Goal: Information Seeking & Learning: Learn about a topic

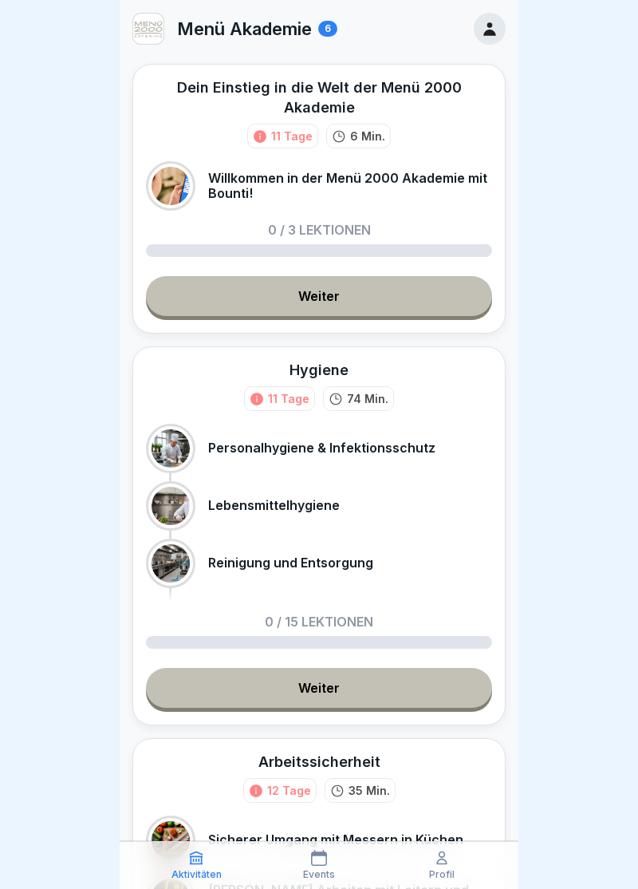
click at [331, 298] on link "Weiter" at bounding box center [319, 296] width 346 height 40
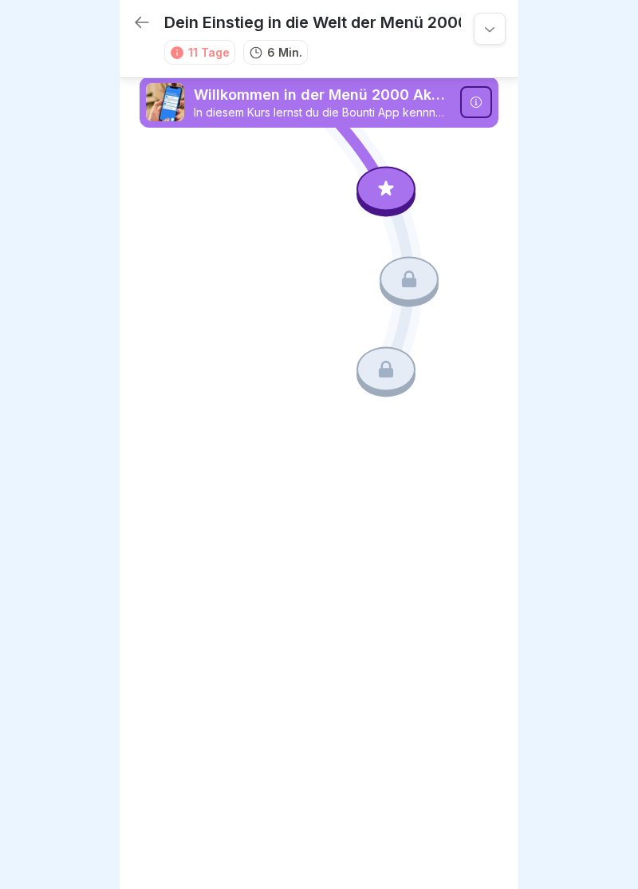
click at [393, 186] on icon at bounding box center [386, 188] width 15 height 15
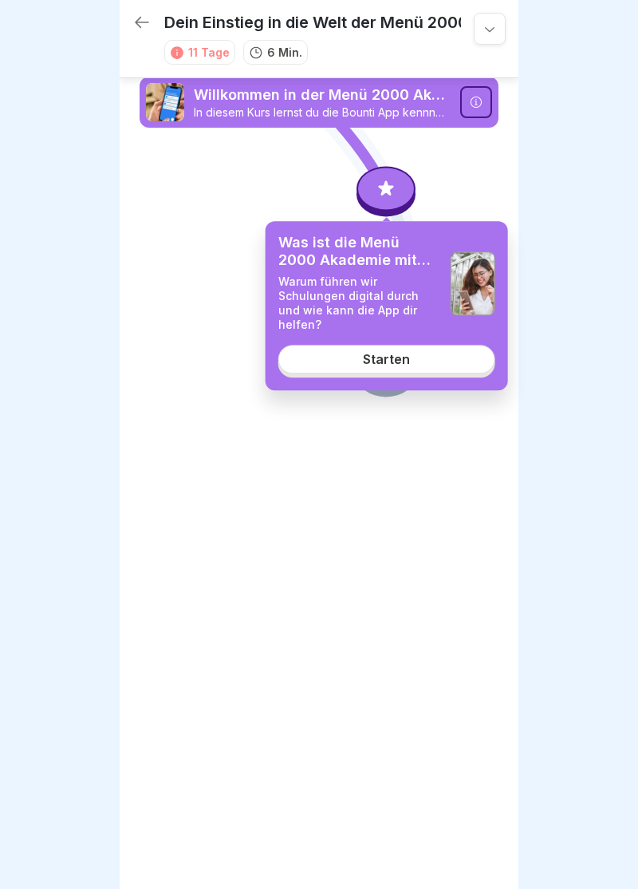
click at [393, 353] on div "Starten" at bounding box center [386, 360] width 47 height 14
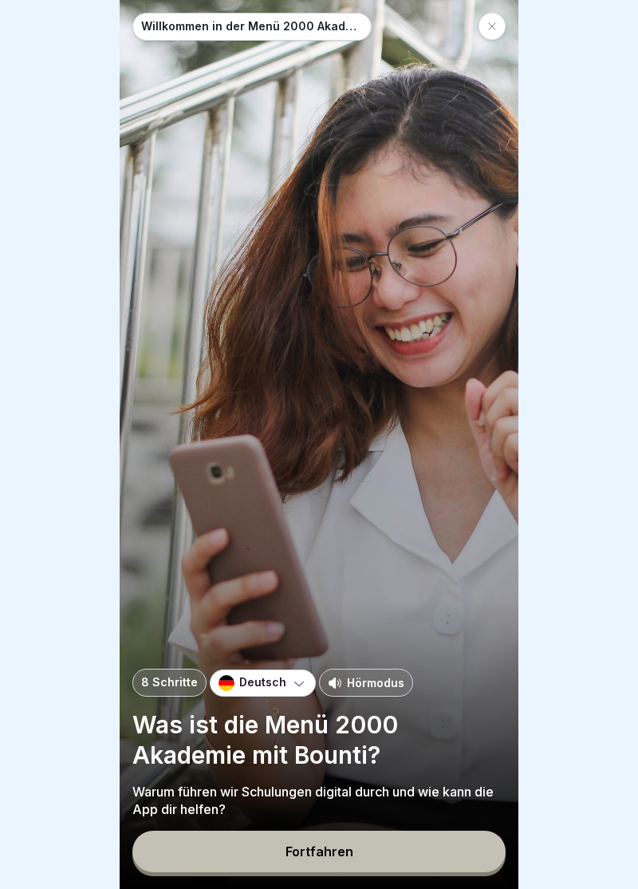
click at [334, 852] on div "Fortfahren" at bounding box center [320, 851] width 68 height 14
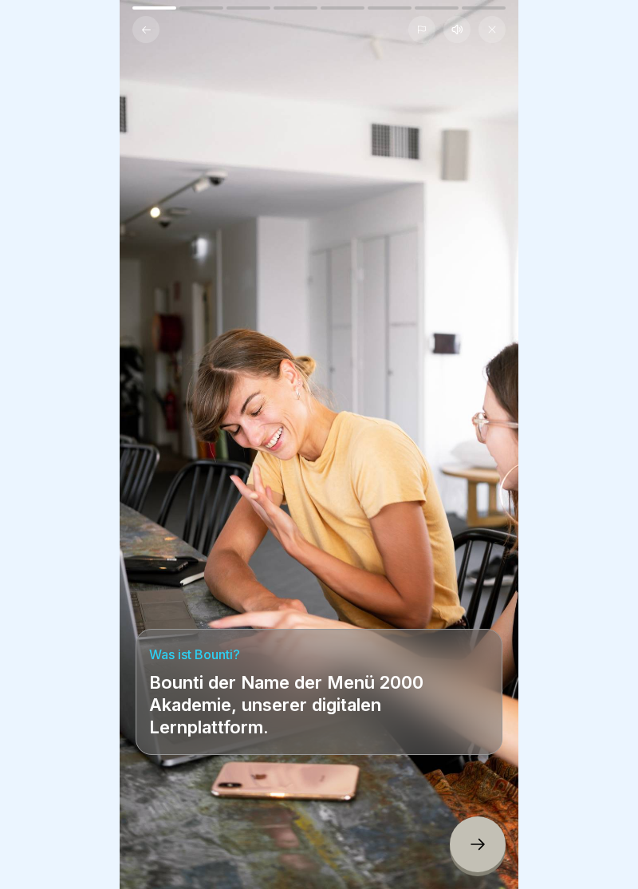
click at [488, 841] on div at bounding box center [478, 844] width 56 height 56
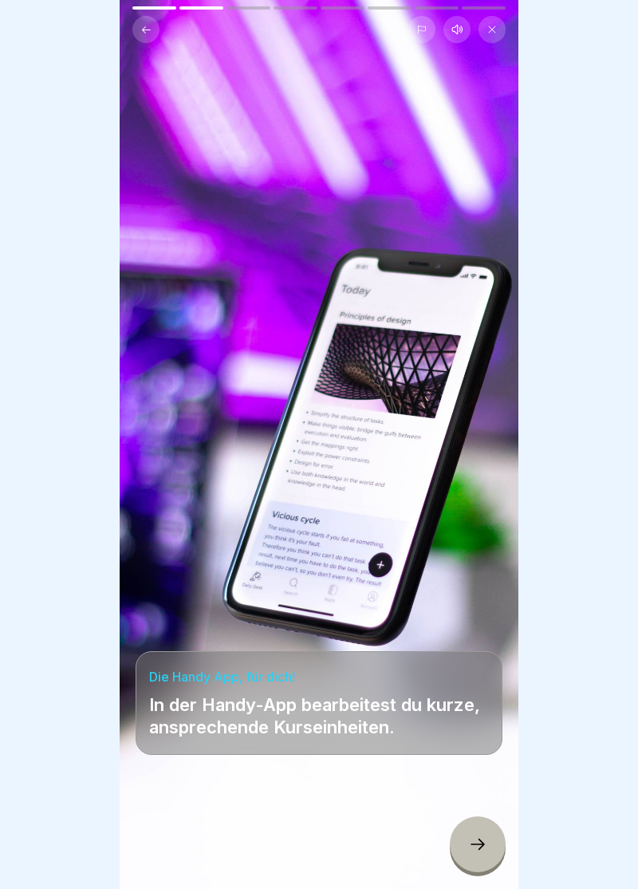
click at [487, 841] on icon at bounding box center [477, 844] width 19 height 19
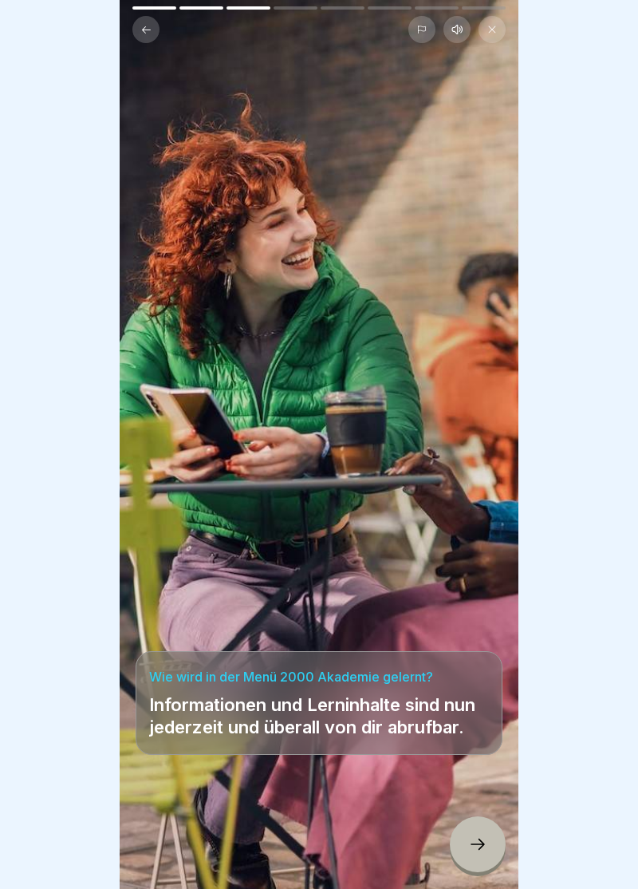
click at [491, 856] on div at bounding box center [478, 844] width 56 height 56
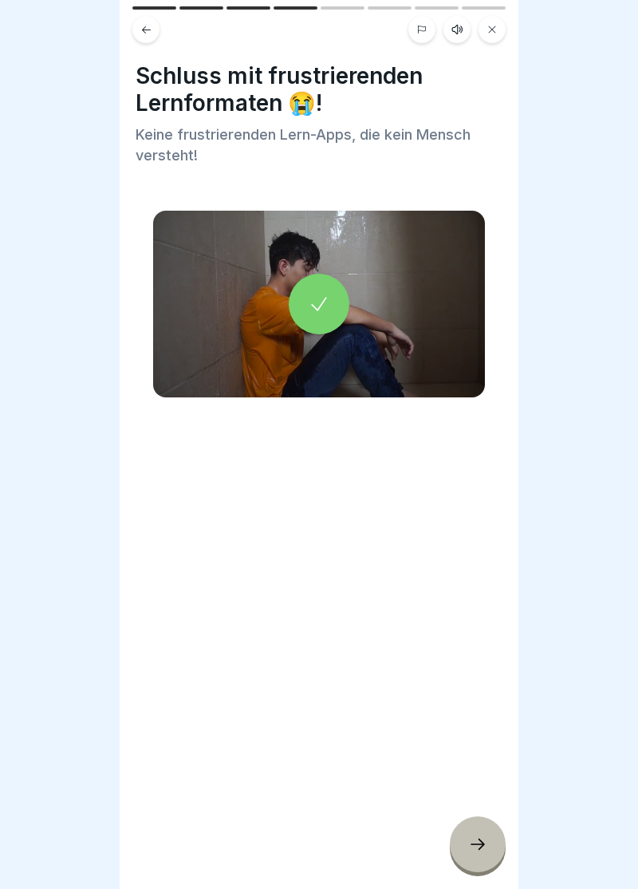
click at [321, 327] on div at bounding box center [319, 304] width 61 height 61
click at [491, 848] on div at bounding box center [478, 844] width 56 height 56
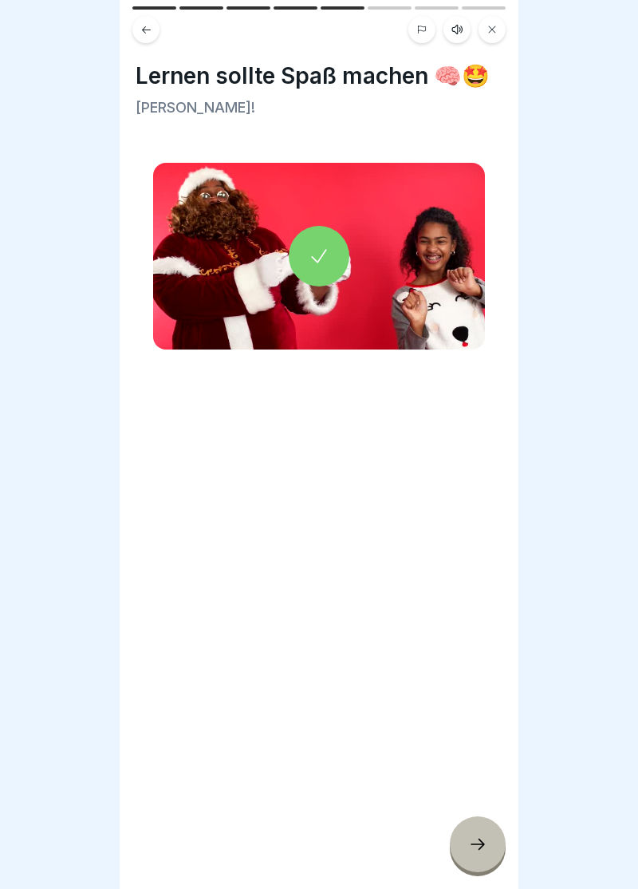
click at [325, 267] on div at bounding box center [319, 256] width 61 height 61
click at [488, 844] on div at bounding box center [478, 844] width 56 height 56
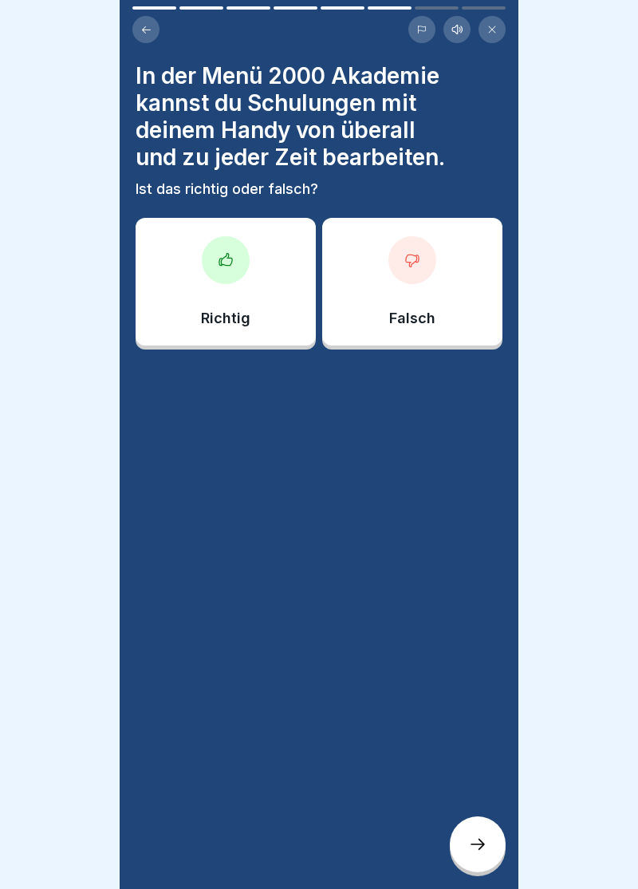
click at [235, 267] on div at bounding box center [226, 260] width 48 height 48
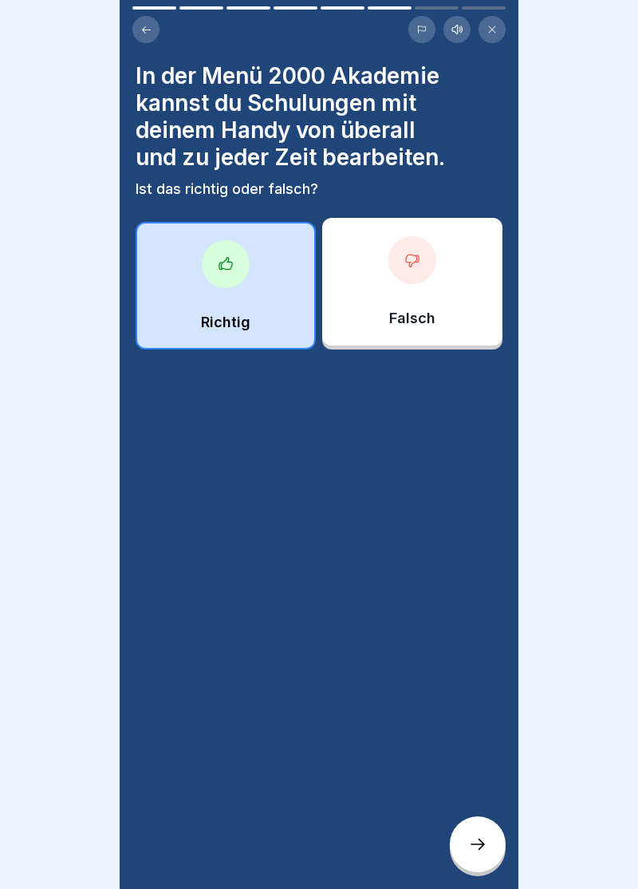
click at [484, 854] on div at bounding box center [478, 844] width 56 height 56
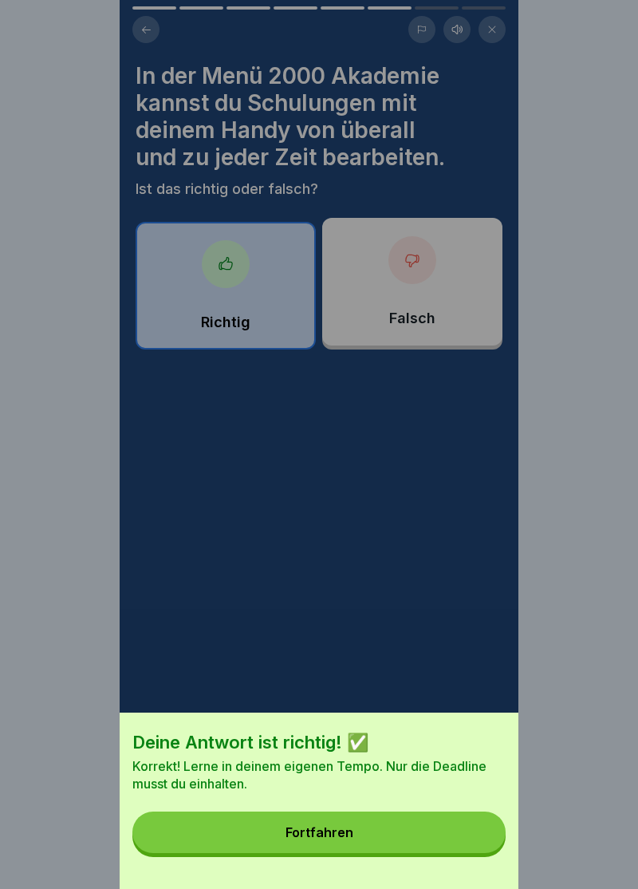
click at [337, 840] on button "Fortfahren" at bounding box center [319, 833] width 374 height 42
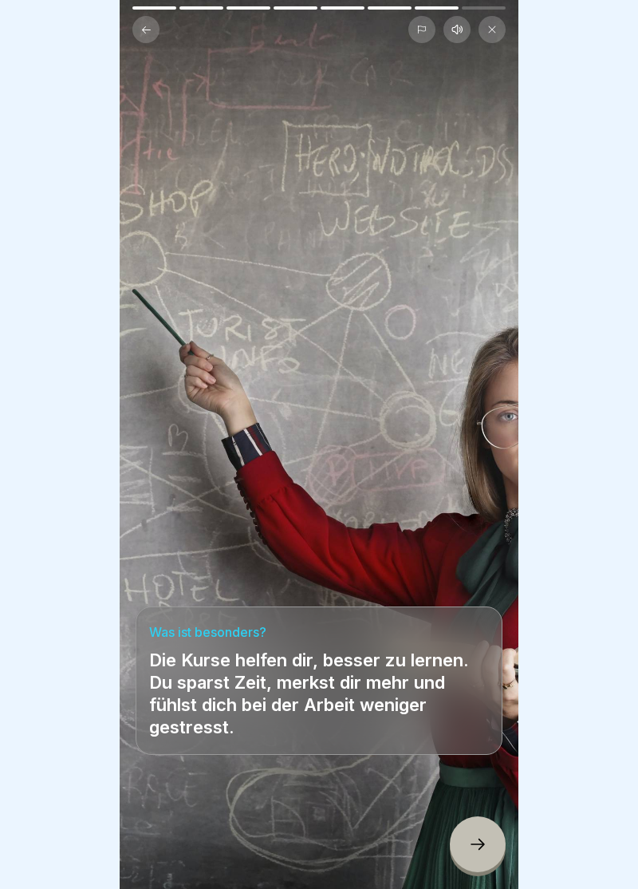
click at [490, 852] on div at bounding box center [478, 844] width 56 height 56
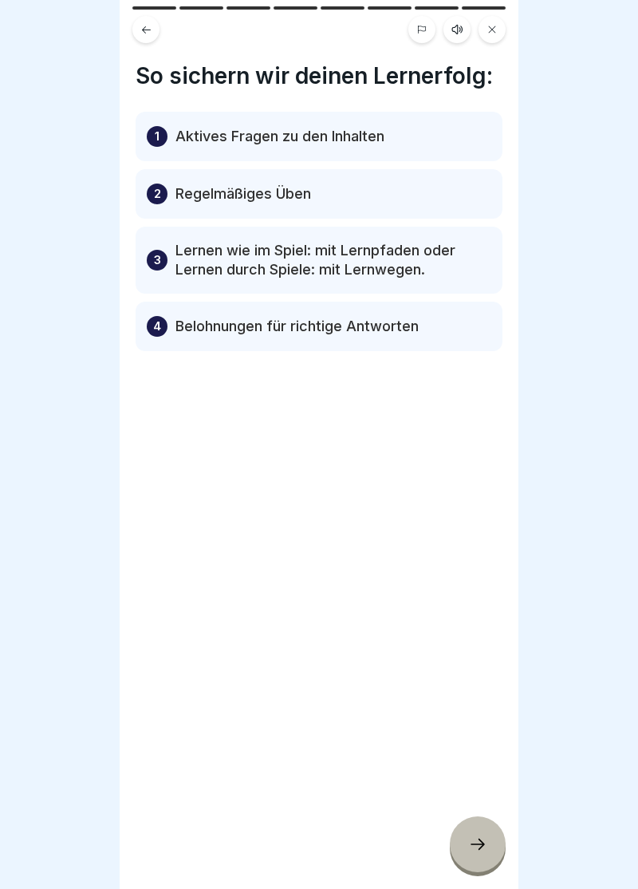
click at [488, 852] on div at bounding box center [478, 844] width 56 height 56
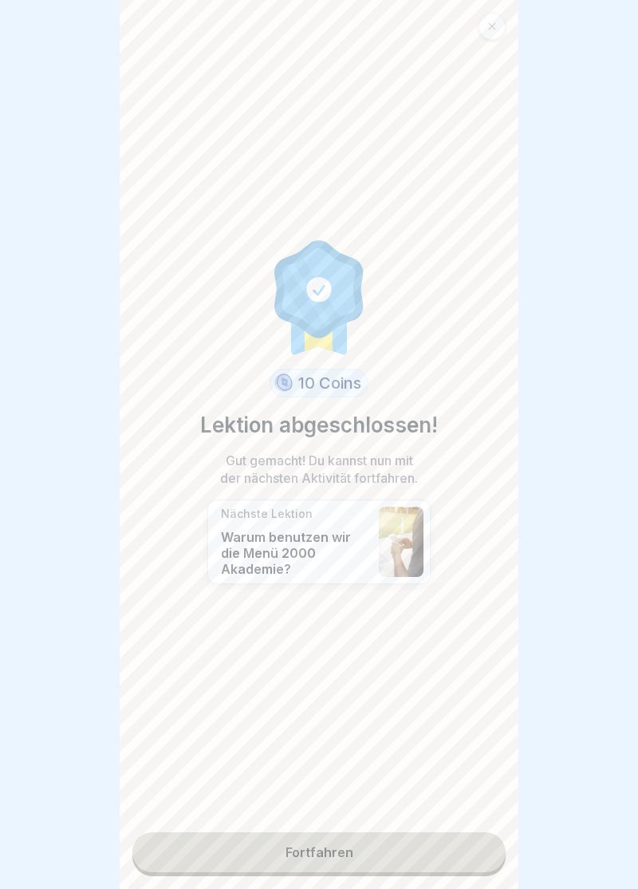
click at [338, 857] on link "Fortfahren" at bounding box center [319, 852] width 374 height 40
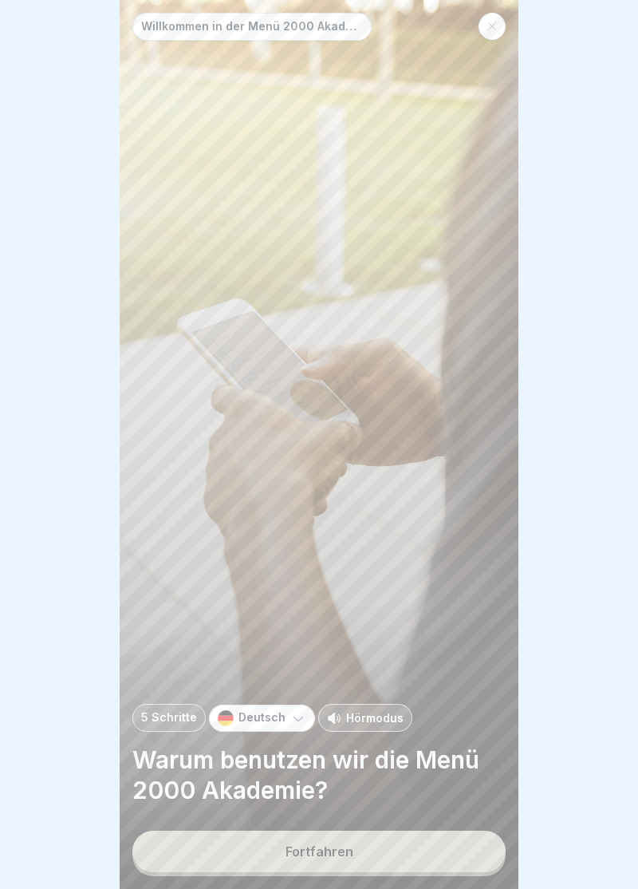
click at [330, 853] on div "Fortfahren" at bounding box center [320, 851] width 68 height 14
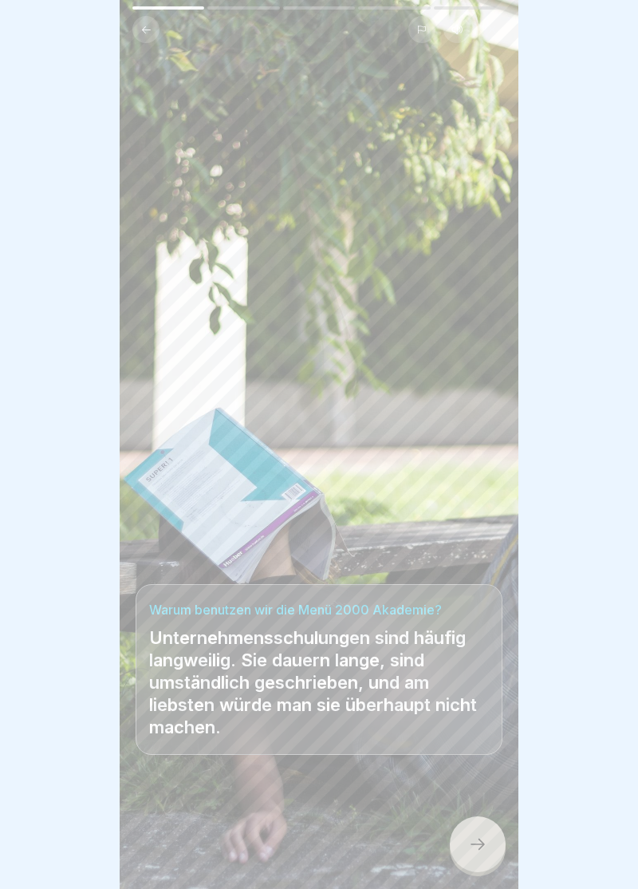
click at [483, 845] on icon at bounding box center [478, 844] width 14 height 11
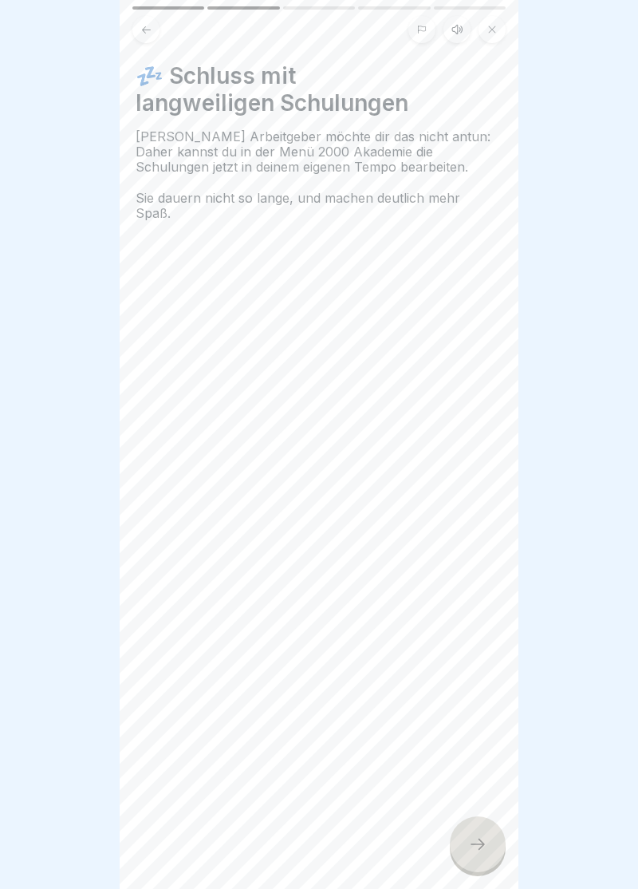
click at [487, 848] on icon at bounding box center [477, 844] width 19 height 19
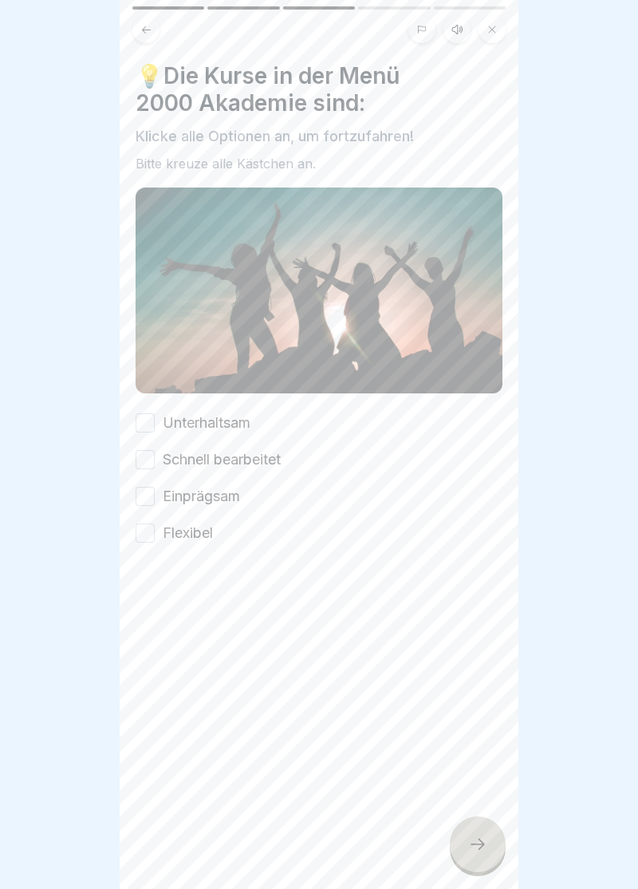
click at [154, 421] on button "Unterhaltsam" at bounding box center [145, 422] width 19 height 19
click at [147, 466] on button "Schnell bearbeitet" at bounding box center [145, 459] width 19 height 19
click at [152, 499] on button "Einprägsam" at bounding box center [145, 496] width 19 height 19
click at [152, 539] on button "Flexibel" at bounding box center [145, 533] width 19 height 19
click at [489, 857] on div at bounding box center [478, 844] width 56 height 56
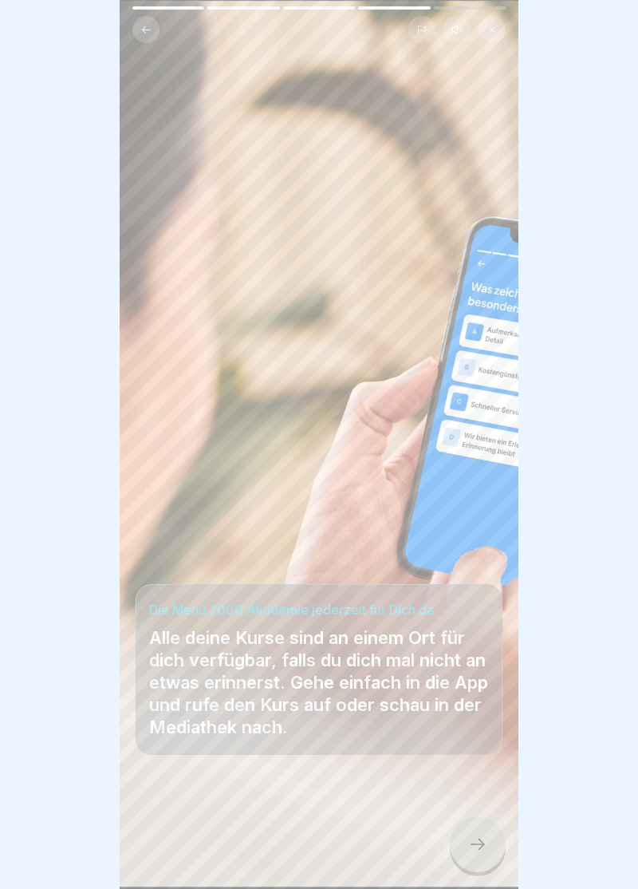
click at [485, 859] on div at bounding box center [478, 844] width 56 height 56
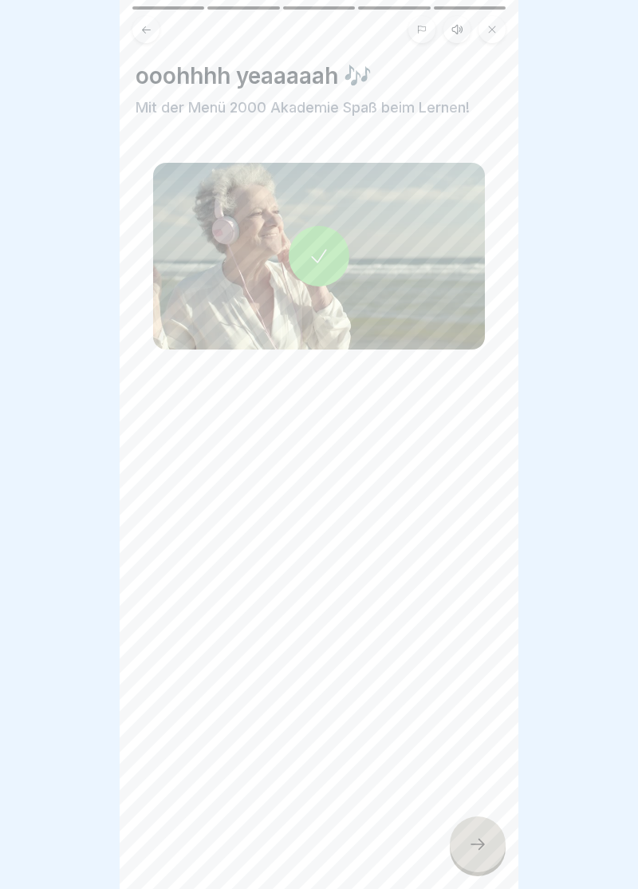
click at [321, 265] on icon at bounding box center [319, 256] width 22 height 22
click at [483, 850] on icon at bounding box center [477, 844] width 19 height 19
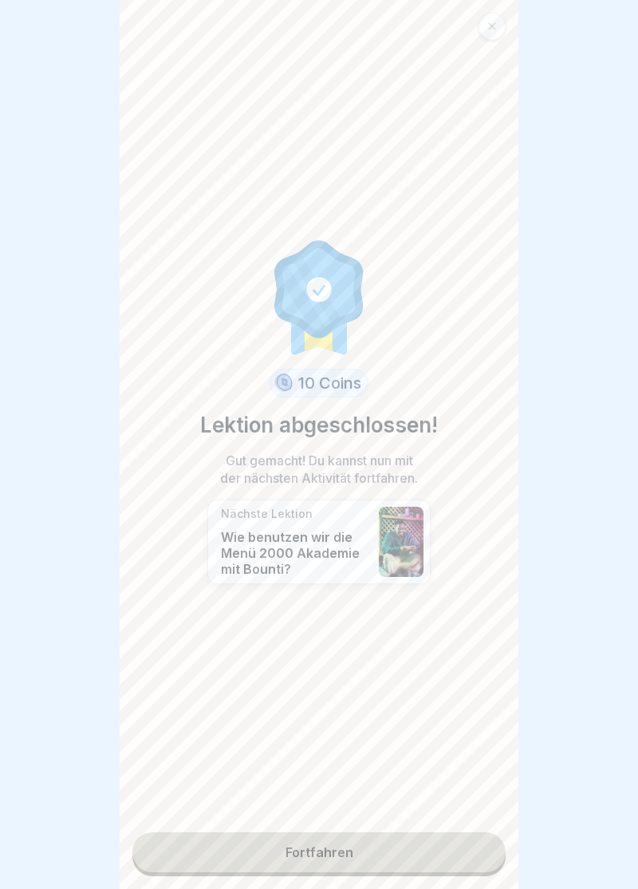
click at [332, 859] on link "Fortfahren" at bounding box center [319, 852] width 374 height 40
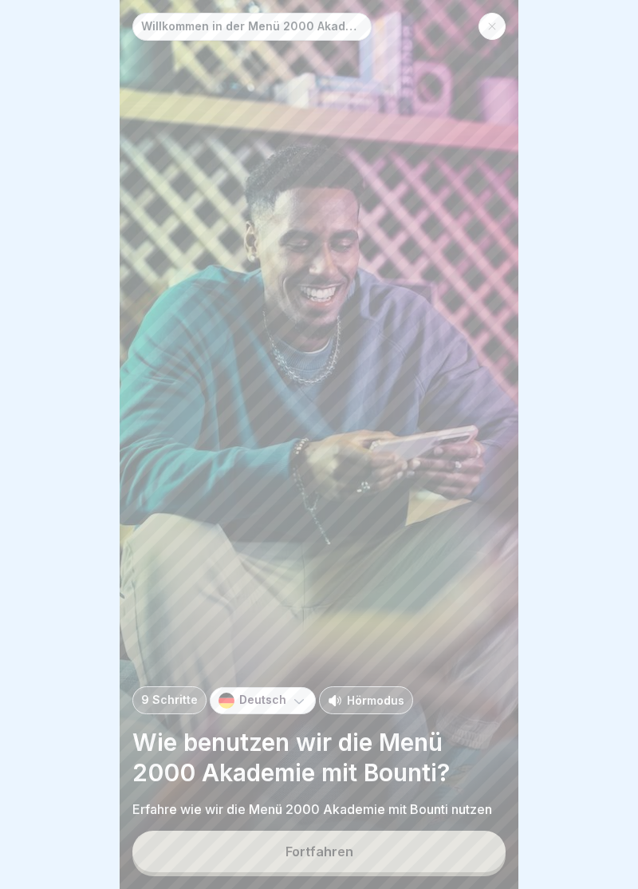
click at [332, 864] on button "Fortfahren" at bounding box center [319, 852] width 374 height 42
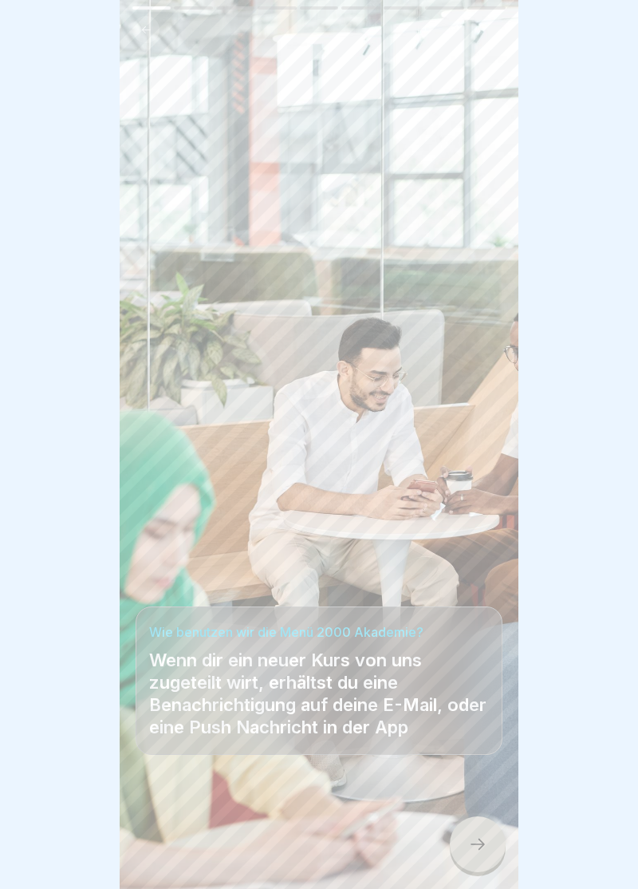
click at [487, 851] on icon at bounding box center [477, 844] width 19 height 19
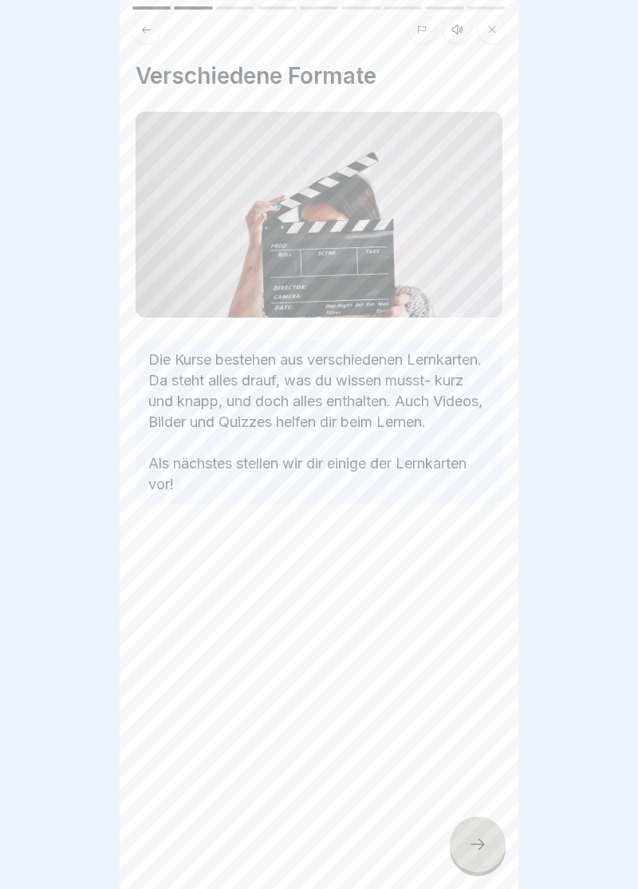
click at [488, 841] on div at bounding box center [478, 844] width 56 height 56
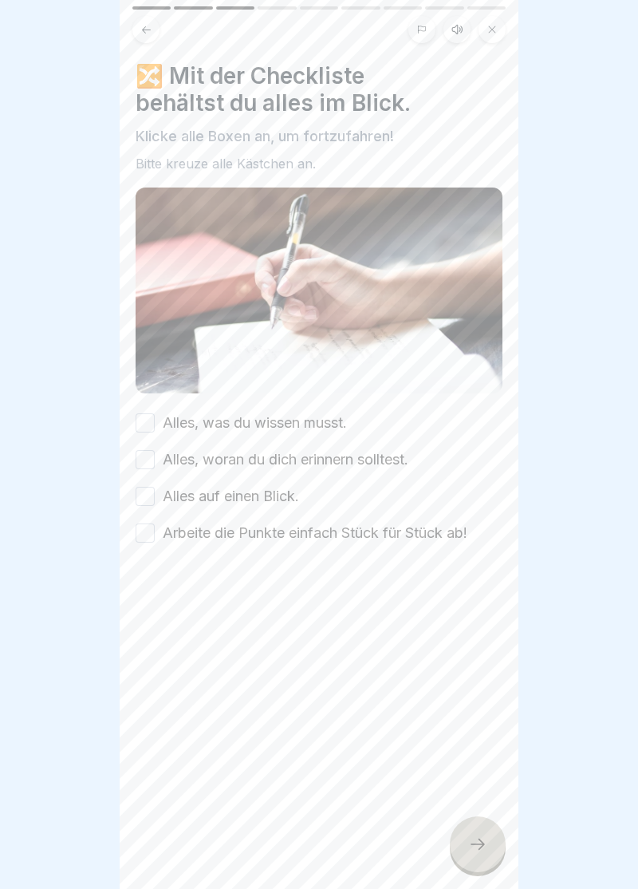
click at [152, 418] on button "Alles, was du wissen musst." at bounding box center [145, 422] width 19 height 19
click at [152, 460] on button "Alles, woran du dich erinnern solltest." at bounding box center [145, 459] width 19 height 19
click at [153, 498] on button "Alles auf einen Blick." at bounding box center [145, 496] width 19 height 19
click at [153, 534] on button "Arbeite die Punkte einfach Stück für Stück ab!" at bounding box center [145, 533] width 19 height 19
click at [491, 858] on div at bounding box center [478, 844] width 56 height 56
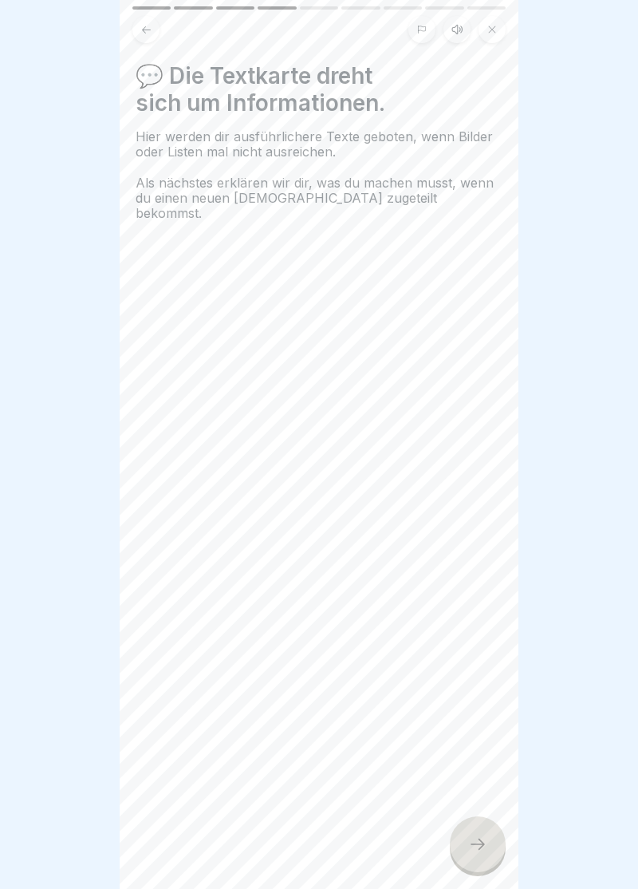
click at [489, 854] on div at bounding box center [478, 844] width 56 height 56
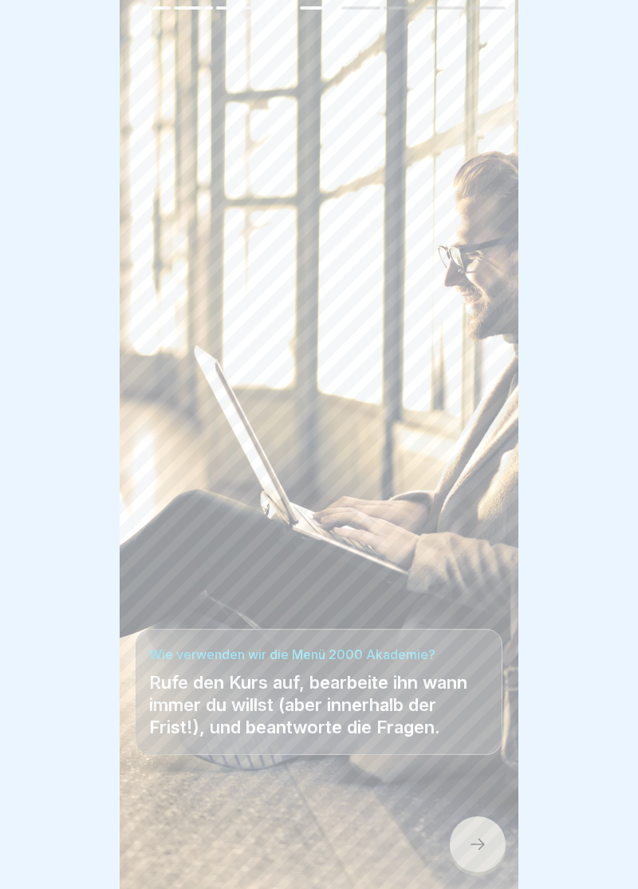
click at [493, 835] on div at bounding box center [478, 844] width 56 height 56
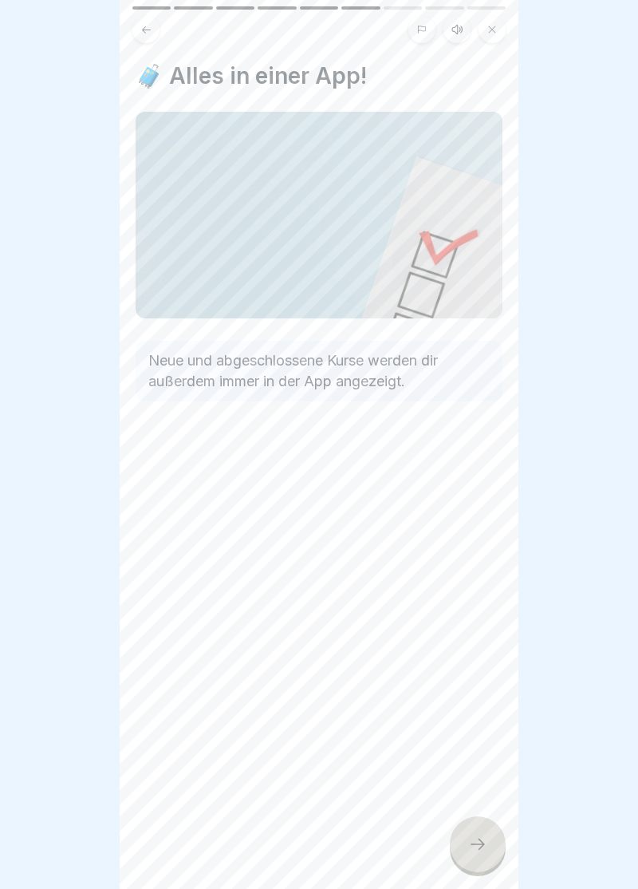
click at [492, 852] on div at bounding box center [478, 844] width 56 height 56
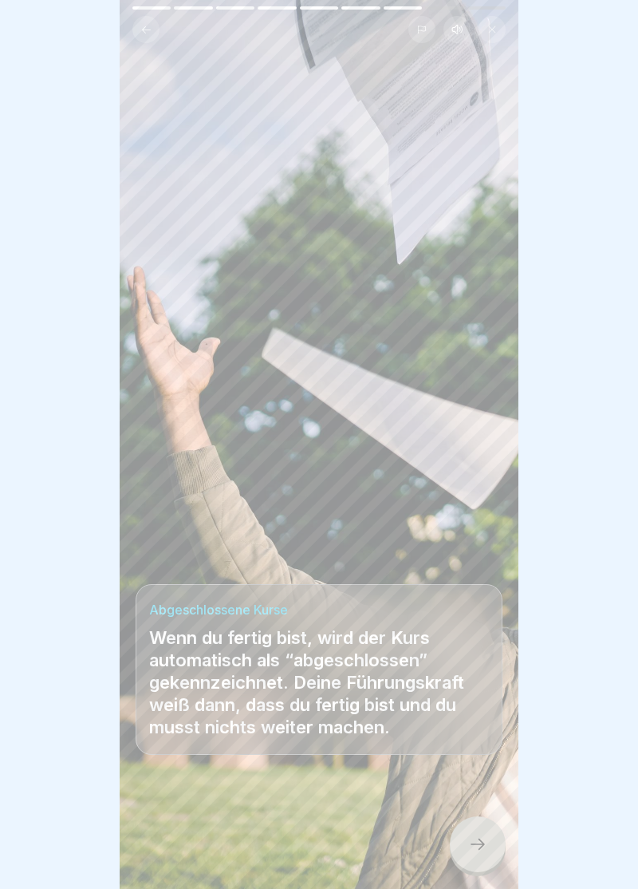
click at [488, 851] on div at bounding box center [478, 844] width 56 height 56
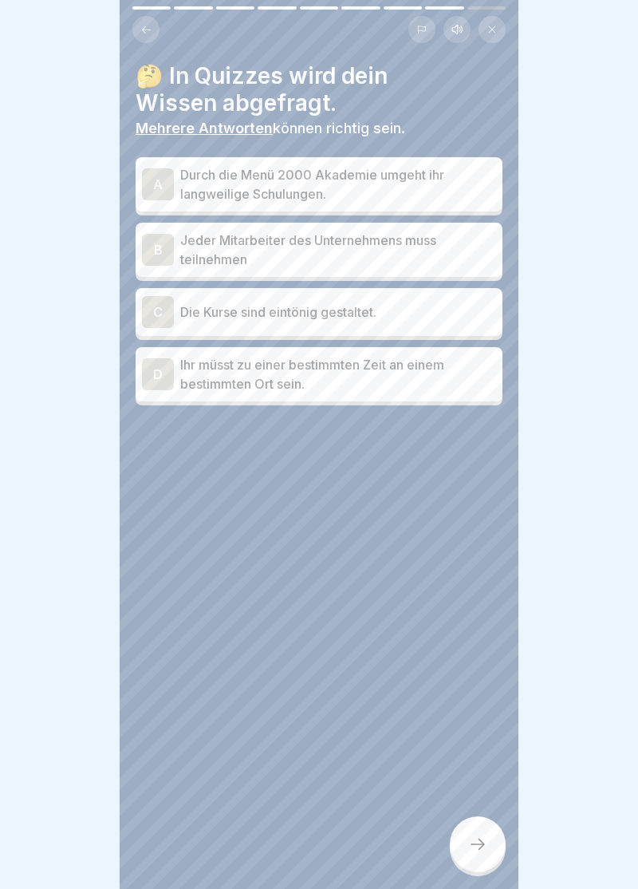
click at [157, 182] on div "A" at bounding box center [158, 184] width 32 height 32
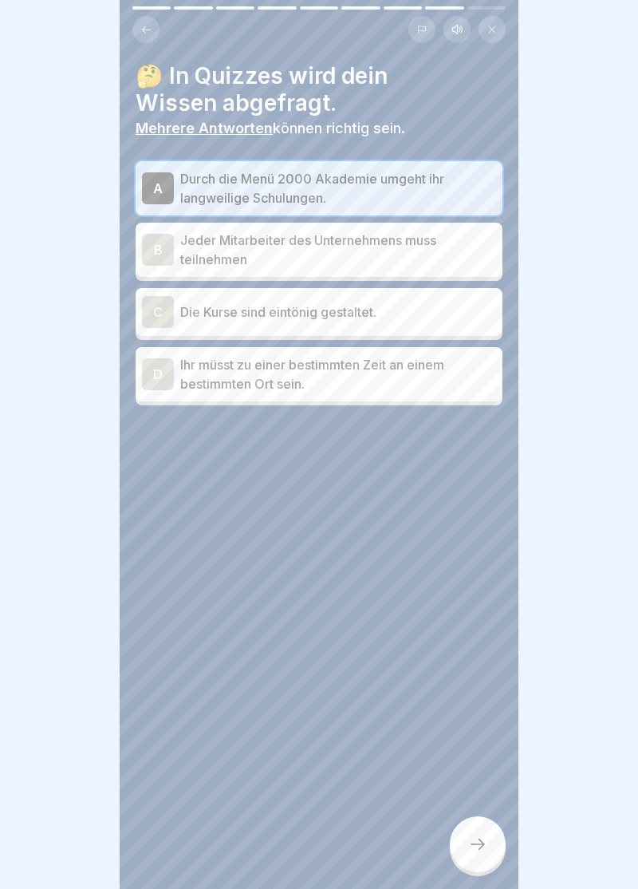
click at [164, 250] on div "B" at bounding box center [158, 250] width 32 height 32
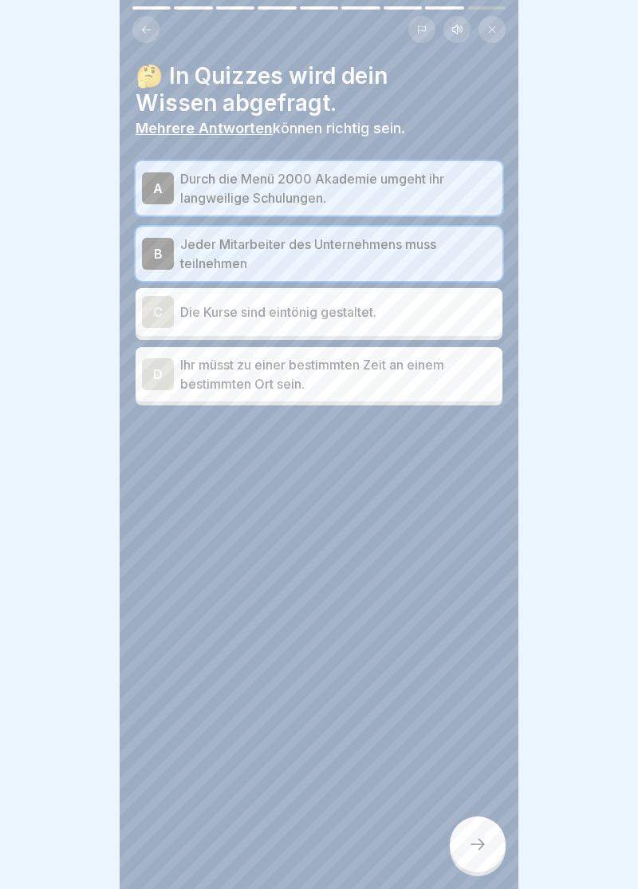
click at [484, 852] on icon at bounding box center [477, 844] width 19 height 19
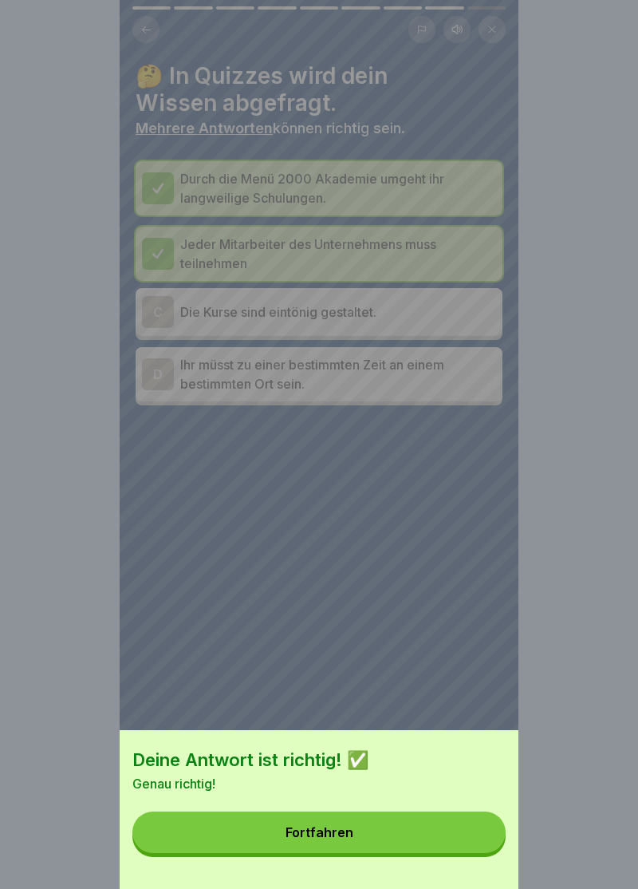
click at [332, 838] on div "Fortfahren" at bounding box center [320, 832] width 68 height 14
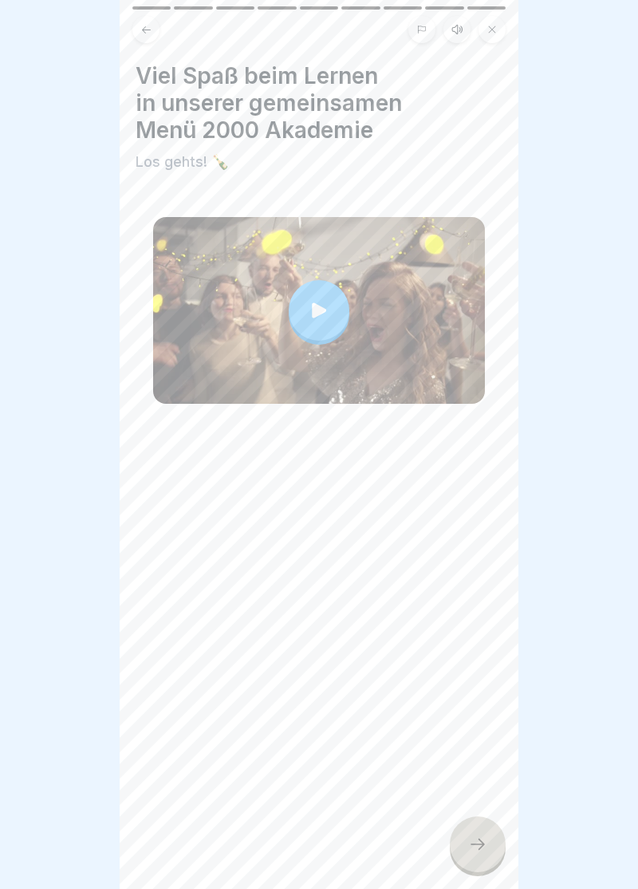
click at [480, 844] on icon at bounding box center [478, 844] width 14 height 11
click at [480, 849] on icon at bounding box center [478, 844] width 14 height 11
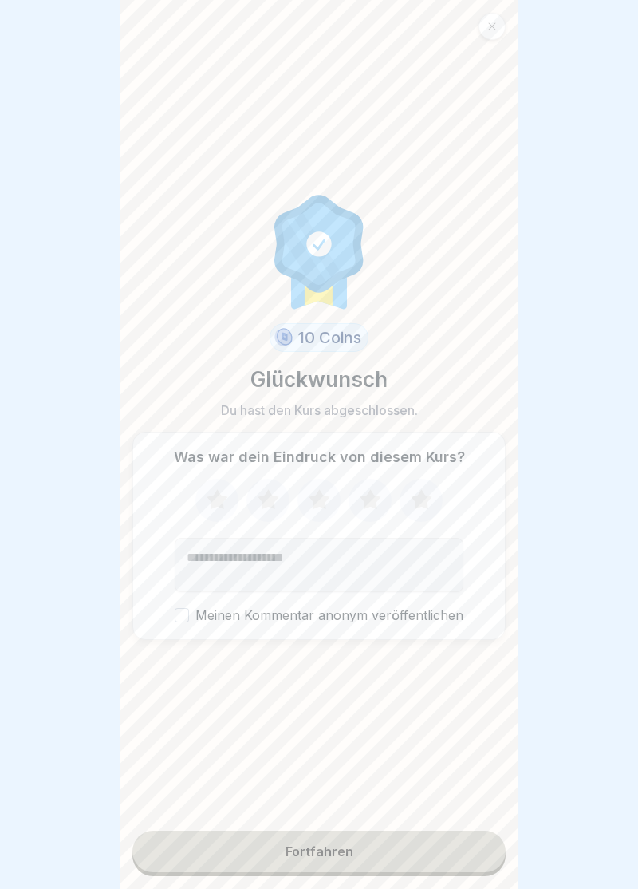
click at [382, 496] on icon at bounding box center [371, 501] width 42 height 42
click at [184, 613] on button "Meinen Kommentar anonym veröffentlichen" at bounding box center [182, 615] width 14 height 14
click at [331, 862] on button "Fortfahren" at bounding box center [319, 852] width 374 height 42
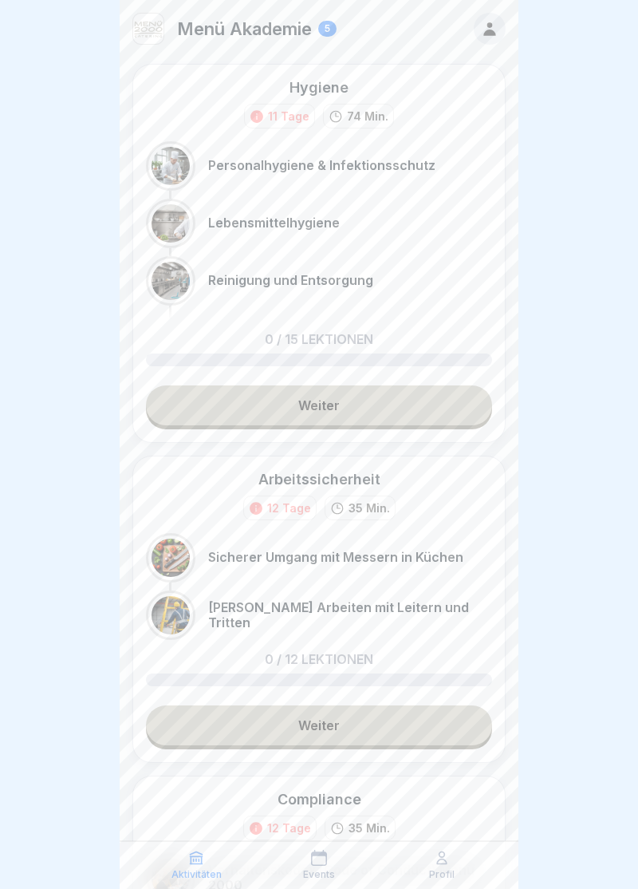
click at [324, 407] on link "Weiter" at bounding box center [319, 405] width 346 height 40
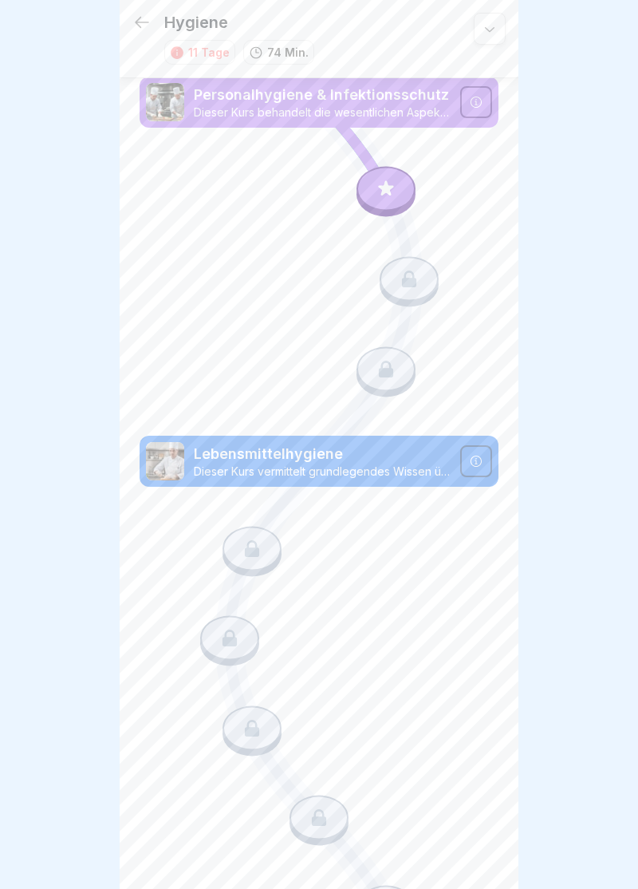
click at [482, 468] on div at bounding box center [477, 461] width 32 height 32
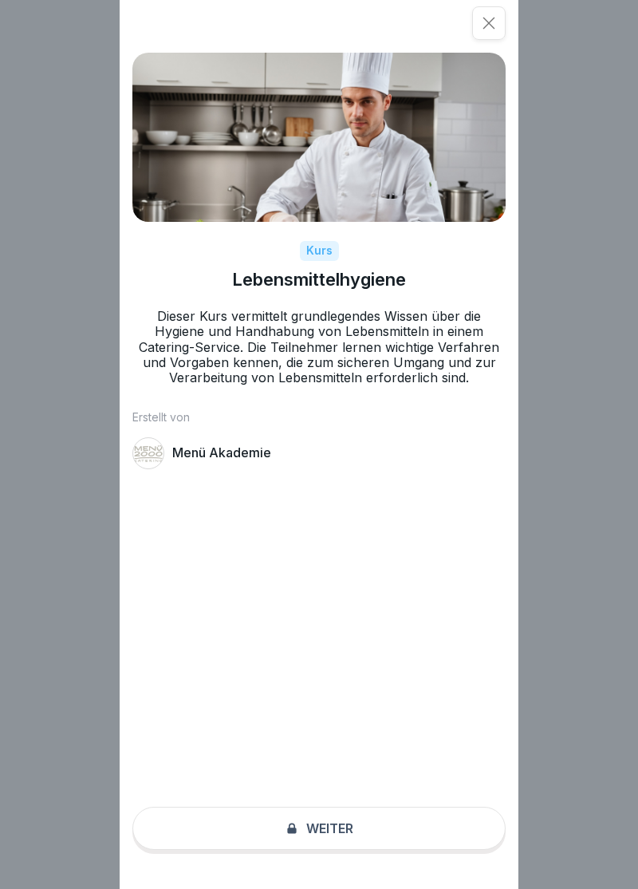
click at [338, 838] on div "Kurs Lebensmittelhygiene Dieser Kurs vermittelt grundlegendes Wissen über die H…" at bounding box center [319, 444] width 399 height 889
click at [333, 836] on div "Kurs Lebensmittelhygiene Dieser Kurs vermittelt grundlegendes Wissen über die H…" at bounding box center [319, 444] width 399 height 889
click at [330, 252] on div "Kurs" at bounding box center [319, 251] width 39 height 20
click at [330, 829] on div "Kurs Lebensmittelhygiene Dieser Kurs vermittelt grundlegendes Wissen über die H…" at bounding box center [319, 444] width 399 height 889
click at [326, 840] on div "Kurs Lebensmittelhygiene Dieser Kurs vermittelt grundlegendes Wissen über die H…" at bounding box center [319, 444] width 399 height 889
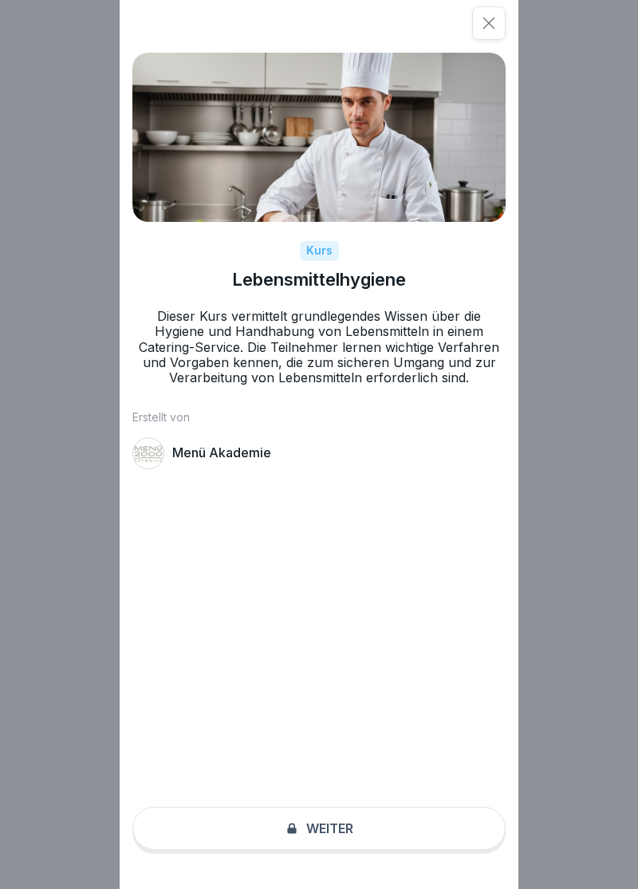
click at [208, 358] on p "Dieser Kurs vermittelt grundlegendes Wissen über die Hygiene und Handhabung von…" at bounding box center [319, 347] width 374 height 77
click at [490, 24] on icon at bounding box center [490, 24] width 12 height 12
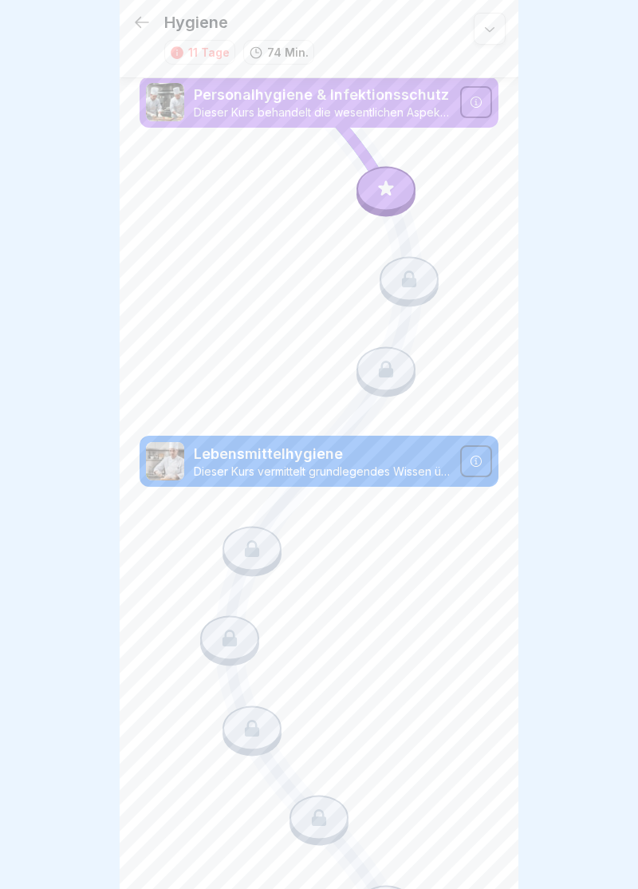
click at [240, 552] on div at bounding box center [252, 548] width 59 height 45
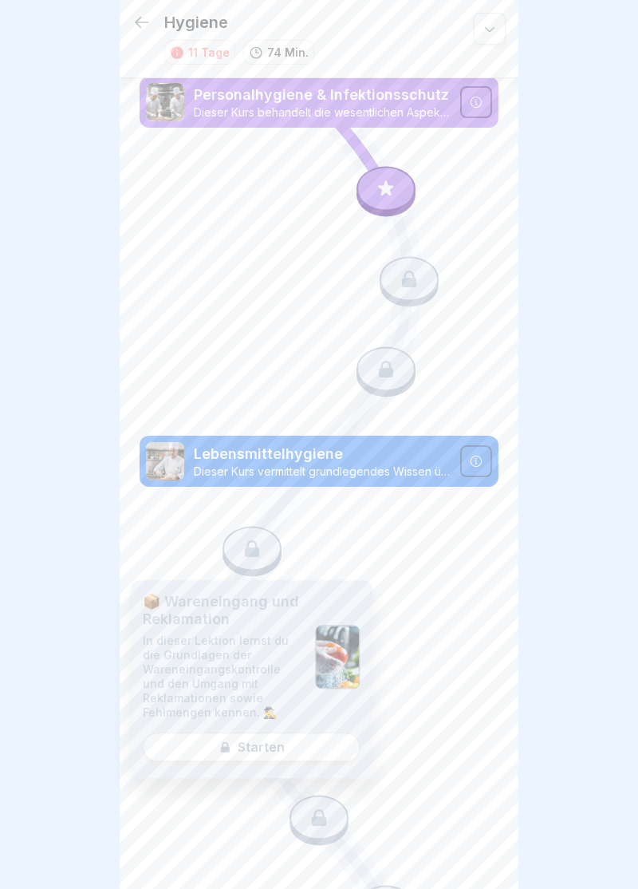
click at [268, 758] on div "📦 Wareneingang und Reklamation In dieser Lektion lernst du die Grundlagen der W…" at bounding box center [251, 679] width 243 height 198
click at [239, 753] on div "📦 Wareneingang und Reklamation In dieser Lektion lernst du die Grundlagen der W…" at bounding box center [251, 679] width 243 height 198
click at [246, 750] on div "📦 Wareneingang und Reklamation In dieser Lektion lernst du die Grundlagen der W…" at bounding box center [251, 679] width 243 height 198
click at [257, 749] on div "📦 Wareneingang und Reklamation In dieser Lektion lernst du die Grundlagen der W…" at bounding box center [251, 679] width 243 height 198
click at [281, 460] on p "Lebensmittelhygiene" at bounding box center [322, 454] width 257 height 21
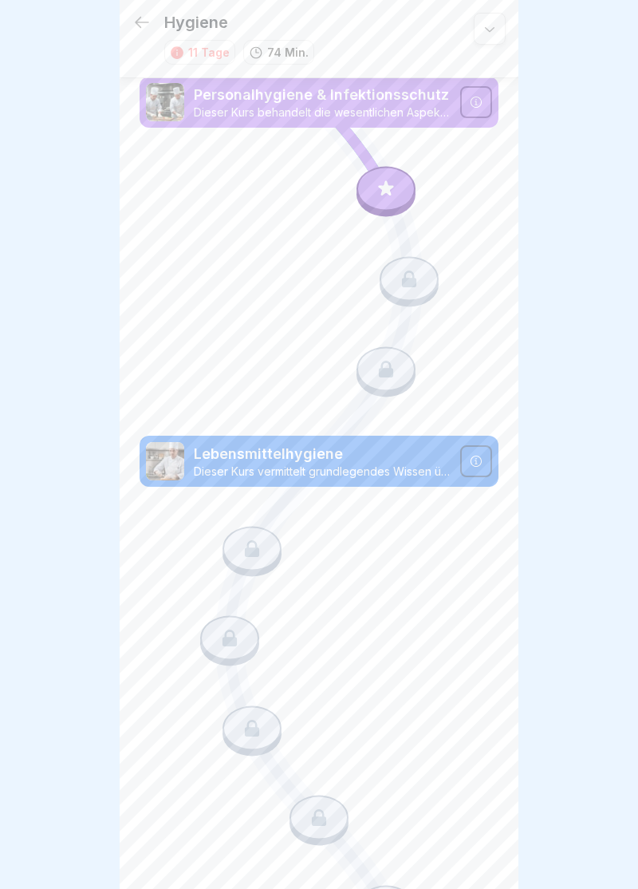
click at [219, 453] on p "Lebensmittelhygiene" at bounding box center [322, 454] width 257 height 21
click at [144, 29] on icon at bounding box center [141, 22] width 19 height 19
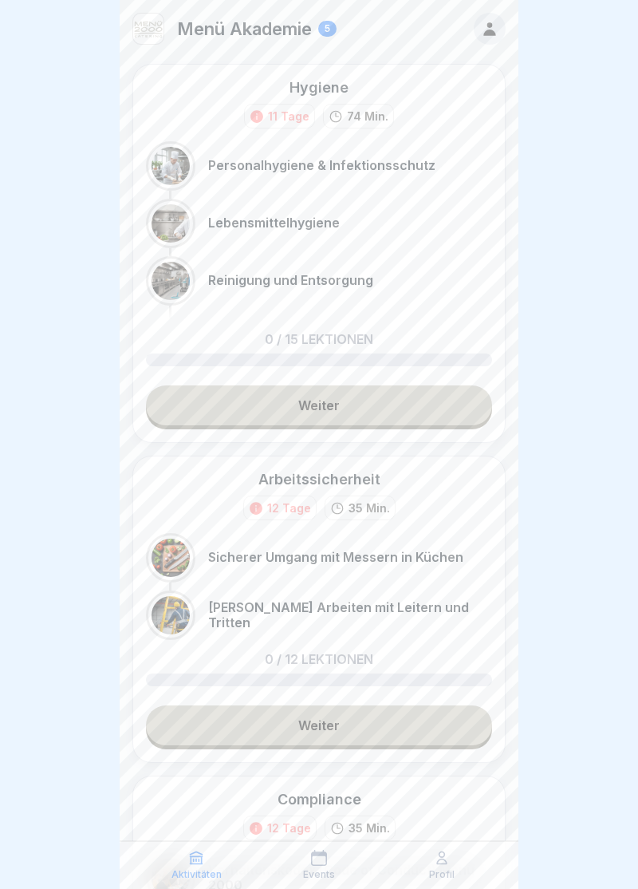
click at [164, 149] on div at bounding box center [171, 166] width 38 height 38
click at [163, 155] on div at bounding box center [171, 166] width 38 height 38
click at [308, 85] on div "Hygiene" at bounding box center [319, 87] width 59 height 20
click at [271, 109] on div "11 Tage" at bounding box center [289, 116] width 42 height 17
click at [164, 223] on div at bounding box center [171, 223] width 38 height 38
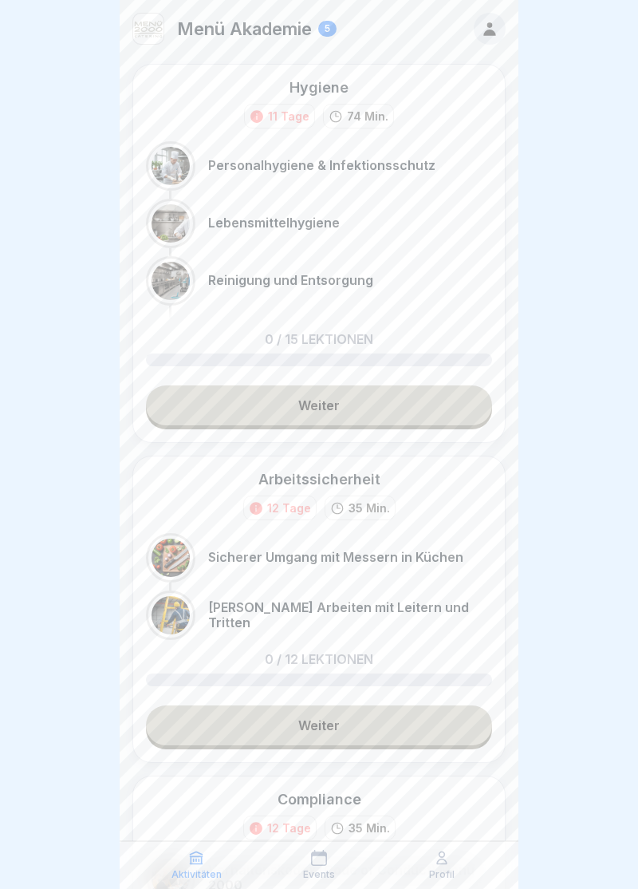
click at [156, 267] on div at bounding box center [170, 280] width 49 height 49
click at [323, 401] on link "Weiter" at bounding box center [319, 405] width 346 height 40
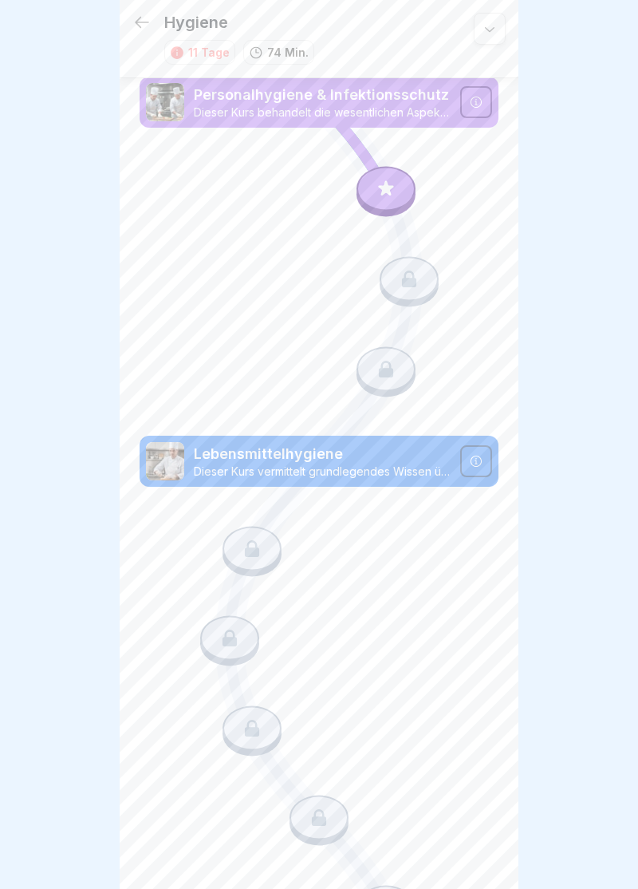
click at [417, 283] on icon at bounding box center [409, 279] width 21 height 21
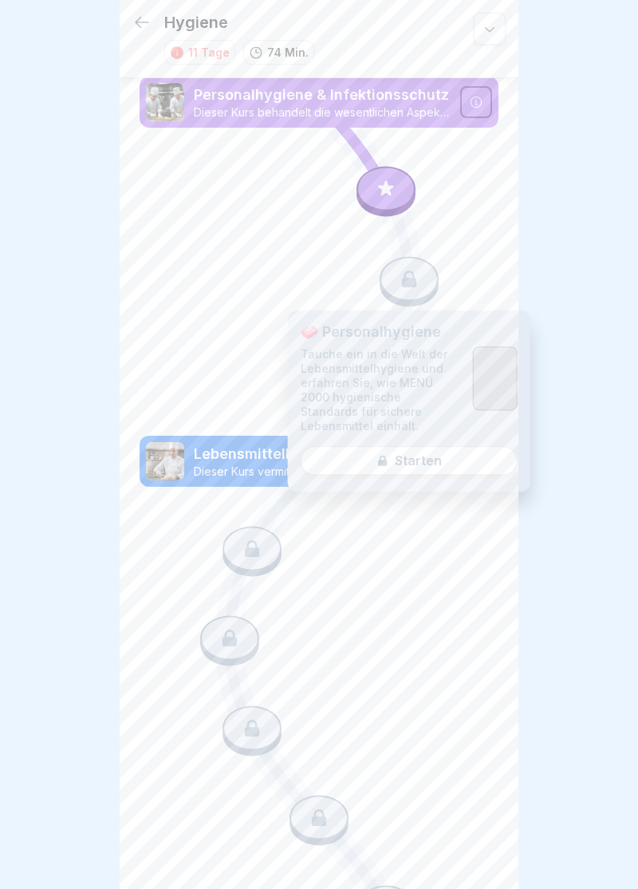
click at [425, 441] on div "🧼 Personalhygiene Tauche ein in die Welt der Lebensmittelhygiene und erfahren S…" at bounding box center [409, 400] width 243 height 181
click at [381, 187] on icon at bounding box center [386, 188] width 15 height 15
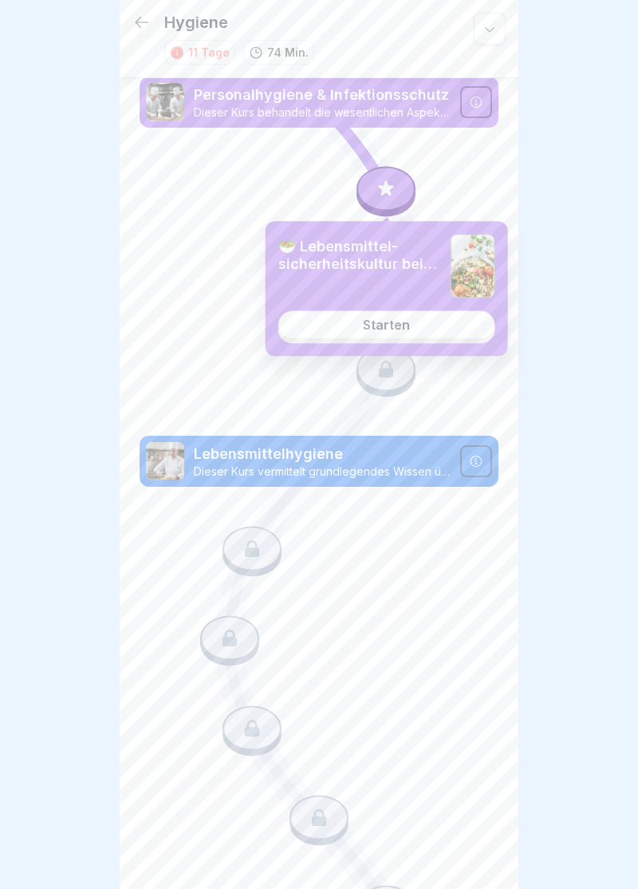
click at [331, 321] on link "Starten" at bounding box center [387, 324] width 217 height 29
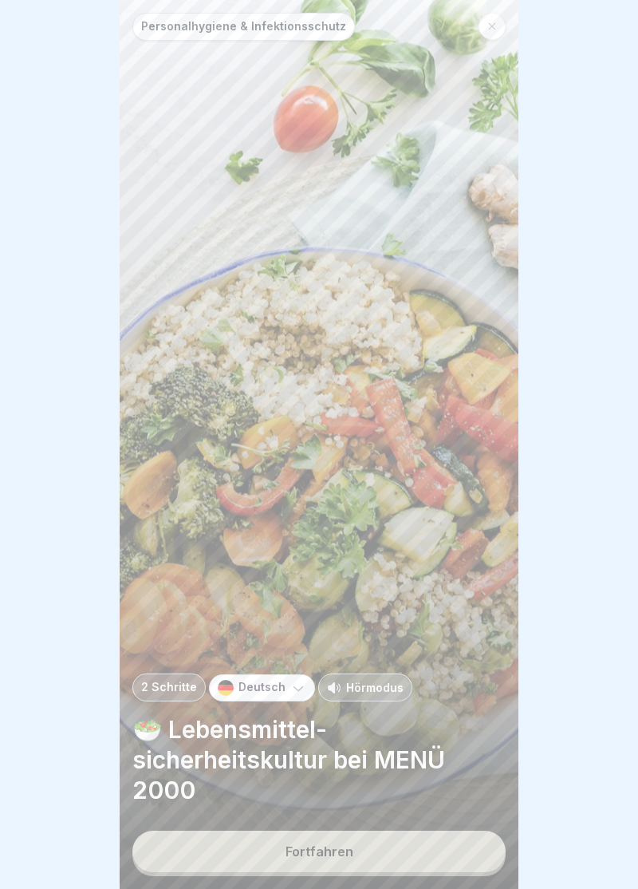
click at [313, 851] on div "Fortfahren" at bounding box center [320, 851] width 68 height 14
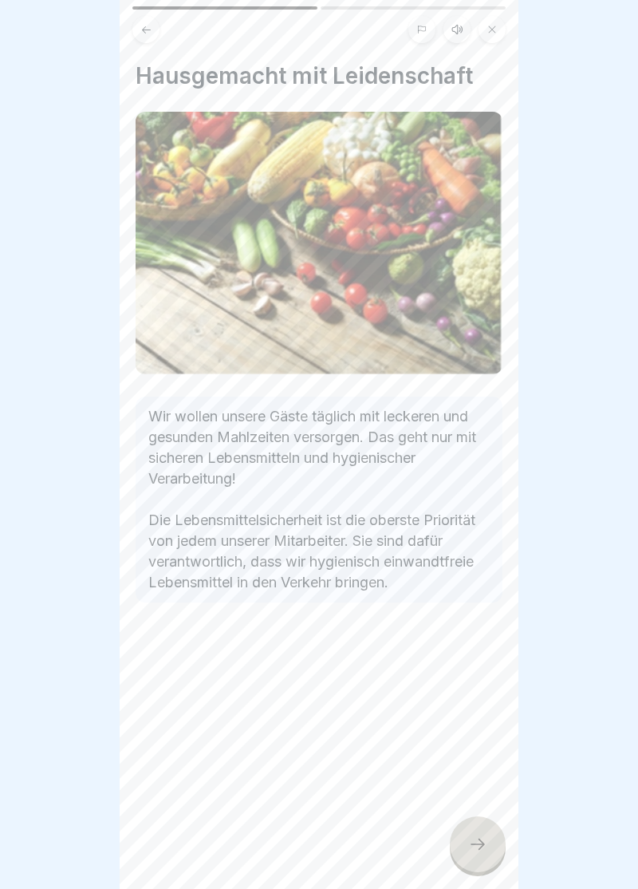
click at [487, 848] on icon at bounding box center [477, 844] width 19 height 19
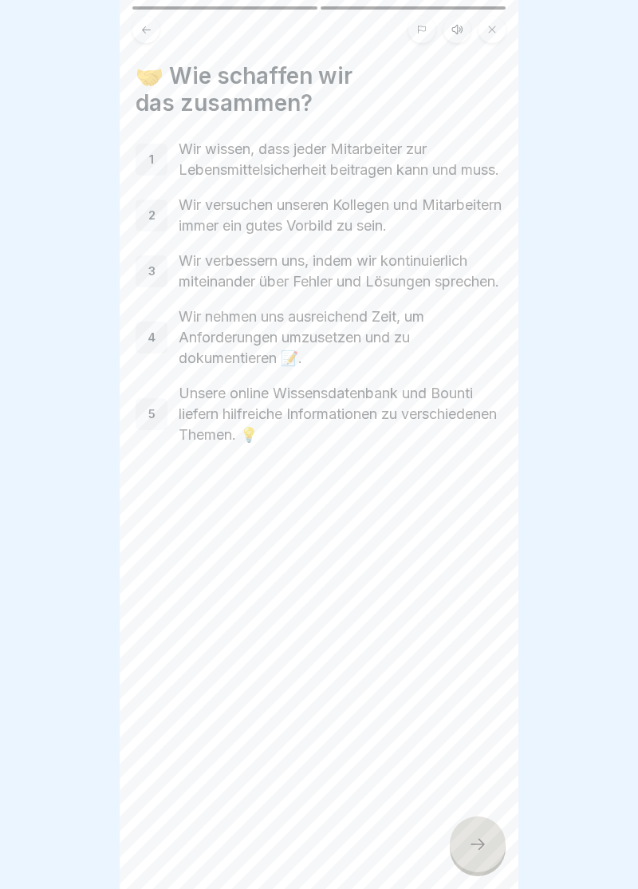
click at [147, 164] on div "1" at bounding box center [152, 160] width 32 height 32
click at [259, 153] on p "Wir wissen, dass jeder Mitarbeiter zur Lebensmittelsicherheit beitragen kann un…" at bounding box center [341, 160] width 324 height 42
click at [495, 861] on div at bounding box center [478, 844] width 56 height 56
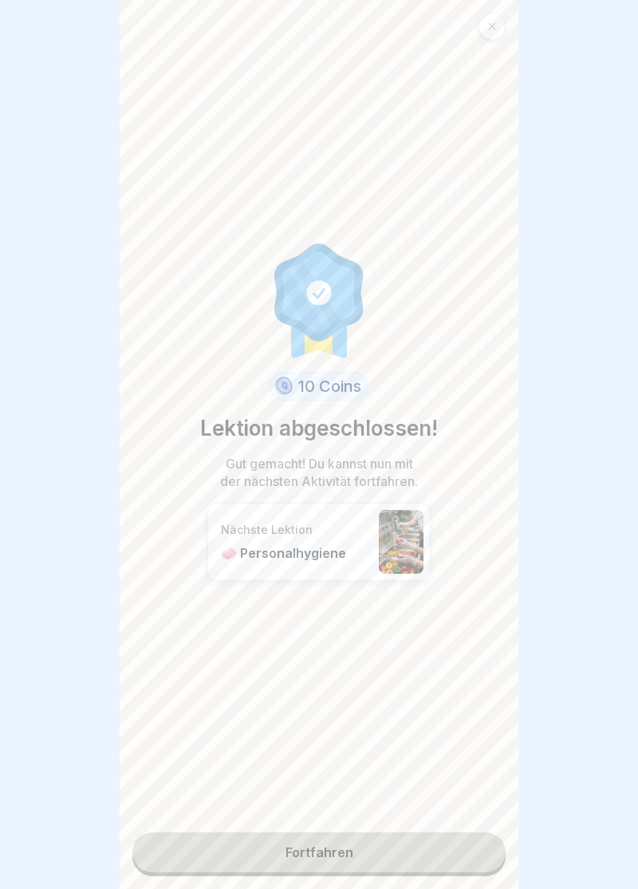
click at [330, 857] on link "Fortfahren" at bounding box center [319, 852] width 374 height 40
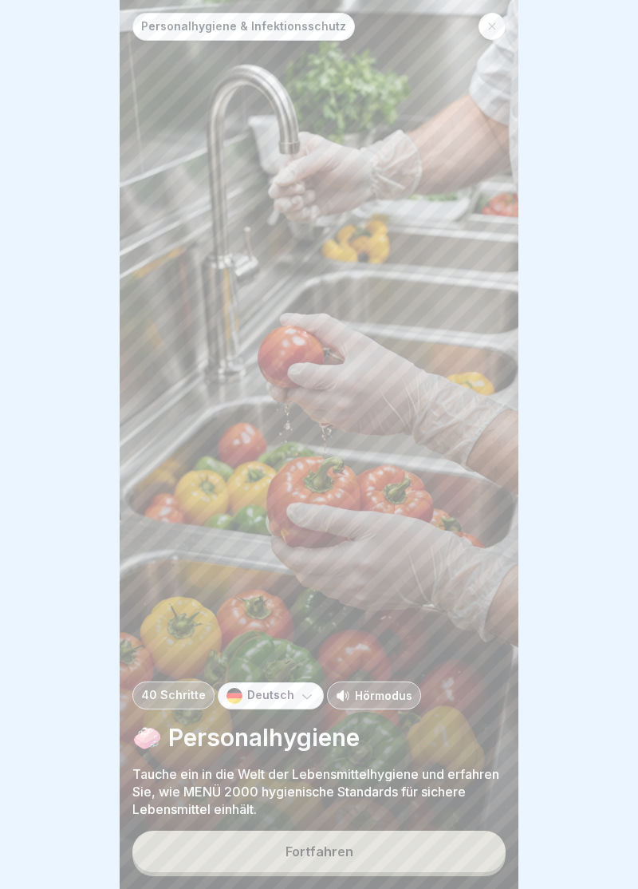
click at [346, 852] on div "Fortfahren" at bounding box center [320, 851] width 68 height 14
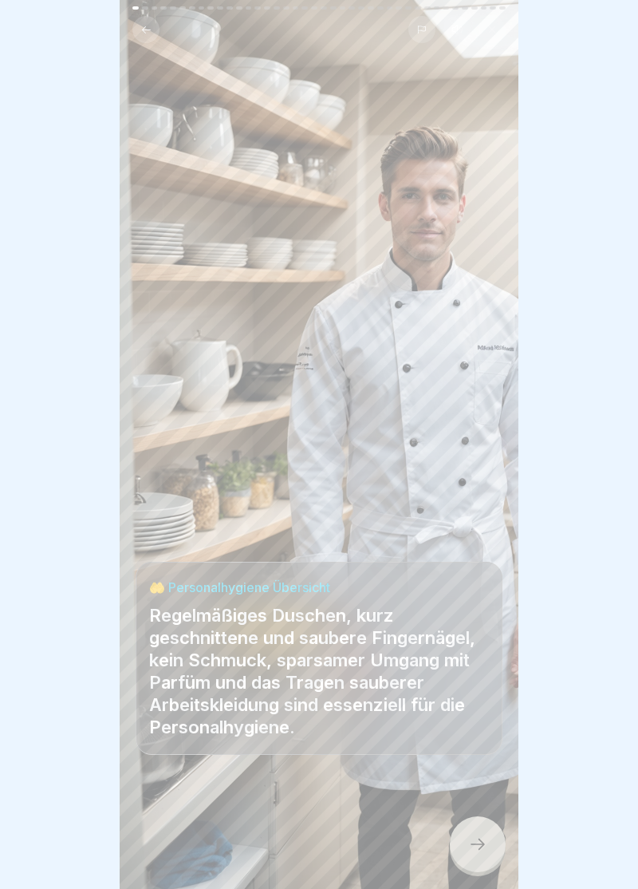
click at [488, 847] on div at bounding box center [478, 844] width 56 height 56
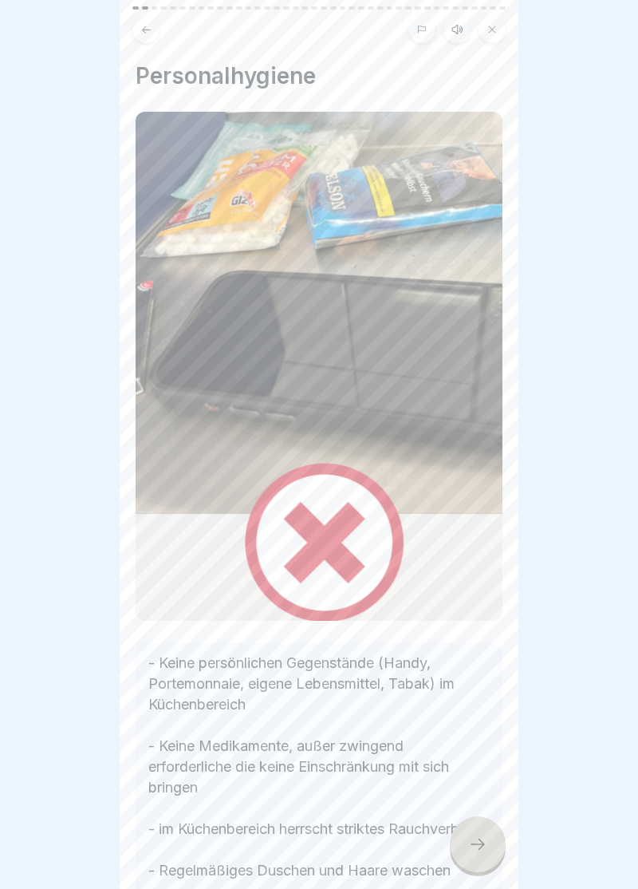
click at [491, 859] on div at bounding box center [478, 844] width 56 height 56
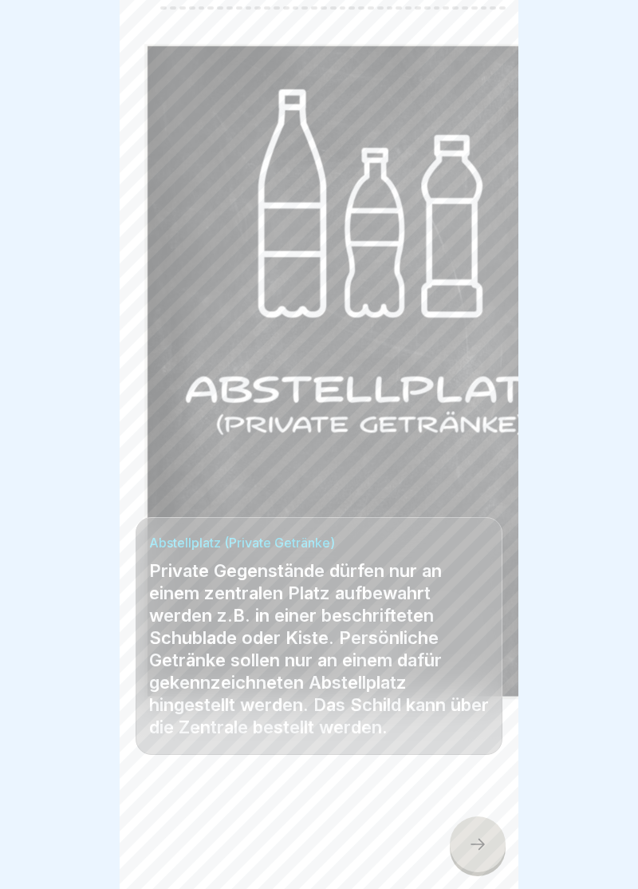
click at [482, 849] on icon at bounding box center [477, 844] width 19 height 19
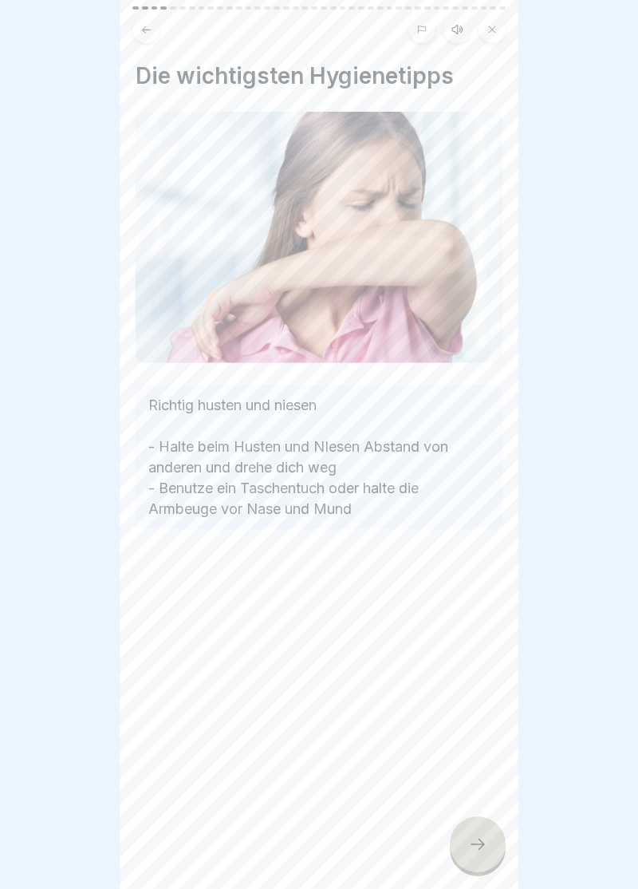
click at [480, 843] on icon at bounding box center [477, 844] width 19 height 19
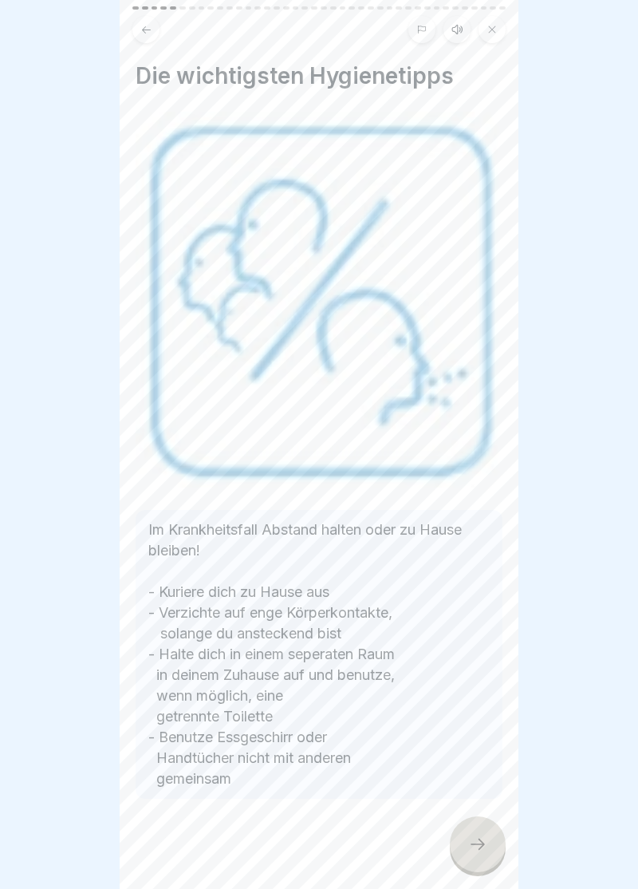
click at [487, 847] on icon at bounding box center [477, 844] width 19 height 19
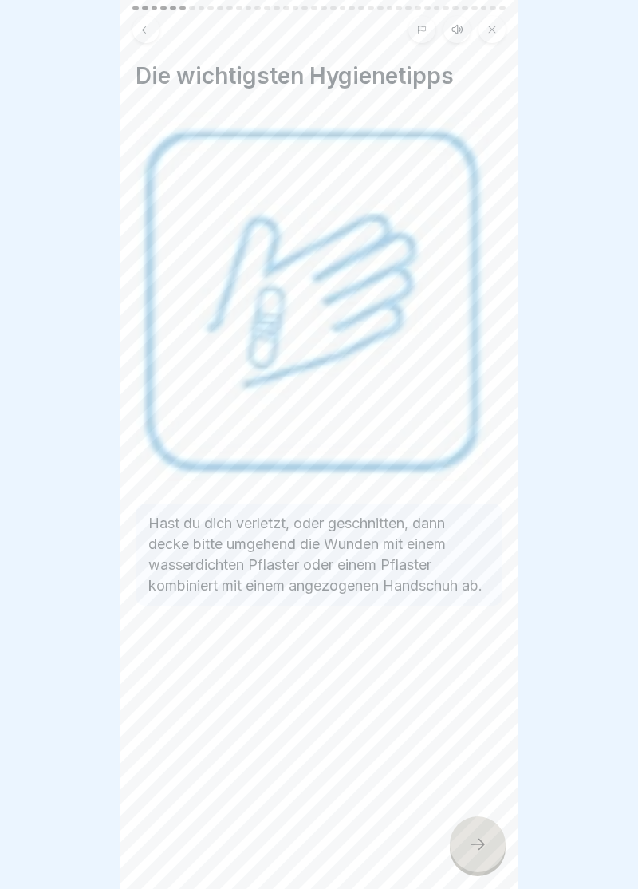
click at [482, 852] on icon at bounding box center [477, 844] width 19 height 19
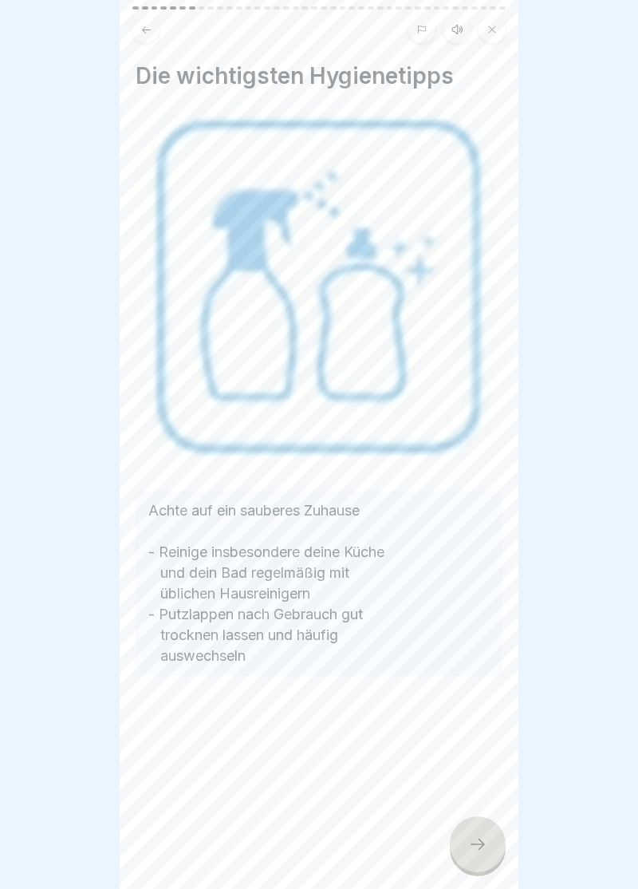
click at [480, 851] on icon at bounding box center [477, 844] width 19 height 19
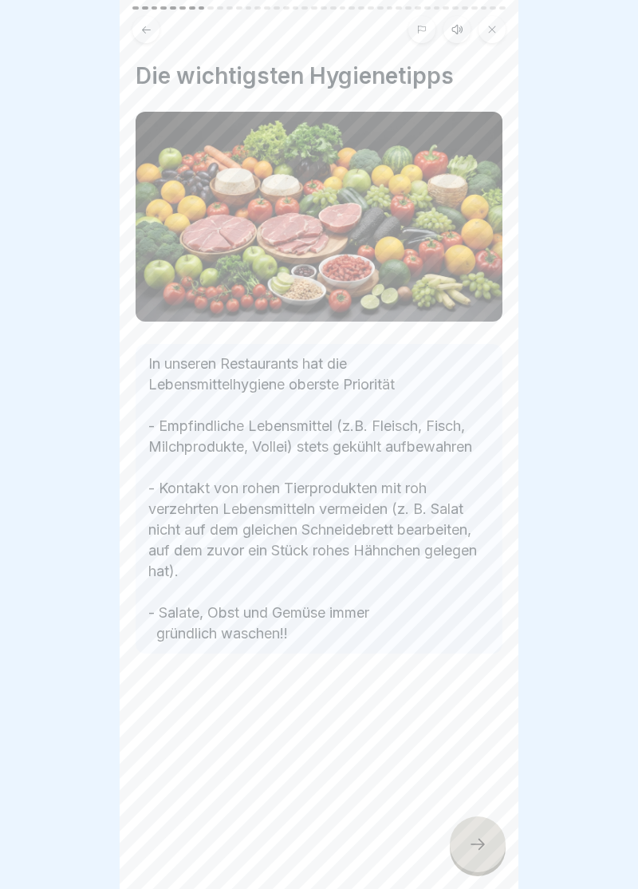
click at [480, 852] on icon at bounding box center [477, 844] width 19 height 19
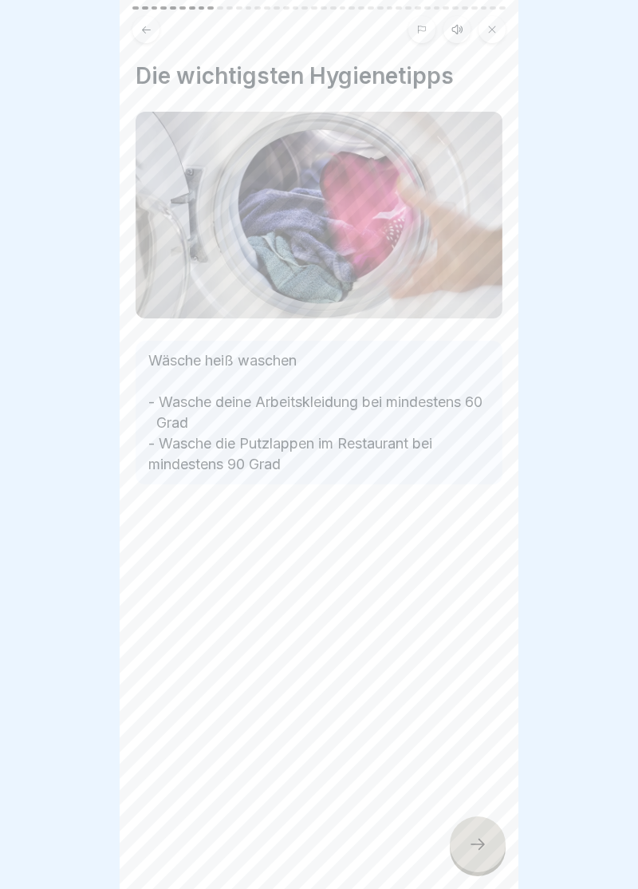
click at [477, 854] on div at bounding box center [478, 844] width 56 height 56
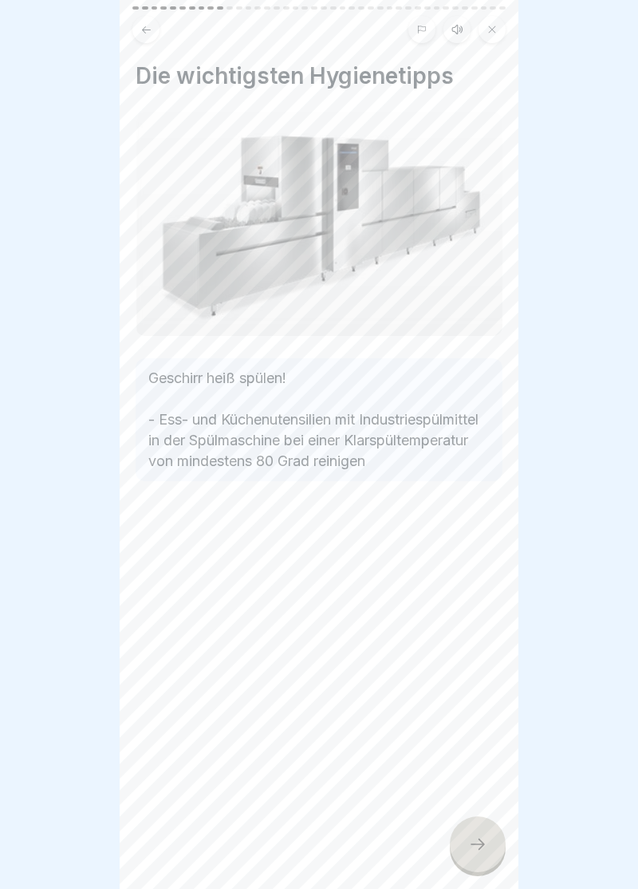
click at [492, 844] on div at bounding box center [478, 844] width 56 height 56
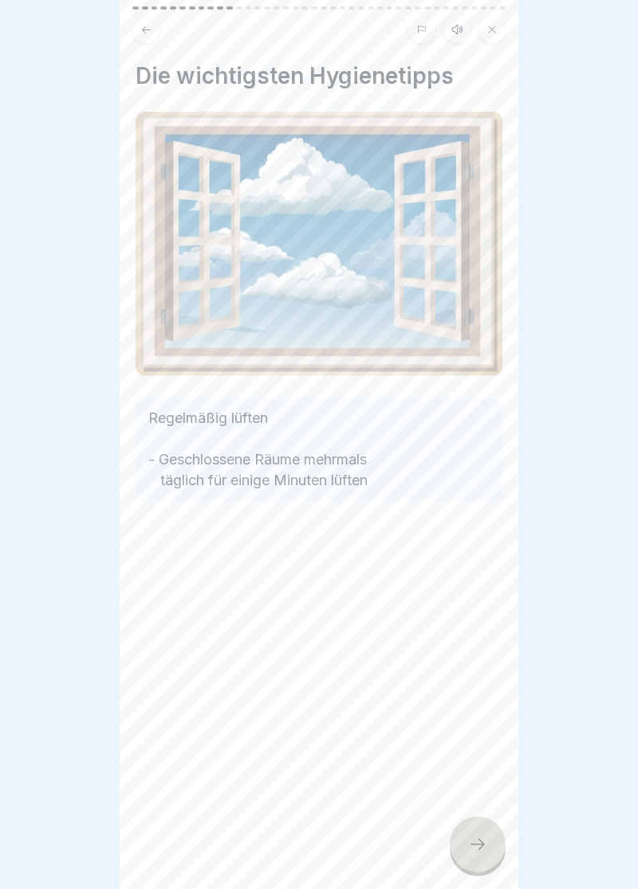
click at [484, 844] on icon at bounding box center [478, 844] width 14 height 11
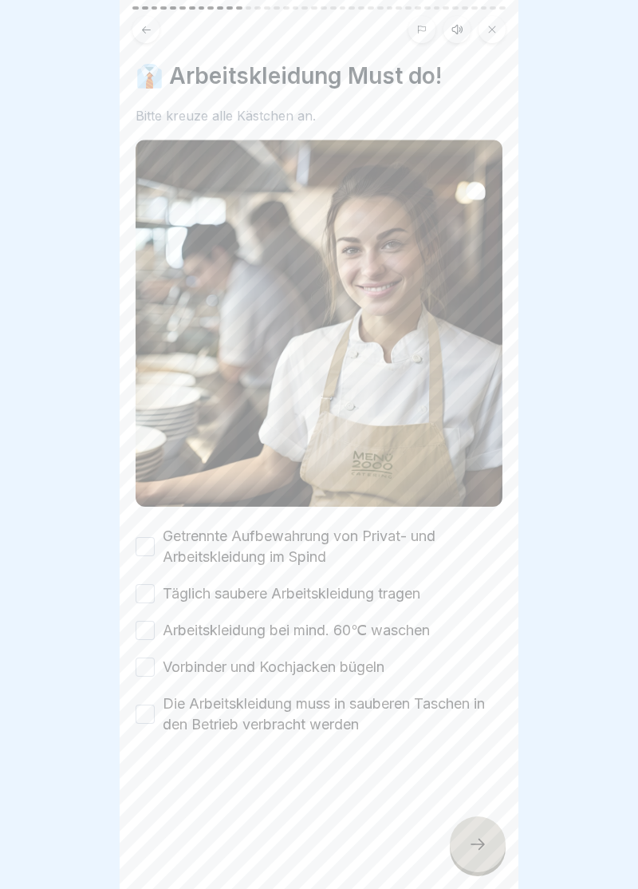
click at [145, 549] on button "Getrennte Aufbewahrung von Privat- und Arbeitskleidung im Spind" at bounding box center [145, 546] width 19 height 19
click at [144, 603] on button "Täglich saubere Arbeitskleidung tragen" at bounding box center [145, 593] width 19 height 19
click at [144, 640] on button "Arbeitskleidung bei mind. 60℃ waschen" at bounding box center [145, 630] width 19 height 19
click at [152, 669] on button "Vorbinder und Kochjacken bügeln" at bounding box center [145, 667] width 19 height 19
click at [144, 722] on button "Die Arbeitskleidung muss in sauberen Taschen in den Betrieb verbracht werden" at bounding box center [145, 714] width 19 height 19
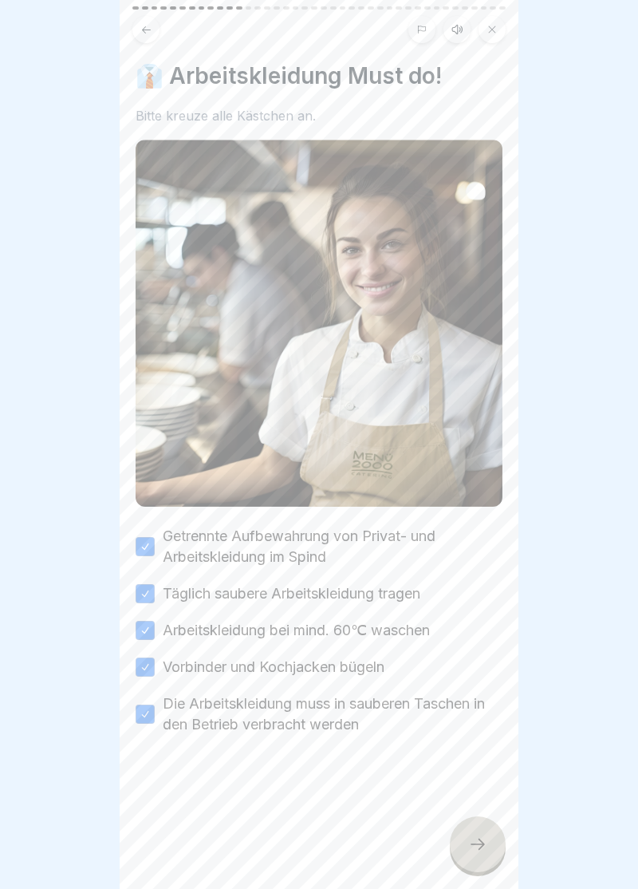
click at [487, 848] on icon at bounding box center [477, 844] width 19 height 19
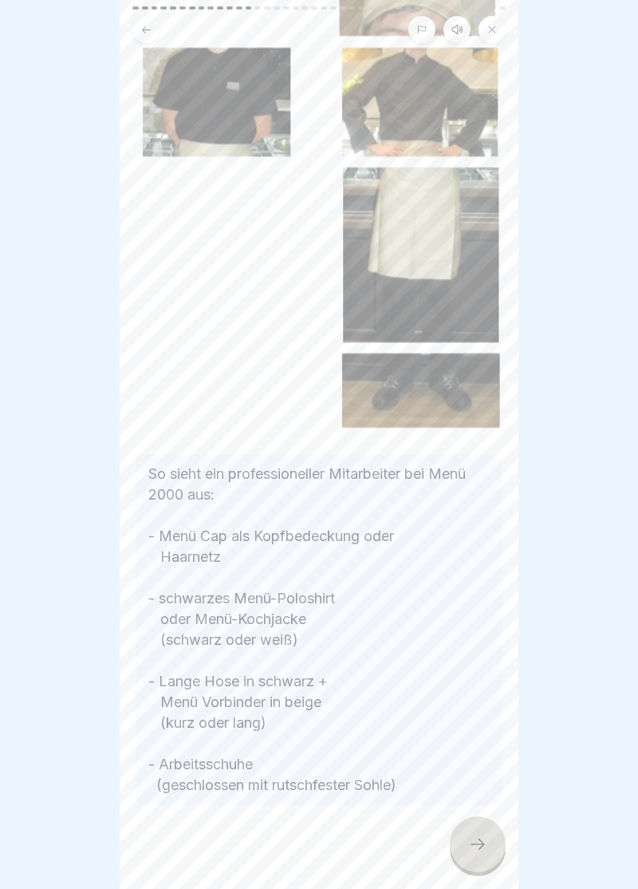
scroll to position [171, 0]
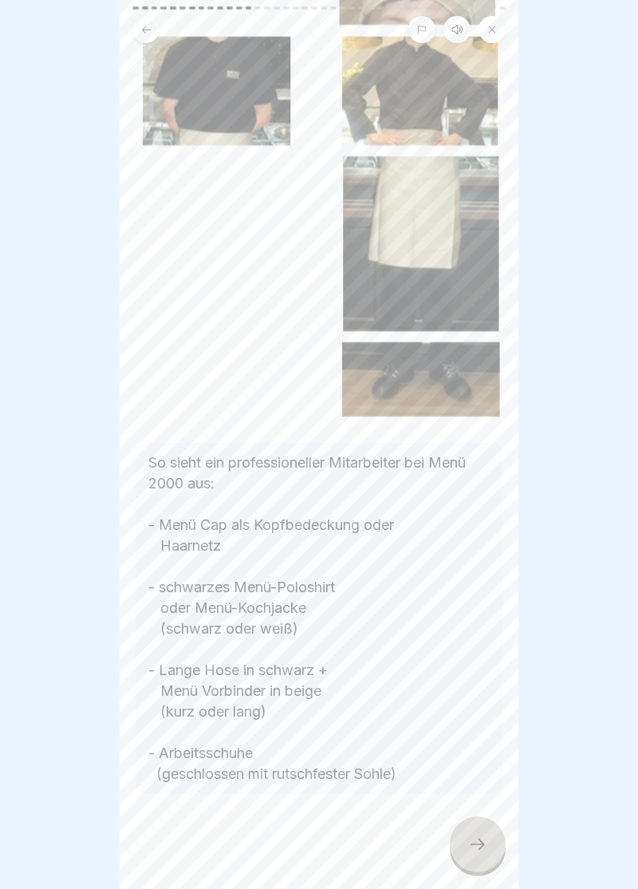
click at [488, 844] on div at bounding box center [478, 844] width 56 height 56
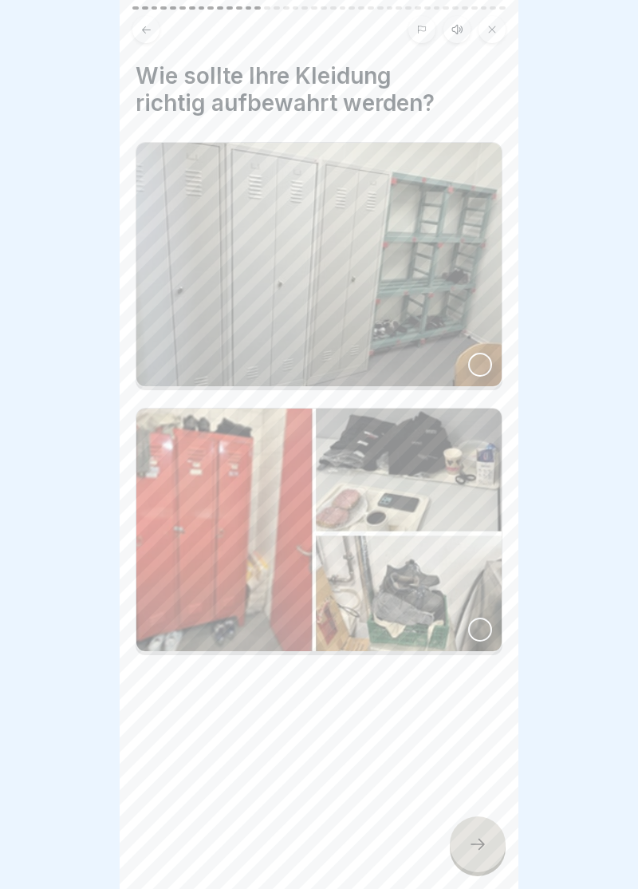
click at [491, 361] on div at bounding box center [480, 365] width 24 height 24
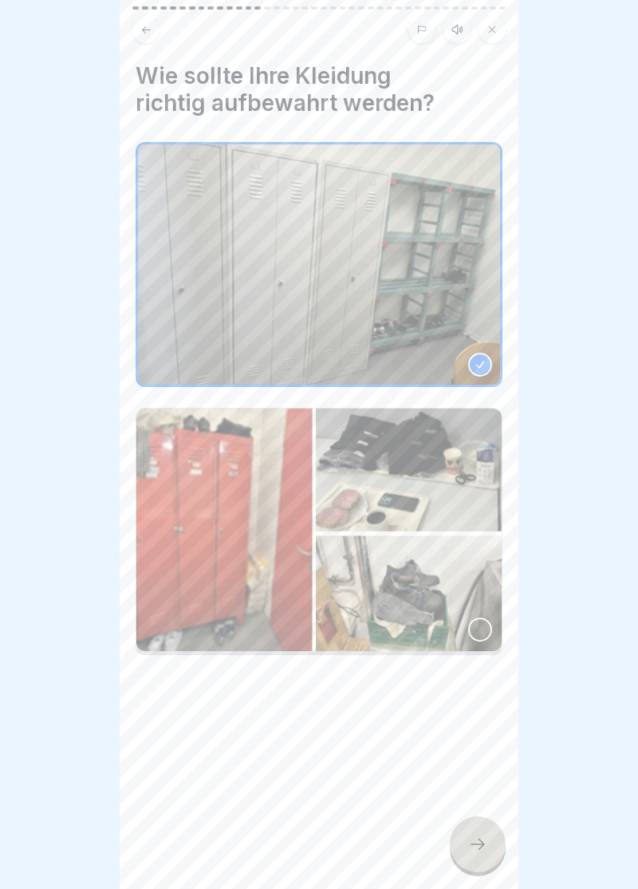
click at [482, 848] on icon at bounding box center [478, 844] width 14 height 11
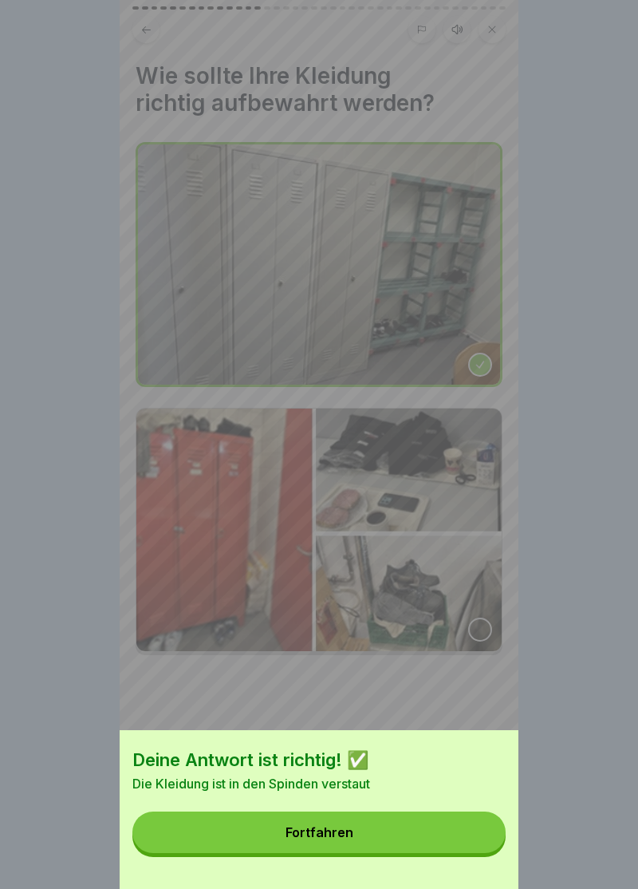
click at [326, 832] on div "Fortfahren" at bounding box center [320, 832] width 68 height 14
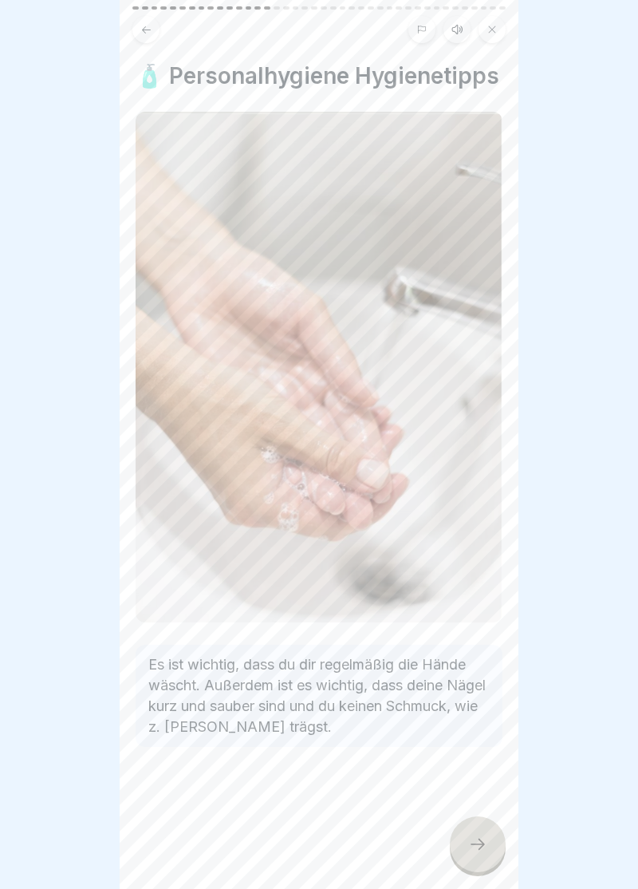
click at [482, 846] on icon at bounding box center [478, 844] width 14 height 11
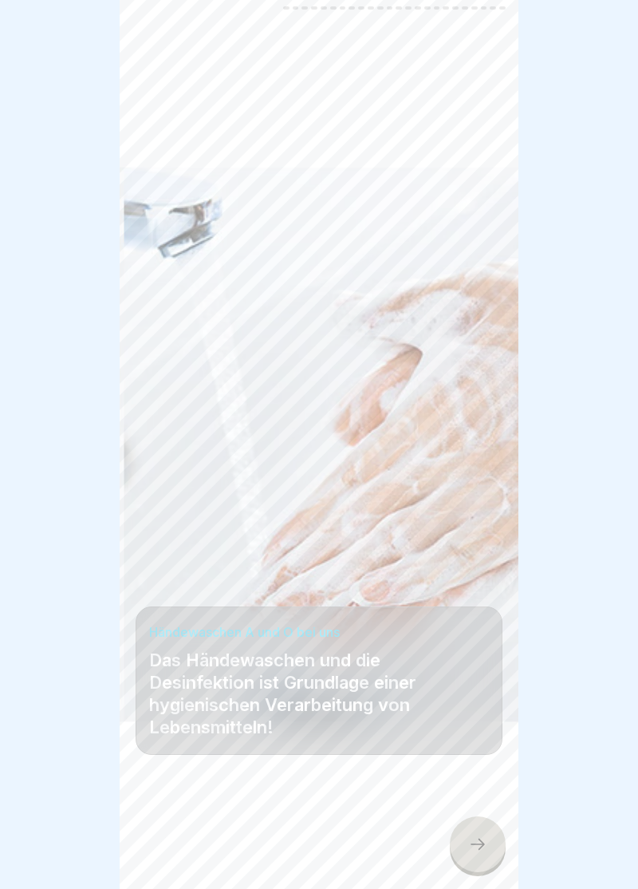
click at [487, 848] on icon at bounding box center [477, 844] width 19 height 19
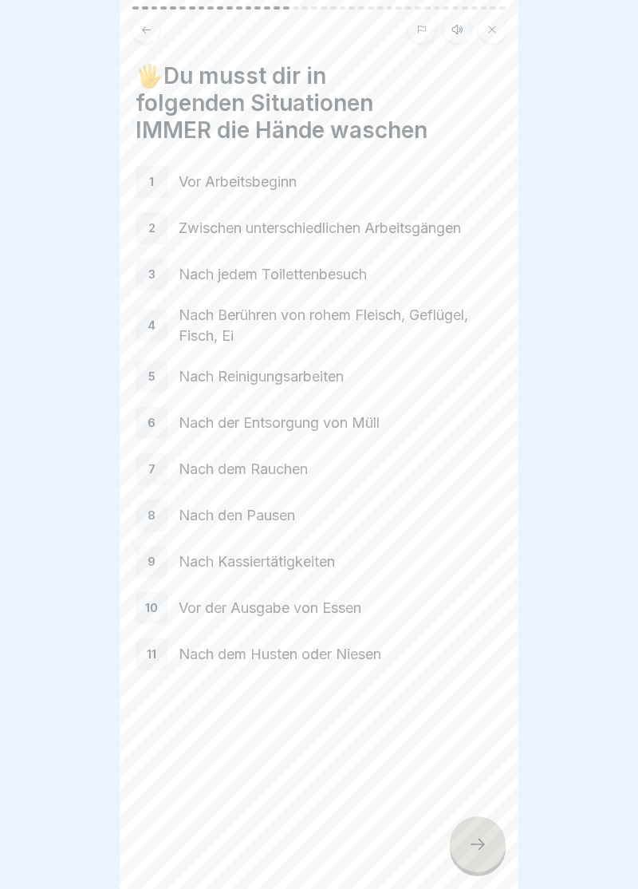
click at [487, 843] on icon at bounding box center [477, 844] width 19 height 19
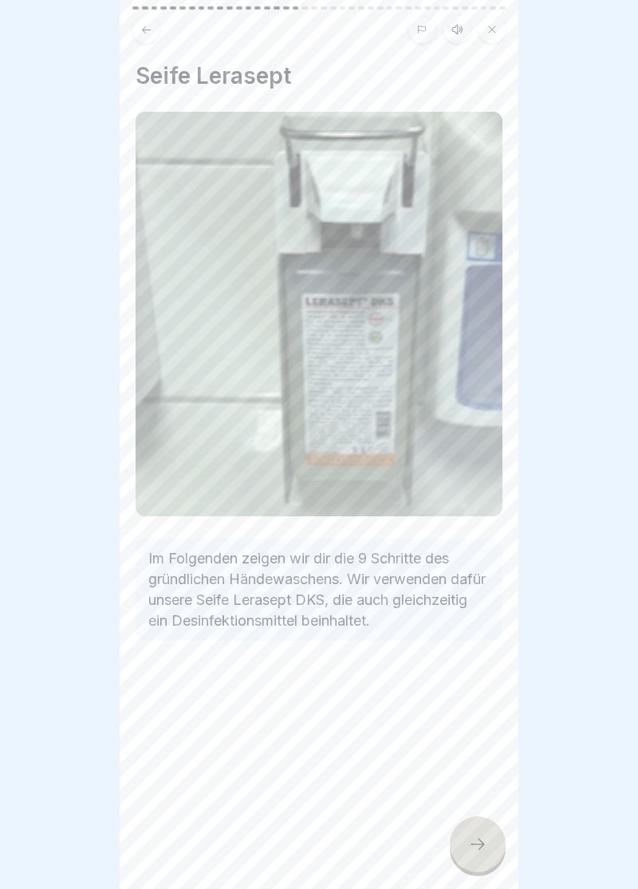
click at [492, 851] on div at bounding box center [478, 844] width 56 height 56
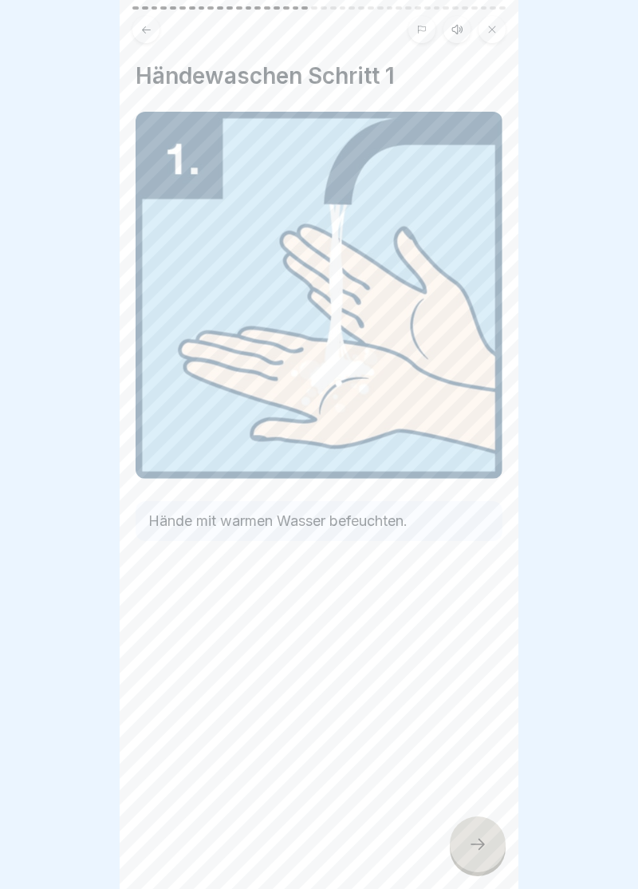
click at [492, 848] on div at bounding box center [478, 844] width 56 height 56
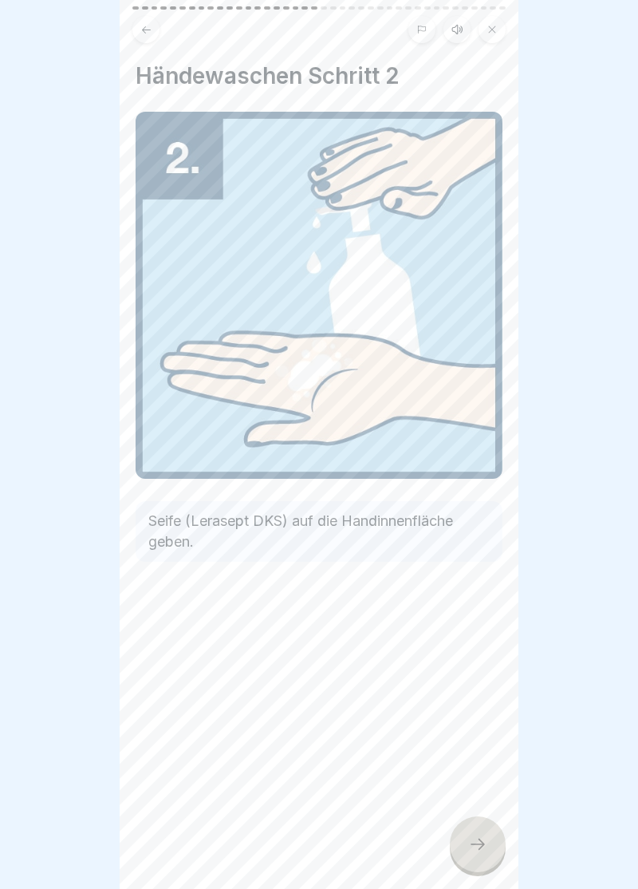
click at [488, 840] on div at bounding box center [478, 844] width 56 height 56
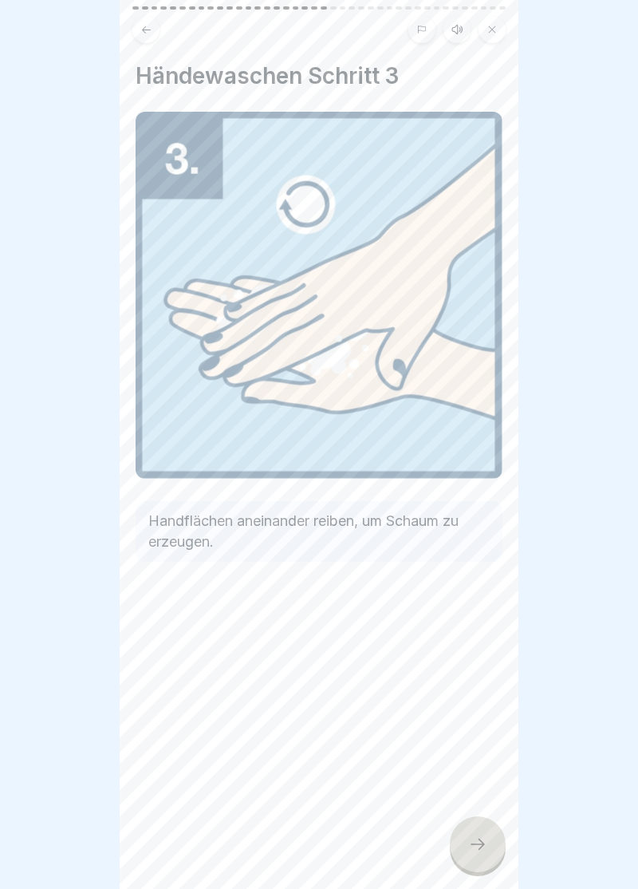
click at [490, 844] on div at bounding box center [478, 844] width 56 height 56
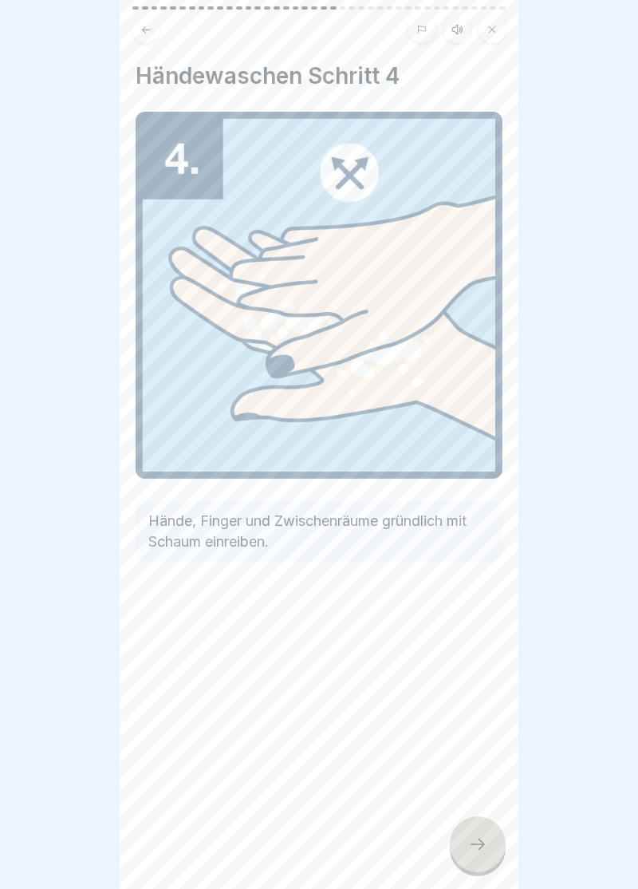
click at [493, 836] on div at bounding box center [478, 844] width 56 height 56
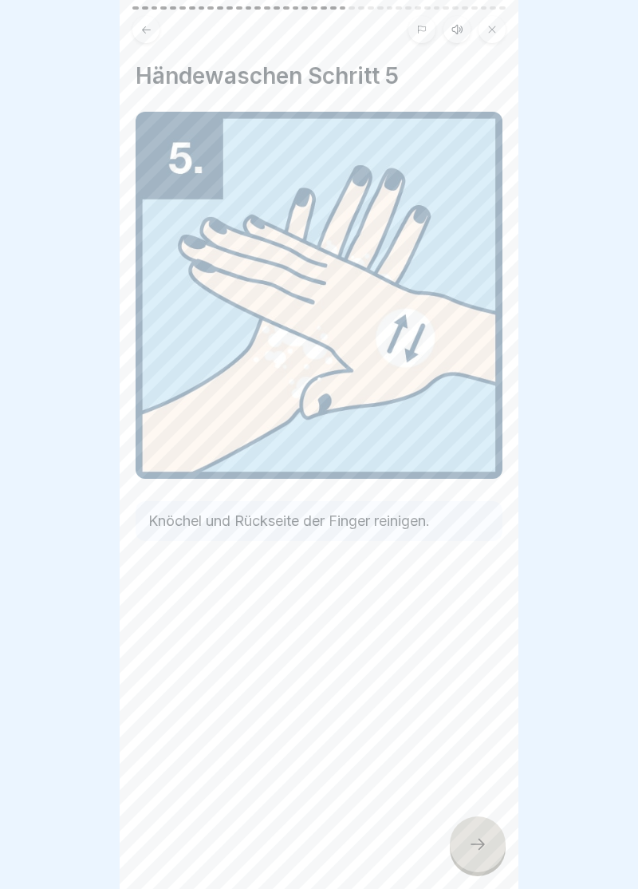
click at [493, 836] on div at bounding box center [478, 844] width 56 height 56
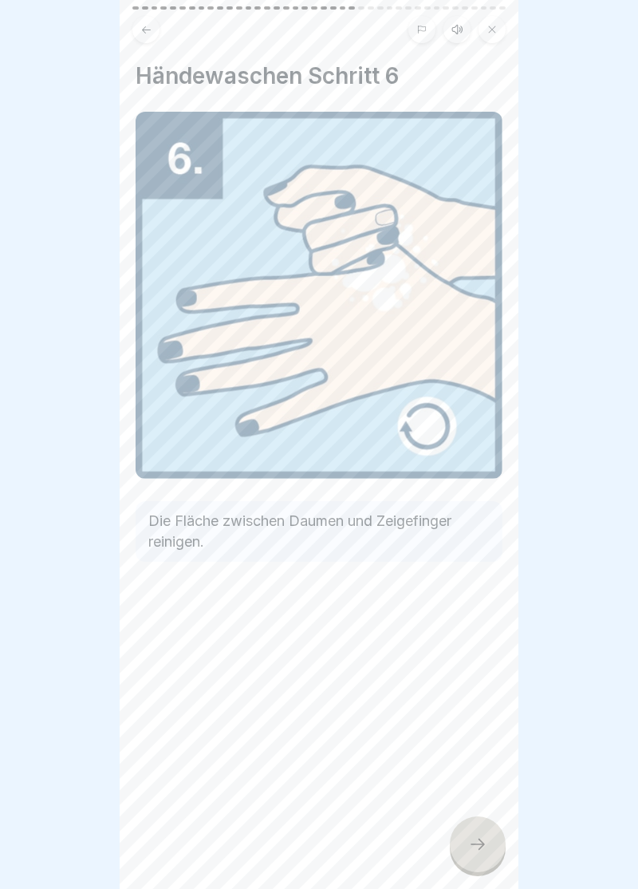
click at [496, 843] on div at bounding box center [478, 844] width 56 height 56
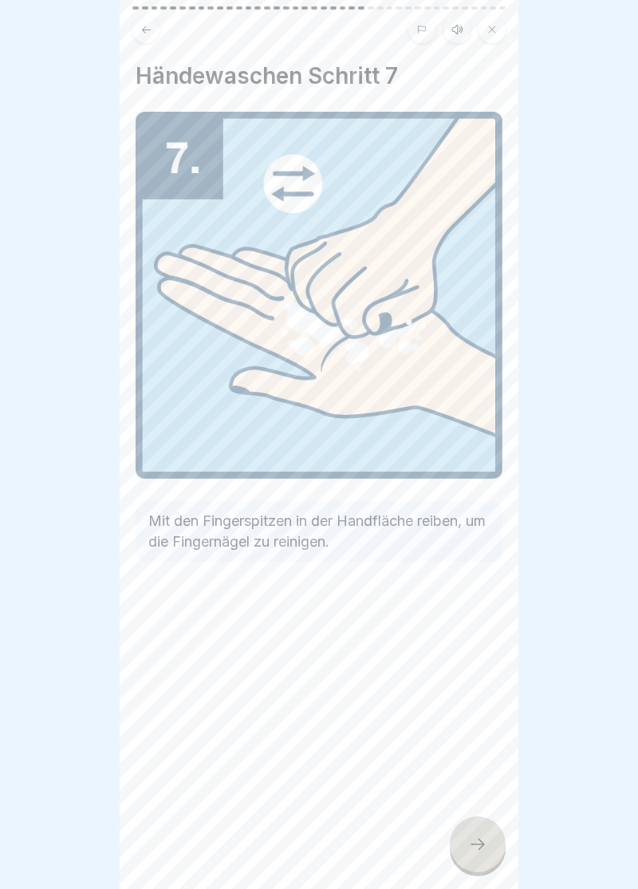
click at [496, 830] on div at bounding box center [478, 844] width 56 height 56
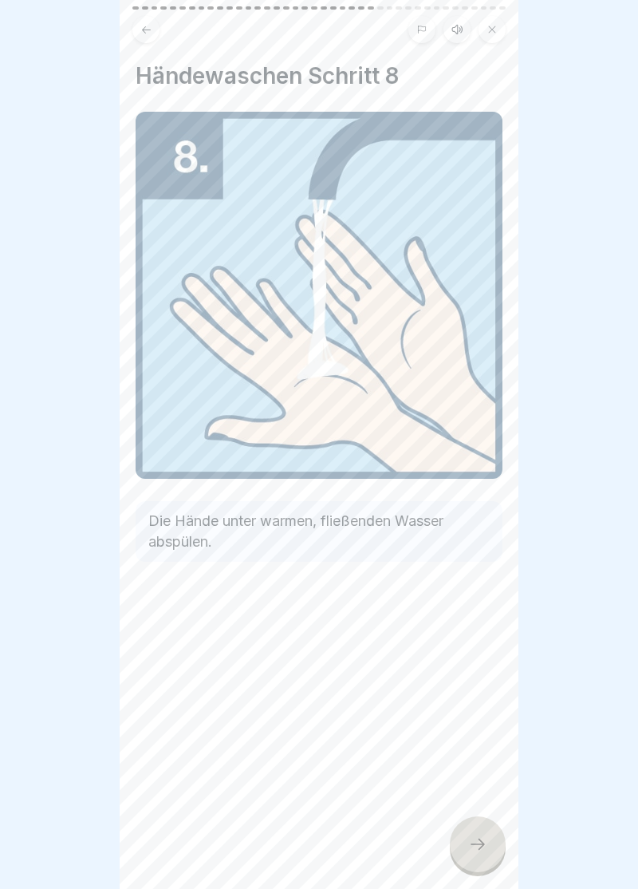
click at [490, 848] on div at bounding box center [478, 844] width 56 height 56
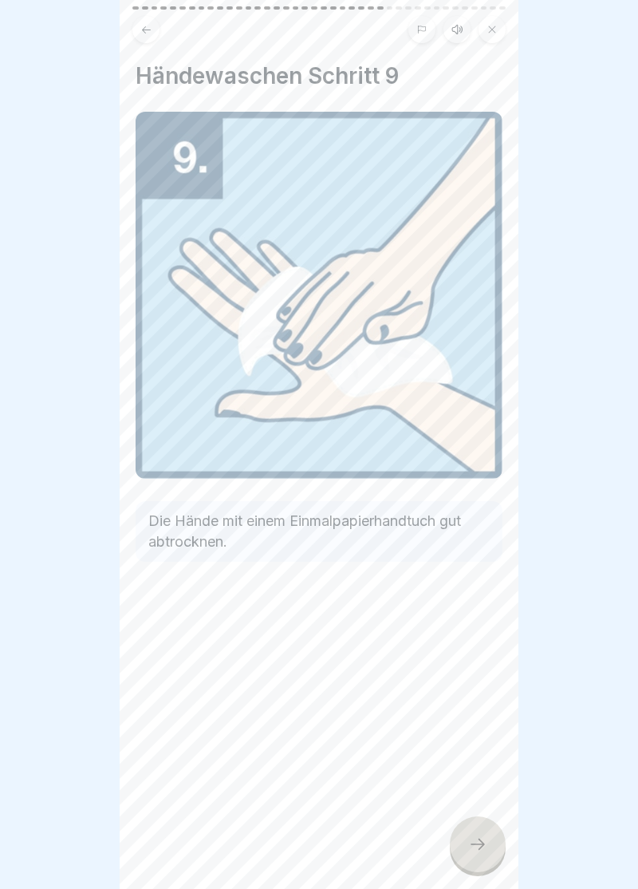
click at [491, 851] on div at bounding box center [478, 844] width 56 height 56
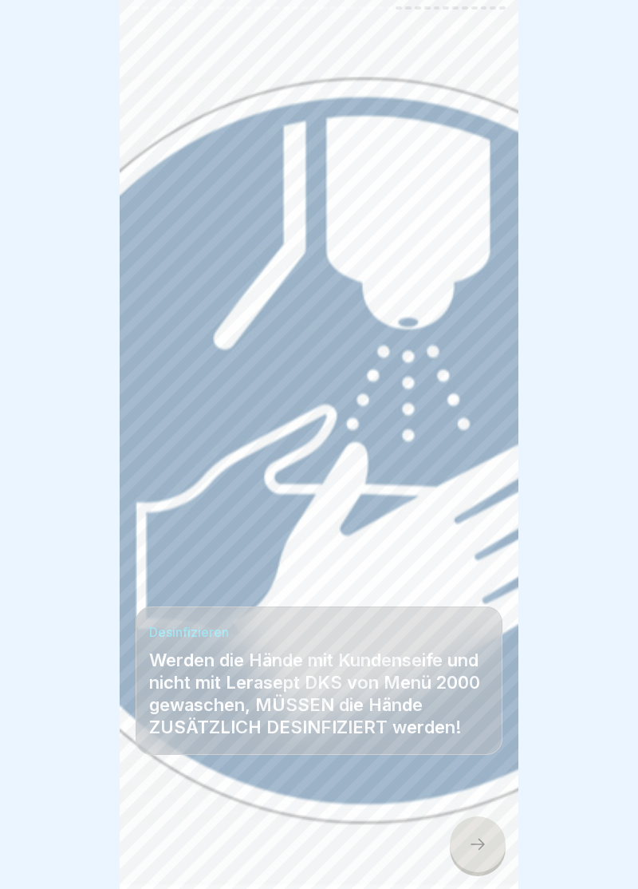
click at [493, 845] on div at bounding box center [478, 844] width 56 height 56
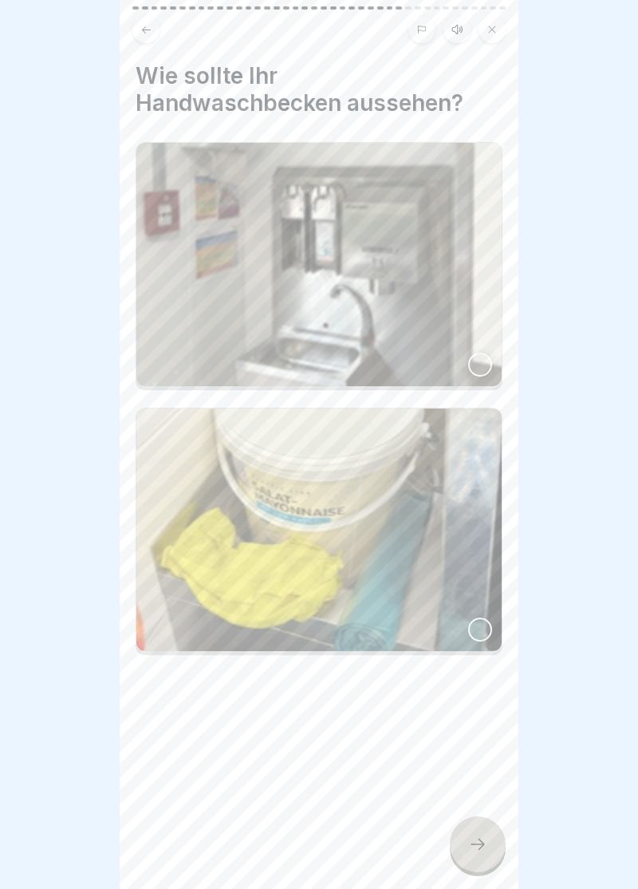
click at [492, 360] on img at bounding box center [319, 264] width 366 height 243
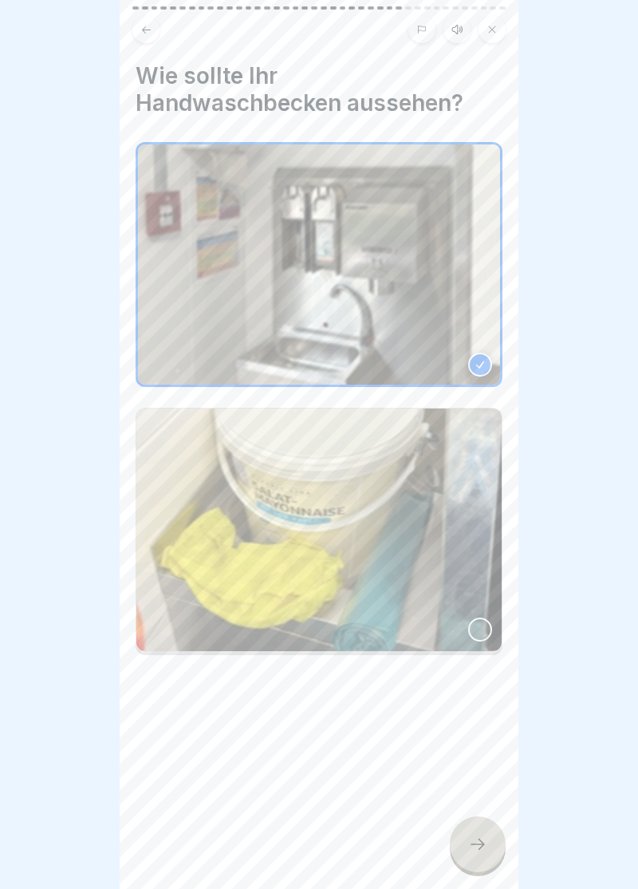
click at [483, 848] on icon at bounding box center [477, 844] width 19 height 19
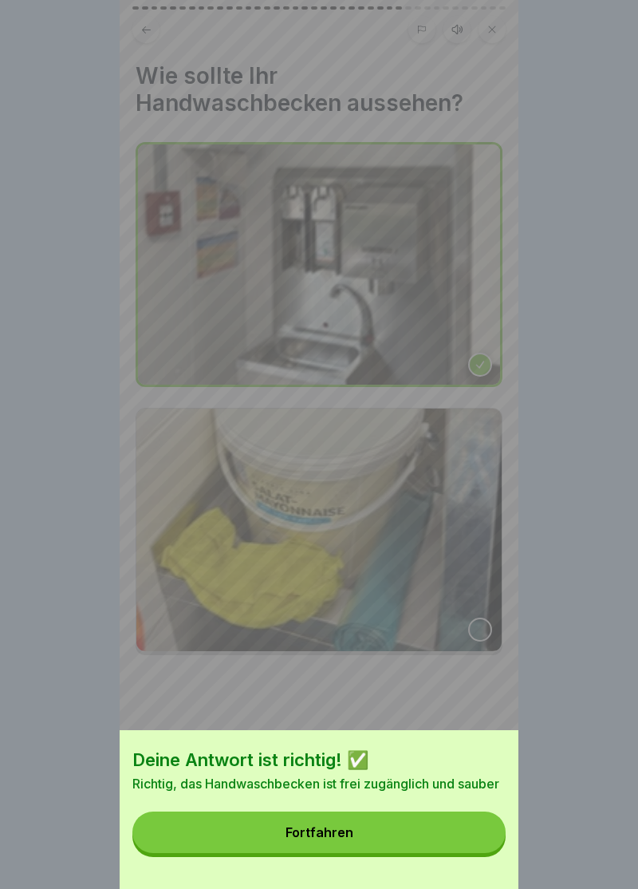
click at [332, 832] on div "Fortfahren" at bounding box center [320, 832] width 68 height 14
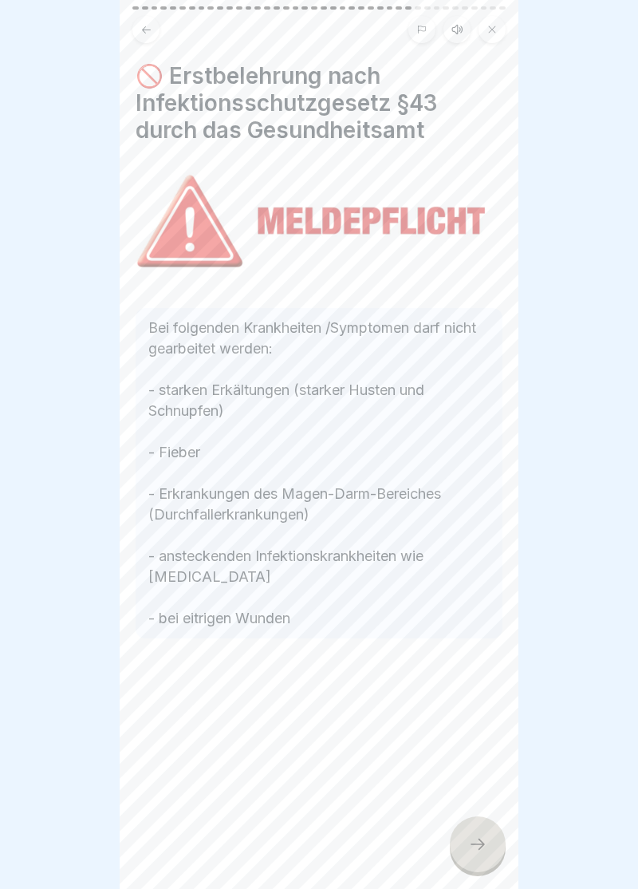
click at [484, 848] on icon at bounding box center [477, 844] width 19 height 19
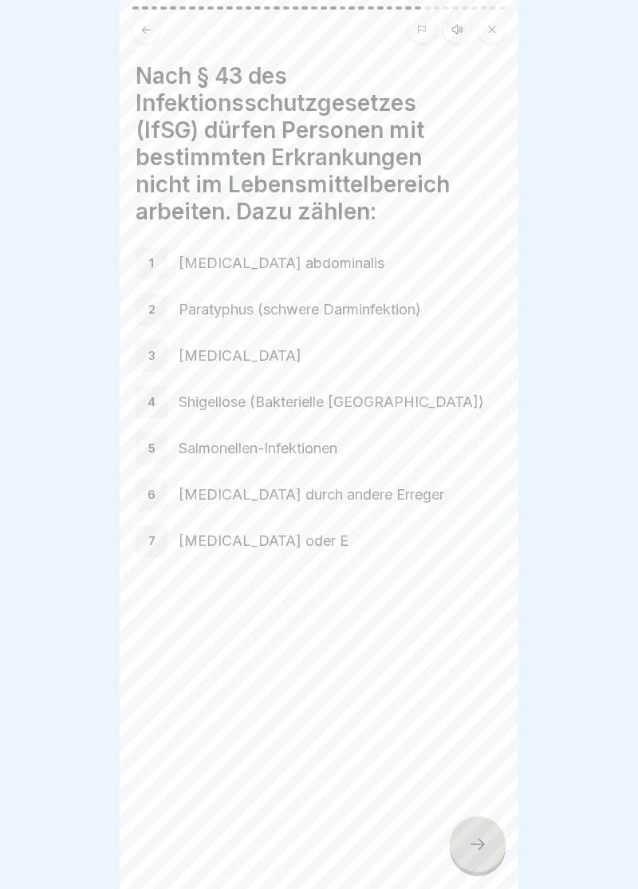
click at [485, 860] on div at bounding box center [478, 844] width 56 height 56
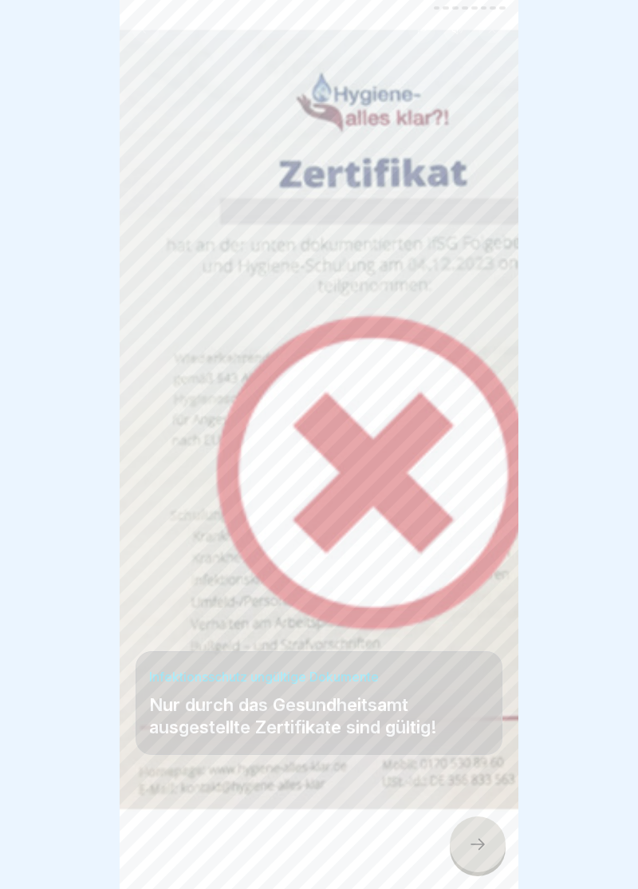
click at [484, 848] on icon at bounding box center [477, 844] width 19 height 19
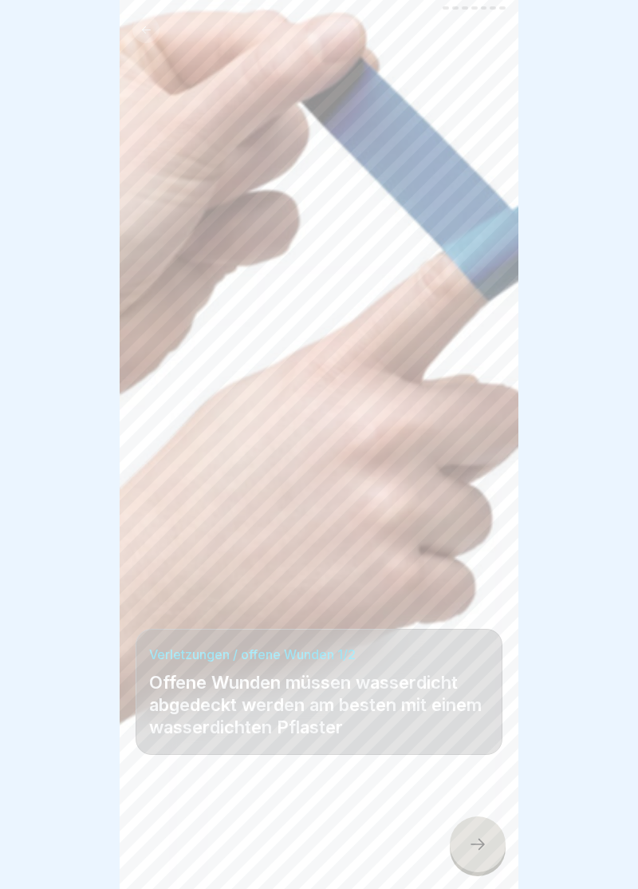
click at [486, 849] on icon at bounding box center [477, 844] width 19 height 19
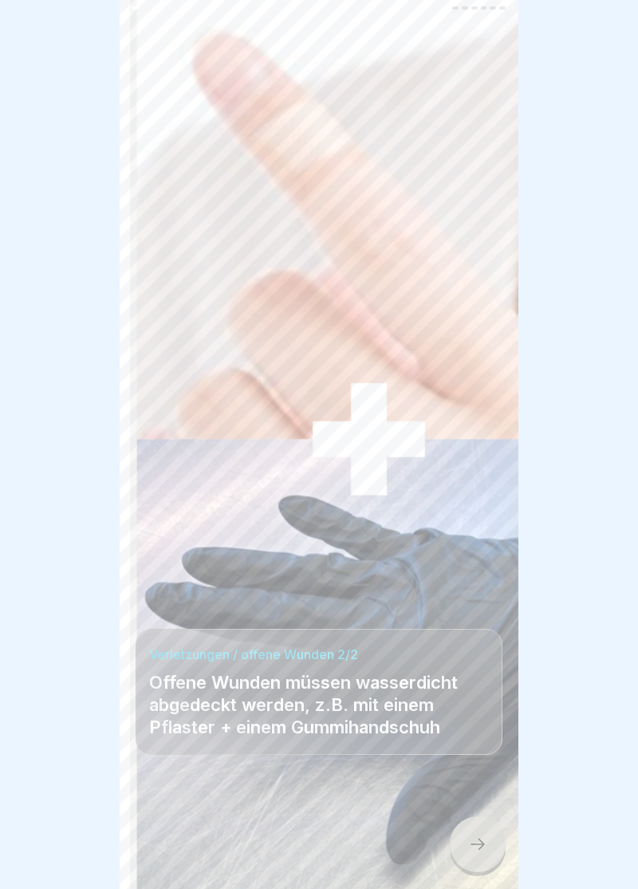
click at [492, 848] on div at bounding box center [478, 844] width 56 height 56
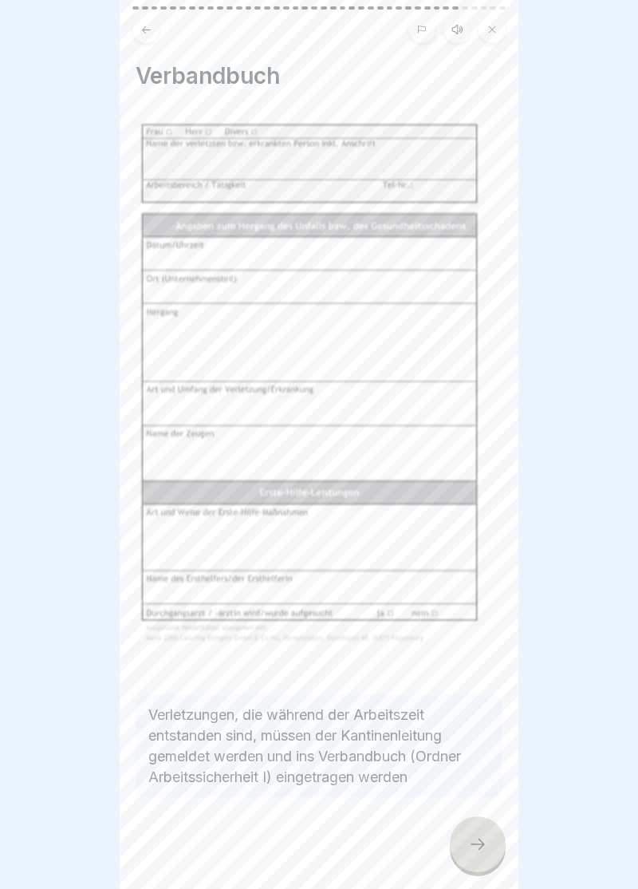
click at [486, 848] on icon at bounding box center [477, 844] width 19 height 19
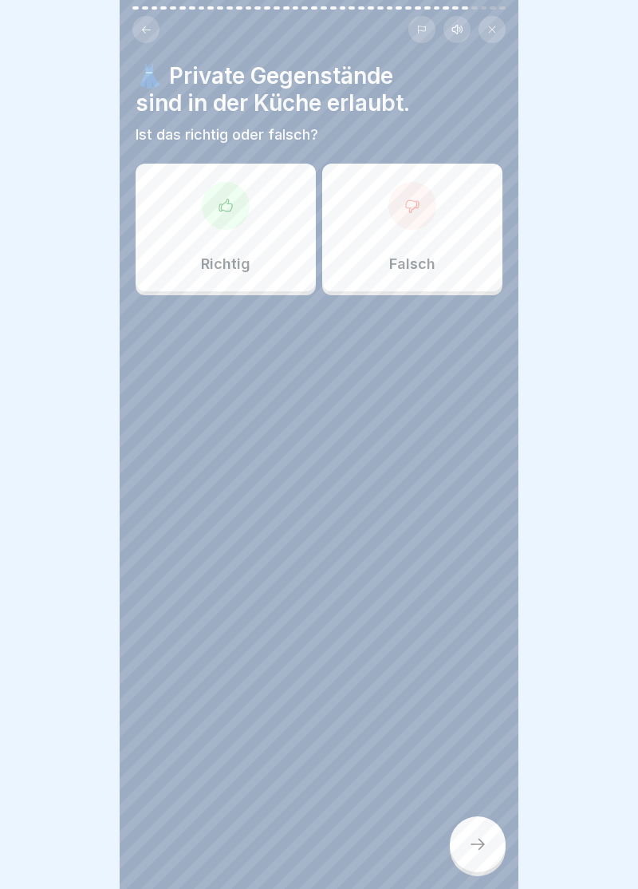
click at [428, 211] on div at bounding box center [413, 206] width 48 height 48
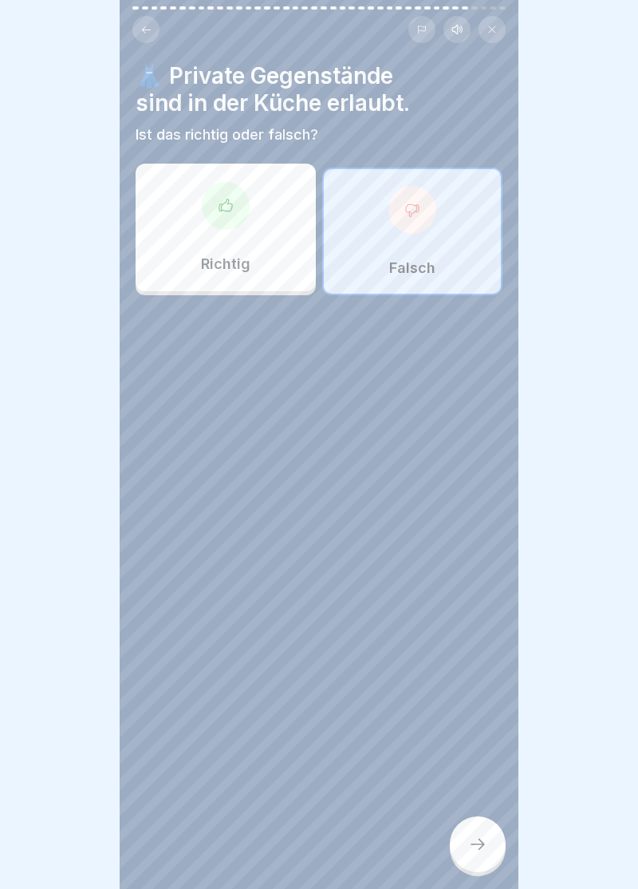
click at [496, 844] on div at bounding box center [478, 844] width 56 height 56
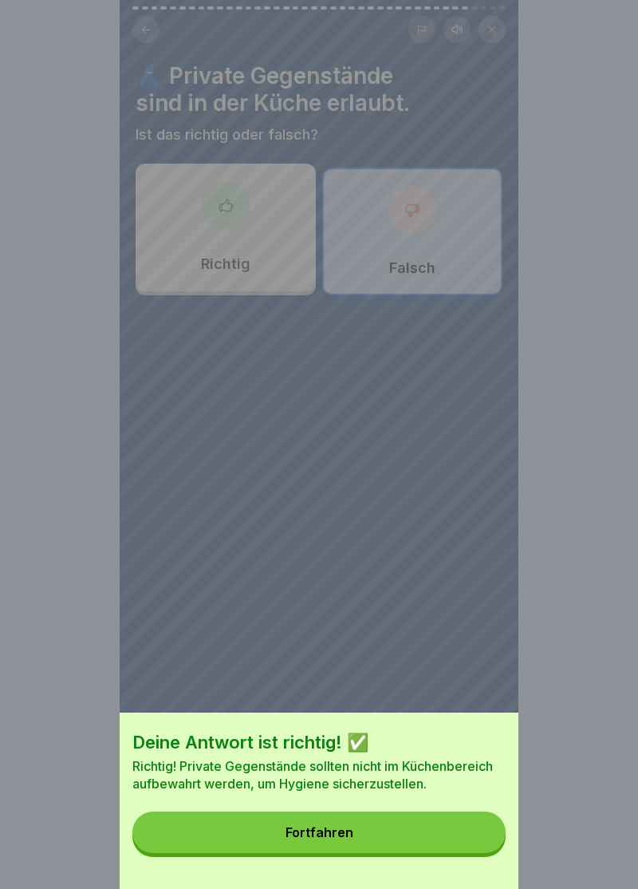
click at [332, 840] on button "Fortfahren" at bounding box center [319, 833] width 374 height 42
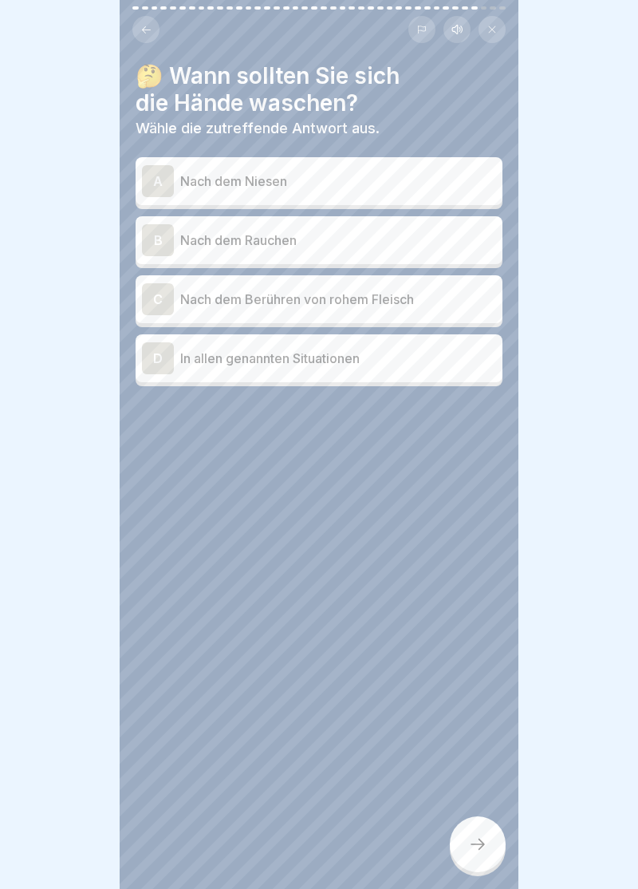
click at [163, 365] on div "D" at bounding box center [158, 358] width 32 height 32
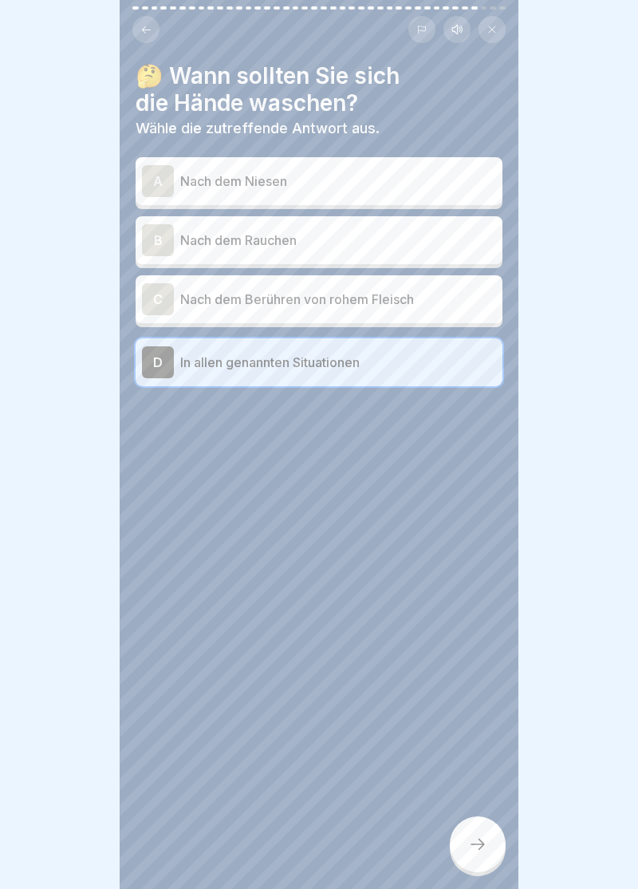
click at [487, 855] on div at bounding box center [478, 844] width 56 height 56
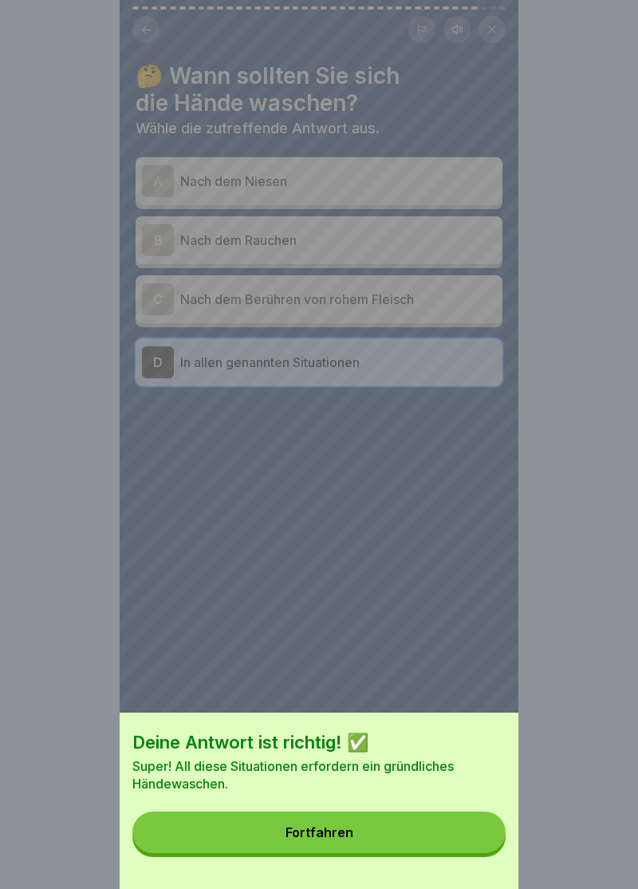
click at [327, 834] on div "Fortfahren" at bounding box center [320, 832] width 68 height 14
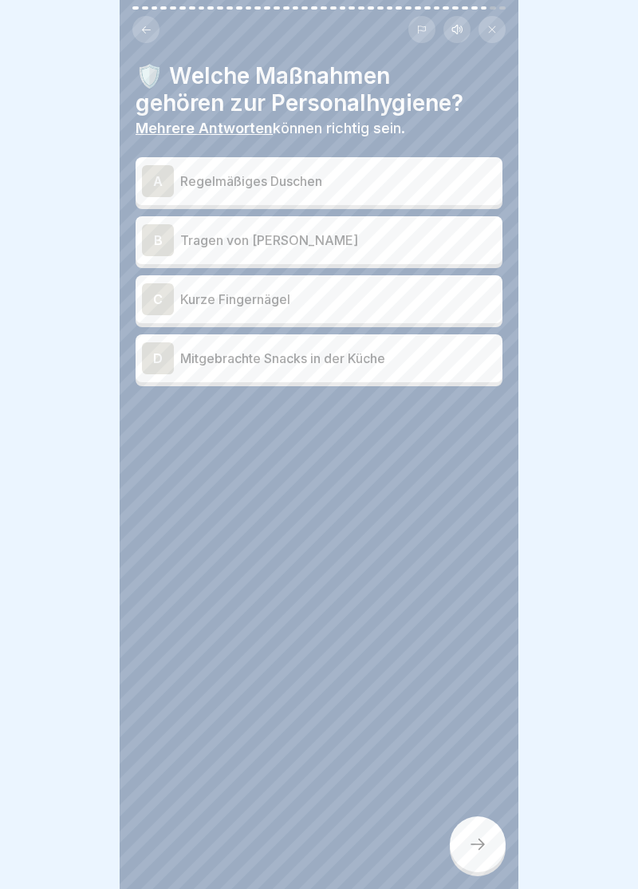
click at [160, 178] on div "A" at bounding box center [158, 181] width 32 height 32
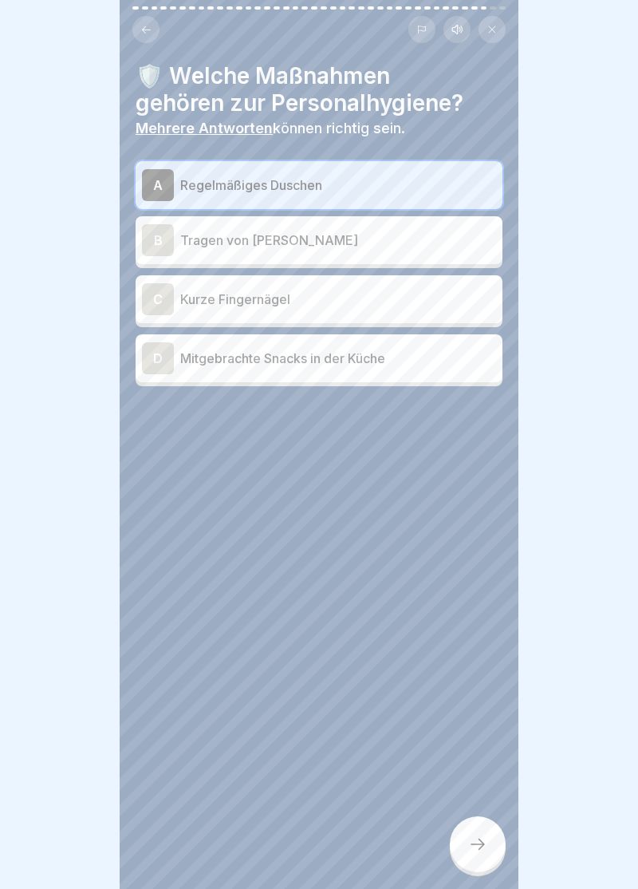
click at [164, 309] on div "C" at bounding box center [158, 299] width 32 height 32
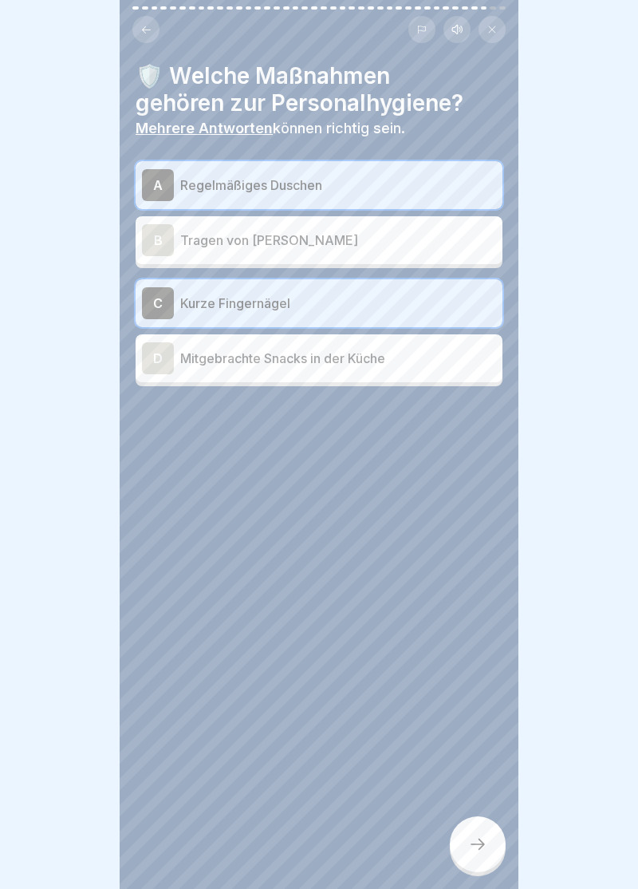
click at [478, 858] on div at bounding box center [478, 844] width 56 height 56
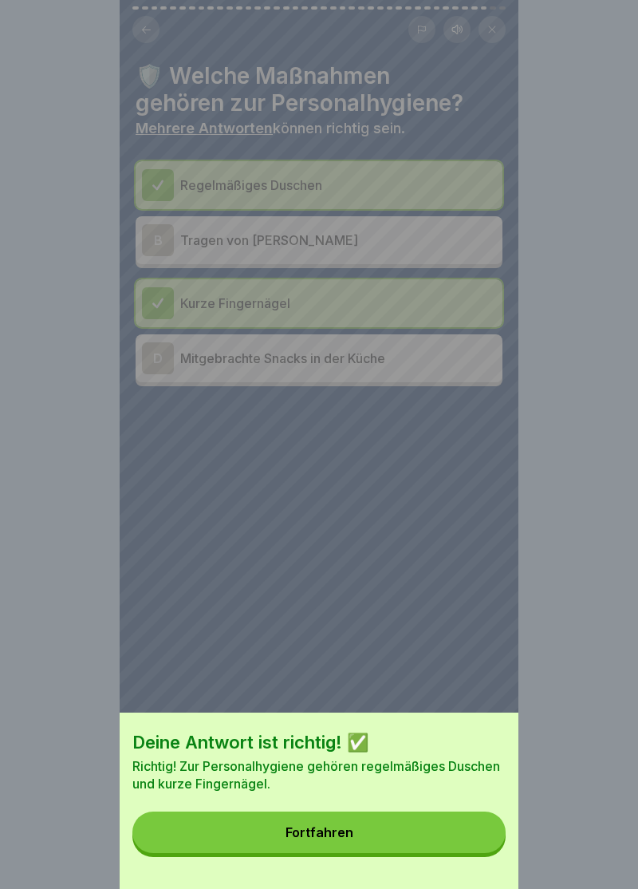
click at [330, 844] on button "Fortfahren" at bounding box center [319, 833] width 374 height 42
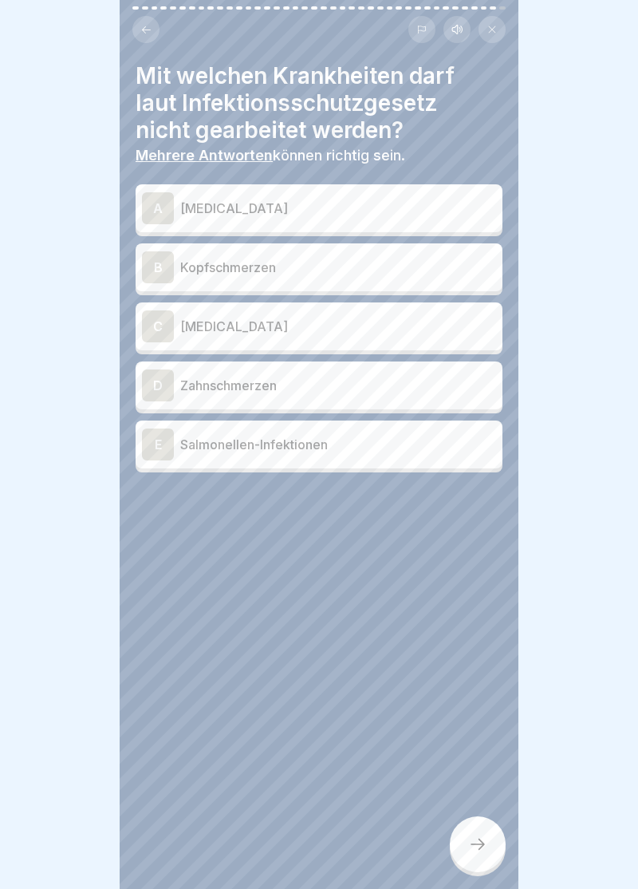
click at [160, 204] on div "A" at bounding box center [158, 208] width 32 height 32
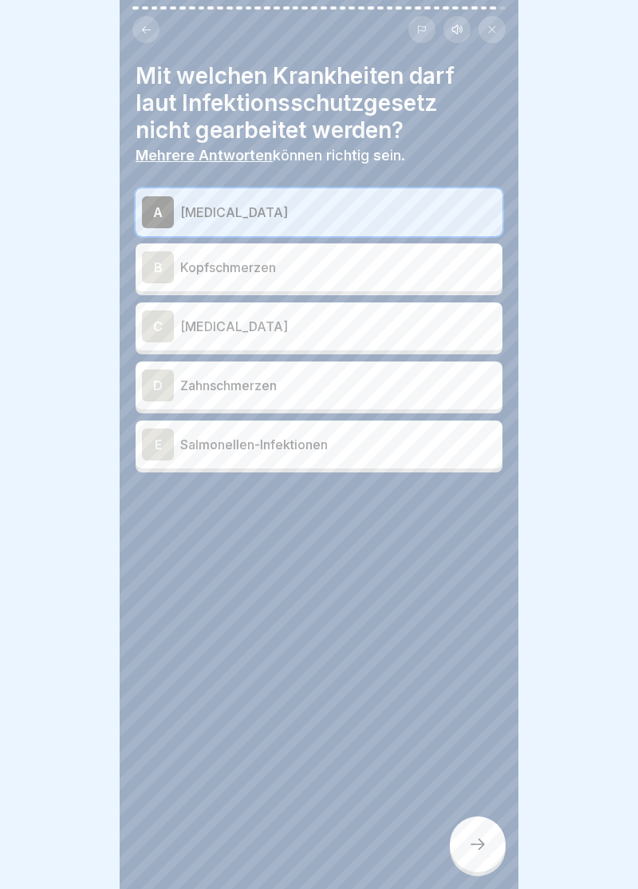
click at [163, 329] on div "C" at bounding box center [158, 326] width 32 height 32
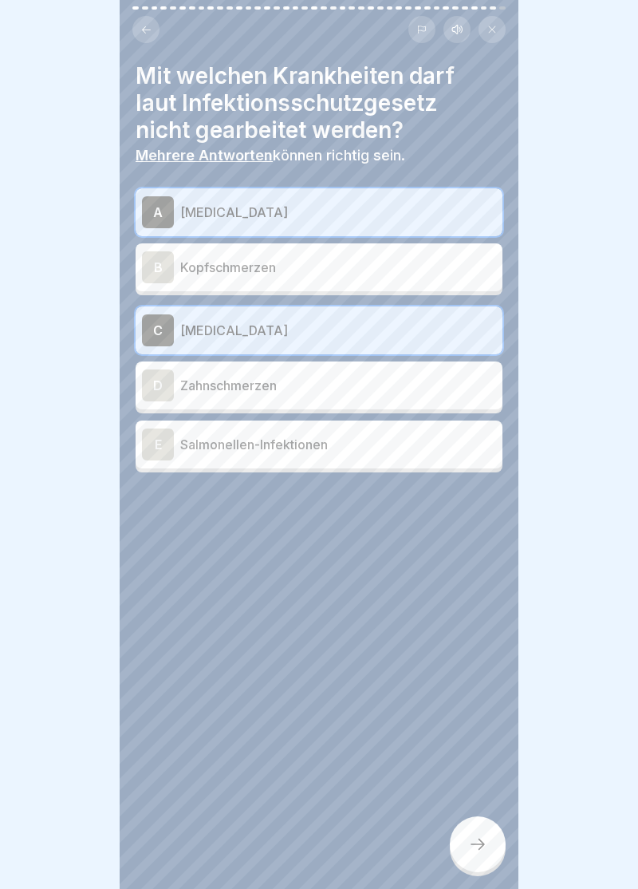
click at [165, 449] on div "E" at bounding box center [158, 445] width 32 height 32
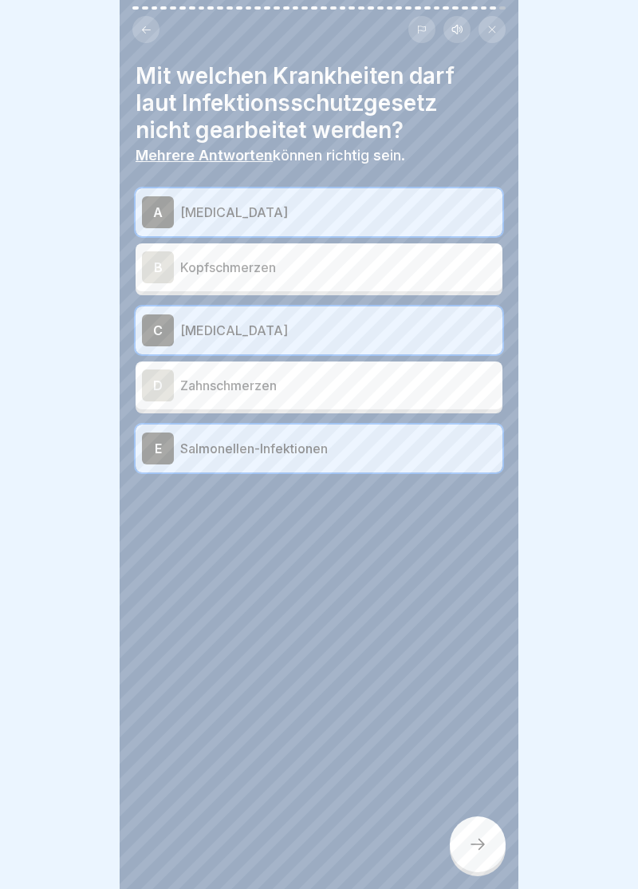
click at [484, 849] on icon at bounding box center [477, 844] width 19 height 19
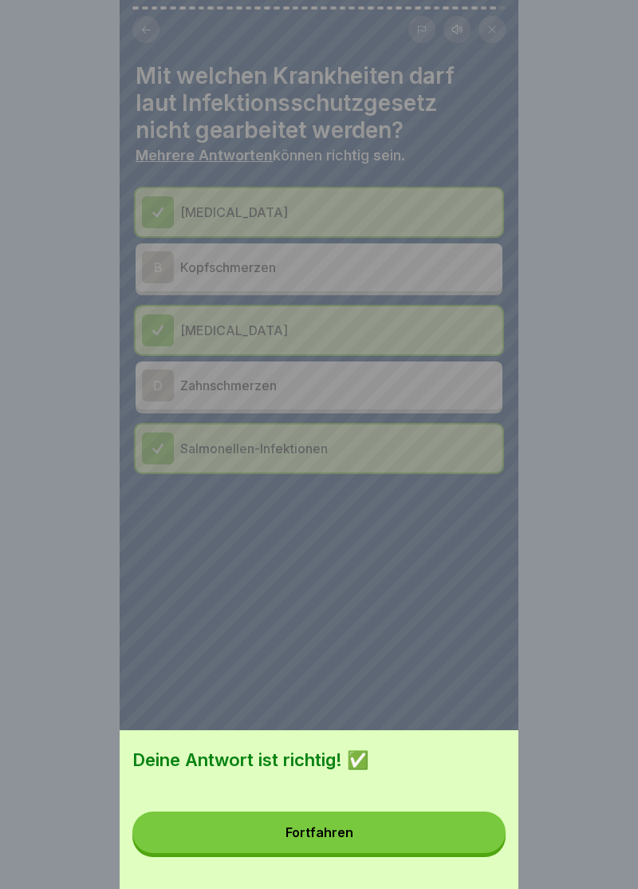
click at [319, 844] on button "Fortfahren" at bounding box center [319, 833] width 374 height 42
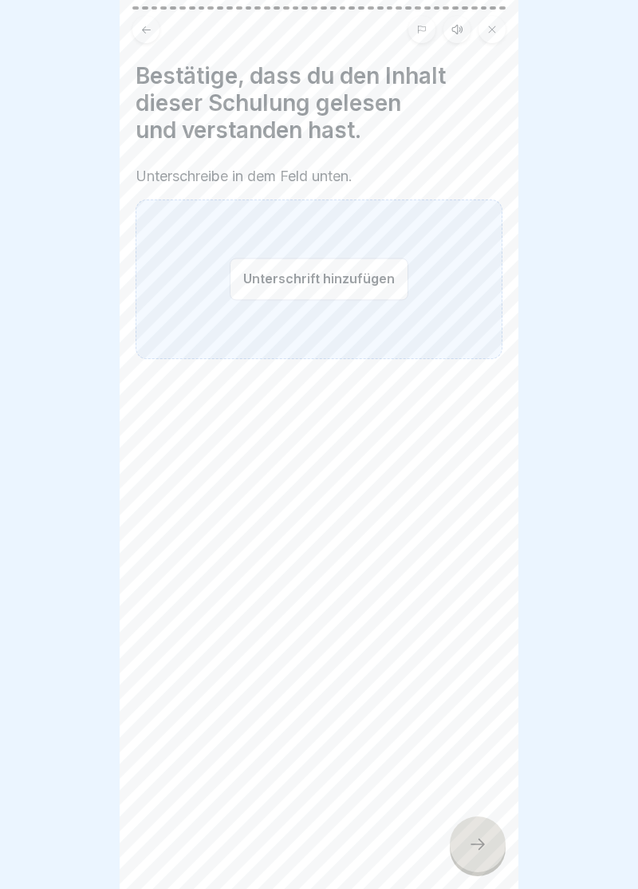
click at [324, 281] on button "Unterschrift hinzufügen" at bounding box center [319, 279] width 179 height 42
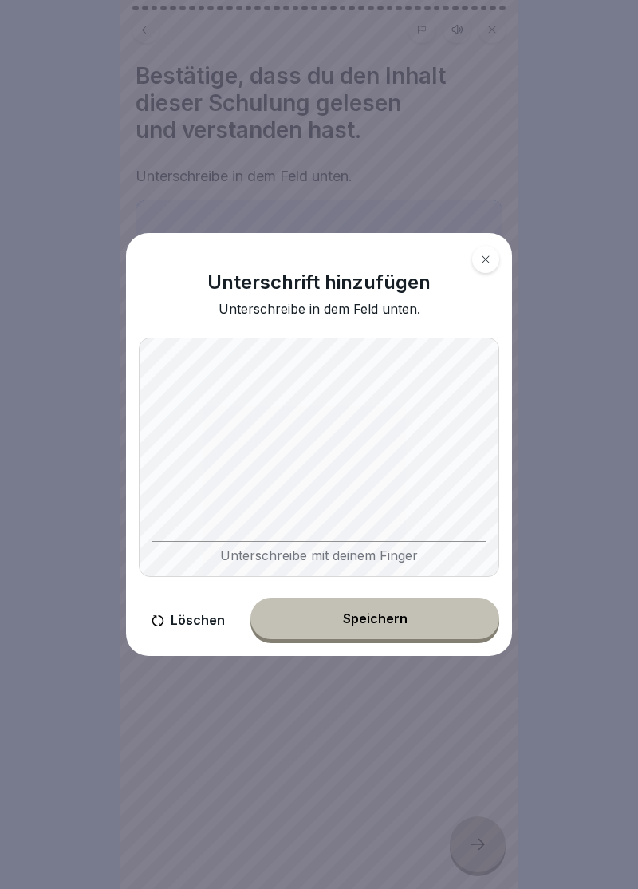
click at [370, 634] on button "Speichern" at bounding box center [375, 619] width 249 height 42
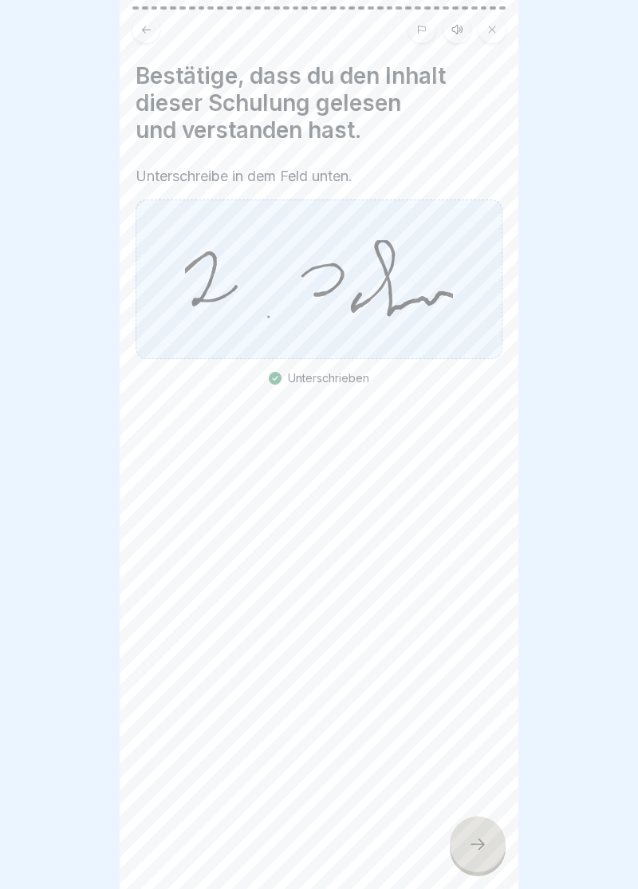
click at [484, 844] on icon at bounding box center [478, 844] width 14 height 11
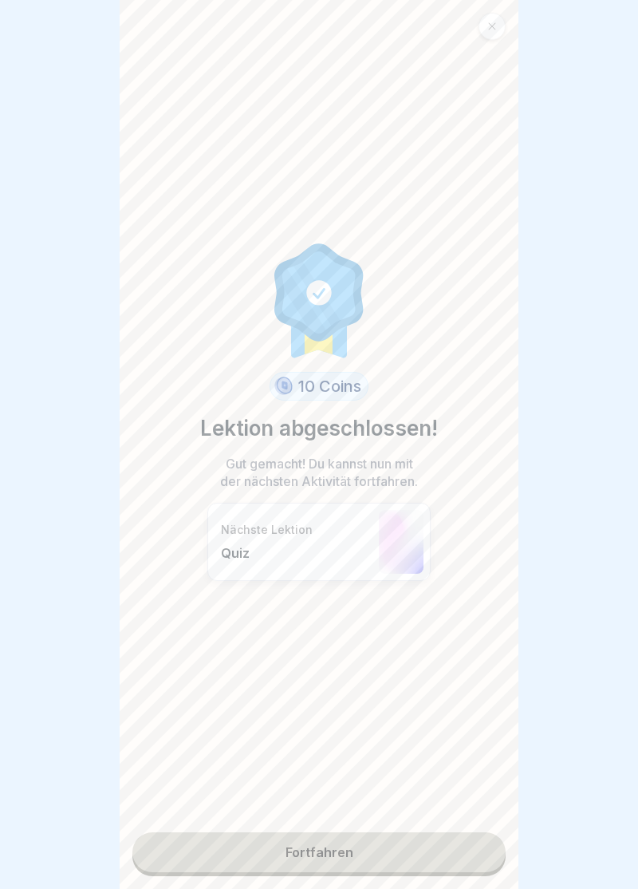
click at [316, 860] on link "Fortfahren" at bounding box center [319, 852] width 374 height 40
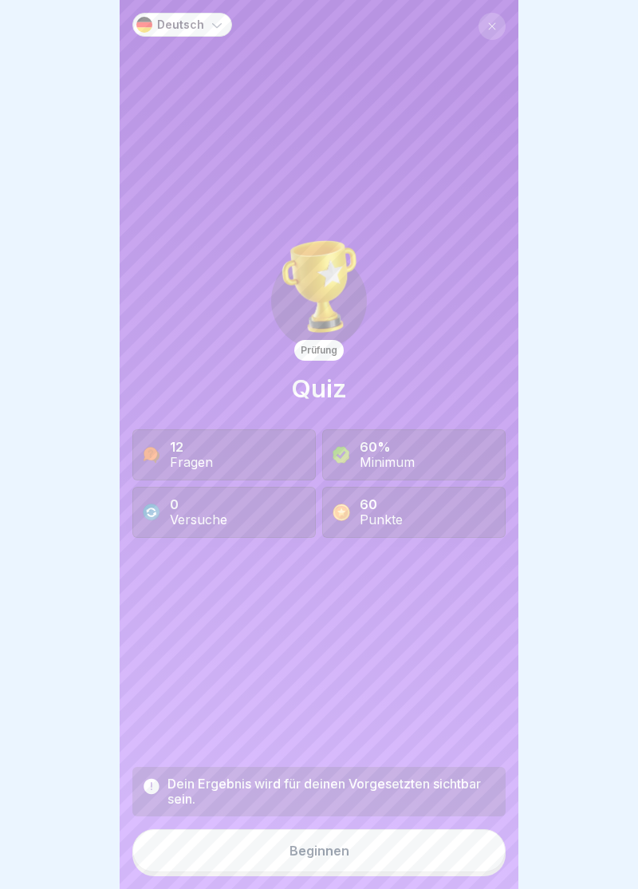
click at [322, 855] on div "Beginnen" at bounding box center [320, 851] width 60 height 14
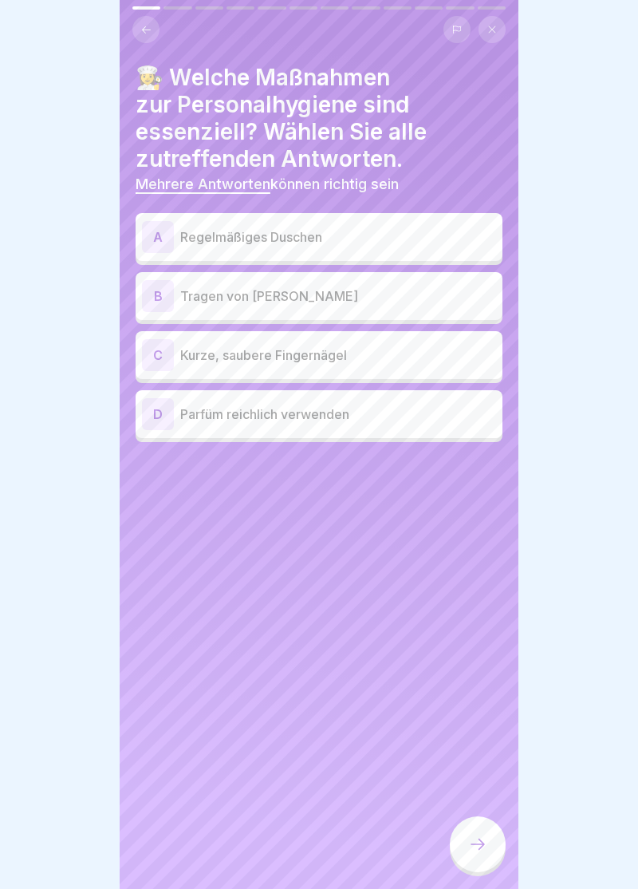
click at [164, 230] on div "A" at bounding box center [158, 237] width 32 height 32
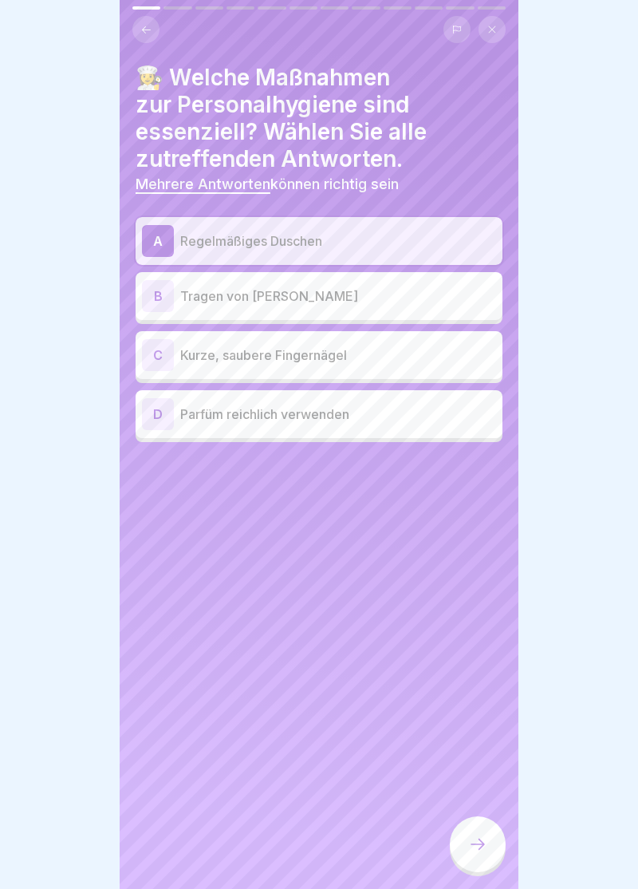
click at [163, 358] on div "C" at bounding box center [158, 355] width 32 height 32
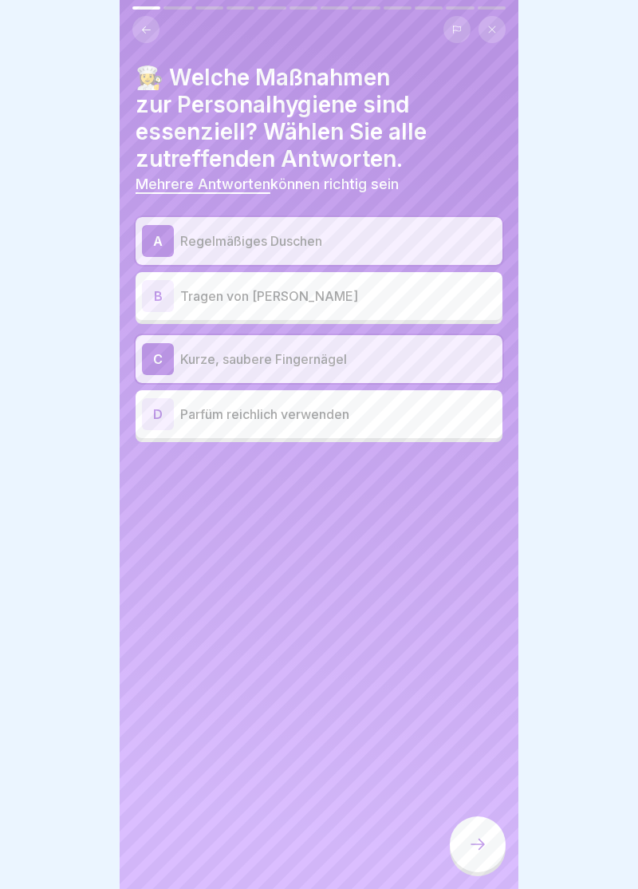
click at [484, 848] on icon at bounding box center [477, 844] width 19 height 19
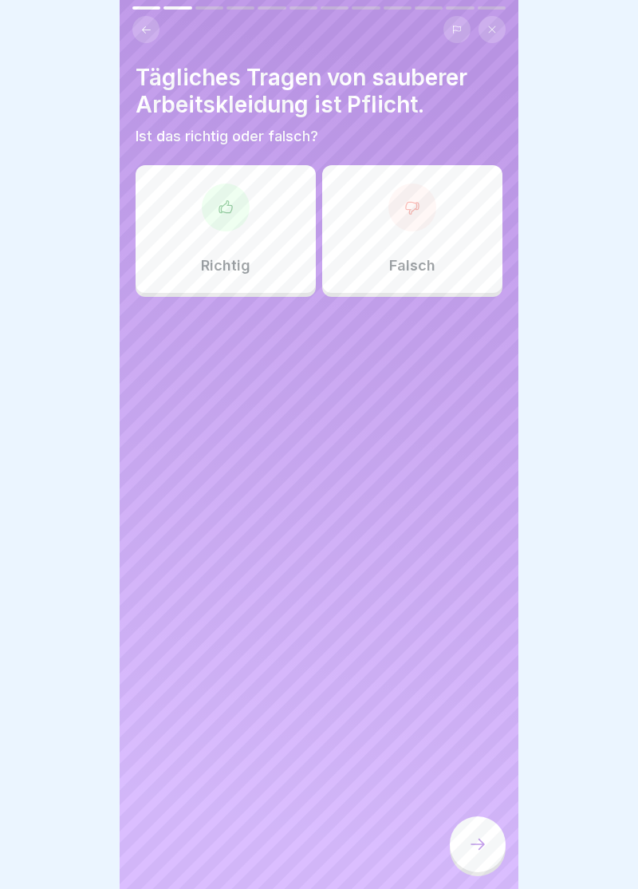
click at [226, 219] on div at bounding box center [226, 208] width 48 height 48
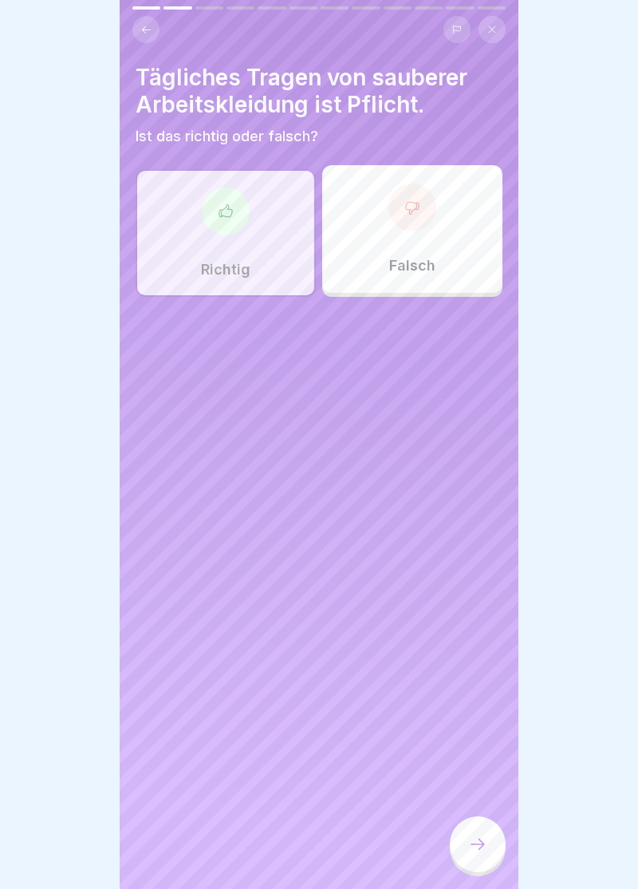
click at [485, 850] on icon at bounding box center [477, 844] width 19 height 19
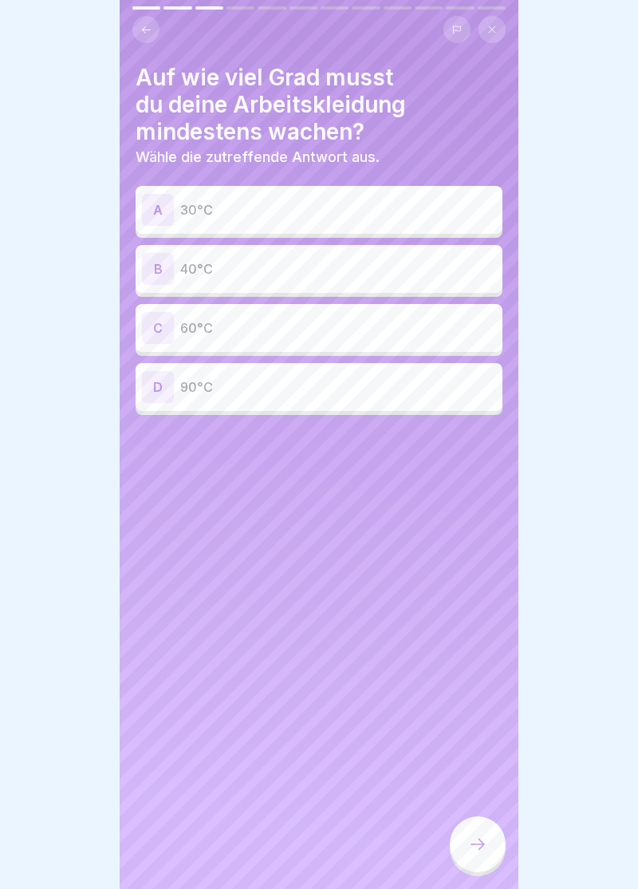
click at [160, 326] on div "C" at bounding box center [158, 328] width 32 height 32
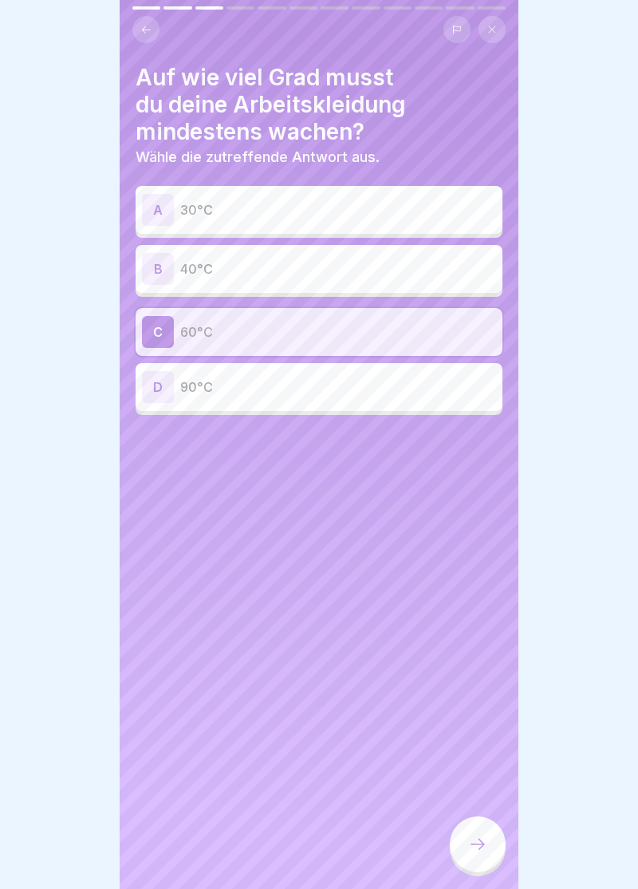
click at [488, 847] on div at bounding box center [478, 844] width 56 height 56
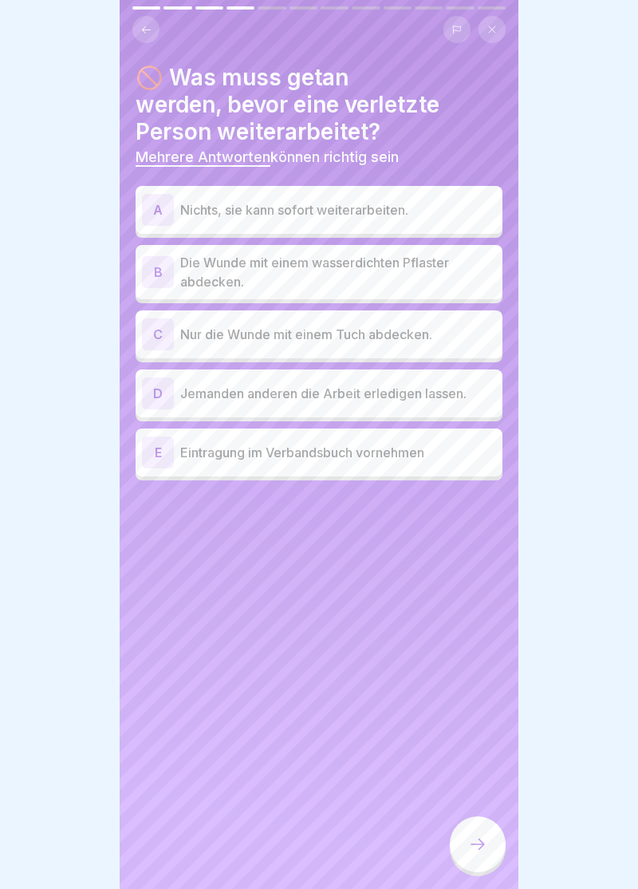
click at [160, 273] on div "B" at bounding box center [158, 272] width 32 height 32
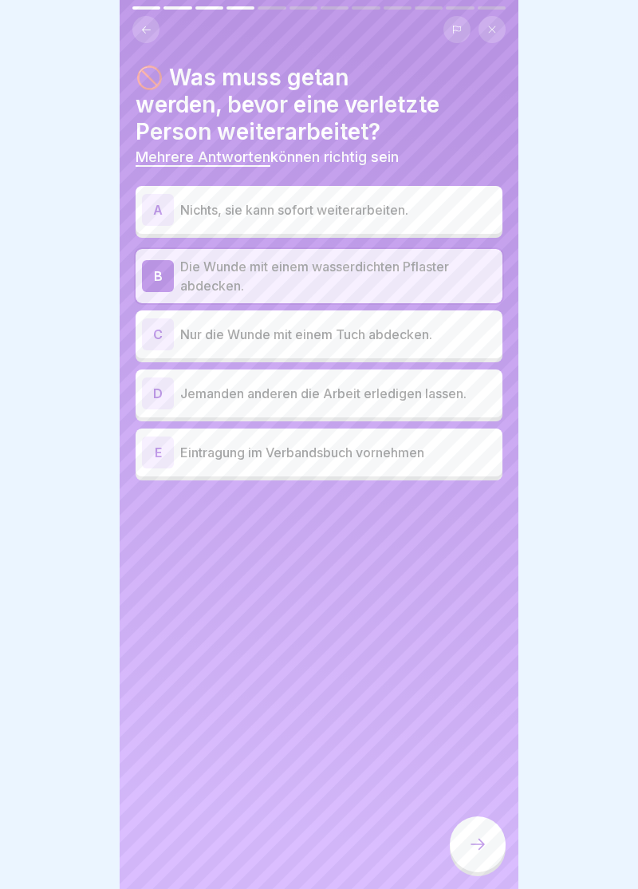
click at [159, 454] on div "E" at bounding box center [158, 453] width 32 height 32
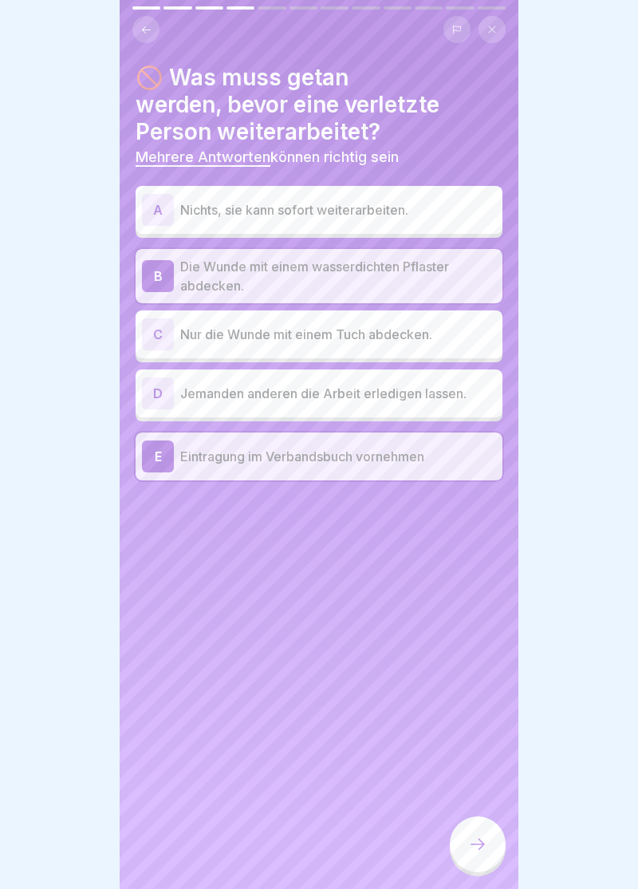
click at [485, 854] on div at bounding box center [478, 844] width 56 height 56
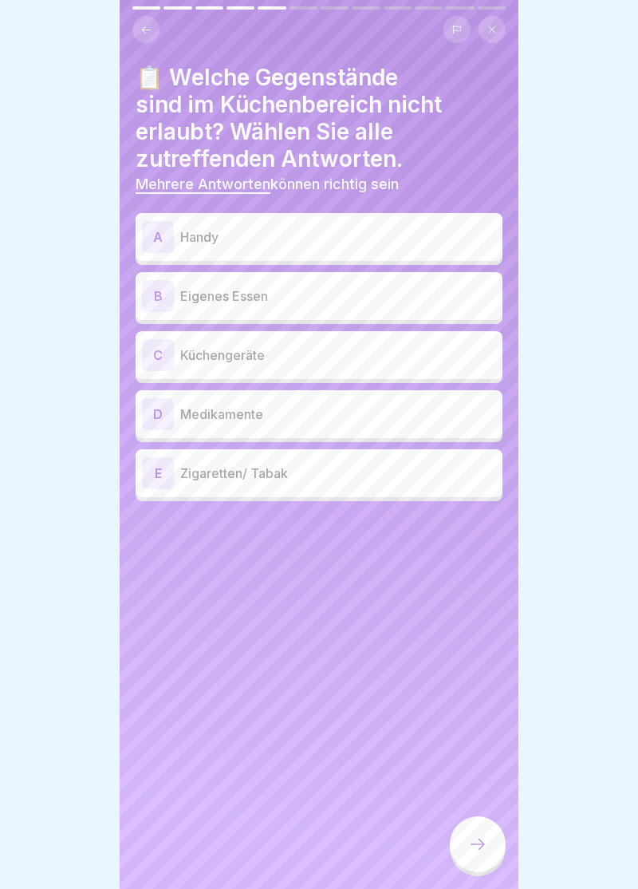
click at [159, 241] on div "A" at bounding box center [158, 237] width 32 height 32
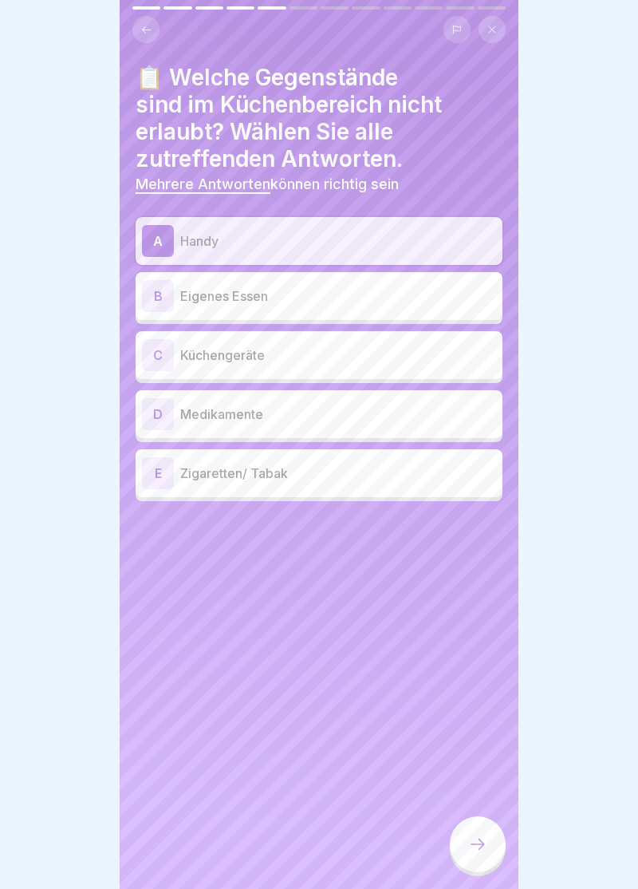
click at [152, 305] on div "B" at bounding box center [158, 296] width 32 height 32
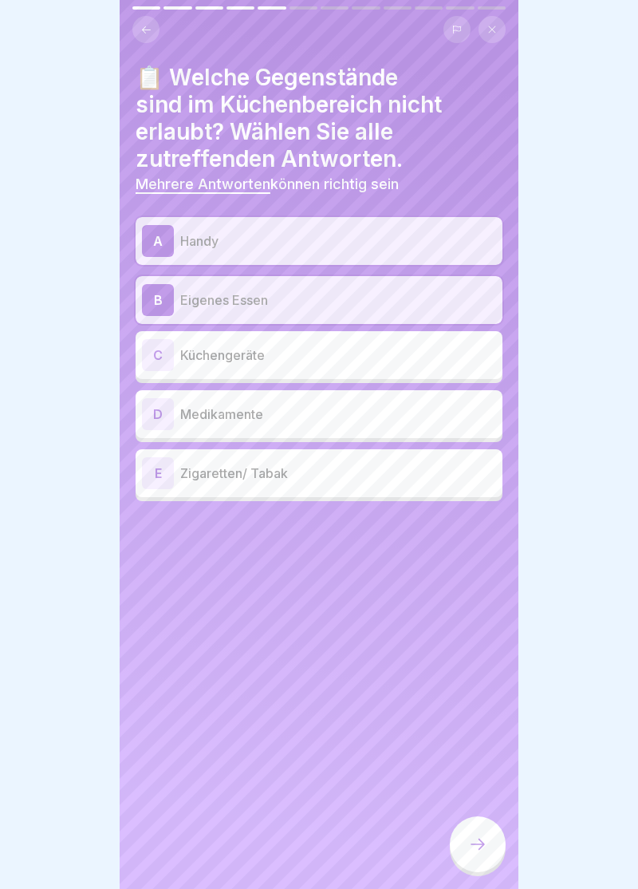
click at [160, 358] on div "C" at bounding box center [158, 355] width 32 height 32
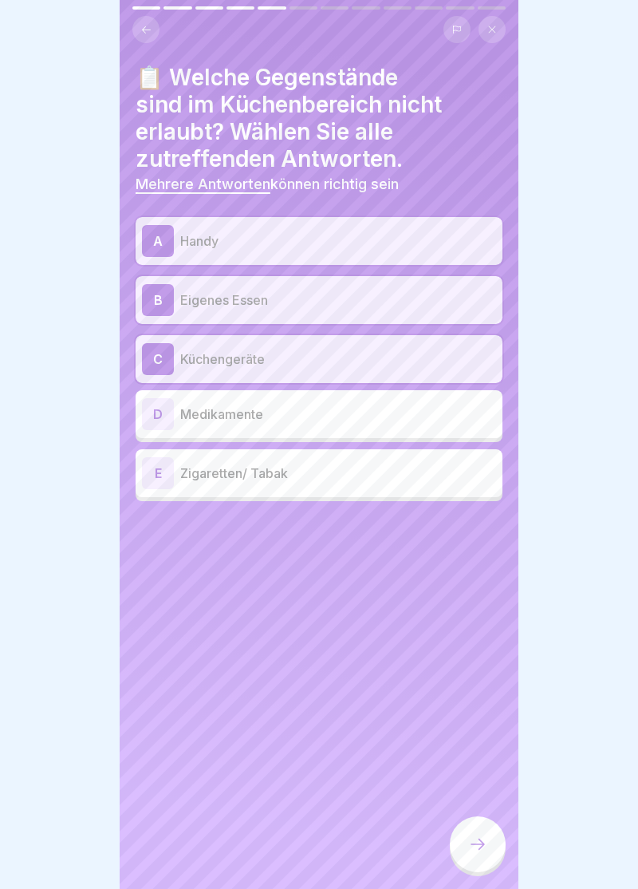
click at [164, 412] on div "D" at bounding box center [158, 414] width 32 height 32
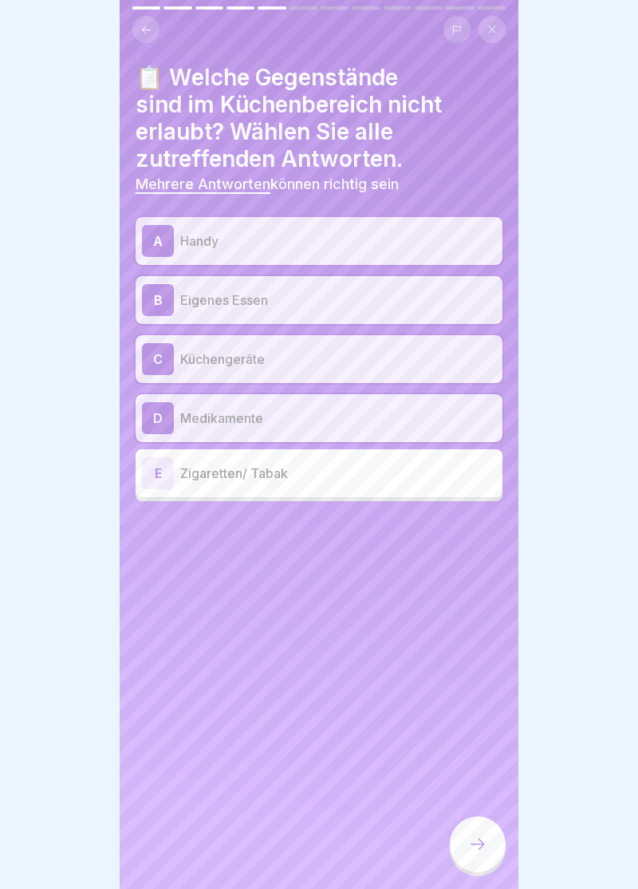
click at [487, 366] on p "Küchengeräte" at bounding box center [338, 359] width 316 height 19
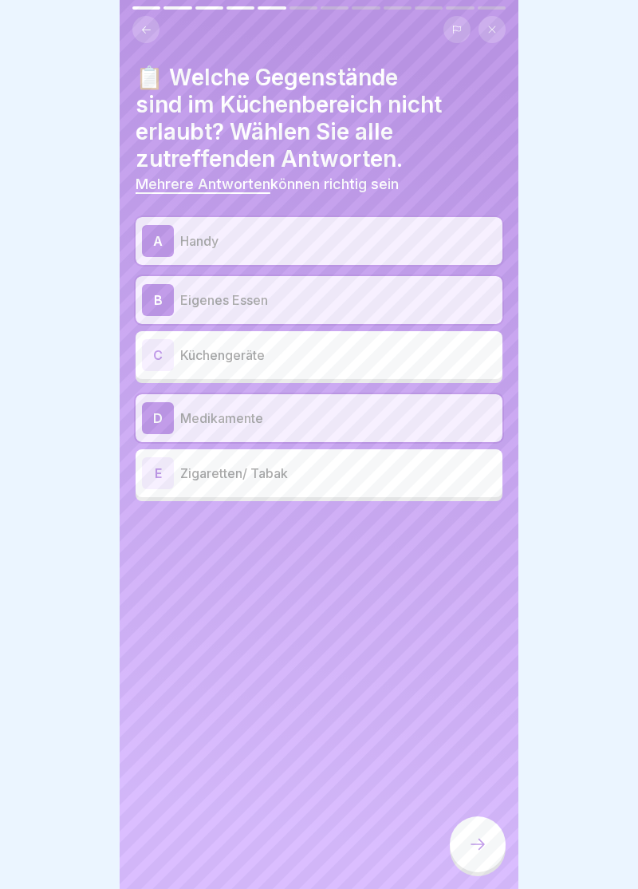
click at [167, 479] on div "E" at bounding box center [158, 473] width 32 height 32
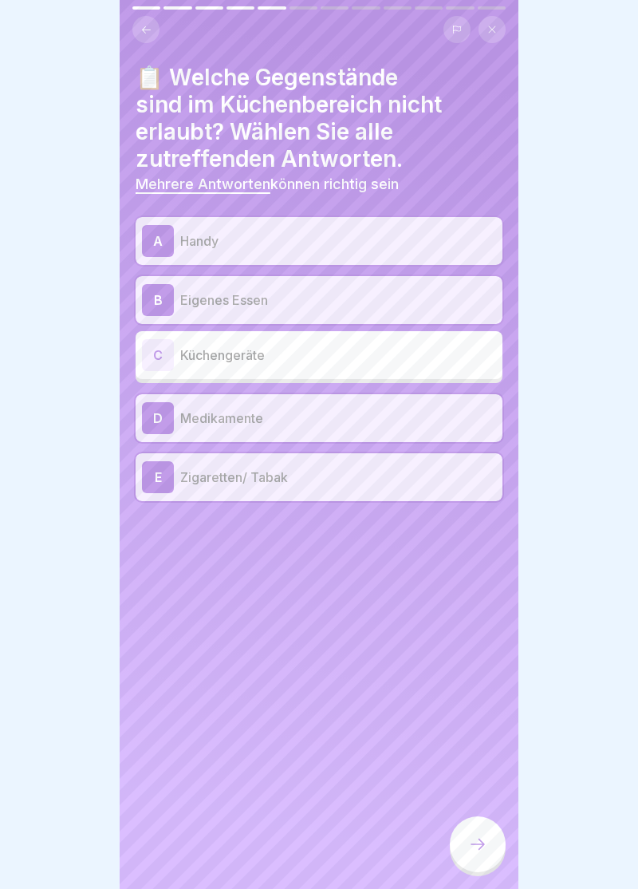
click at [476, 854] on div at bounding box center [478, 844] width 56 height 56
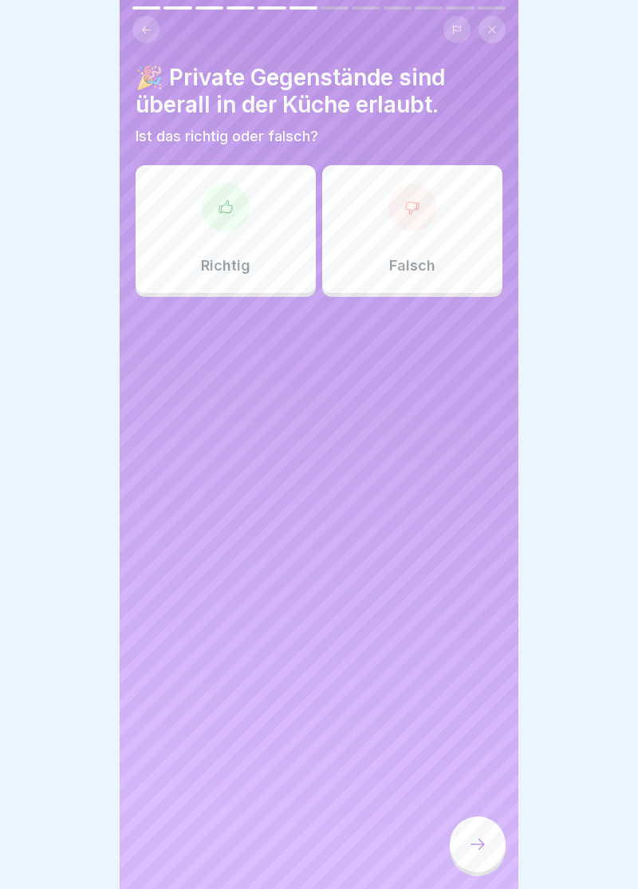
click at [423, 220] on div at bounding box center [413, 208] width 48 height 48
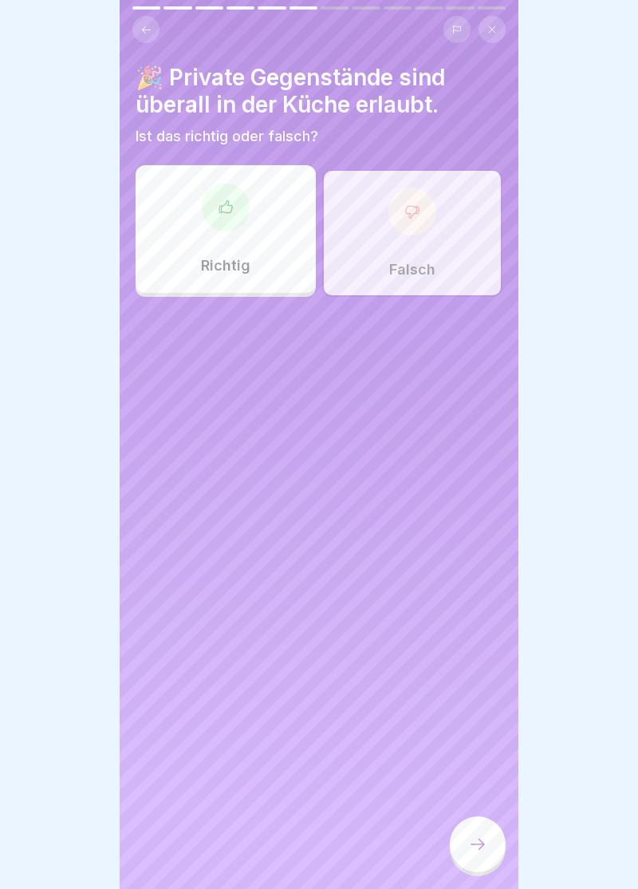
click at [484, 854] on div at bounding box center [478, 844] width 56 height 56
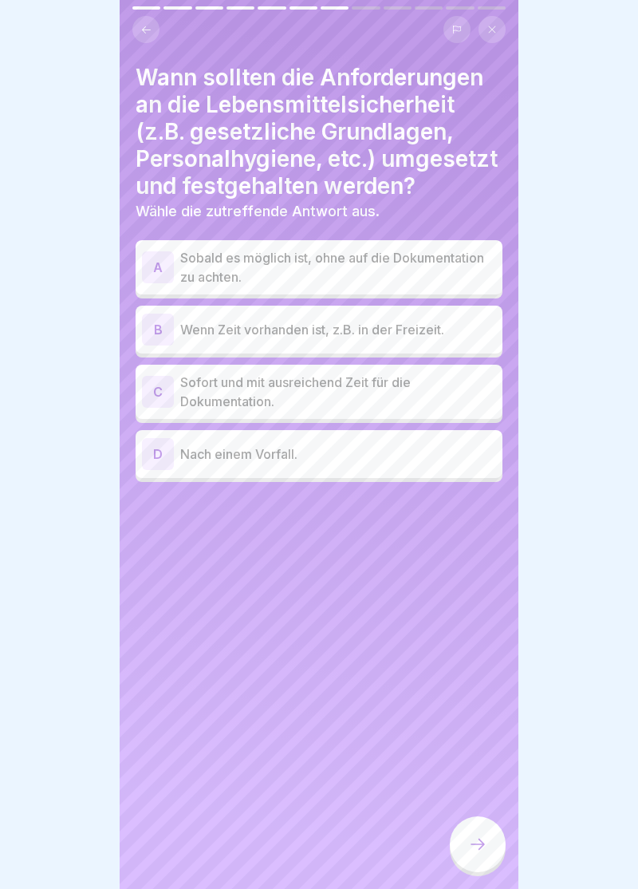
click at [170, 393] on div "C" at bounding box center [158, 392] width 32 height 32
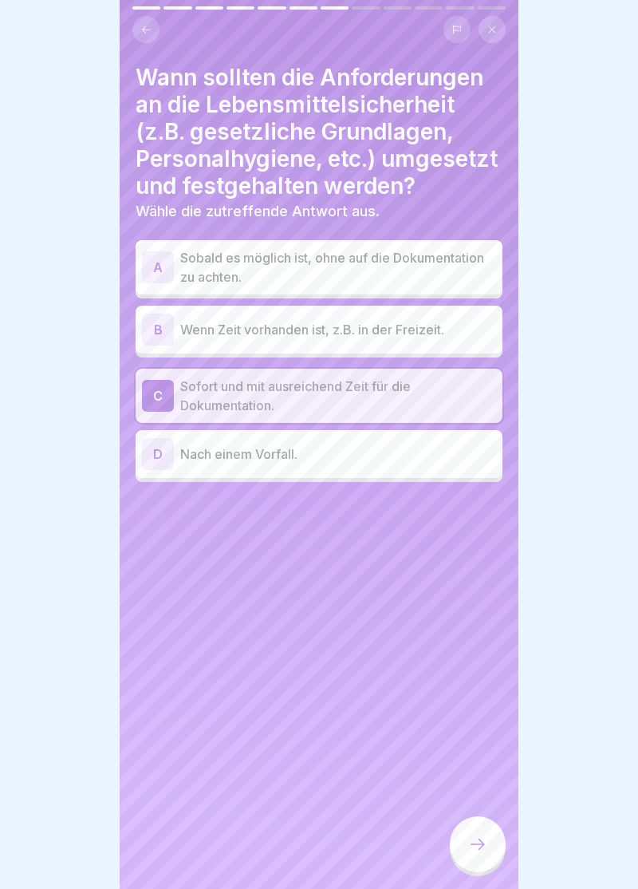
click at [485, 859] on div at bounding box center [478, 844] width 56 height 56
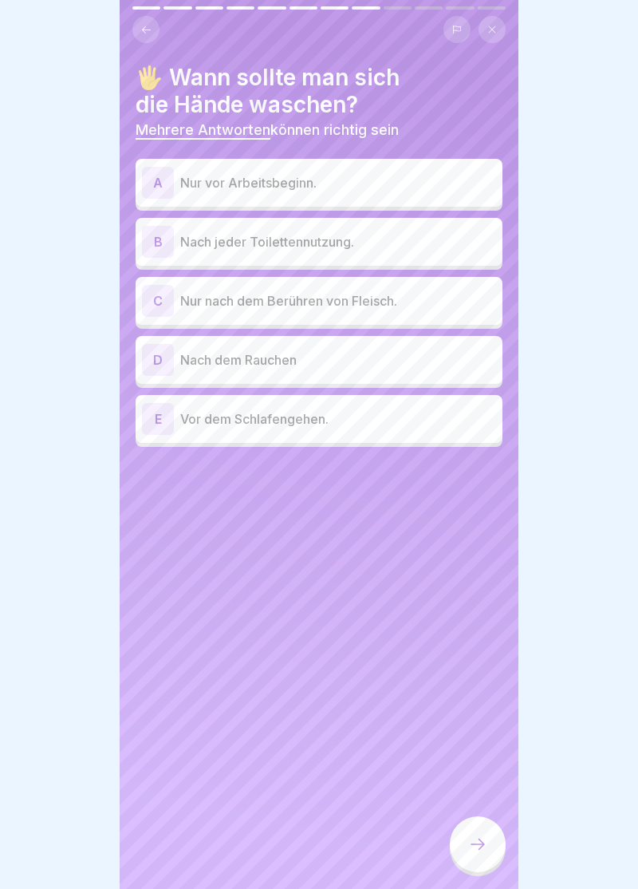
click at [158, 244] on div "B" at bounding box center [158, 242] width 32 height 32
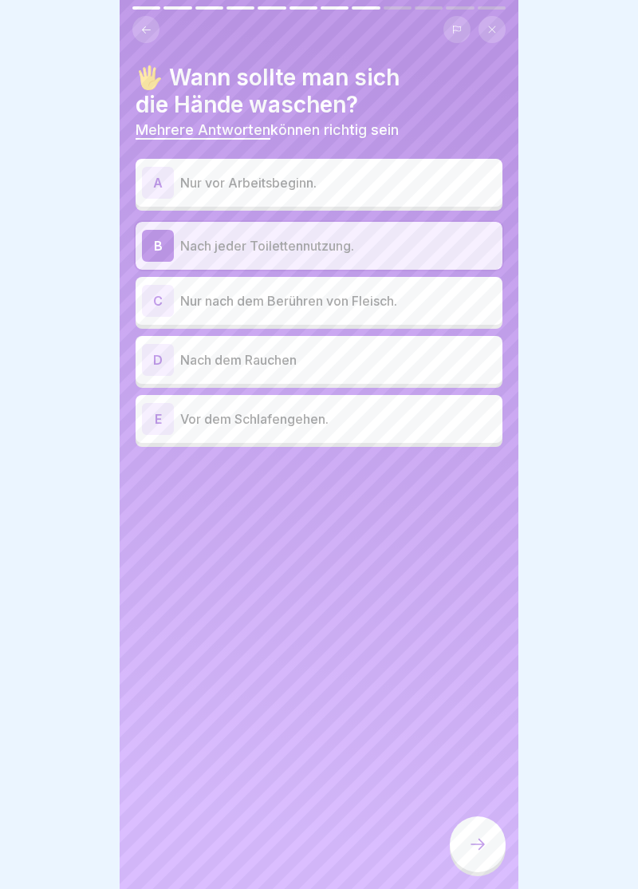
click at [161, 358] on div "D" at bounding box center [158, 360] width 32 height 32
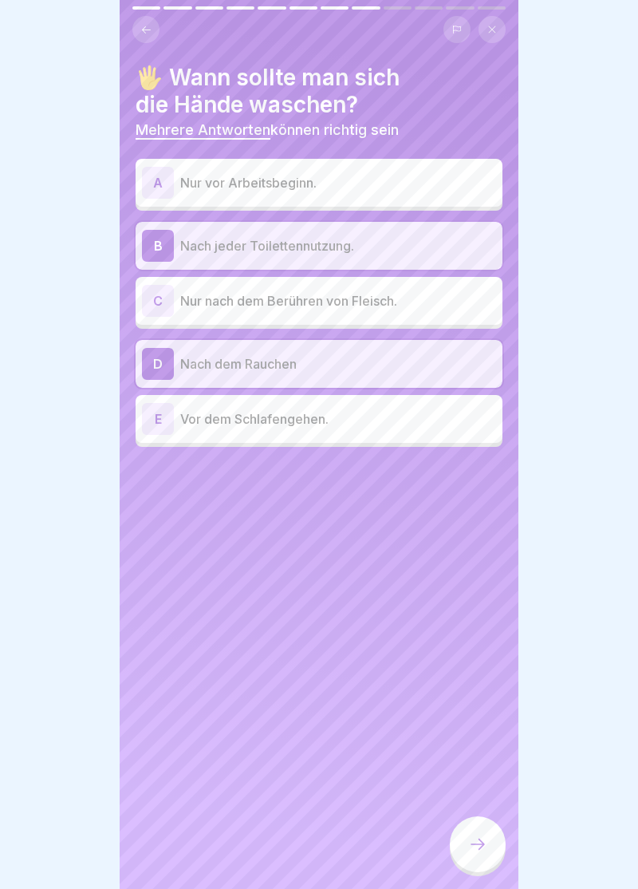
click at [477, 843] on icon at bounding box center [477, 844] width 19 height 19
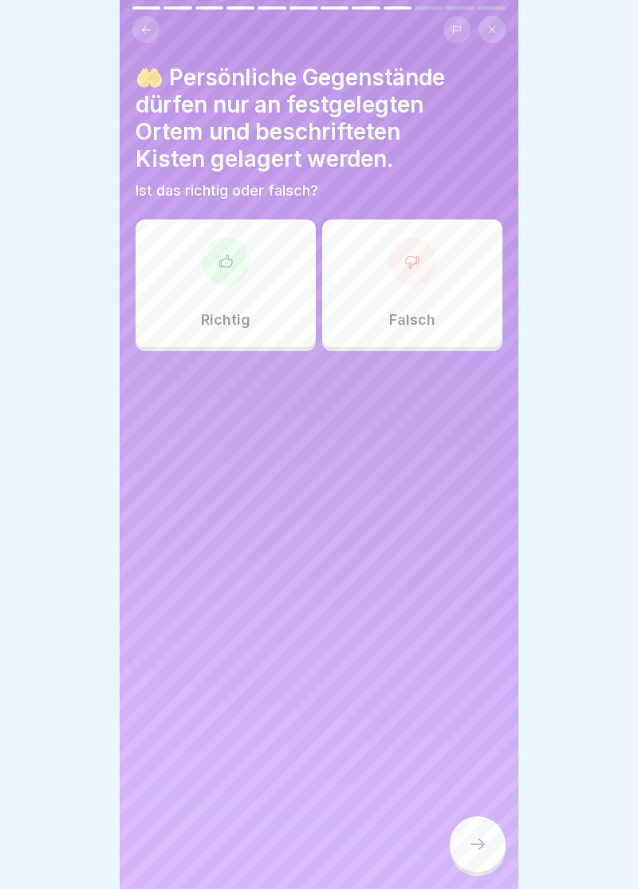
click at [225, 273] on div at bounding box center [226, 262] width 48 height 48
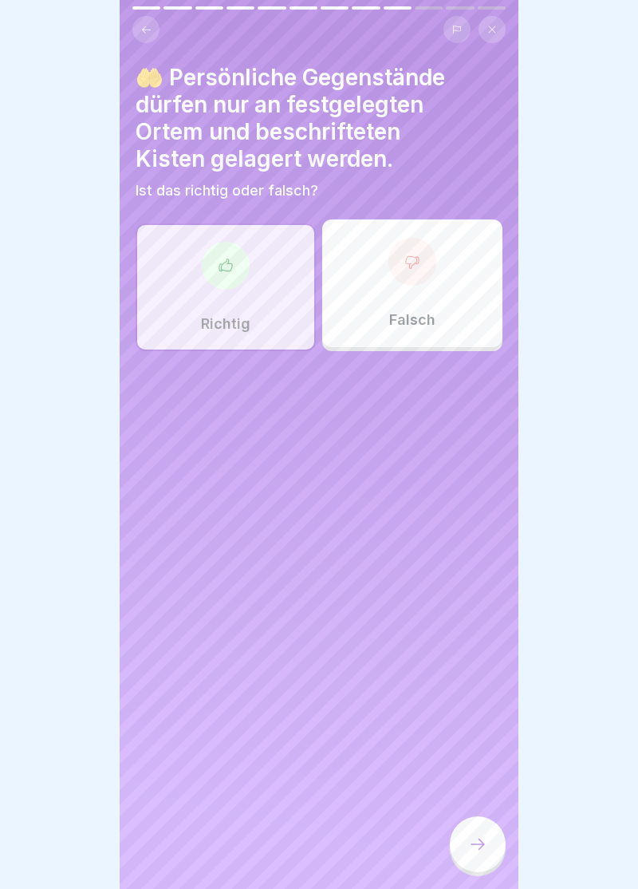
click at [484, 857] on div at bounding box center [478, 844] width 56 height 56
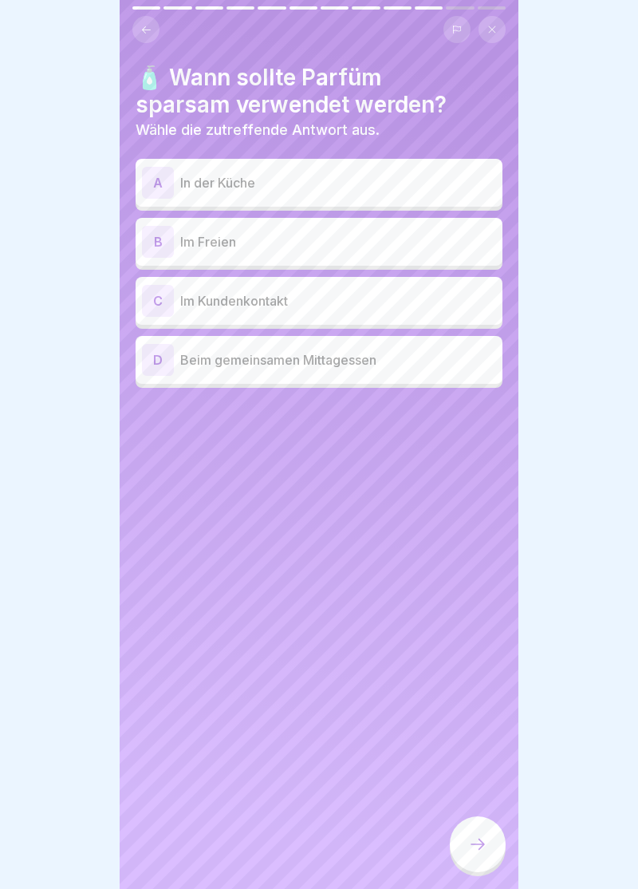
click at [160, 176] on div "A" at bounding box center [158, 183] width 32 height 32
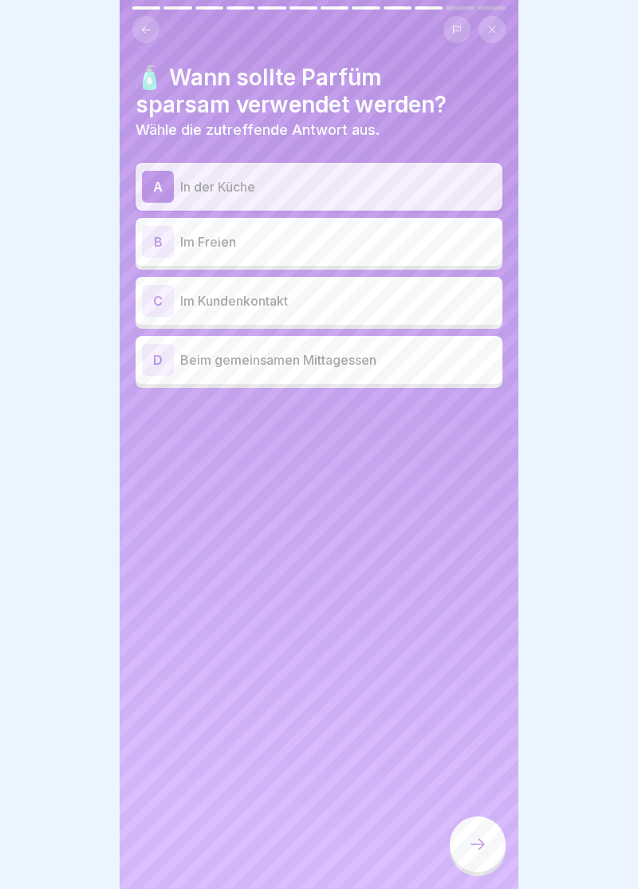
click at [486, 848] on icon at bounding box center [477, 844] width 19 height 19
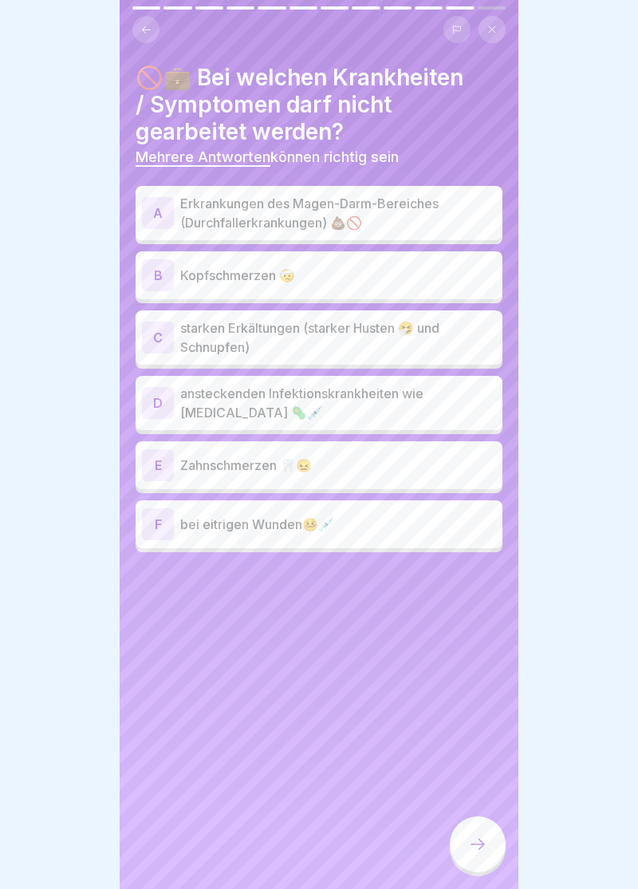
click at [160, 207] on div "A" at bounding box center [158, 213] width 32 height 32
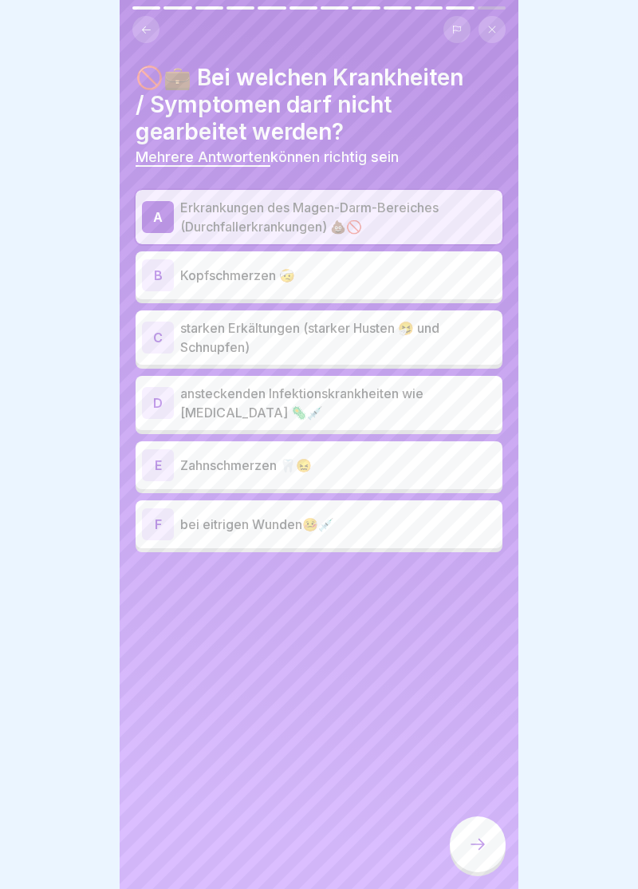
click at [158, 339] on div "C" at bounding box center [158, 338] width 32 height 32
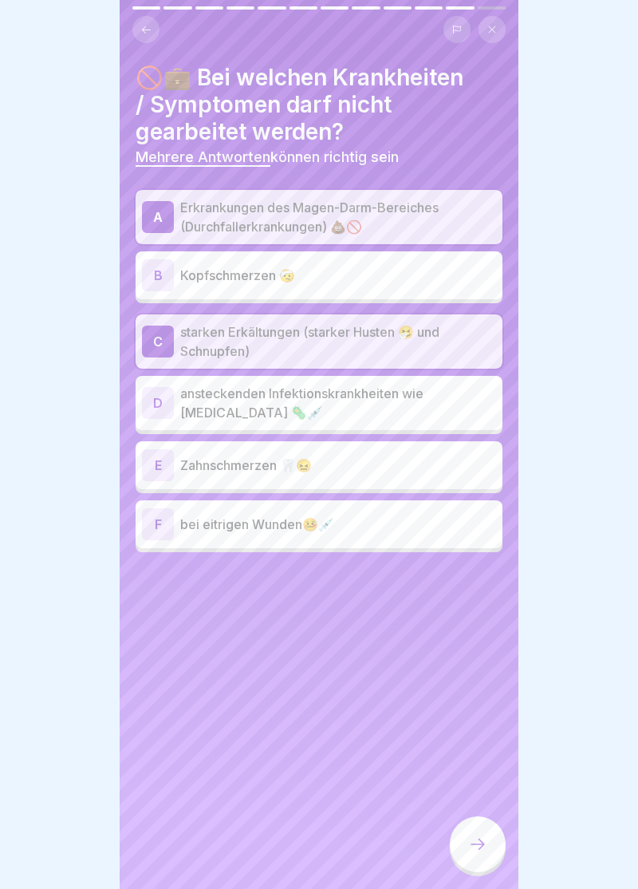
click at [163, 400] on div "D" at bounding box center [158, 403] width 32 height 32
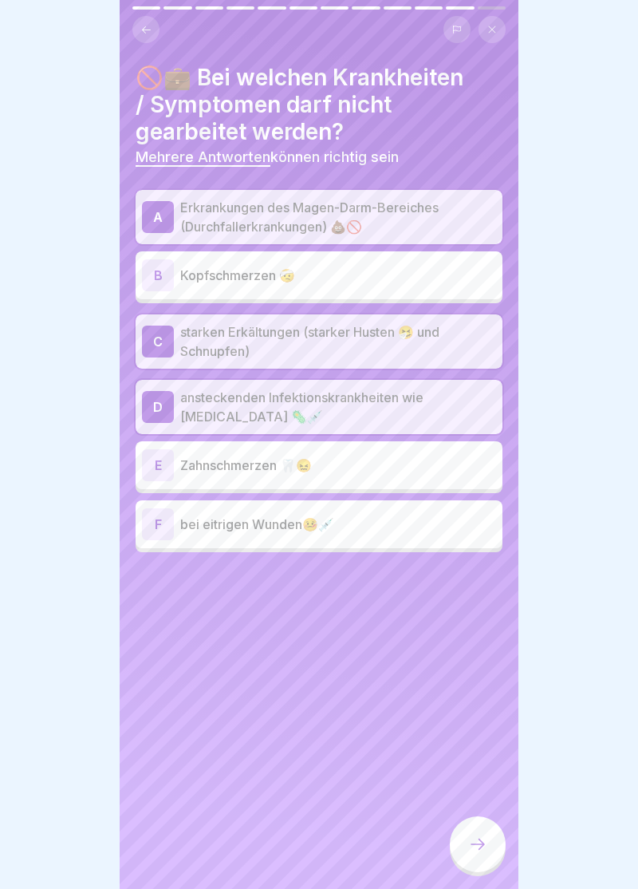
click at [161, 524] on div "F" at bounding box center [158, 524] width 32 height 32
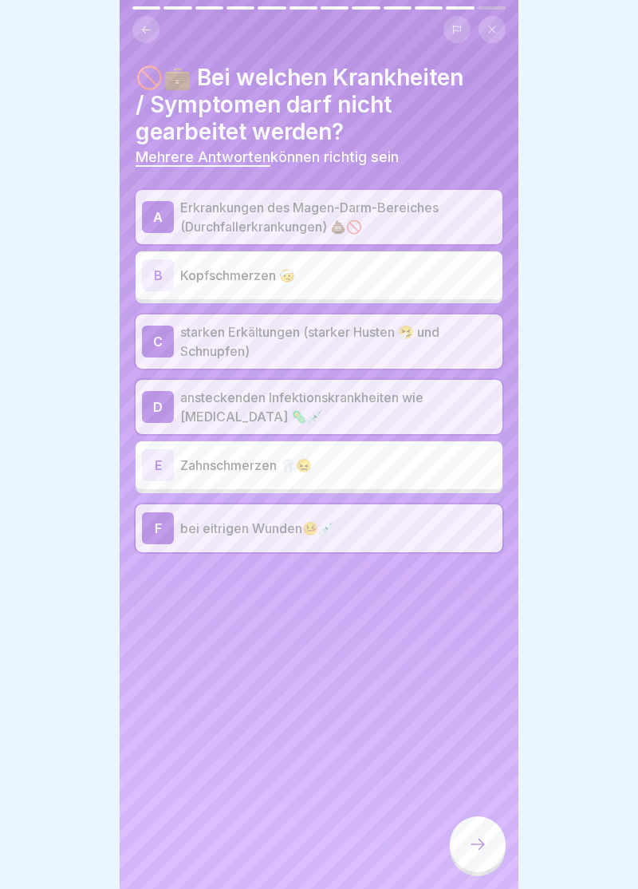
click at [482, 854] on div at bounding box center [478, 844] width 56 height 56
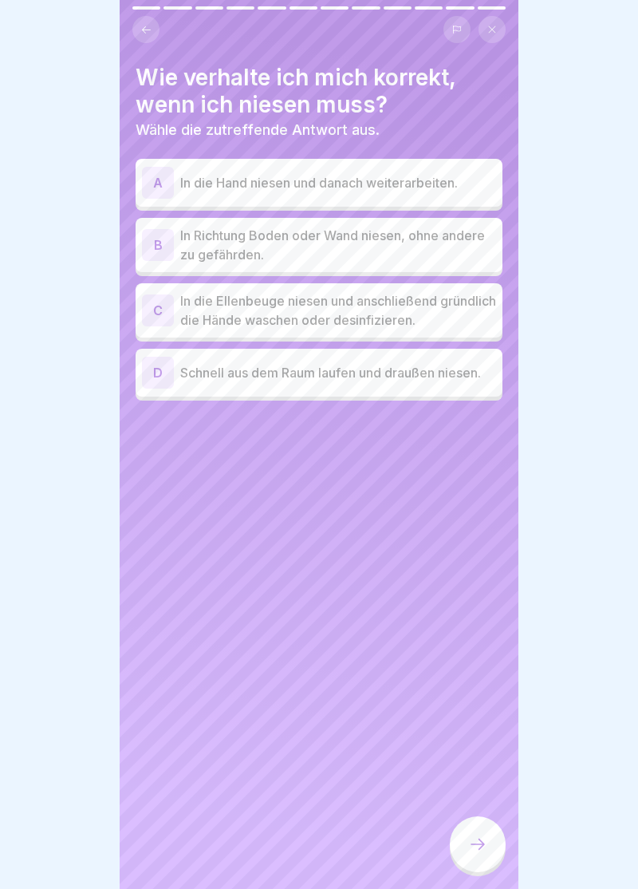
click at [163, 314] on div "C" at bounding box center [158, 310] width 32 height 32
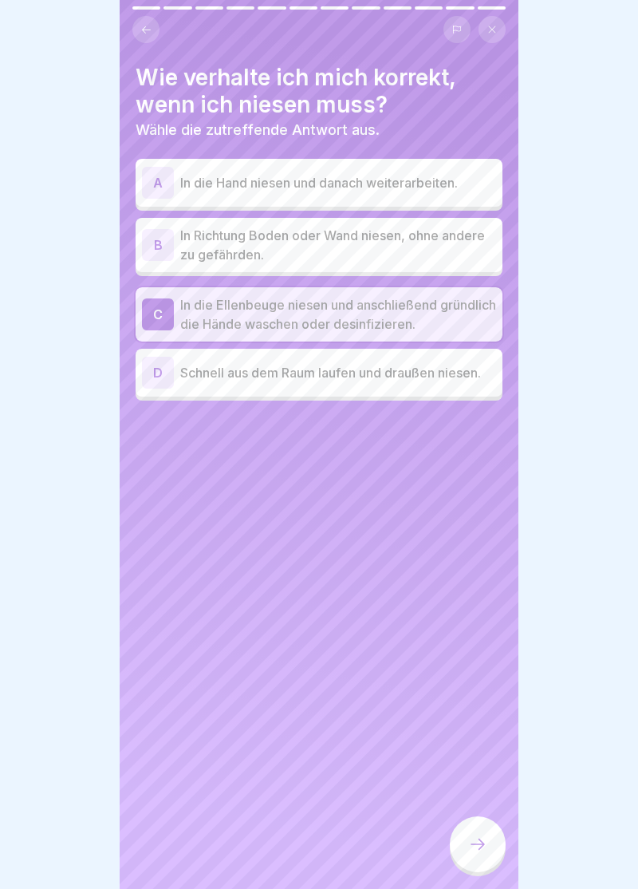
click at [485, 849] on icon at bounding box center [477, 844] width 19 height 19
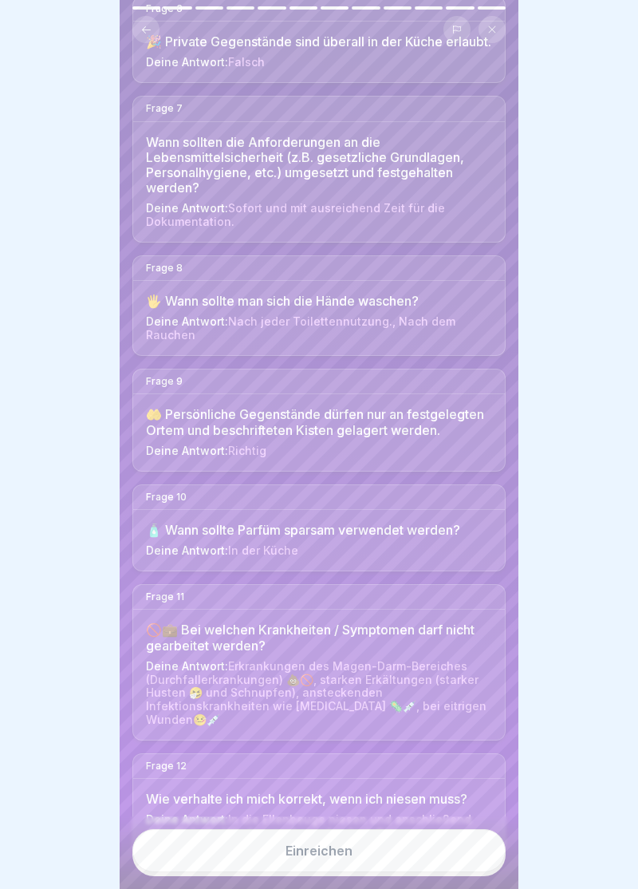
scroll to position [825, 0]
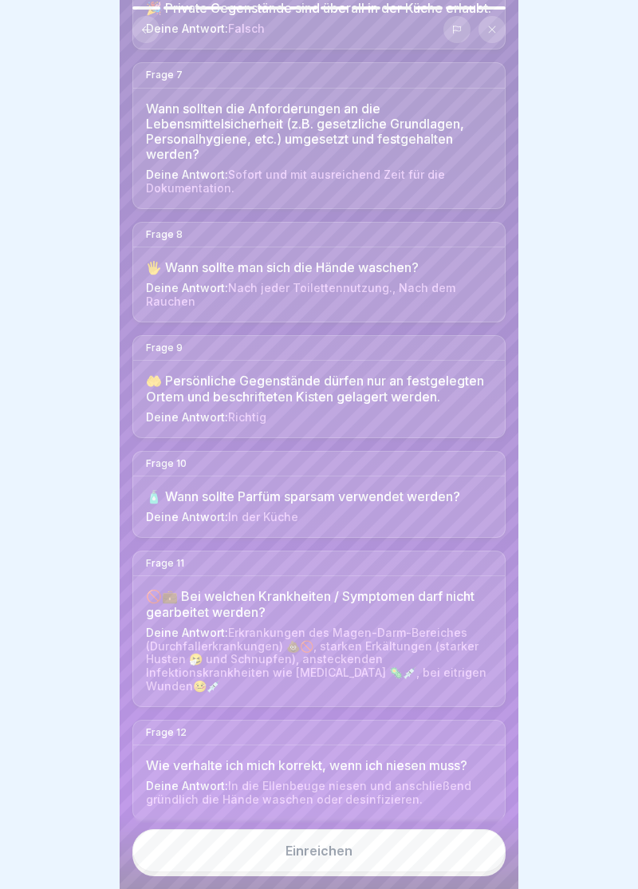
click at [332, 865] on button "Einreichen" at bounding box center [319, 850] width 374 height 43
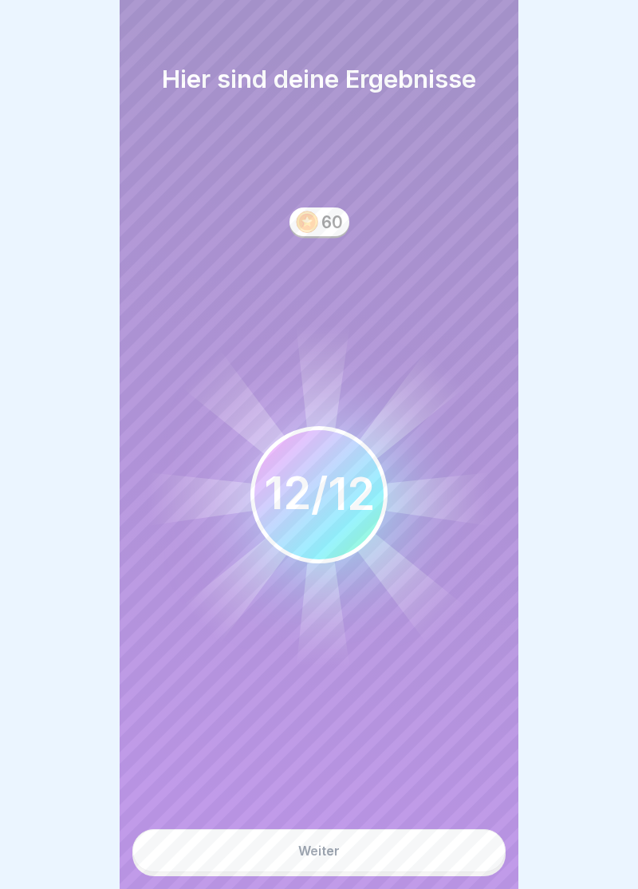
click at [334, 864] on button "Weiter" at bounding box center [319, 850] width 374 height 43
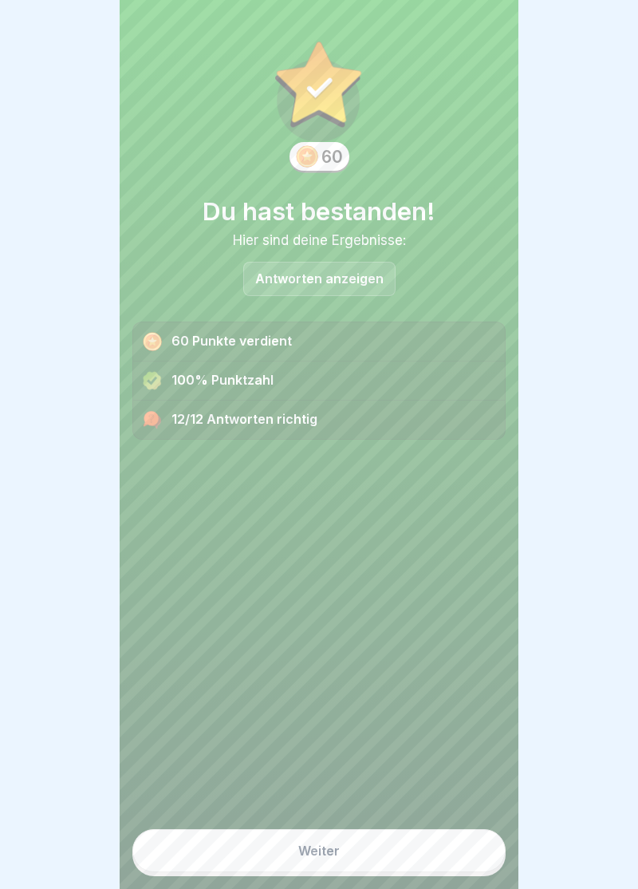
click at [332, 850] on div "Weiter" at bounding box center [319, 851] width 42 height 14
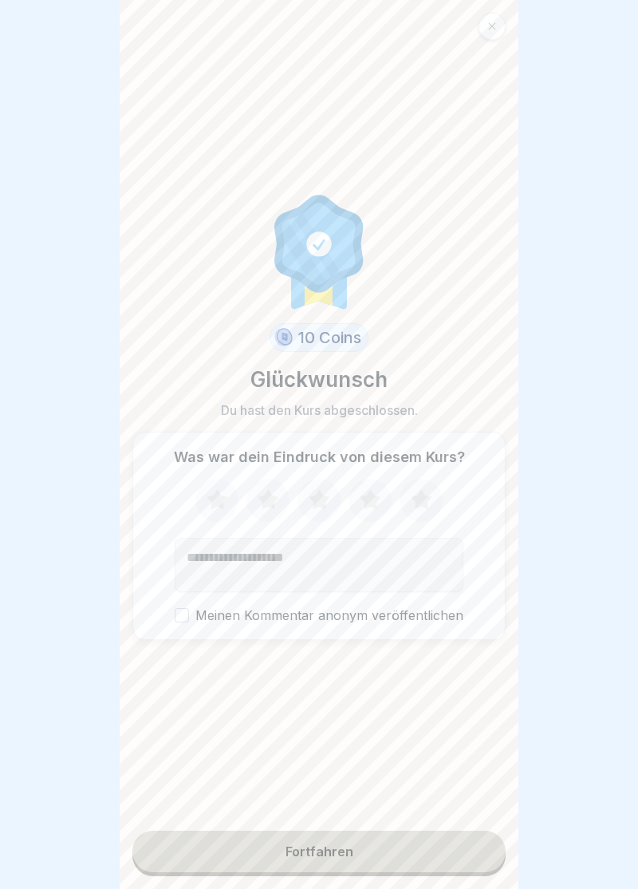
click at [434, 506] on icon at bounding box center [422, 501] width 42 height 42
click at [191, 621] on label "Meinen Kommentar anonym veröffentlichen" at bounding box center [319, 615] width 289 height 15
click at [189, 621] on button "Meinen Kommentar anonym veröffentlichen" at bounding box center [182, 615] width 14 height 14
click at [339, 856] on div "Fortfahren" at bounding box center [320, 851] width 68 height 14
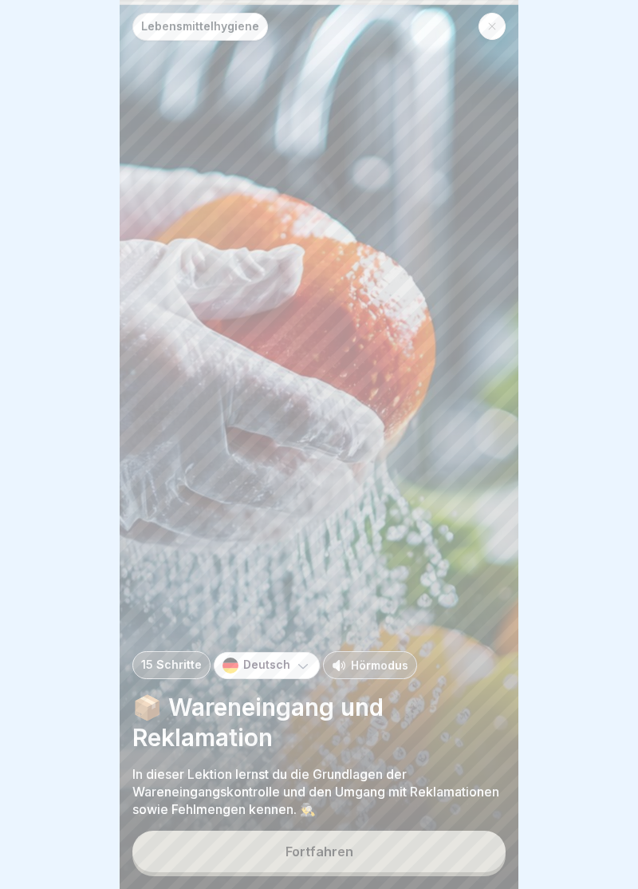
click at [326, 851] on div "Fortfahren" at bounding box center [320, 851] width 68 height 14
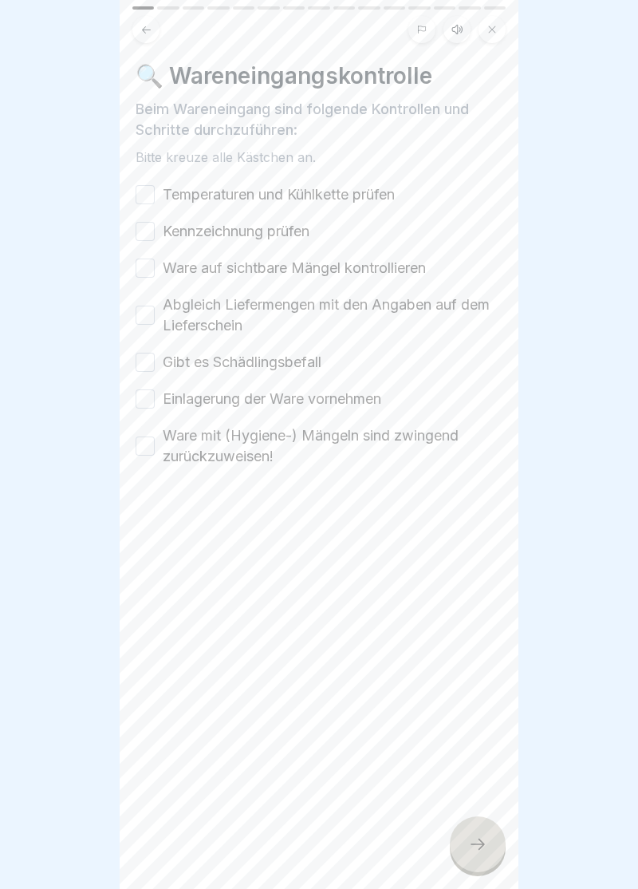
click at [152, 193] on button "Temperaturen und Kühlkette prüfen" at bounding box center [145, 194] width 19 height 19
click at [165, 237] on label "Kennzeichnung prüfen" at bounding box center [236, 231] width 147 height 21
click at [155, 237] on button "Kennzeichnung prüfen" at bounding box center [145, 231] width 19 height 19
click at [153, 271] on button "Ware auf sichtbare Mängel kontrollieren" at bounding box center [145, 268] width 19 height 19
click at [150, 310] on button "Abgleich Liefermengen mit den Angaben auf dem Lieferschein" at bounding box center [145, 315] width 19 height 19
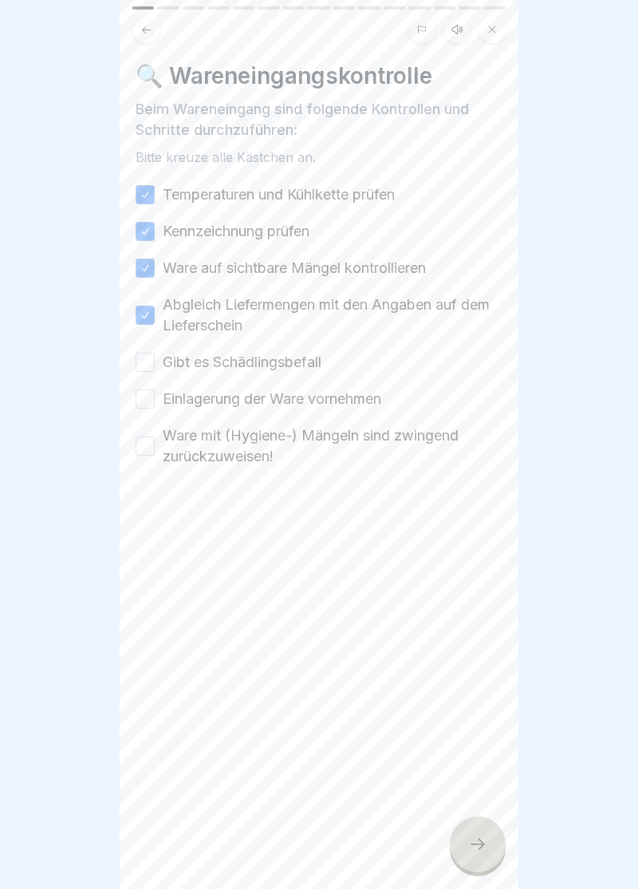
click at [151, 364] on button "Gibt es Schädlingsbefall" at bounding box center [145, 362] width 19 height 19
click at [152, 396] on button "Einlagerung der Ware vornehmen" at bounding box center [145, 398] width 19 height 19
click at [165, 447] on label "Ware mit (Hygiene-) Mängeln sind zwingend zurückzuweisen!" at bounding box center [333, 446] width 340 height 42
click at [155, 447] on button "Ware mit (Hygiene-) Mängeln sind zwingend zurückzuweisen!" at bounding box center [145, 446] width 19 height 19
click at [479, 862] on div at bounding box center [478, 844] width 56 height 56
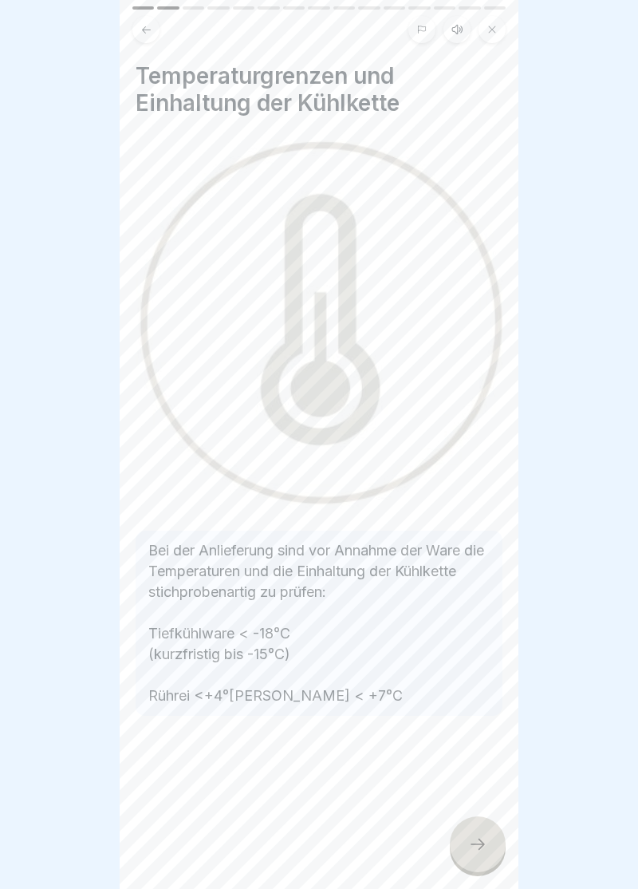
click at [480, 853] on icon at bounding box center [477, 844] width 19 height 19
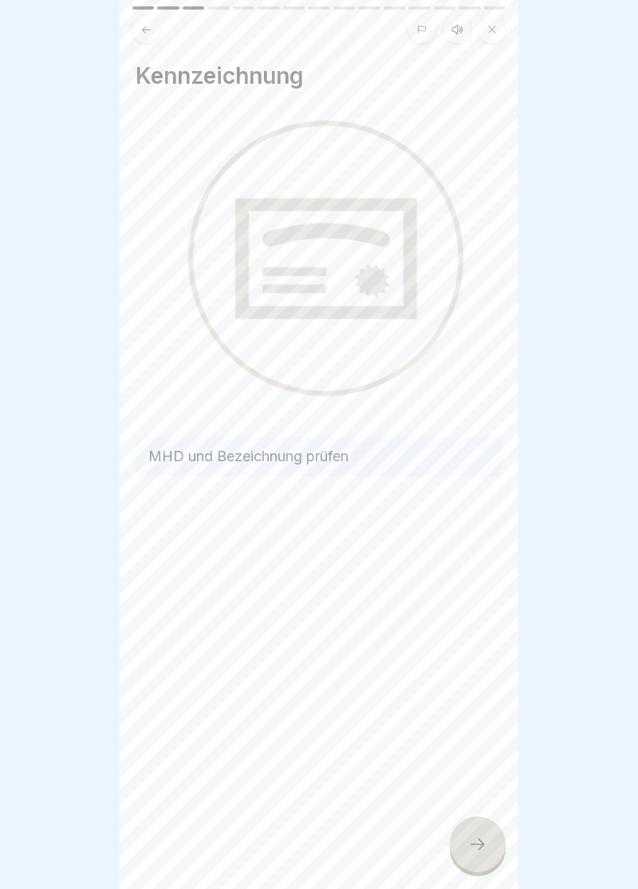
click at [501, 856] on div at bounding box center [478, 844] width 56 height 56
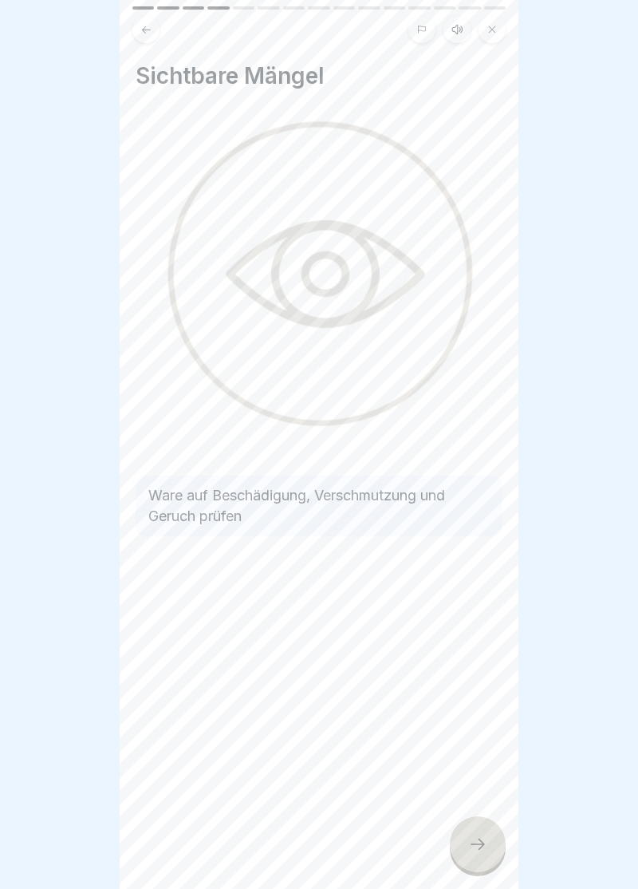
click at [484, 864] on div at bounding box center [478, 844] width 56 height 56
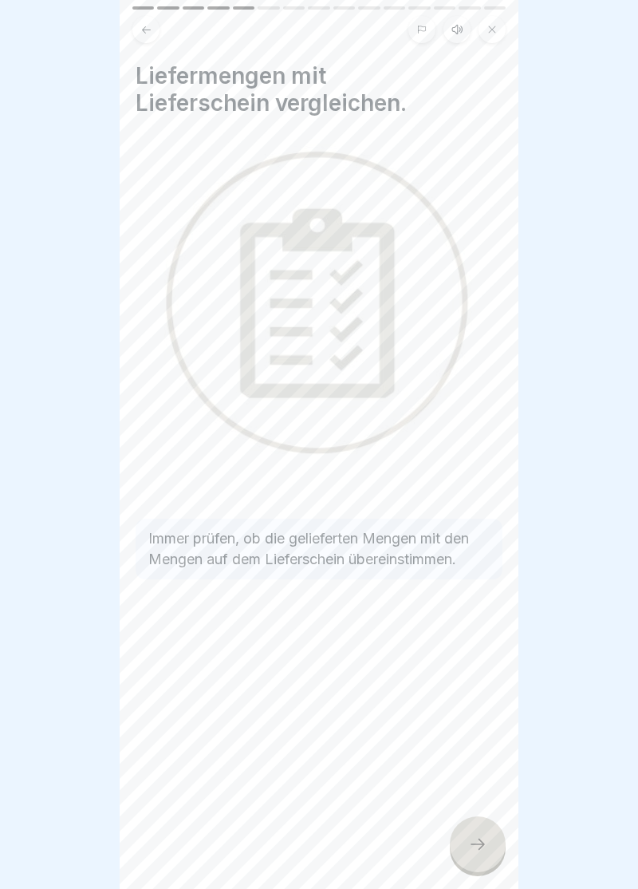
click at [483, 852] on icon at bounding box center [477, 844] width 19 height 19
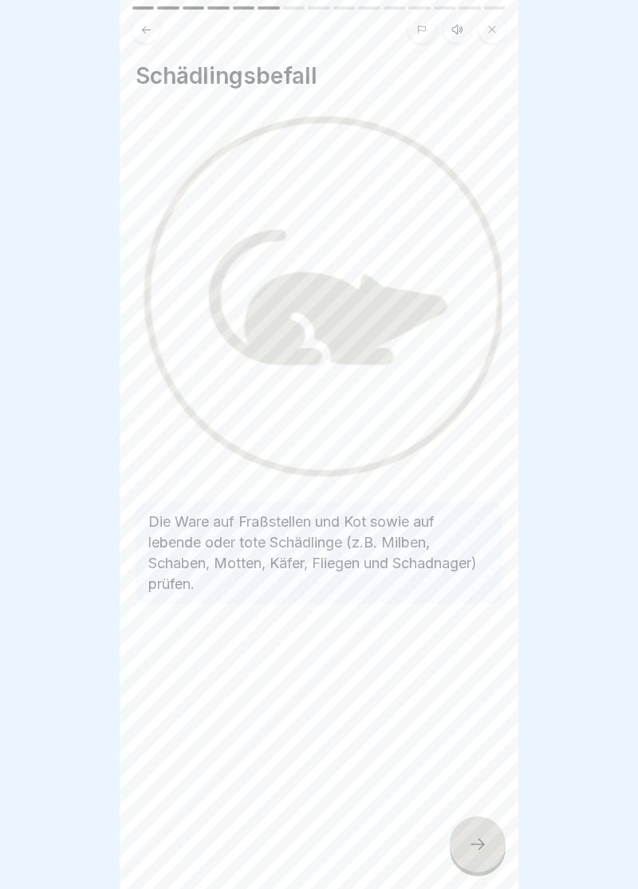
click at [488, 853] on div at bounding box center [478, 844] width 56 height 56
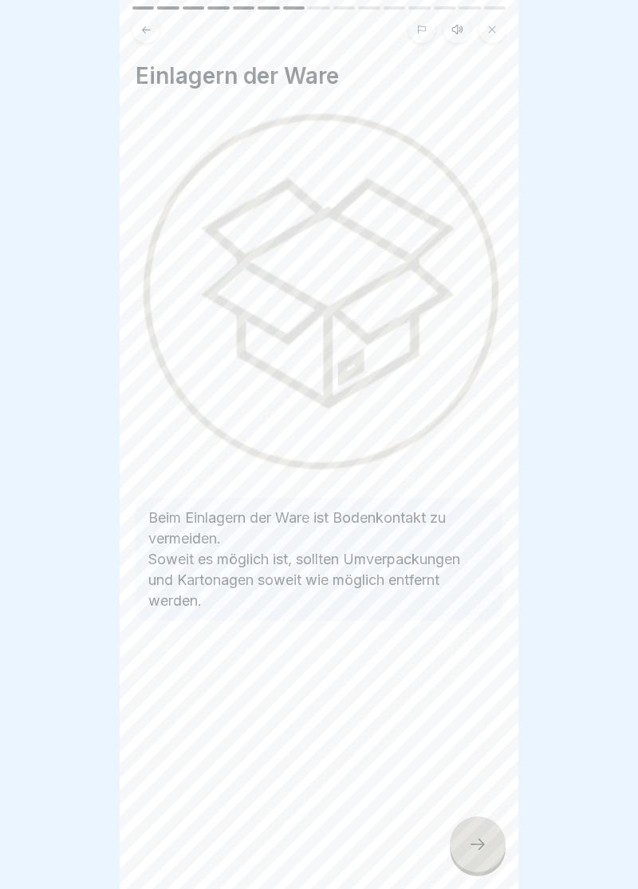
click at [478, 850] on icon at bounding box center [477, 844] width 19 height 19
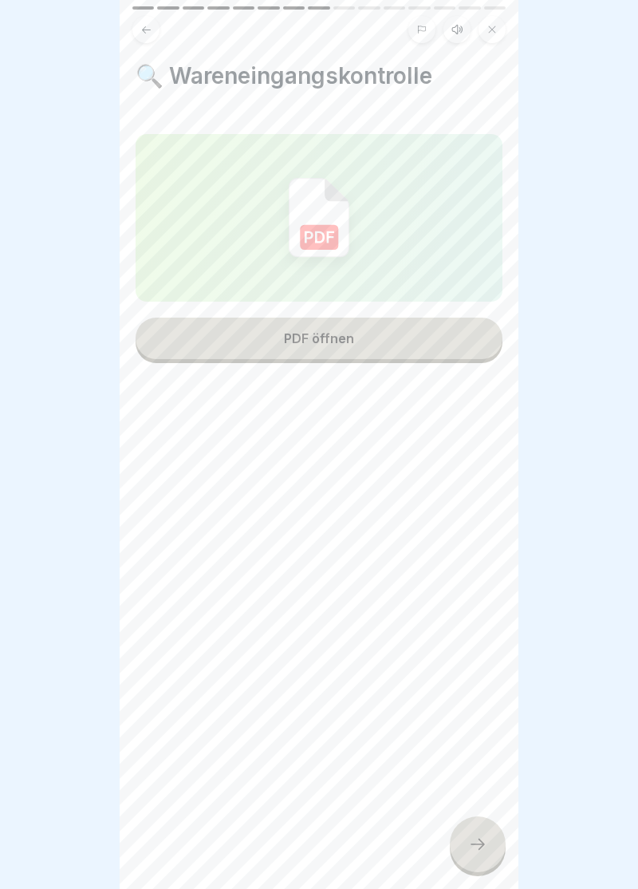
click at [328, 348] on button "PDF öffnen" at bounding box center [319, 339] width 367 height 42
click at [487, 850] on icon at bounding box center [477, 844] width 19 height 19
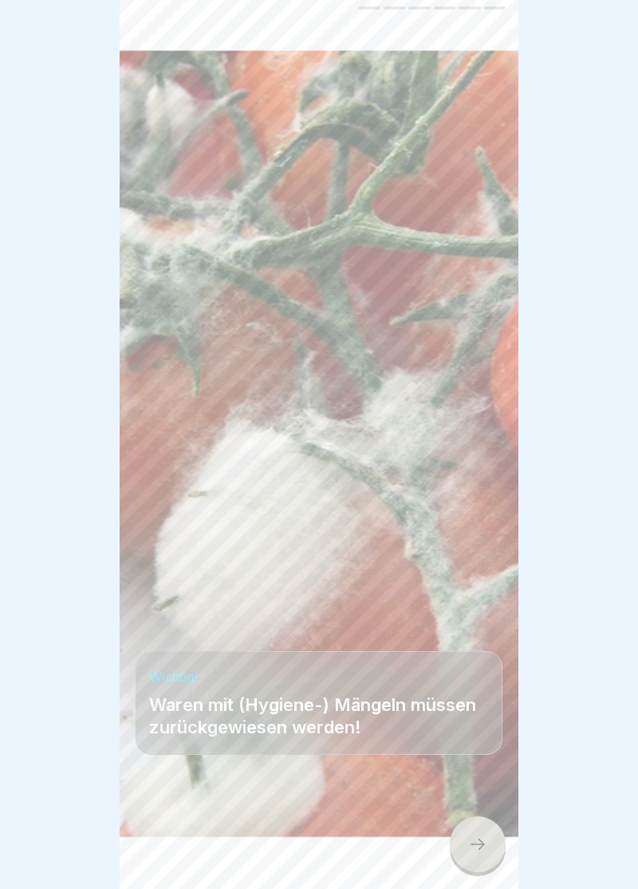
click at [485, 847] on icon at bounding box center [477, 844] width 19 height 19
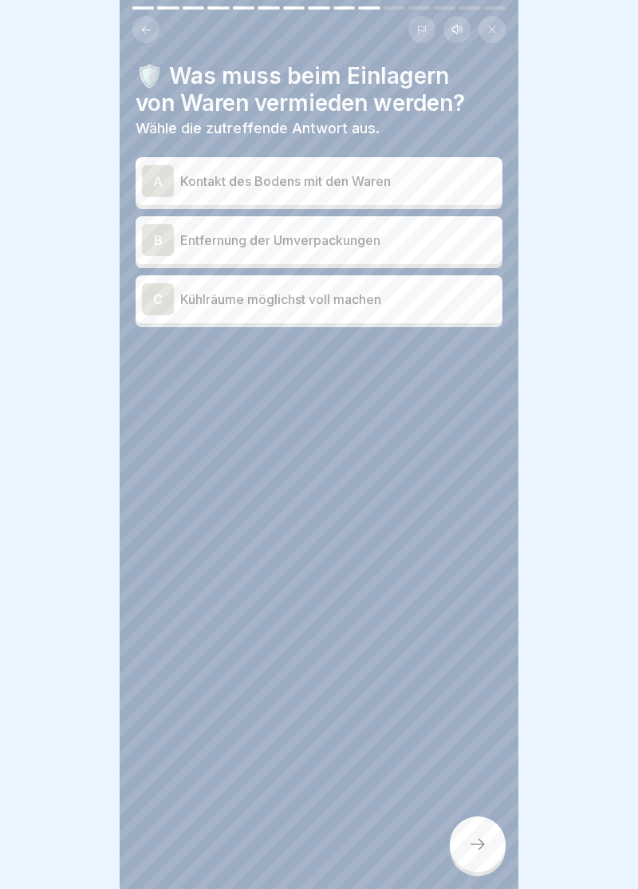
click at [152, 182] on div "A" at bounding box center [158, 181] width 32 height 32
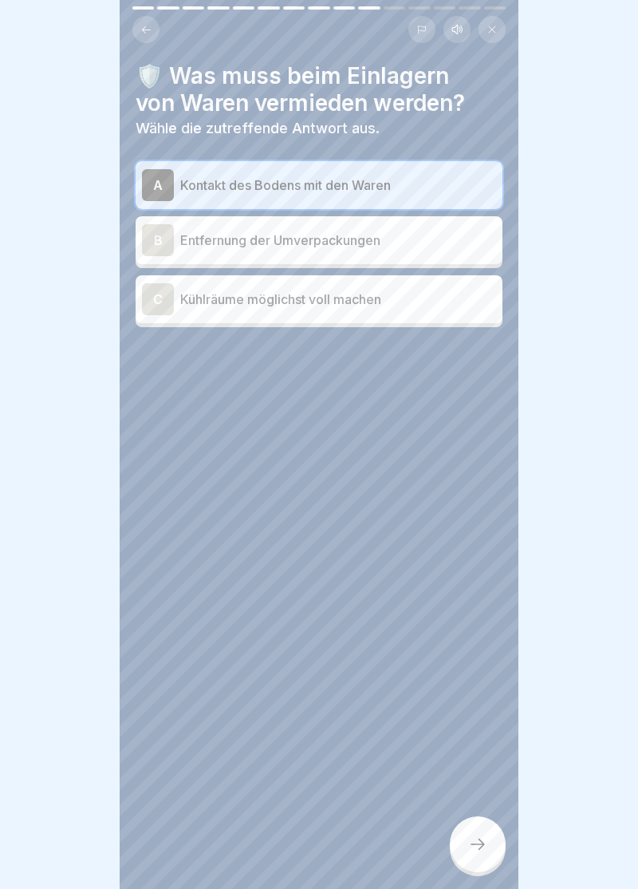
click at [164, 249] on div "B" at bounding box center [158, 240] width 32 height 32
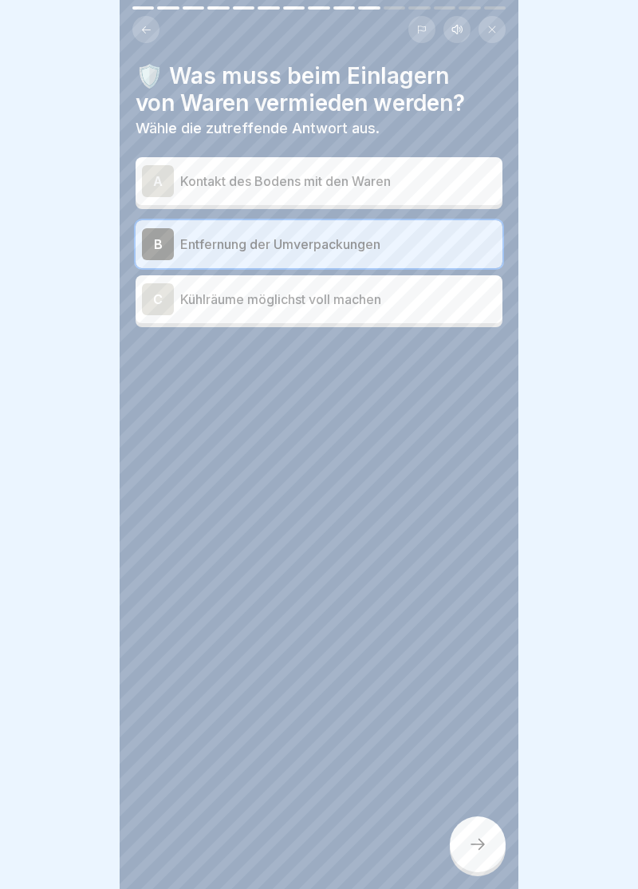
click at [158, 178] on div "A" at bounding box center [158, 181] width 32 height 32
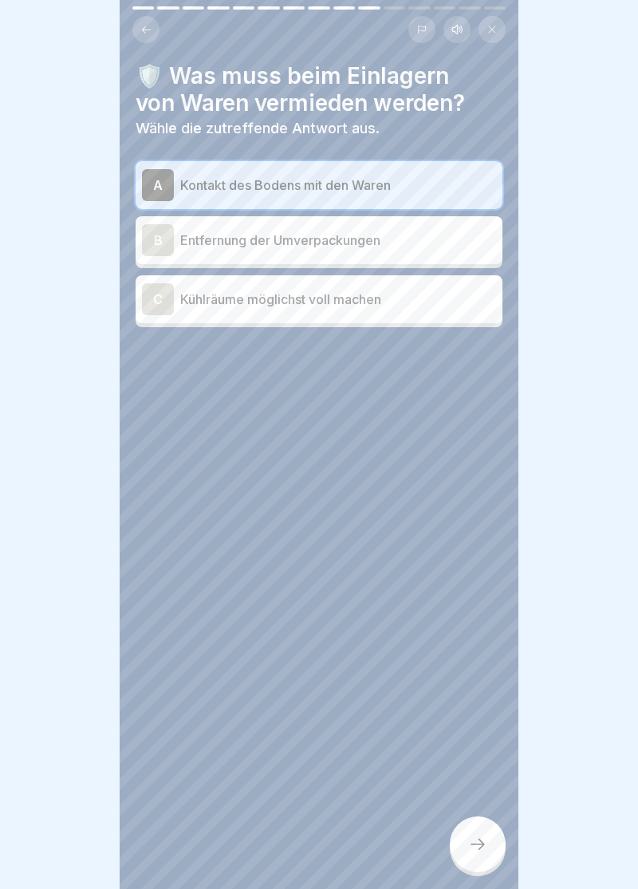
click at [484, 849] on icon at bounding box center [477, 844] width 19 height 19
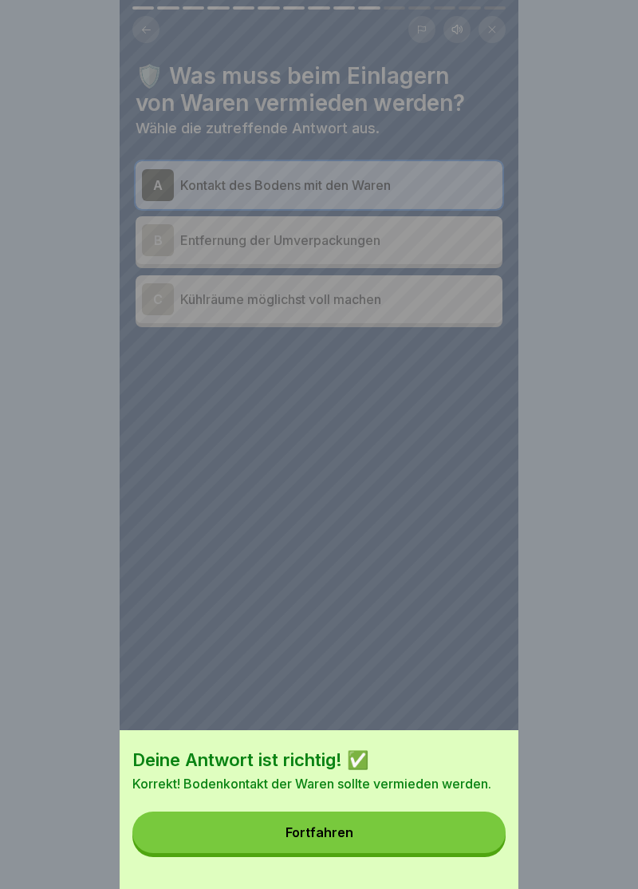
click at [328, 840] on button "Fortfahren" at bounding box center [319, 833] width 374 height 42
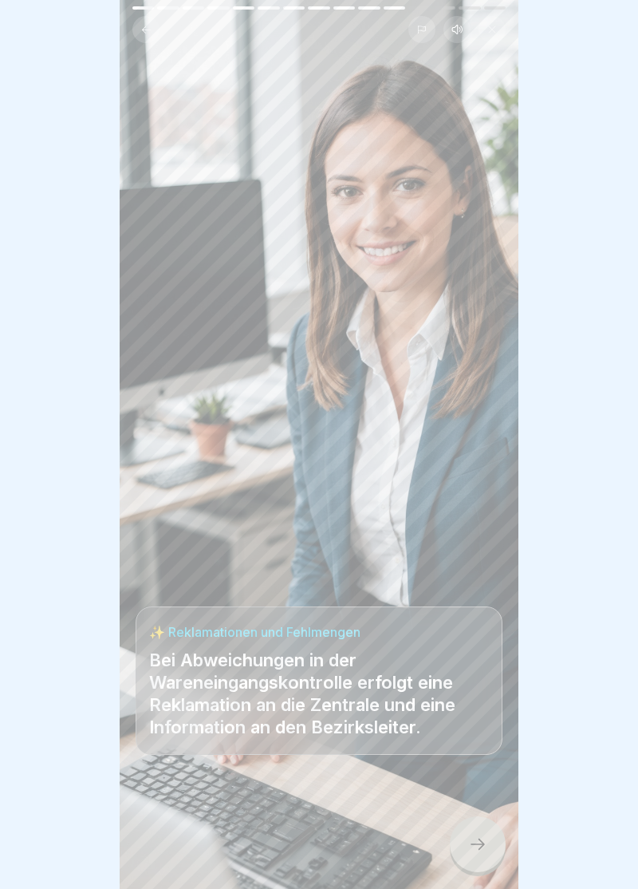
click at [497, 852] on div at bounding box center [478, 844] width 56 height 56
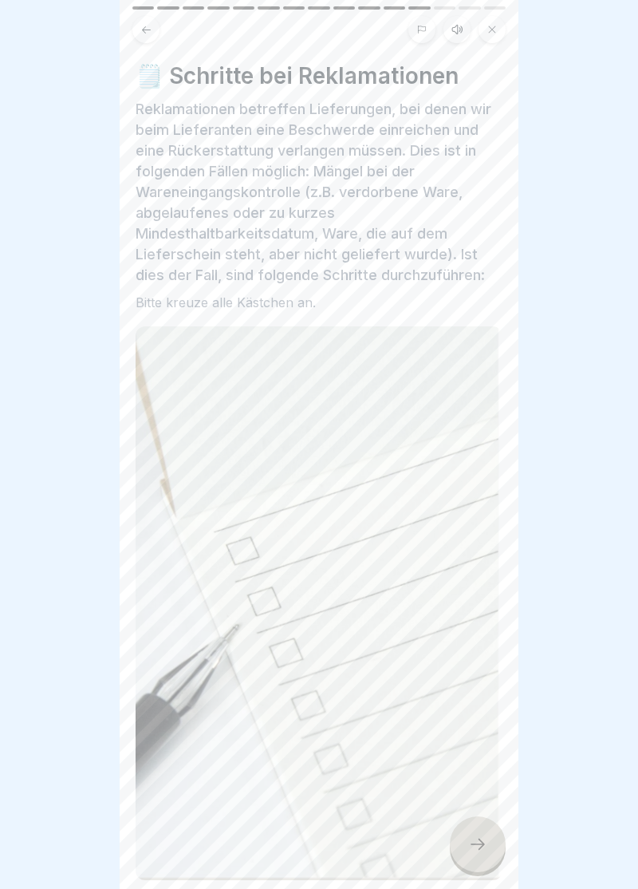
click at [483, 851] on icon at bounding box center [477, 844] width 19 height 19
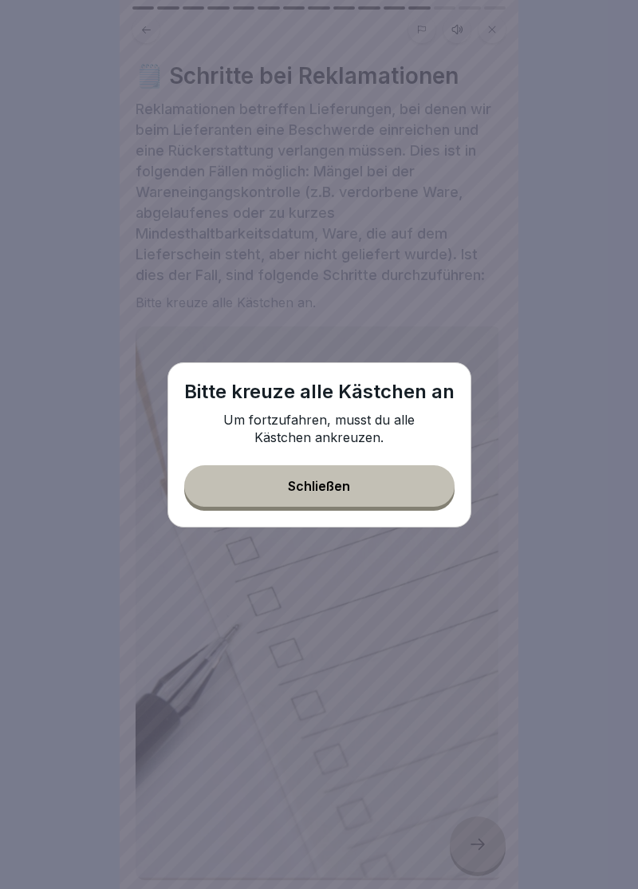
click at [330, 492] on div "Schließen" at bounding box center [319, 486] width 62 height 14
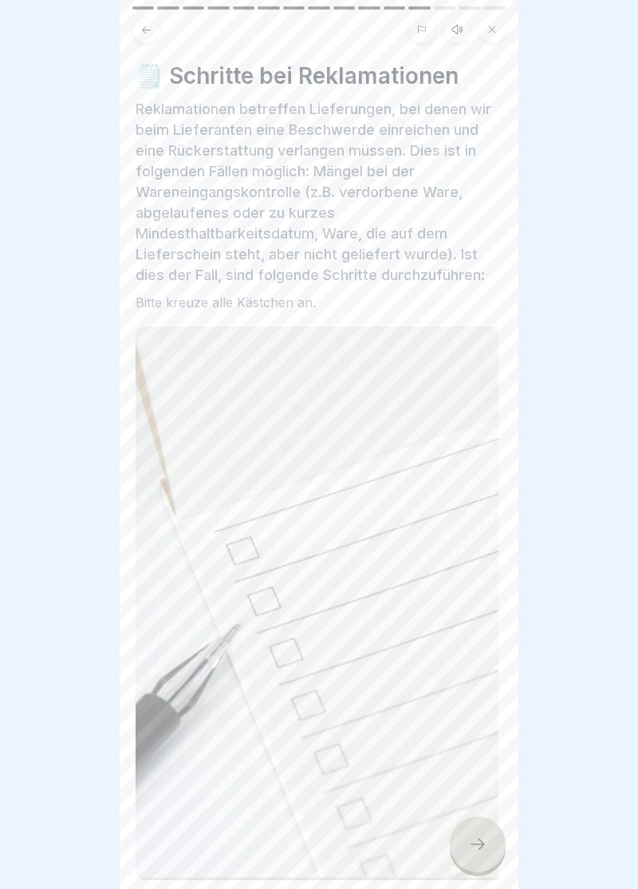
click at [246, 561] on img at bounding box center [319, 603] width 367 height 554
click at [246, 560] on img at bounding box center [319, 603] width 367 height 554
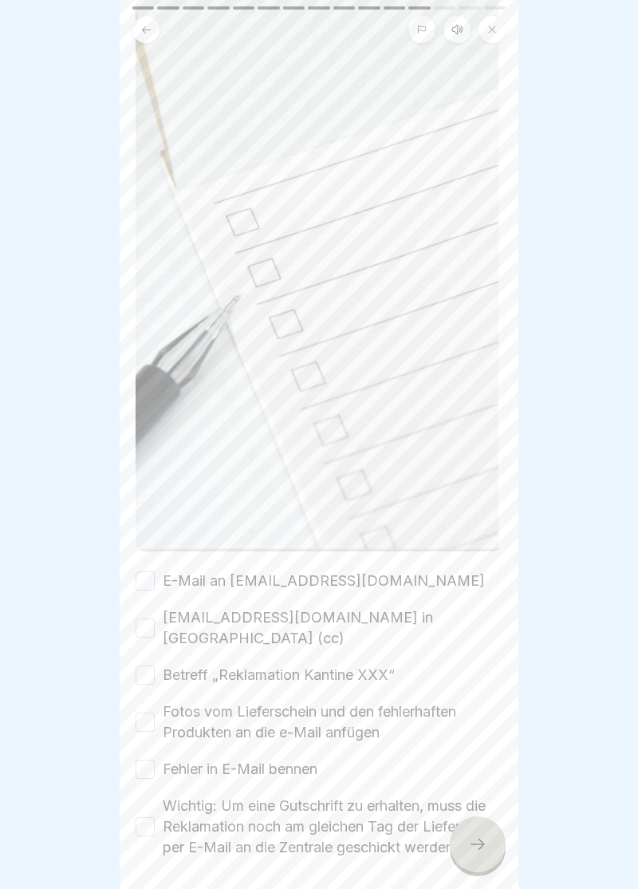
scroll to position [372, 0]
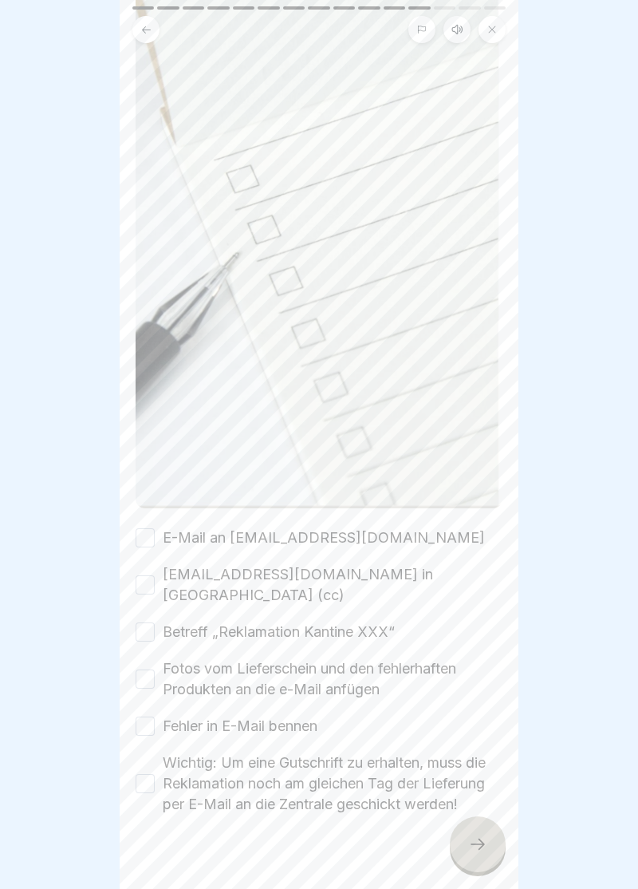
click at [150, 536] on button "E-Mail an [EMAIL_ADDRESS][DOMAIN_NAME]" at bounding box center [145, 537] width 19 height 19
click at [140, 577] on button "[EMAIL_ADDRESS][DOMAIN_NAME] in [GEOGRAPHIC_DATA] (cc)" at bounding box center [145, 584] width 19 height 19
click at [151, 623] on button "Betreff „Reklamation Kantine XXX“" at bounding box center [145, 632] width 19 height 19
click at [147, 670] on button "Fotos vom Lieferschein und den fehlerhaften Produkten an die e-Mail anfügen" at bounding box center [145, 679] width 19 height 19
click at [148, 717] on button "Fehler in E-Mail bennen" at bounding box center [145, 726] width 19 height 19
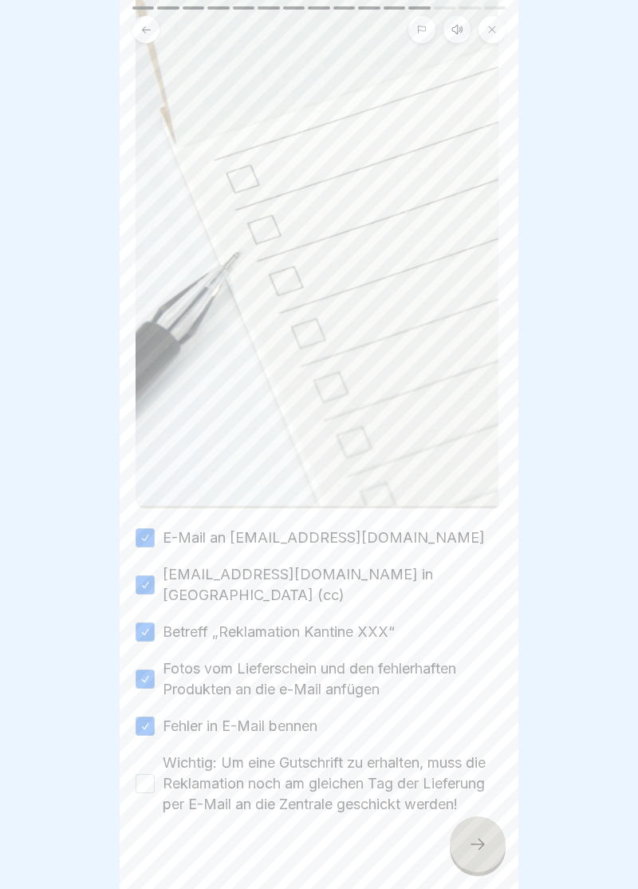
click at [152, 774] on button "Wichtig: Um eine Gutschrift zu erhalten, muss die Reklamation noch am gleichen …" at bounding box center [145, 783] width 19 height 19
click at [477, 858] on div at bounding box center [478, 844] width 56 height 56
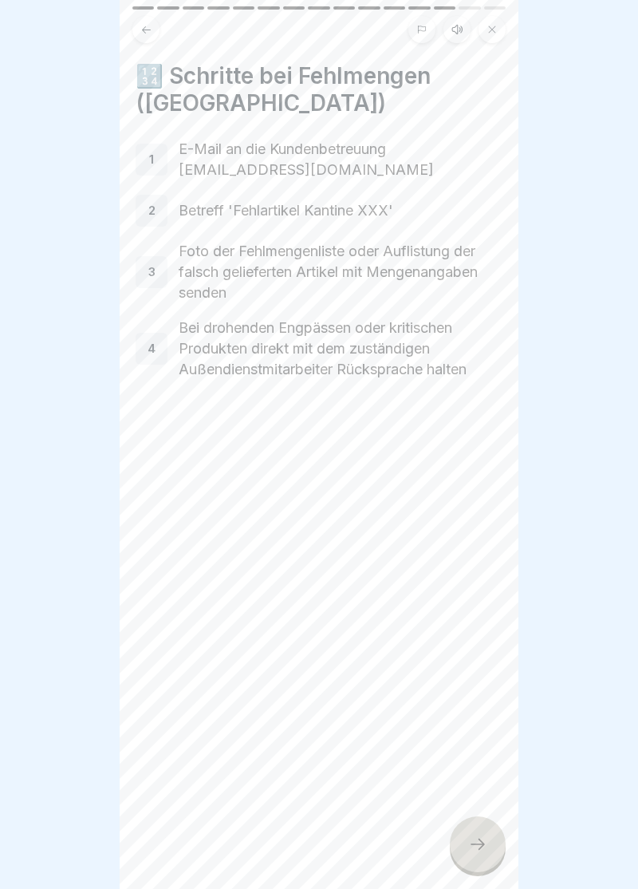
click at [484, 864] on div at bounding box center [478, 844] width 56 height 56
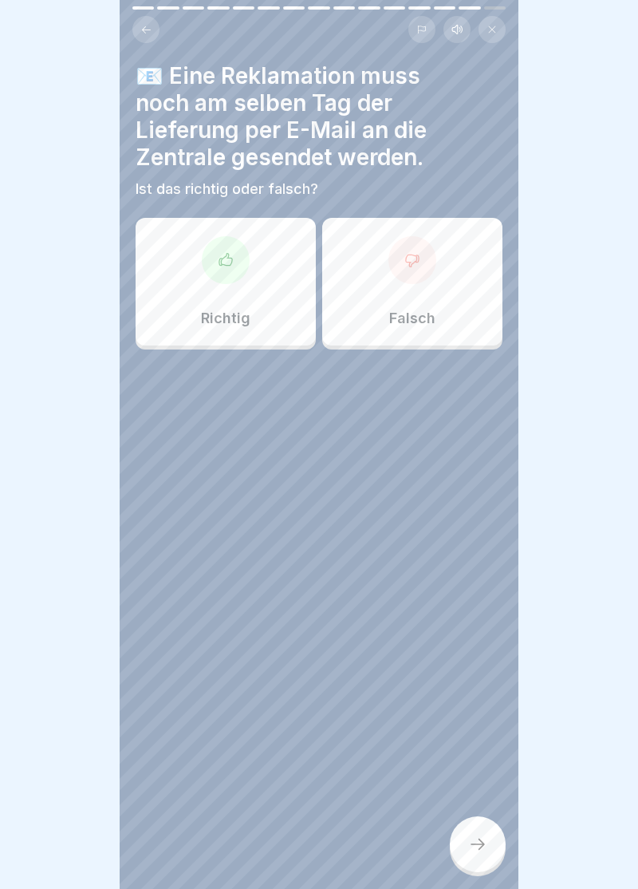
click at [231, 266] on icon at bounding box center [226, 260] width 16 height 16
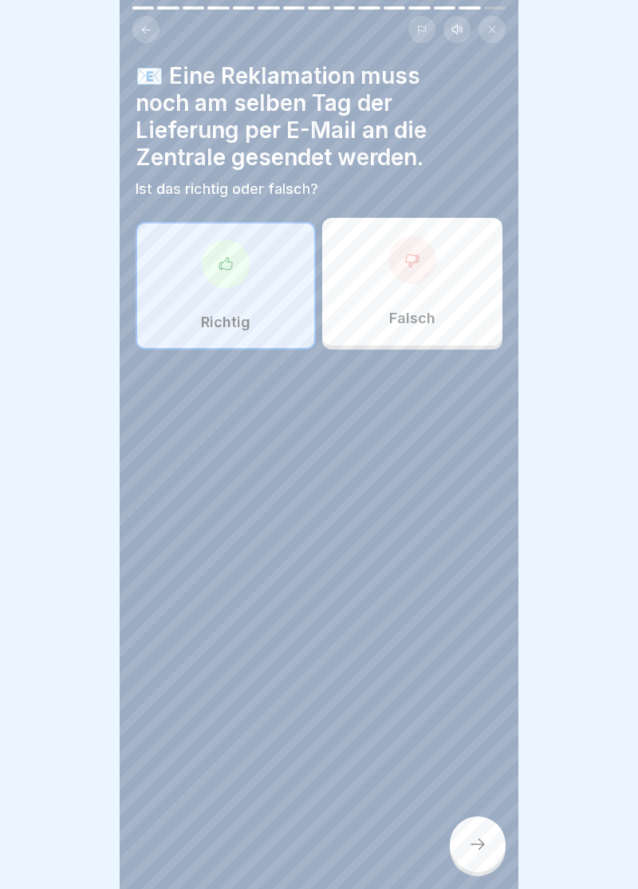
click at [489, 843] on div at bounding box center [478, 844] width 56 height 56
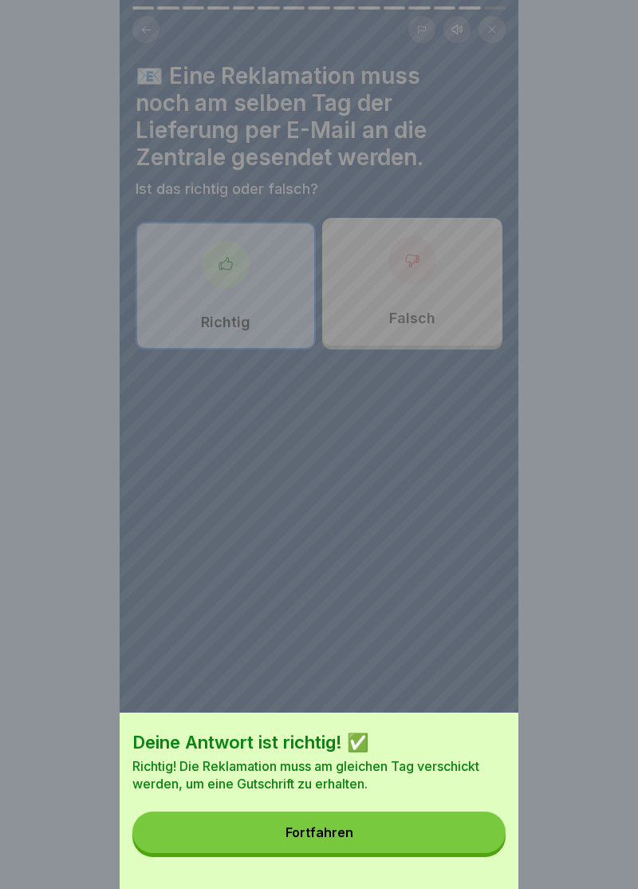
click at [329, 849] on button "Fortfahren" at bounding box center [319, 833] width 374 height 42
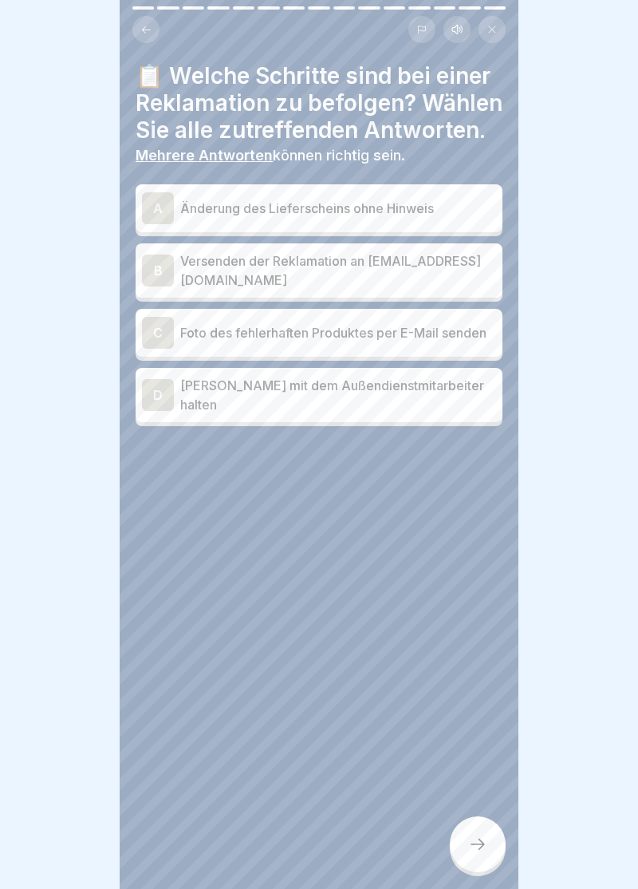
click at [155, 268] on div "B" at bounding box center [158, 271] width 32 height 32
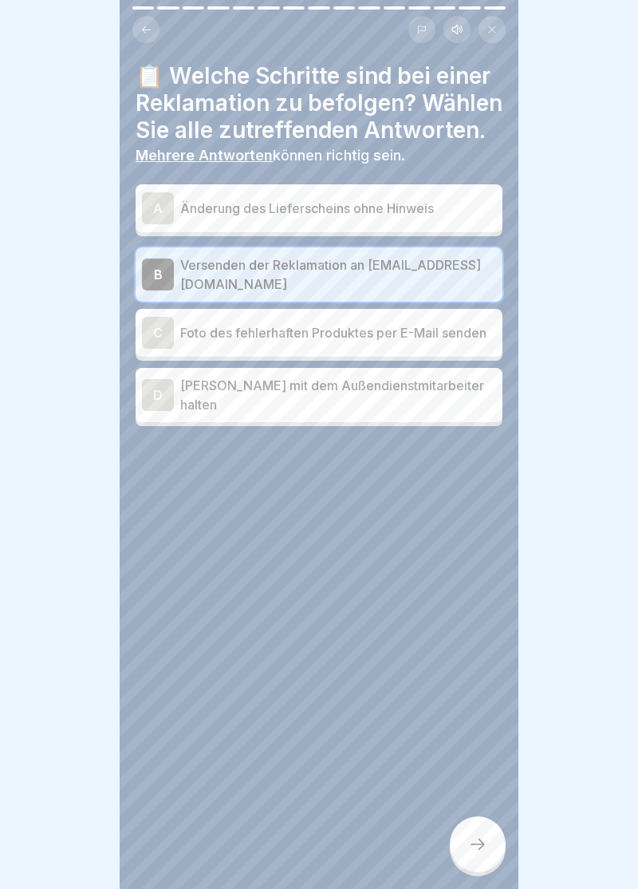
click at [147, 327] on div "C" at bounding box center [158, 333] width 32 height 32
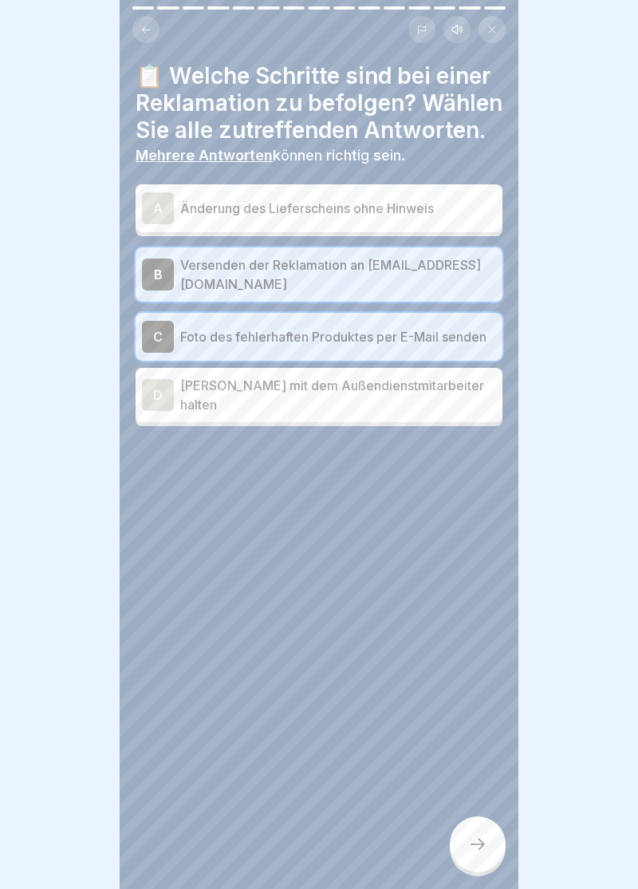
click at [488, 844] on div at bounding box center [478, 844] width 56 height 56
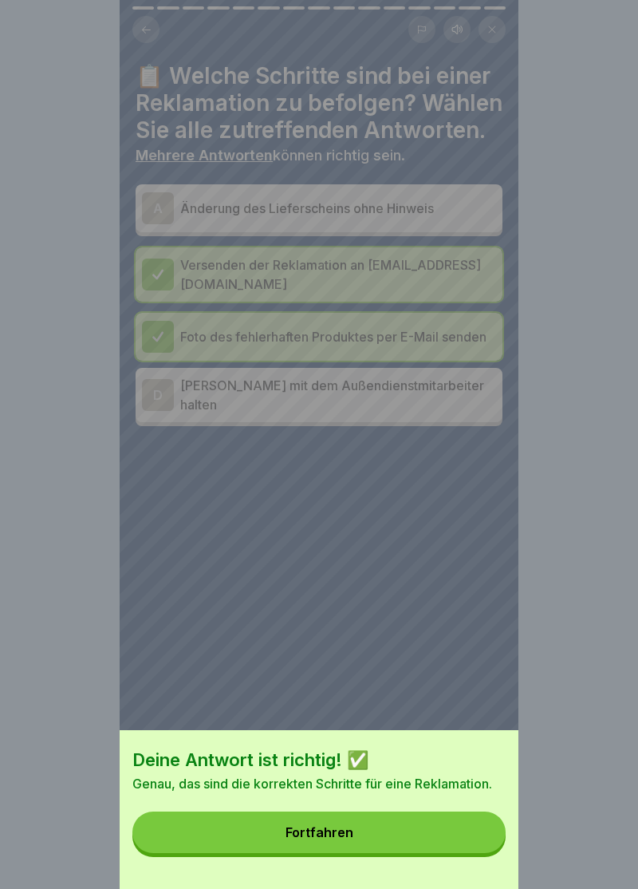
click at [326, 843] on button "Fortfahren" at bounding box center [319, 833] width 374 height 42
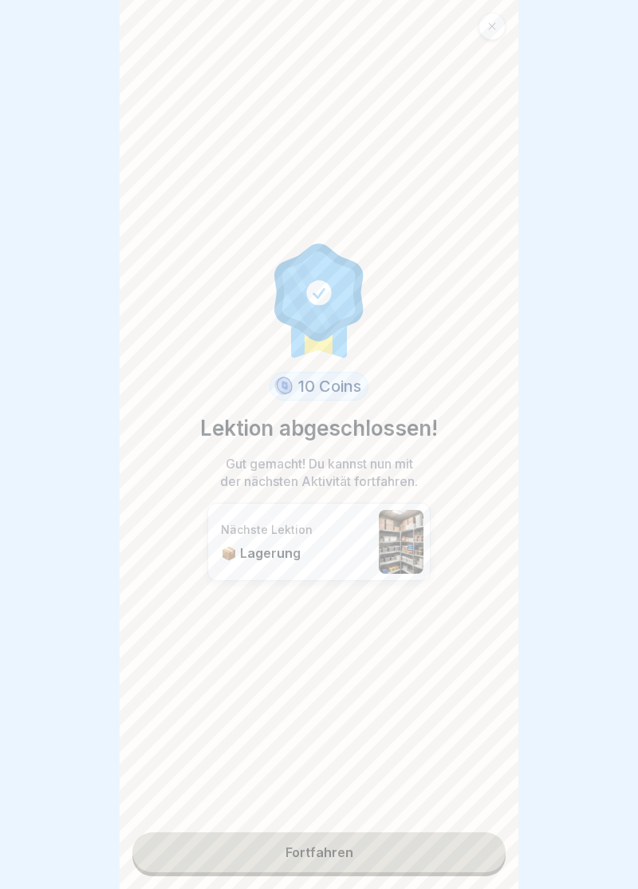
click at [326, 852] on link "Fortfahren" at bounding box center [319, 852] width 374 height 40
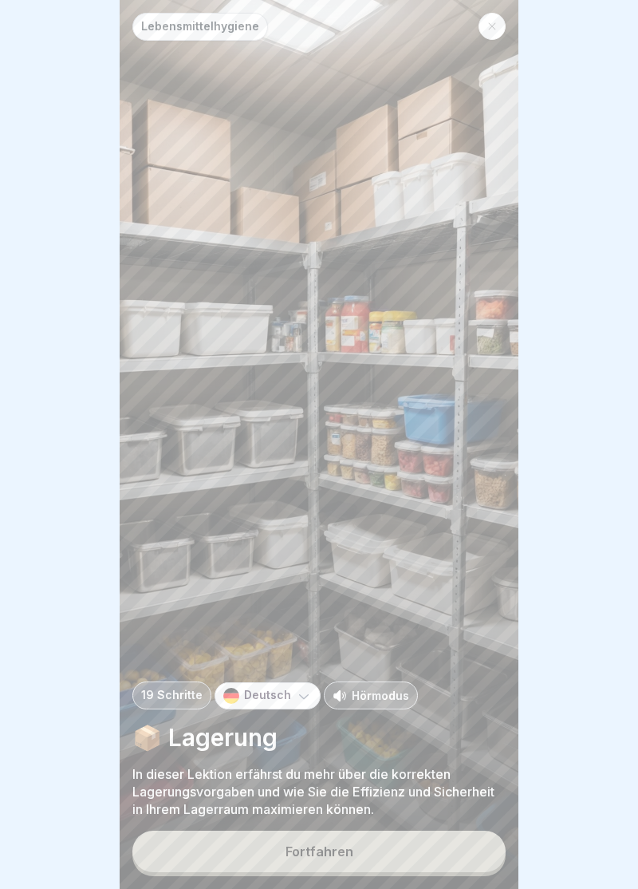
click at [322, 856] on div "Fortfahren" at bounding box center [320, 851] width 68 height 14
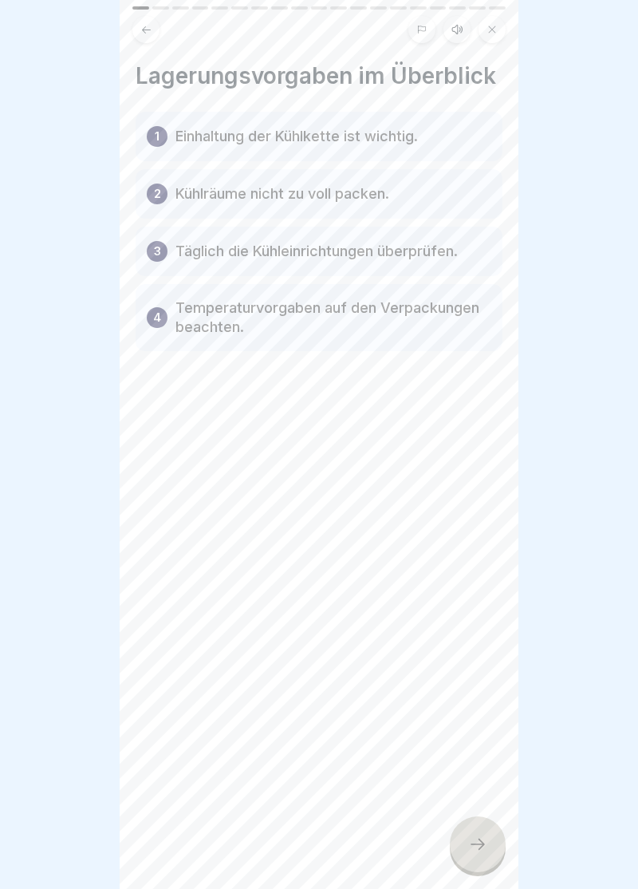
click at [490, 853] on div at bounding box center [478, 844] width 56 height 56
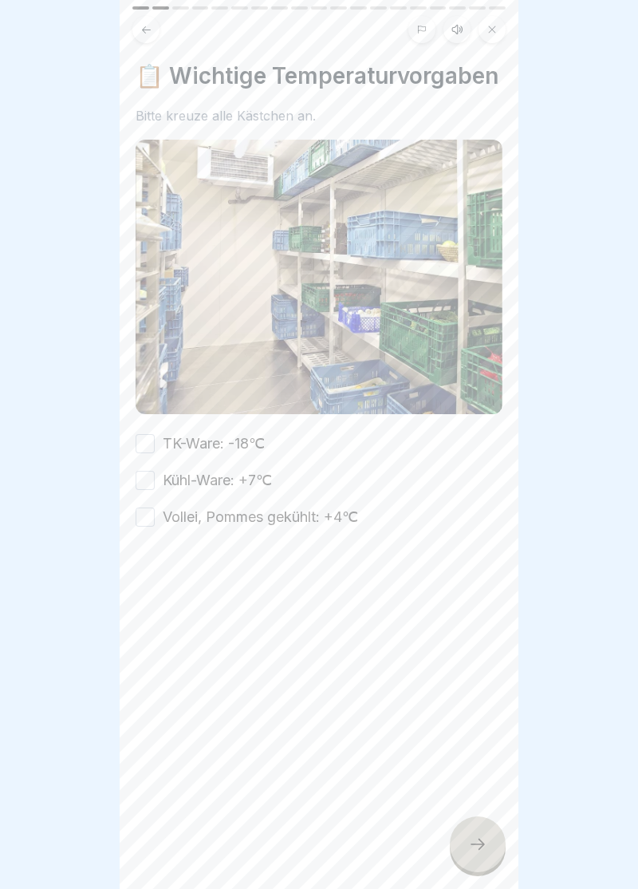
click at [150, 445] on button "TK-Ware: -18℃" at bounding box center [145, 443] width 19 height 19
click at [152, 477] on button "Kühl-Ware: +7℃" at bounding box center [145, 480] width 19 height 19
click at [152, 516] on button "Vollei, Pommes gekühlt: +4℃" at bounding box center [145, 517] width 19 height 19
click at [477, 851] on icon at bounding box center [477, 844] width 19 height 19
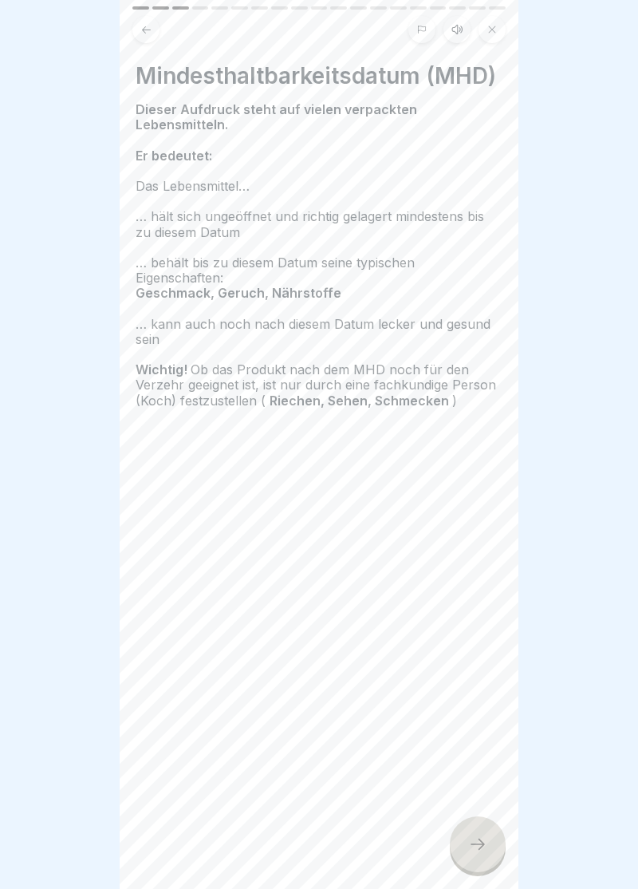
click at [482, 861] on div at bounding box center [478, 844] width 56 height 56
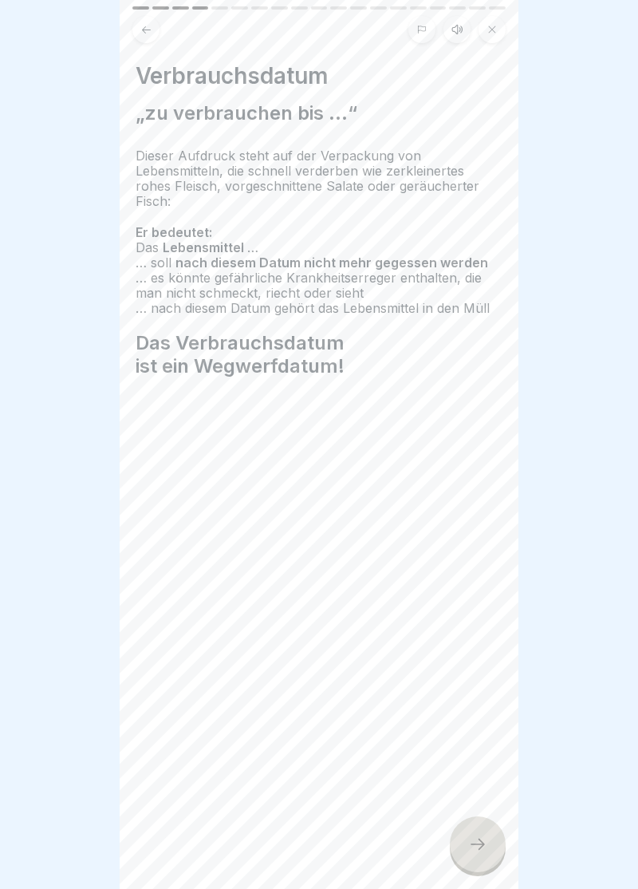
click at [479, 851] on icon at bounding box center [477, 844] width 19 height 19
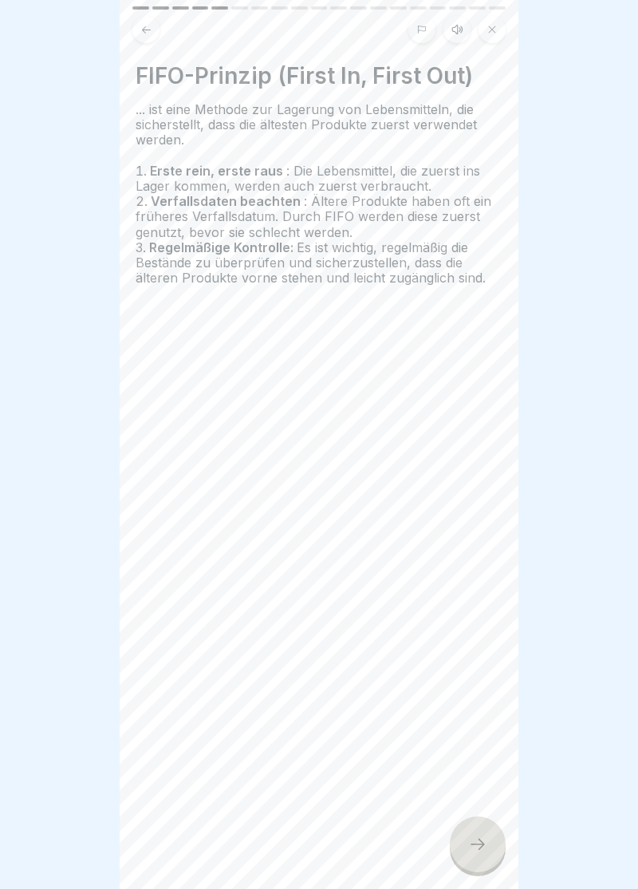
click at [488, 849] on div at bounding box center [478, 844] width 56 height 56
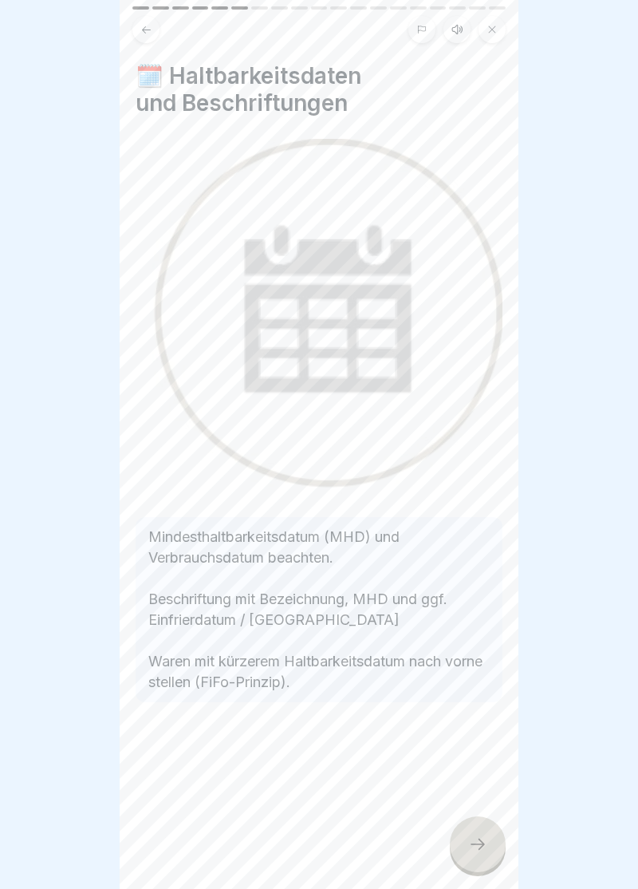
click at [490, 856] on div at bounding box center [478, 844] width 56 height 56
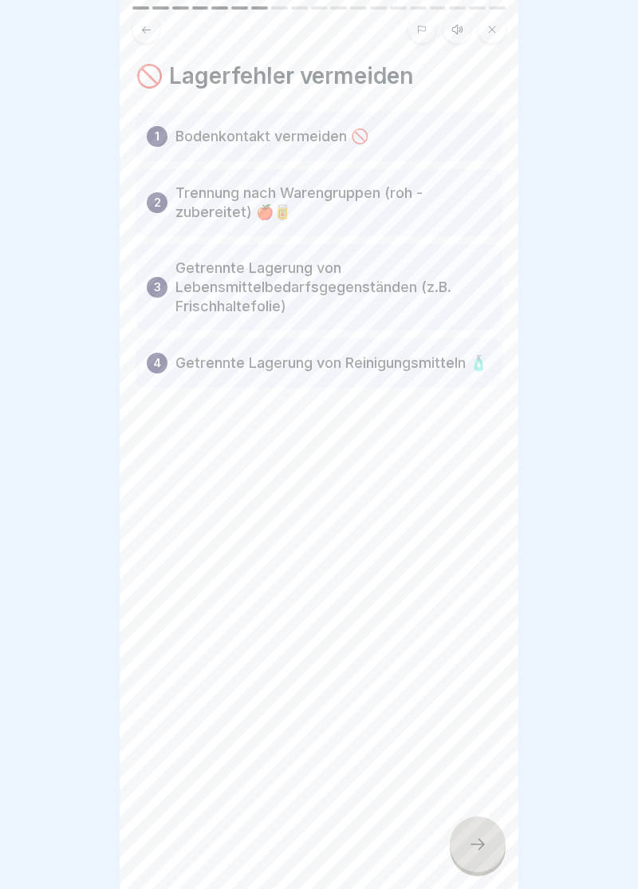
click at [488, 858] on div at bounding box center [478, 844] width 56 height 56
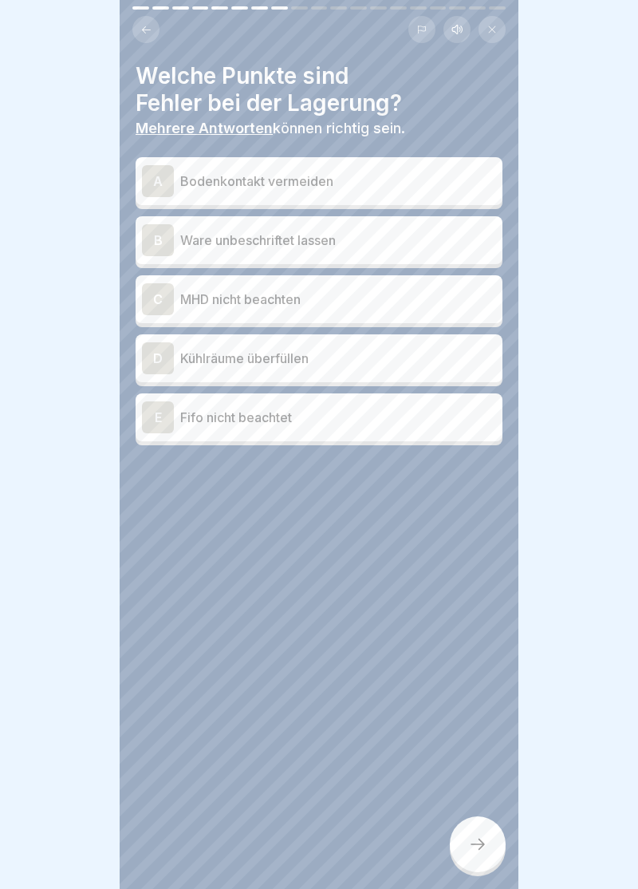
click at [148, 251] on div "B" at bounding box center [158, 240] width 32 height 32
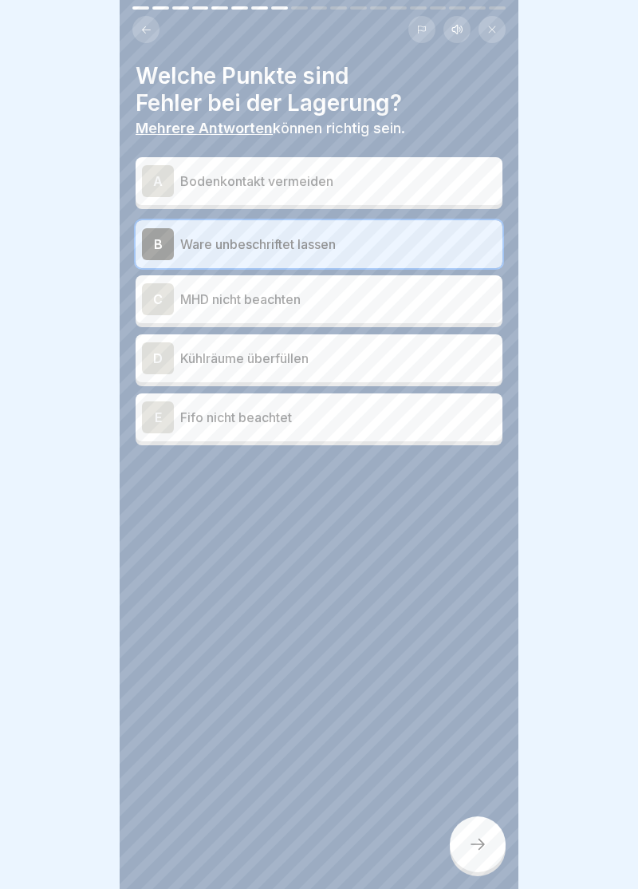
click at [156, 306] on div "C" at bounding box center [158, 299] width 32 height 32
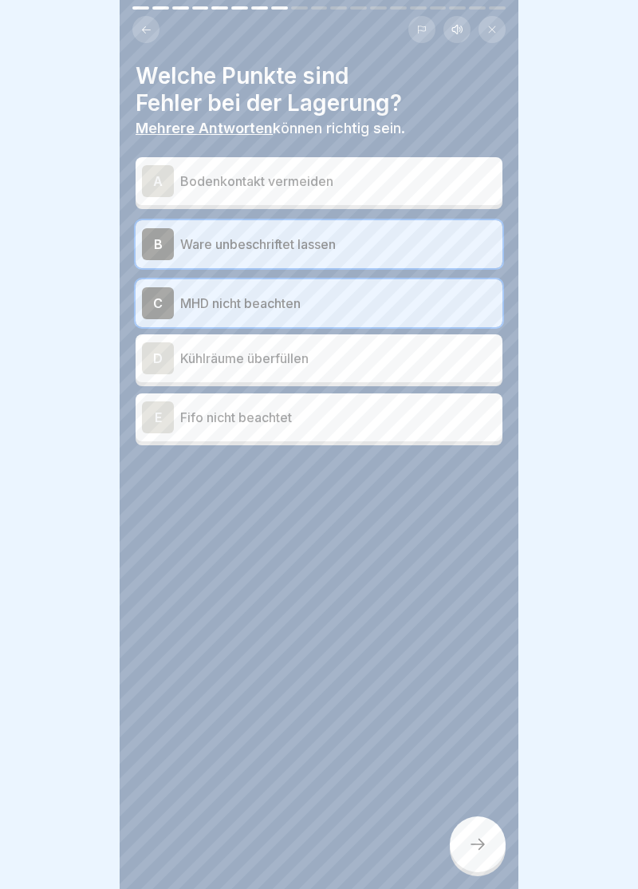
click at [148, 370] on div "D" at bounding box center [158, 358] width 32 height 32
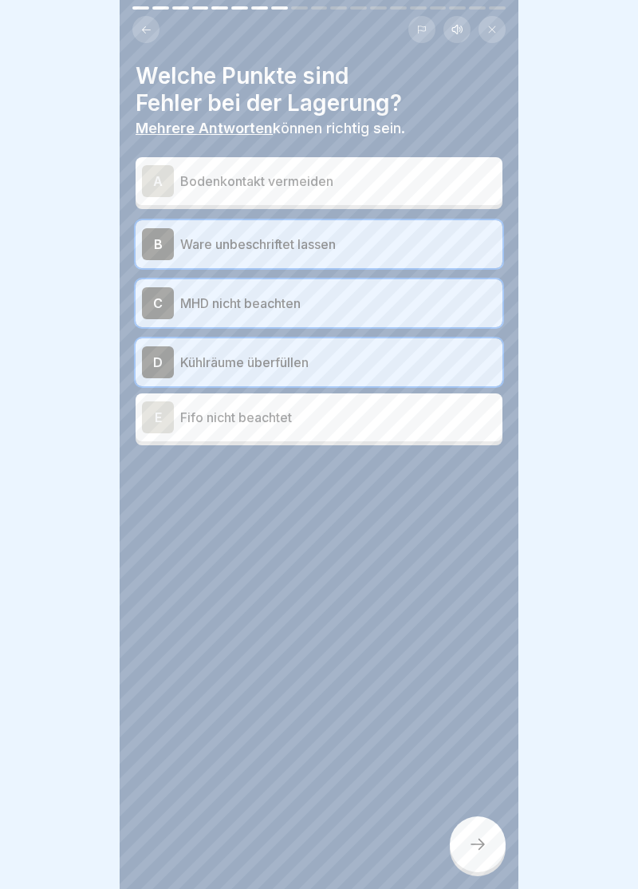
click at [152, 424] on div "E" at bounding box center [158, 417] width 32 height 32
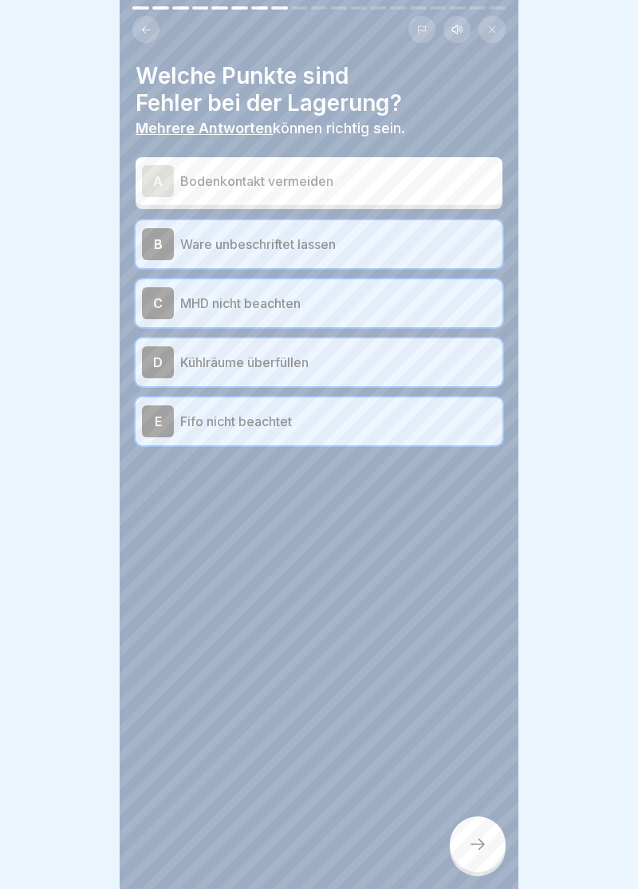
click at [482, 844] on icon at bounding box center [478, 844] width 14 height 11
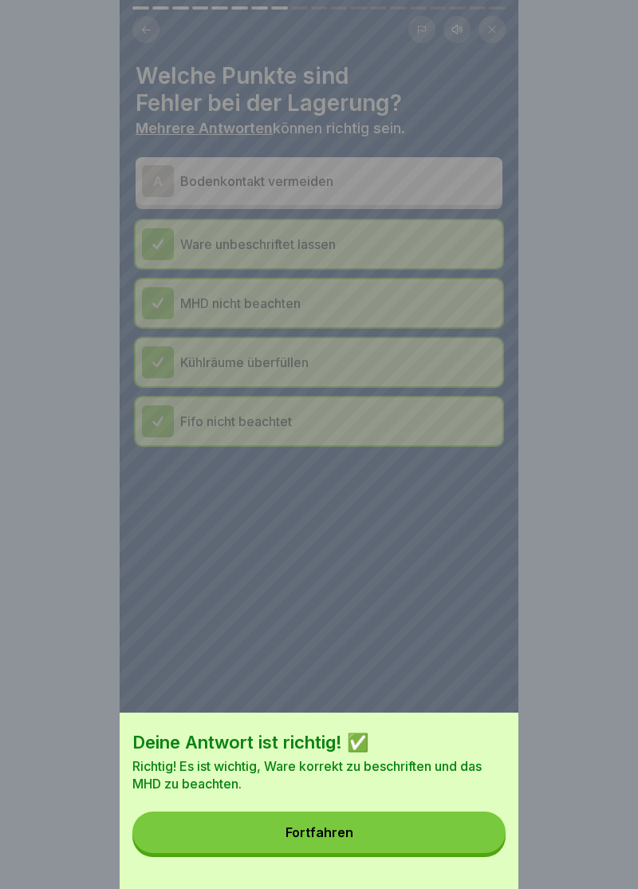
click at [331, 846] on button "Fortfahren" at bounding box center [319, 833] width 374 height 42
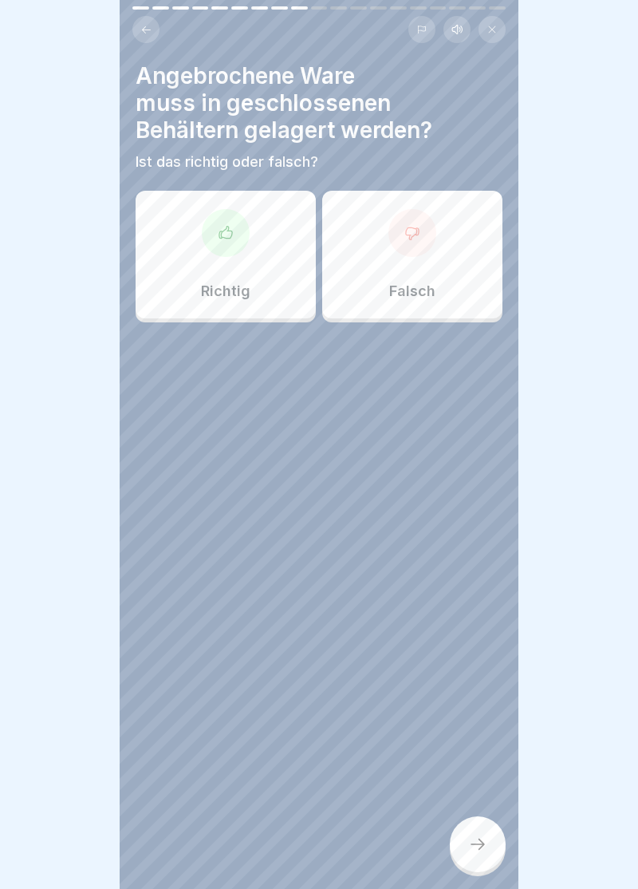
click at [228, 238] on icon at bounding box center [225, 232] width 13 height 12
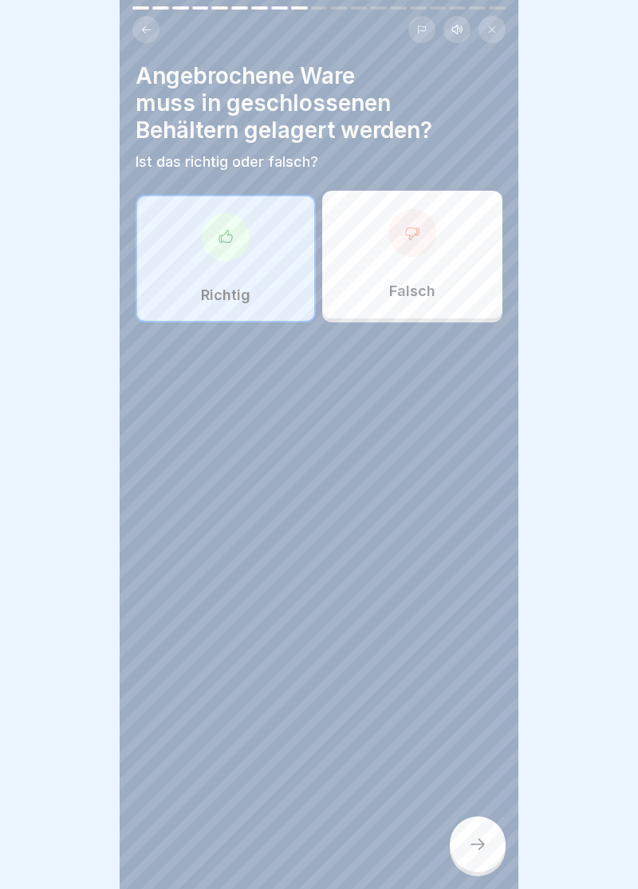
click at [480, 858] on div at bounding box center [478, 844] width 56 height 56
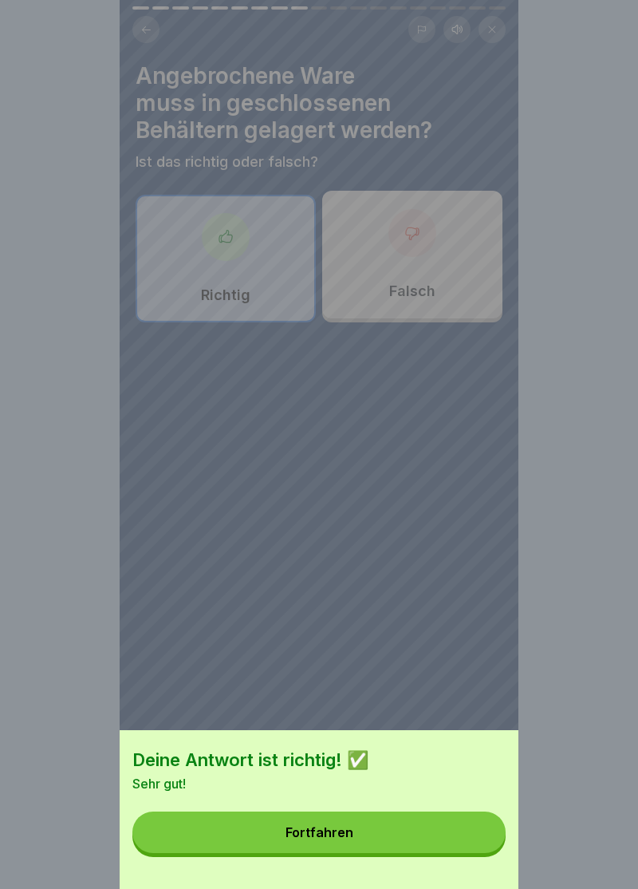
click at [332, 844] on button "Fortfahren" at bounding box center [319, 833] width 374 height 42
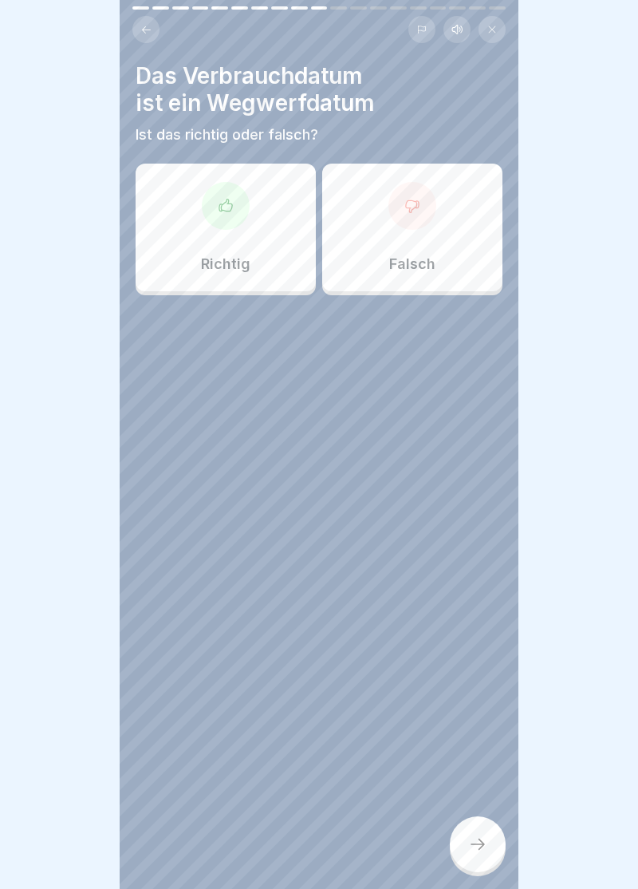
click at [223, 211] on icon at bounding box center [226, 206] width 16 height 16
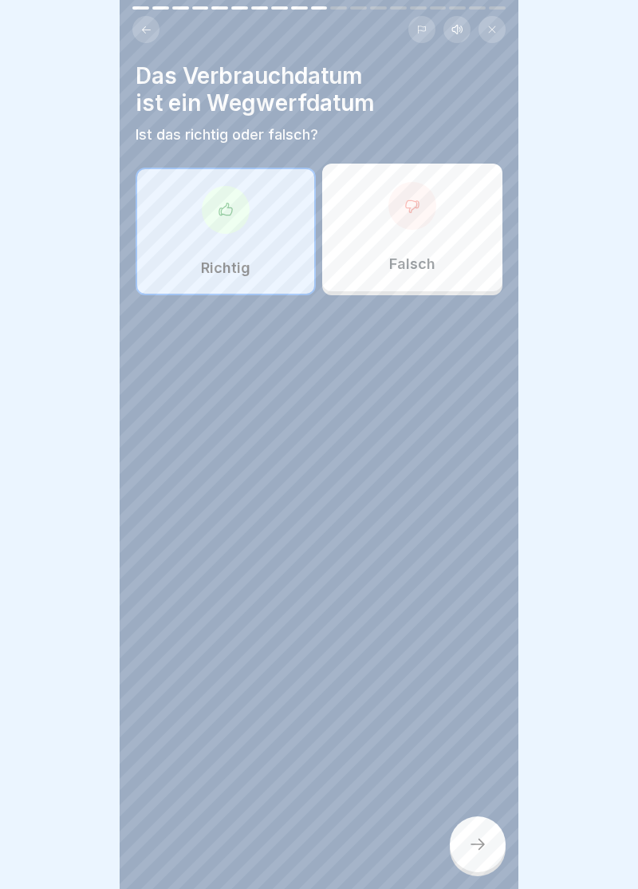
click at [477, 854] on div at bounding box center [478, 844] width 56 height 56
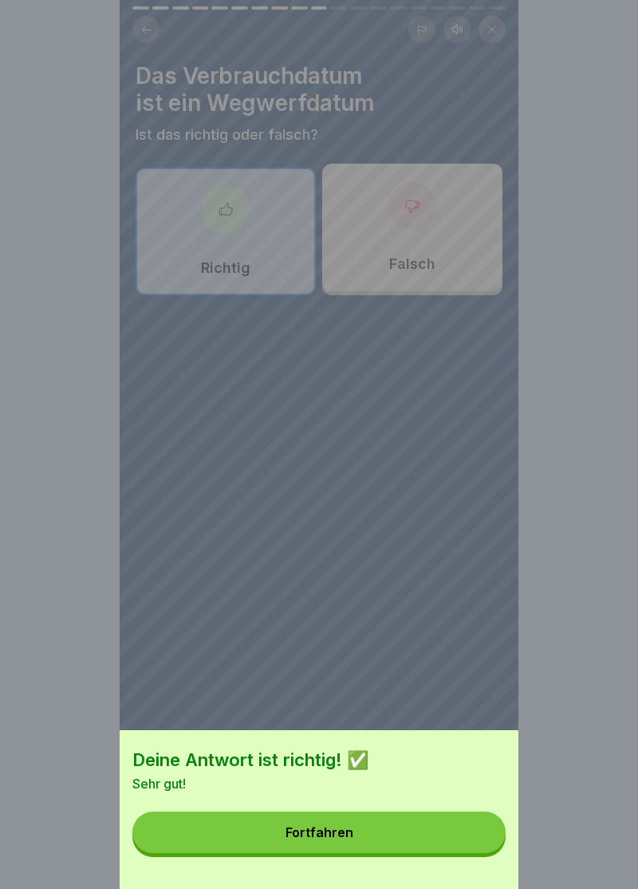
click at [316, 844] on button "Fortfahren" at bounding box center [319, 833] width 374 height 42
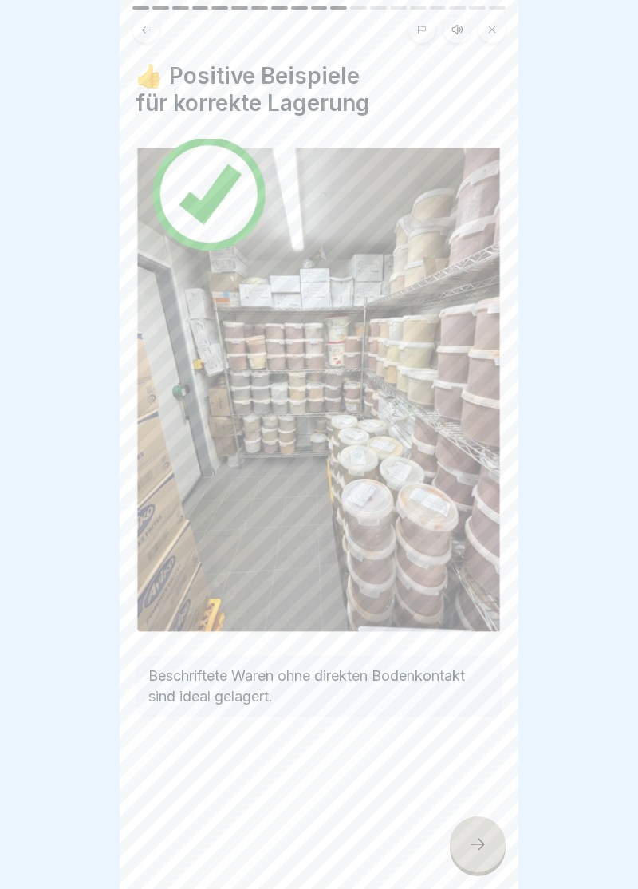
click at [491, 851] on div at bounding box center [478, 844] width 56 height 56
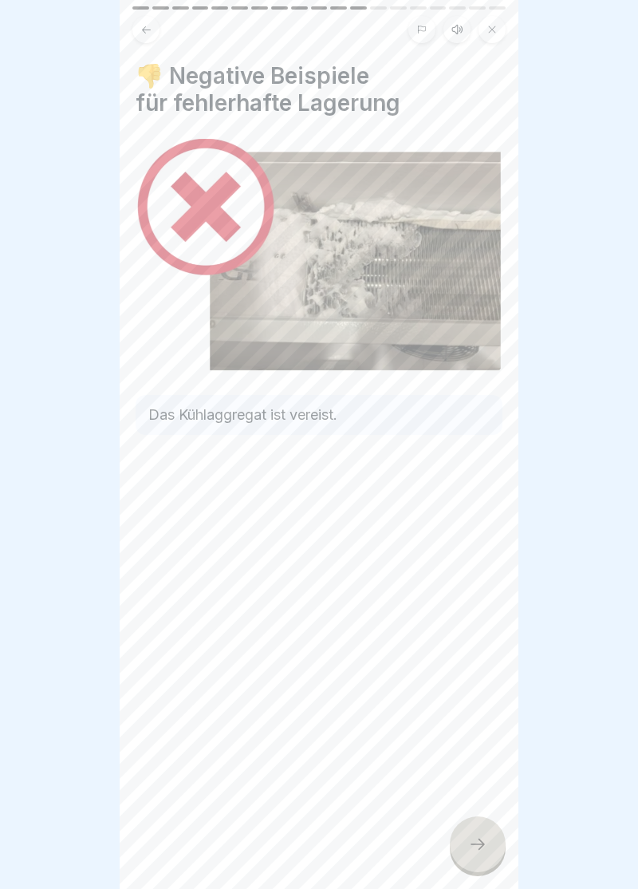
click at [484, 844] on icon at bounding box center [478, 844] width 14 height 11
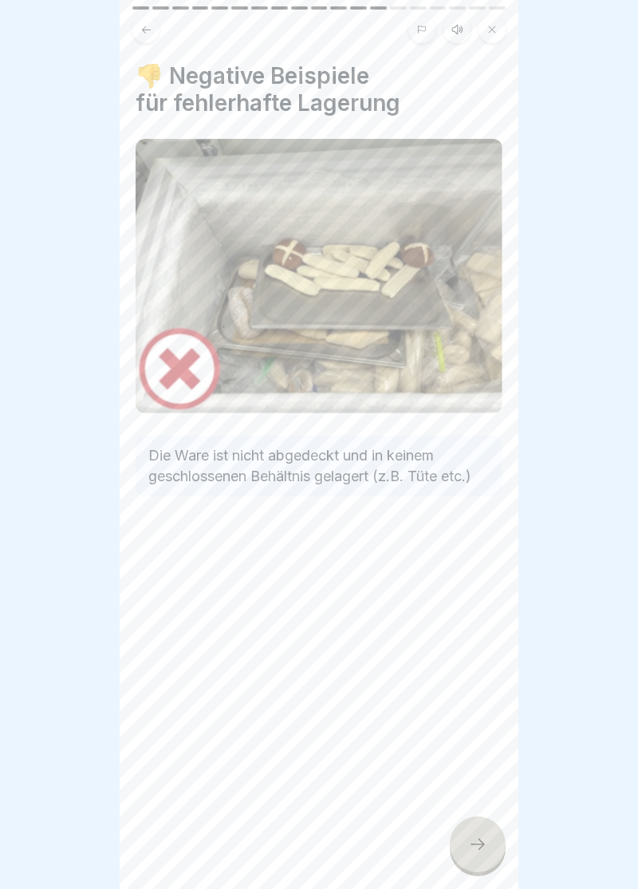
click at [492, 856] on div at bounding box center [478, 844] width 56 height 56
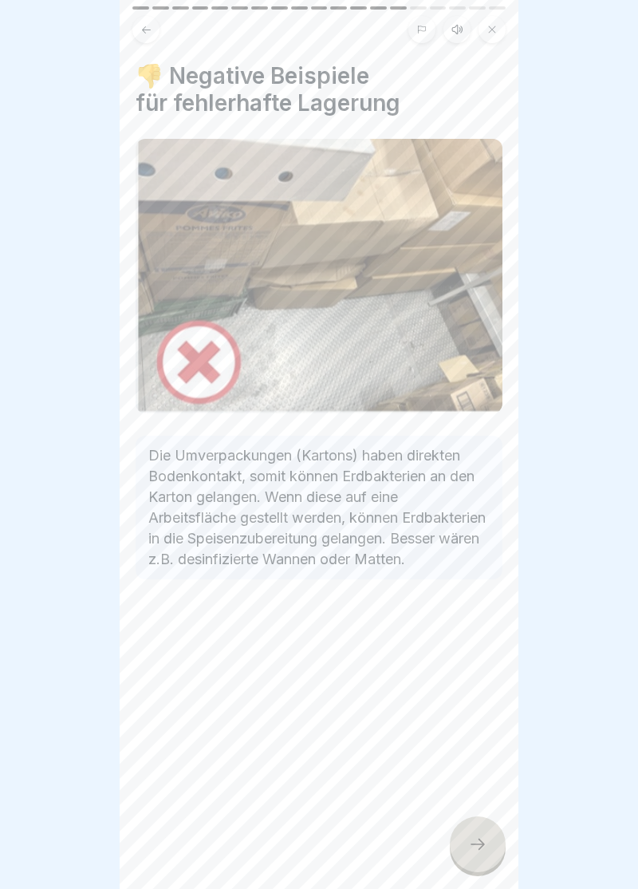
click at [484, 848] on icon at bounding box center [477, 844] width 19 height 19
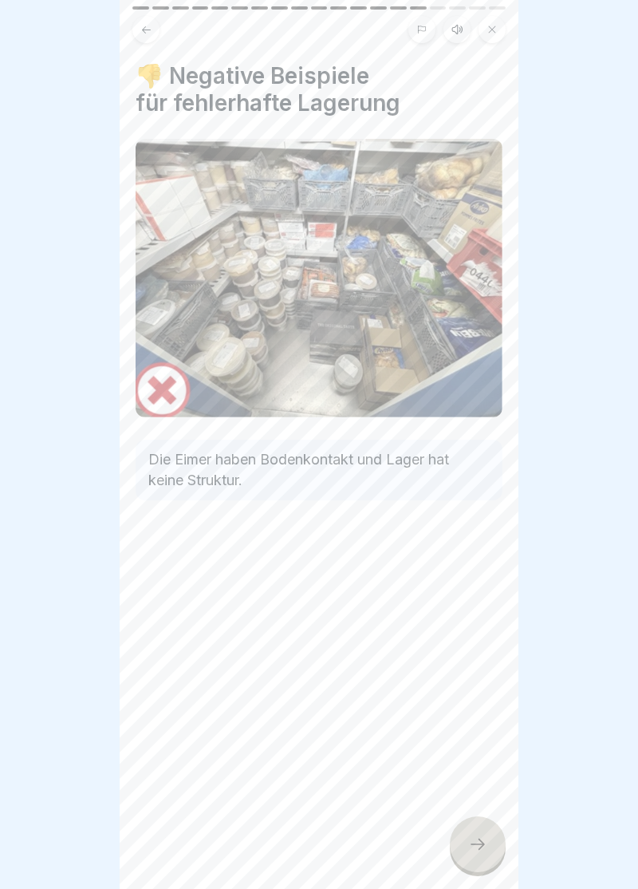
click at [491, 857] on div at bounding box center [478, 844] width 56 height 56
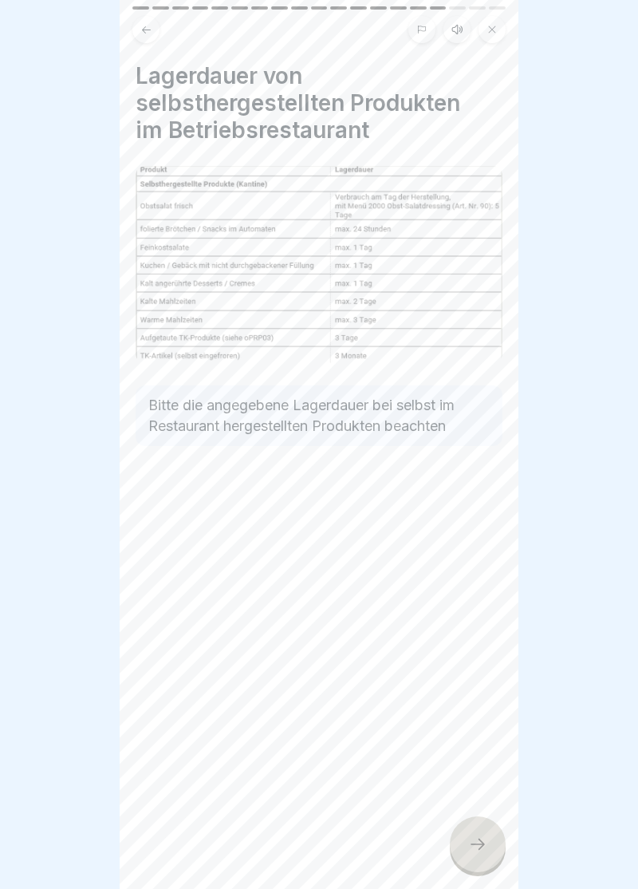
click at [480, 849] on icon at bounding box center [477, 844] width 19 height 19
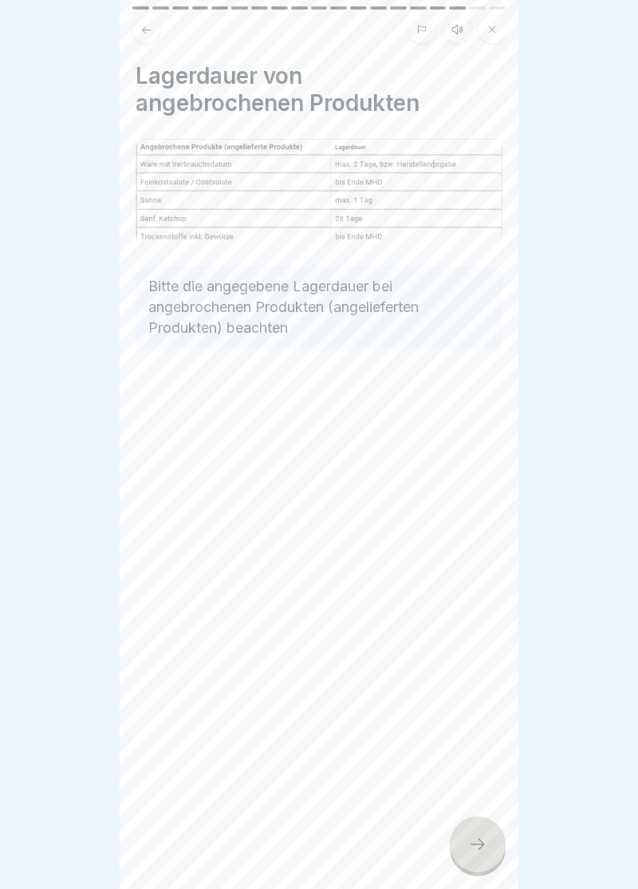
click at [483, 846] on icon at bounding box center [478, 844] width 14 height 11
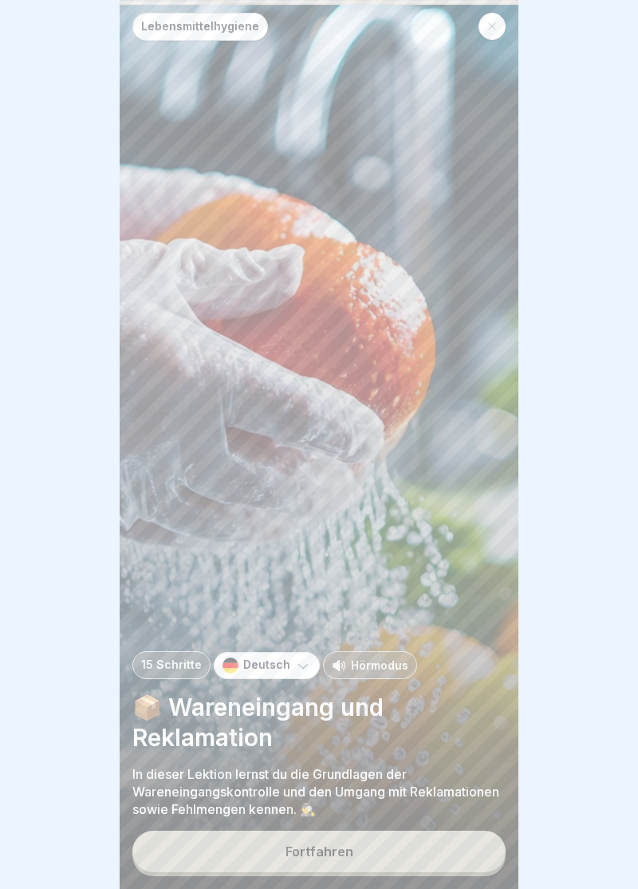
click at [327, 860] on button "Fortfahren" at bounding box center [319, 852] width 374 height 42
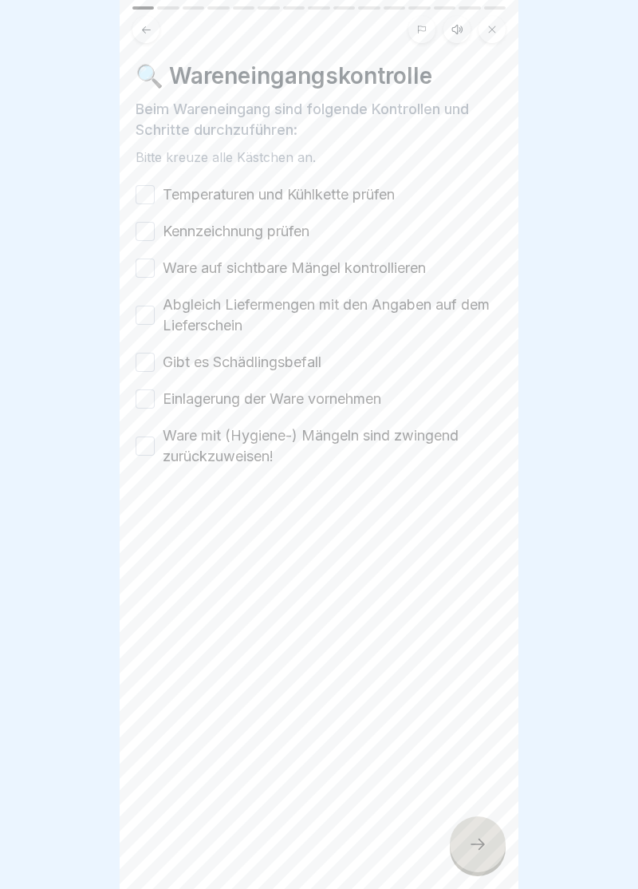
click at [152, 195] on button "Temperaturen und Kühlkette prüfen" at bounding box center [145, 194] width 19 height 19
click at [147, 228] on button "Kennzeichnung prüfen" at bounding box center [145, 231] width 19 height 19
click at [148, 268] on button "Ware auf sichtbare Mängel kontrollieren" at bounding box center [145, 268] width 19 height 19
click at [150, 314] on button "Abgleich Liefermengen mit den Angaben auf dem Lieferschein" at bounding box center [145, 315] width 19 height 19
click at [152, 368] on button "Gibt es Schädlingsbefall" at bounding box center [145, 362] width 19 height 19
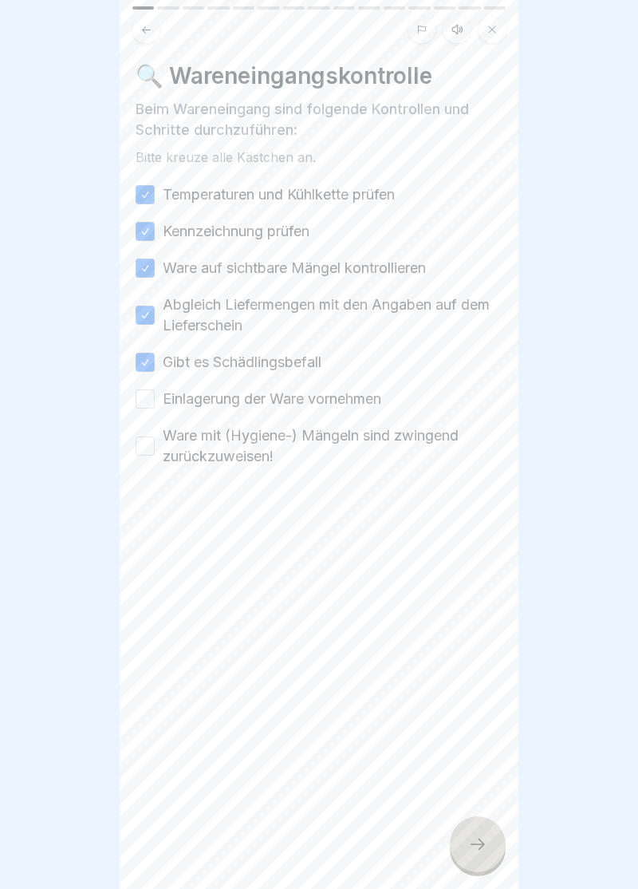
click at [152, 402] on button "Einlagerung der Ware vornehmen" at bounding box center [145, 398] width 19 height 19
click at [164, 447] on label "Ware mit (Hygiene-) Mängeln sind zwingend zurückzuweisen!" at bounding box center [333, 446] width 340 height 42
click at [155, 447] on button "Ware mit (Hygiene-) Mängeln sind zwingend zurückzuweisen!" at bounding box center [145, 446] width 19 height 19
click at [476, 851] on icon at bounding box center [477, 844] width 19 height 19
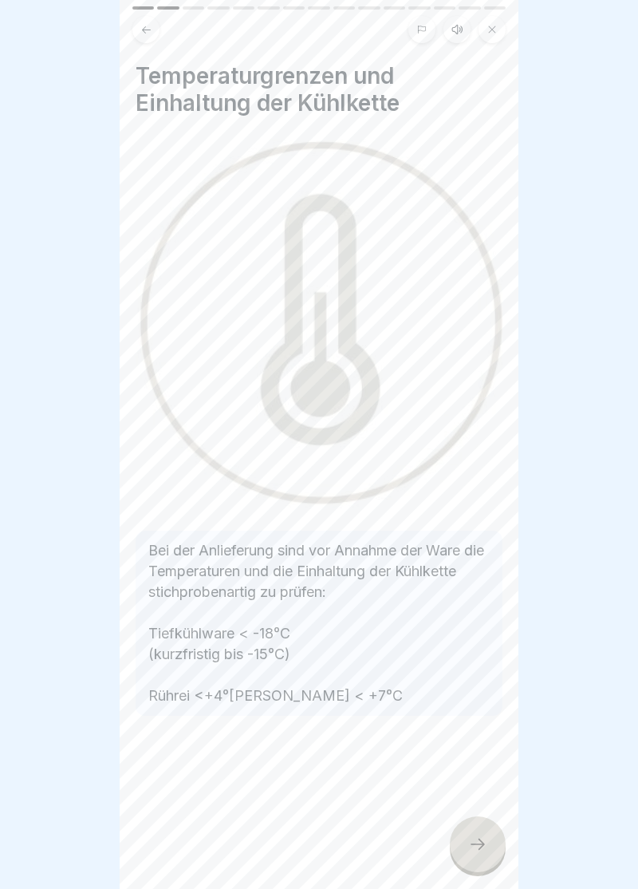
click at [482, 849] on icon at bounding box center [477, 844] width 19 height 19
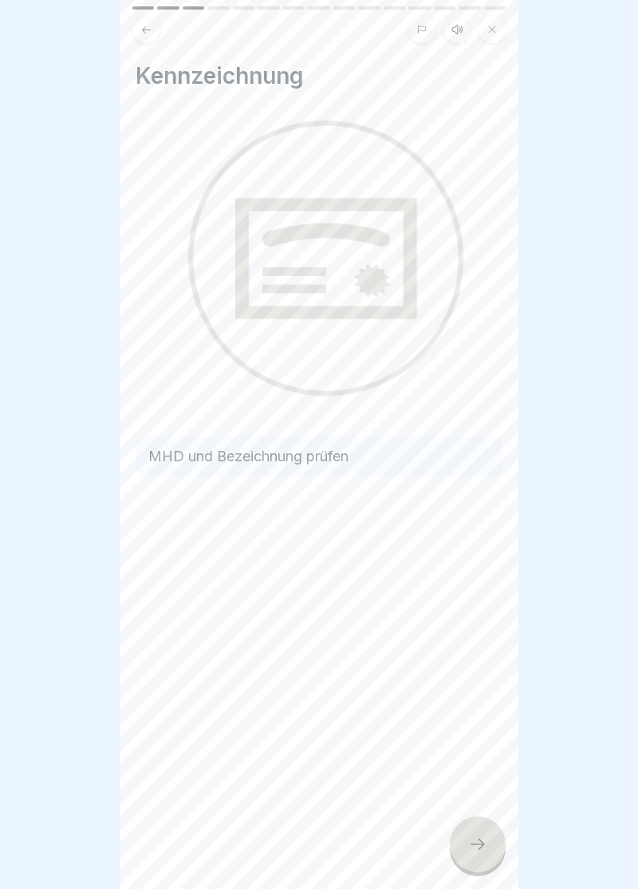
click at [484, 852] on icon at bounding box center [477, 844] width 19 height 19
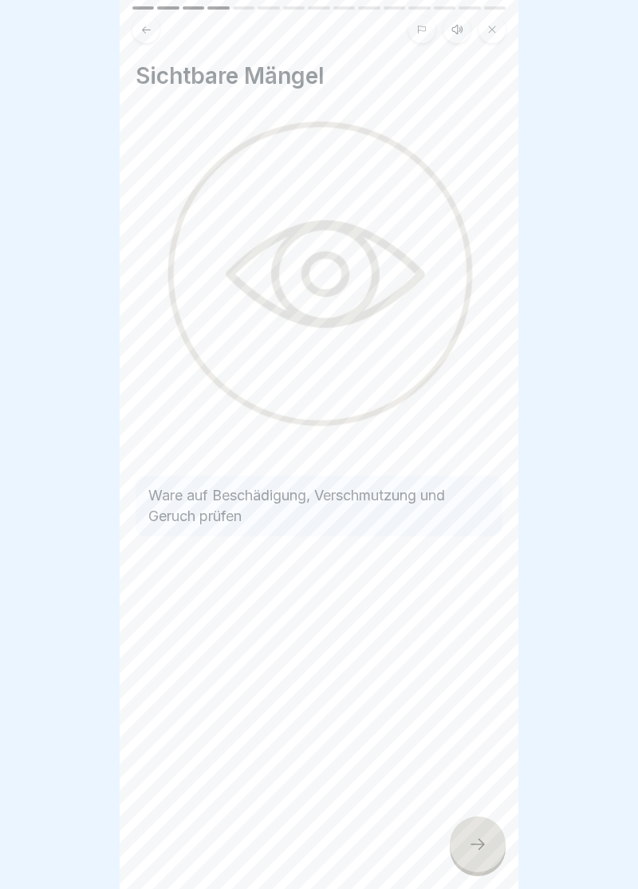
click at [488, 850] on div at bounding box center [478, 844] width 56 height 56
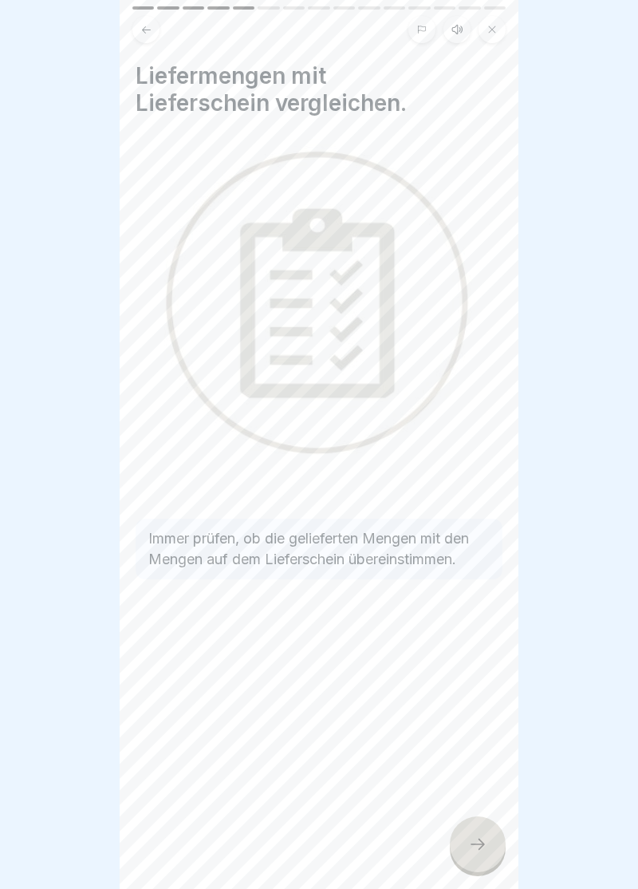
click at [488, 843] on div at bounding box center [478, 844] width 56 height 56
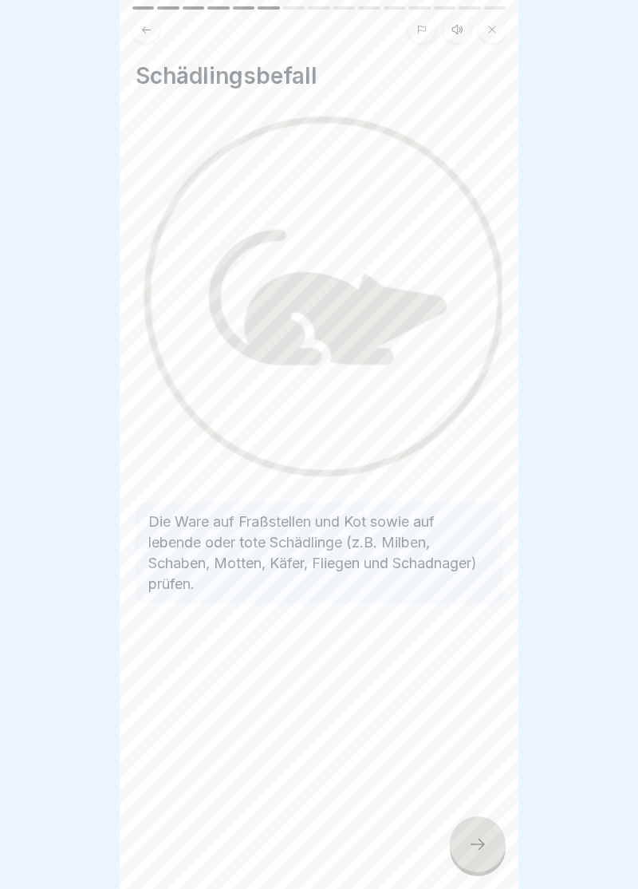
click at [491, 847] on div at bounding box center [478, 844] width 56 height 56
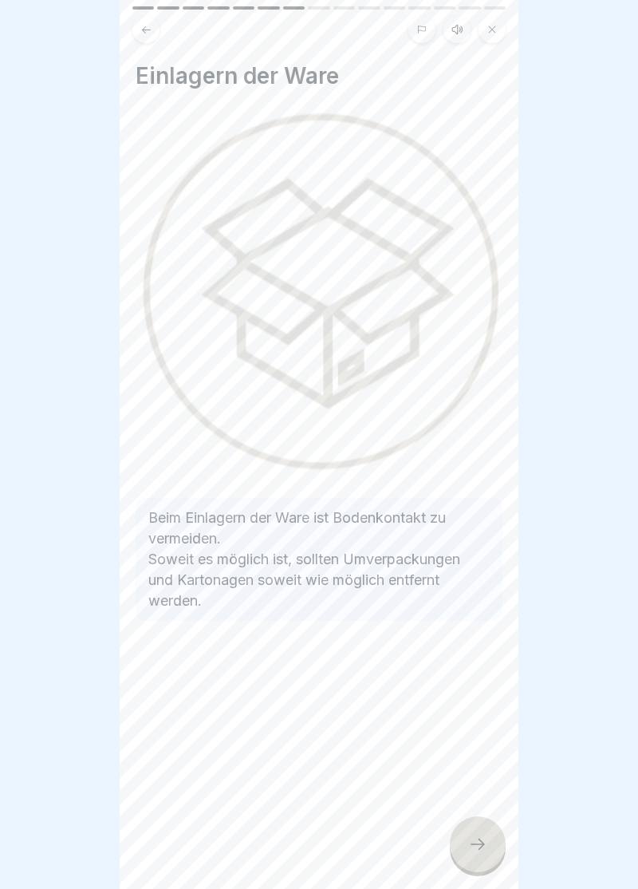
click at [491, 844] on div at bounding box center [478, 844] width 56 height 56
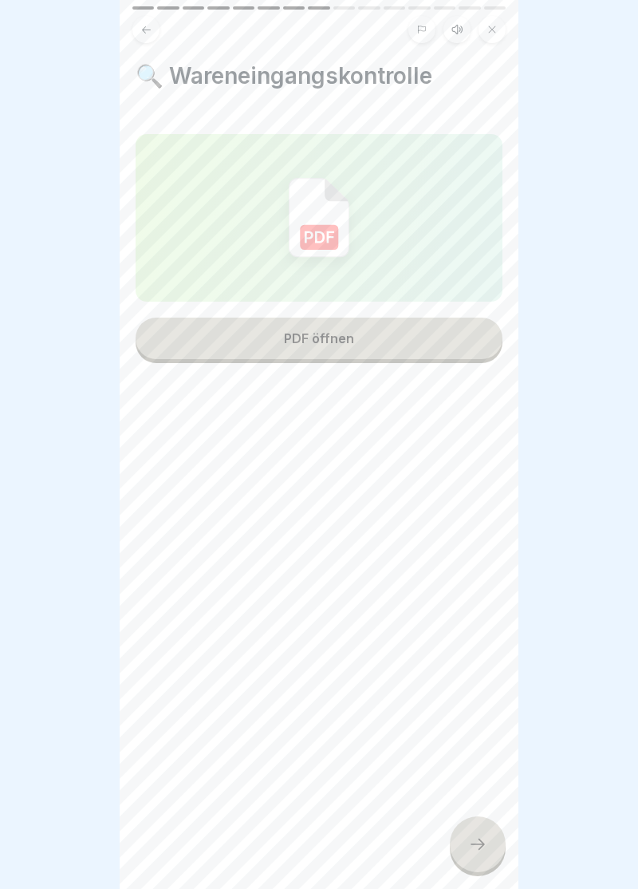
click at [479, 852] on icon at bounding box center [477, 844] width 19 height 19
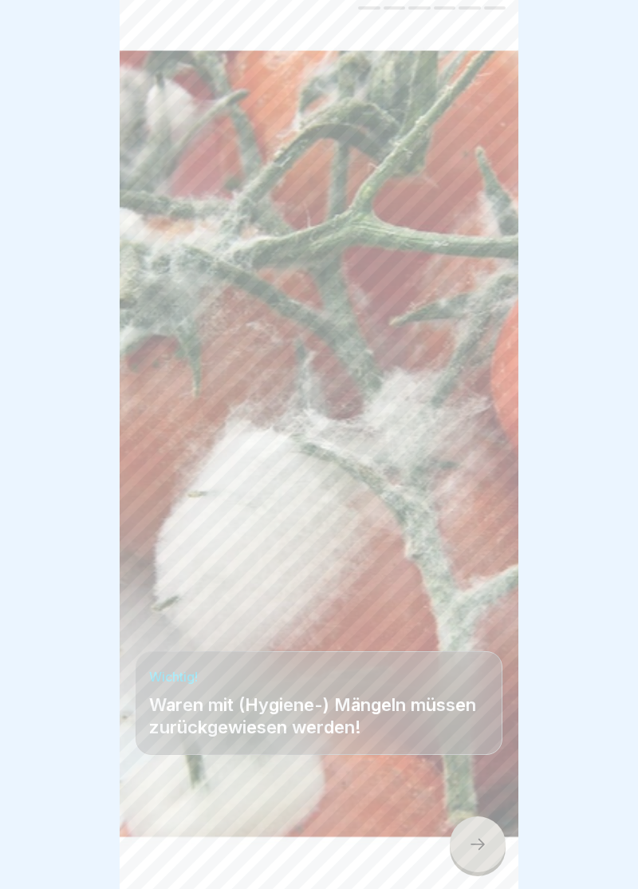
click at [484, 854] on div at bounding box center [478, 844] width 56 height 56
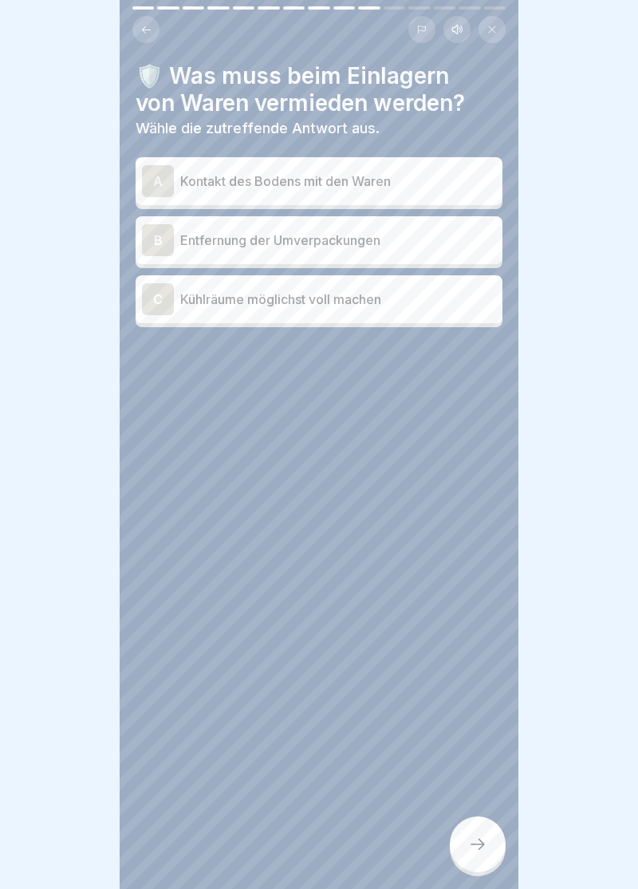
click at [508, 828] on div "🛡️ Was muss beim Einlagern von Waren vermieden werden? Wähle die zutreffende An…" at bounding box center [319, 444] width 399 height 889
click at [484, 851] on icon at bounding box center [477, 844] width 19 height 19
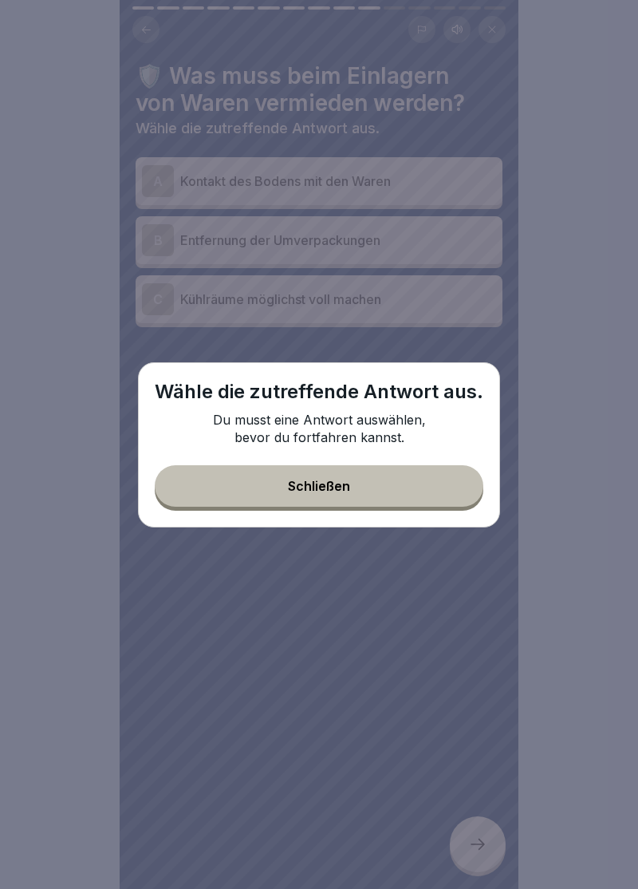
click at [336, 496] on button "Schließen" at bounding box center [319, 486] width 329 height 42
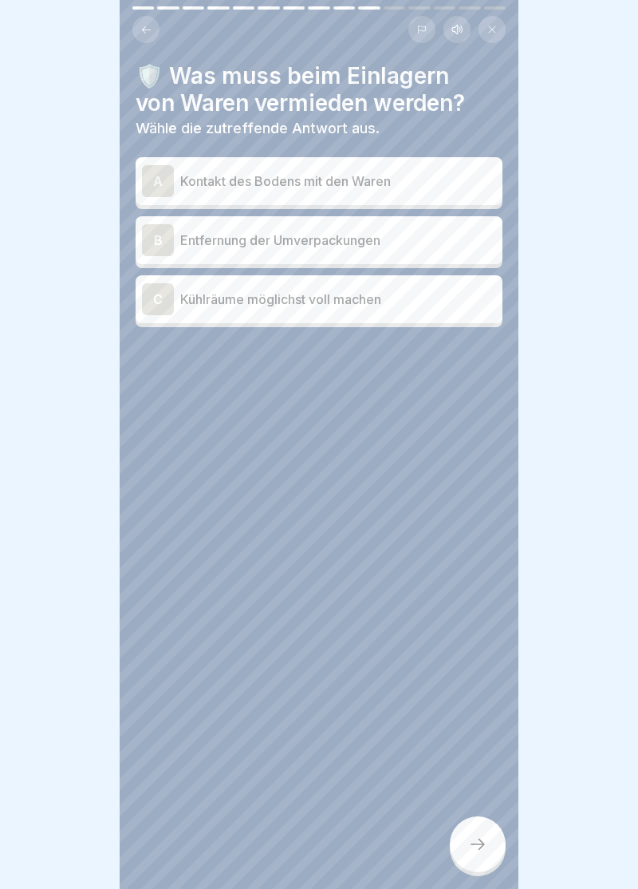
click at [155, 176] on div "A" at bounding box center [158, 181] width 32 height 32
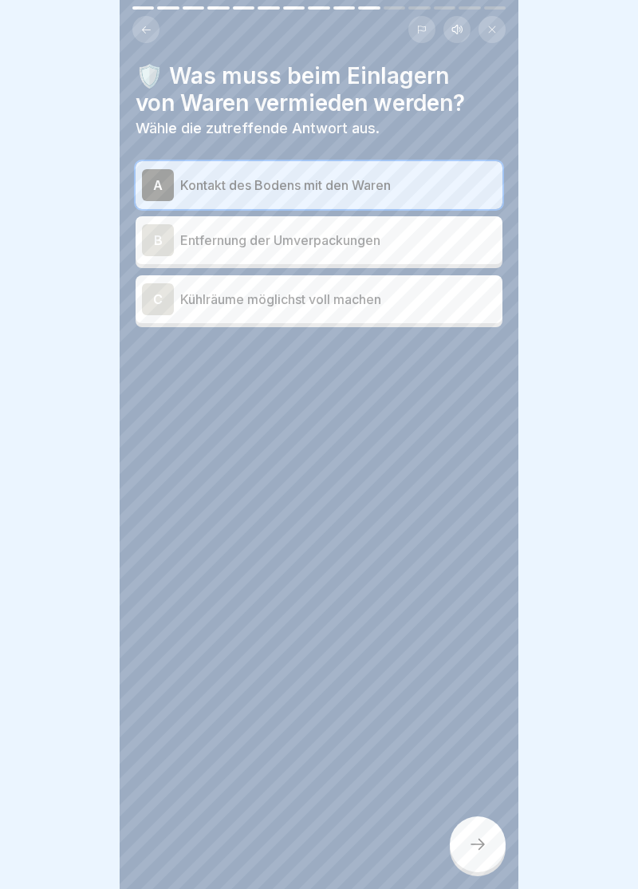
click at [156, 244] on div "B" at bounding box center [158, 240] width 32 height 32
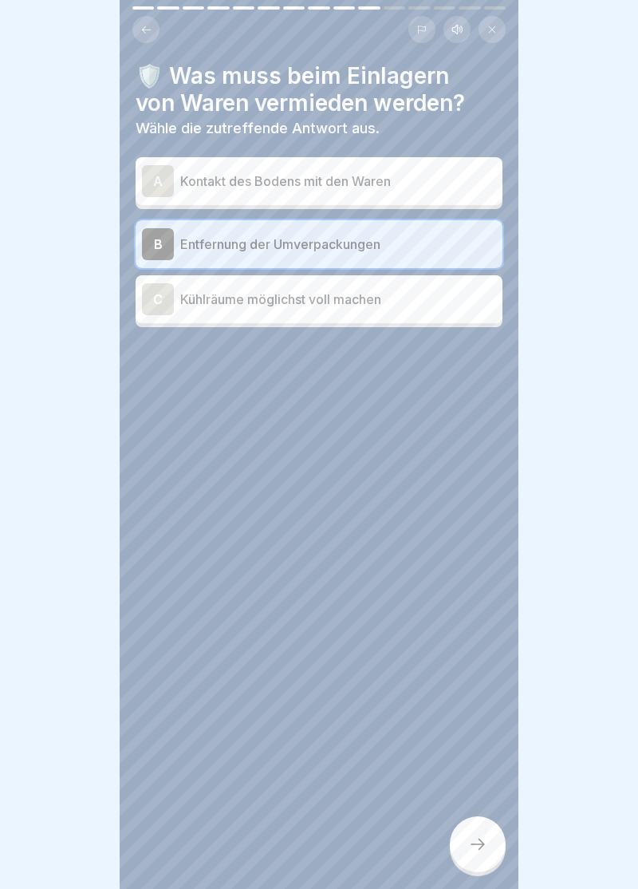
click at [155, 179] on div "A" at bounding box center [158, 181] width 32 height 32
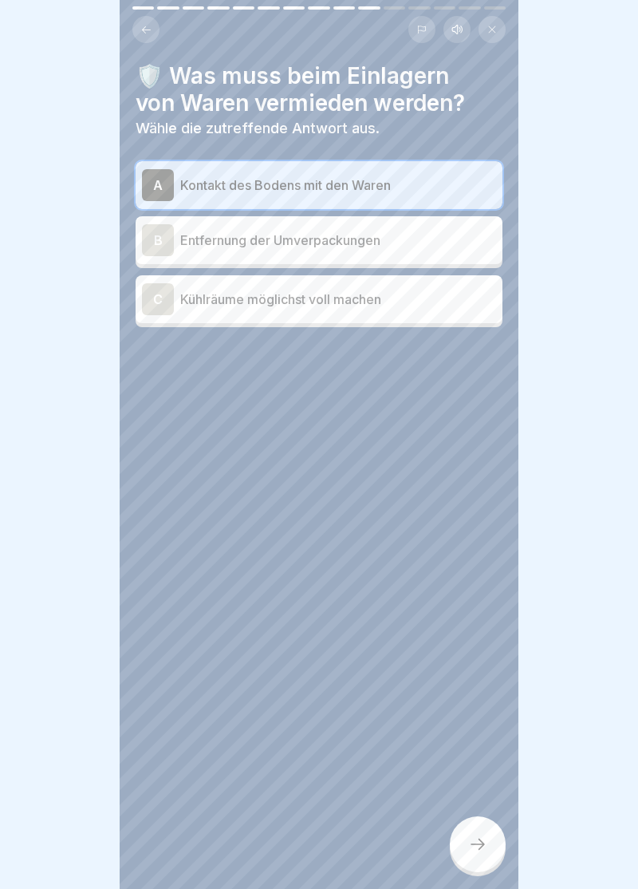
click at [477, 852] on icon at bounding box center [477, 844] width 19 height 19
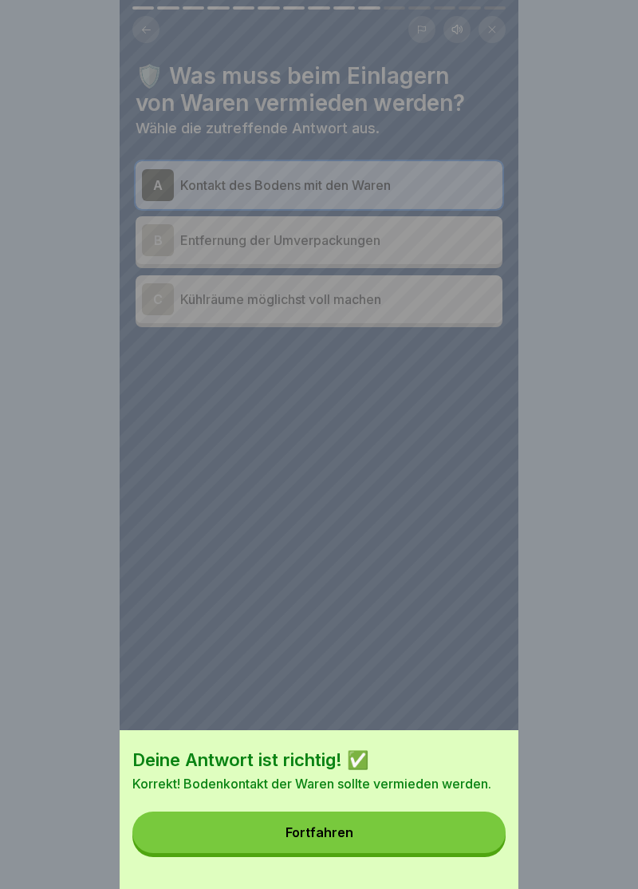
click at [312, 840] on button "Fortfahren" at bounding box center [319, 833] width 374 height 42
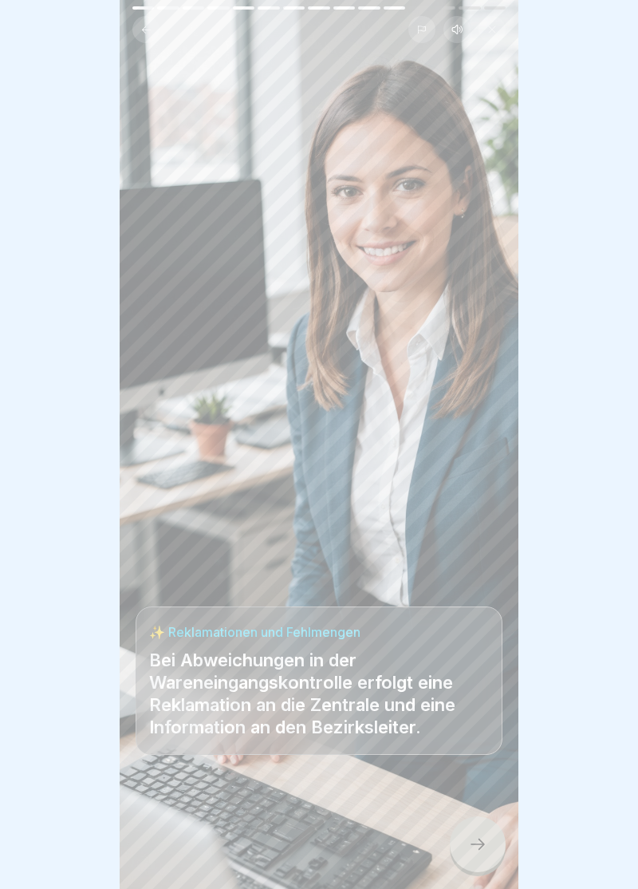
click at [476, 840] on icon at bounding box center [477, 844] width 19 height 19
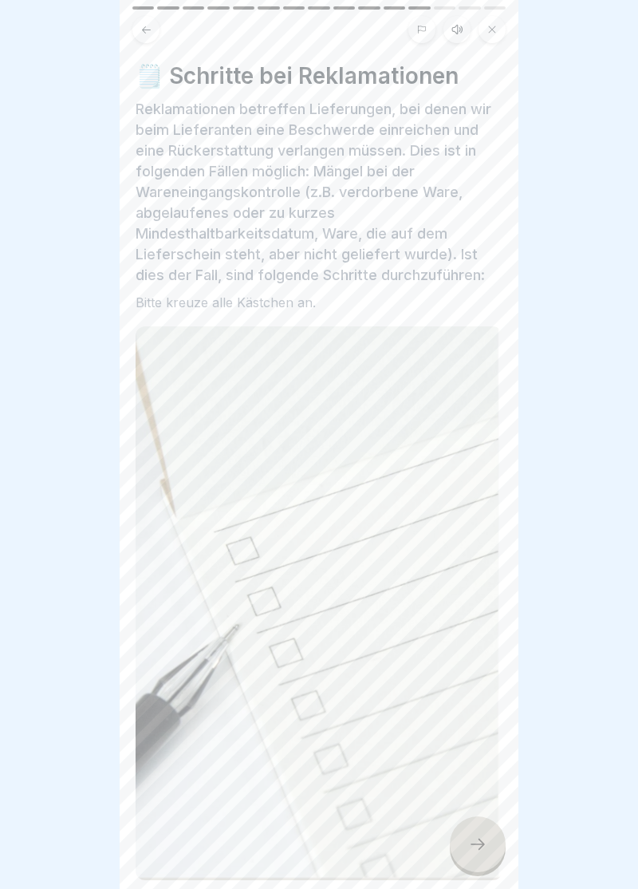
scroll to position [372, 0]
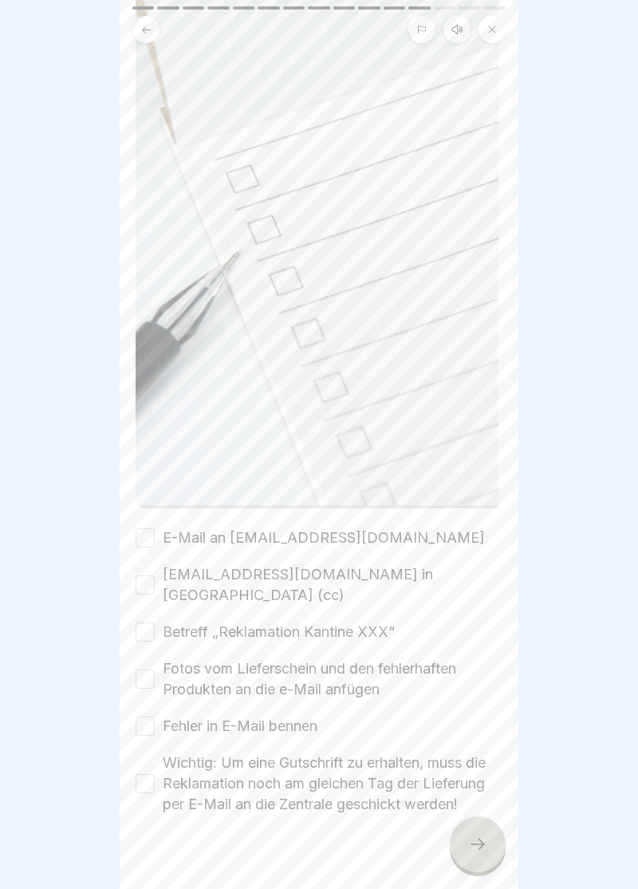
click at [148, 538] on button "E-Mail an [EMAIL_ADDRESS][DOMAIN_NAME]" at bounding box center [145, 537] width 19 height 19
click at [150, 577] on button "[EMAIL_ADDRESS][DOMAIN_NAME] in [GEOGRAPHIC_DATA] (cc)" at bounding box center [145, 584] width 19 height 19
click at [150, 623] on button "Betreff „Reklamation Kantine XXX“" at bounding box center [145, 632] width 19 height 19
click at [148, 670] on button "Fotos vom Lieferschein und den fehlerhaften Produkten an die e-Mail anfügen" at bounding box center [145, 679] width 19 height 19
click at [147, 717] on button "Fehler in E-Mail bennen" at bounding box center [145, 726] width 19 height 19
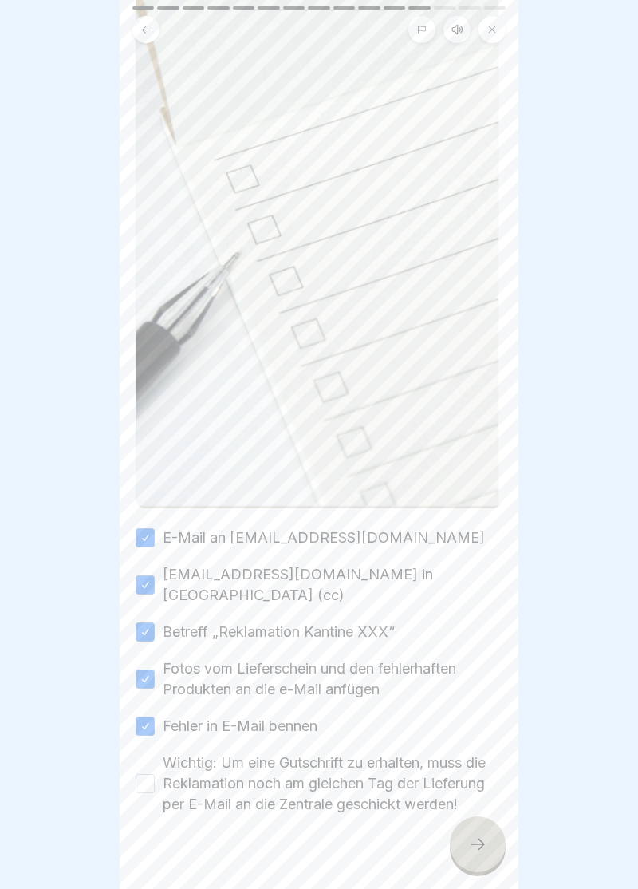
click at [150, 774] on button "Wichtig: Um eine Gutschrift zu erhalten, muss die Reklamation noch am gleichen …" at bounding box center [145, 783] width 19 height 19
click at [481, 851] on icon at bounding box center [477, 844] width 19 height 19
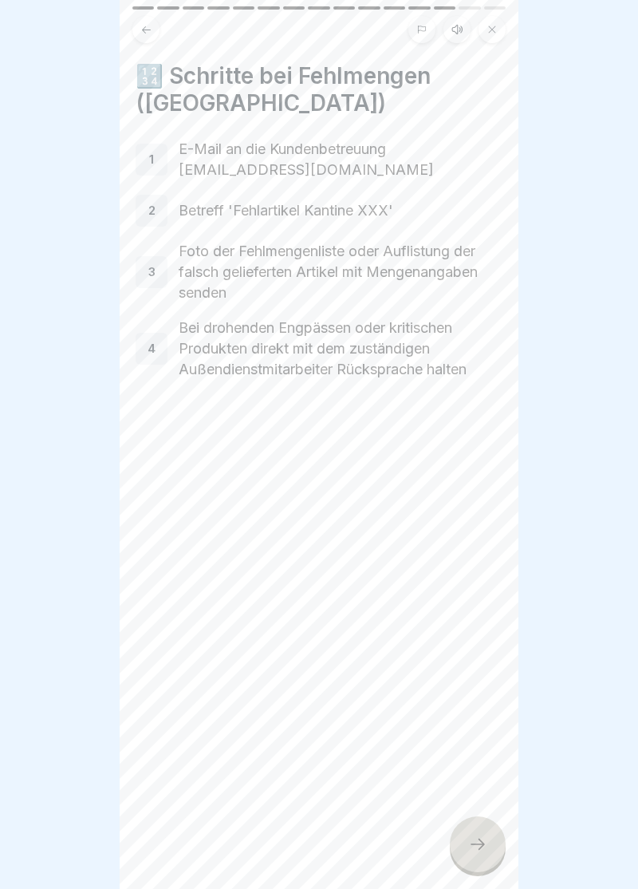
click at [480, 849] on icon at bounding box center [477, 844] width 19 height 19
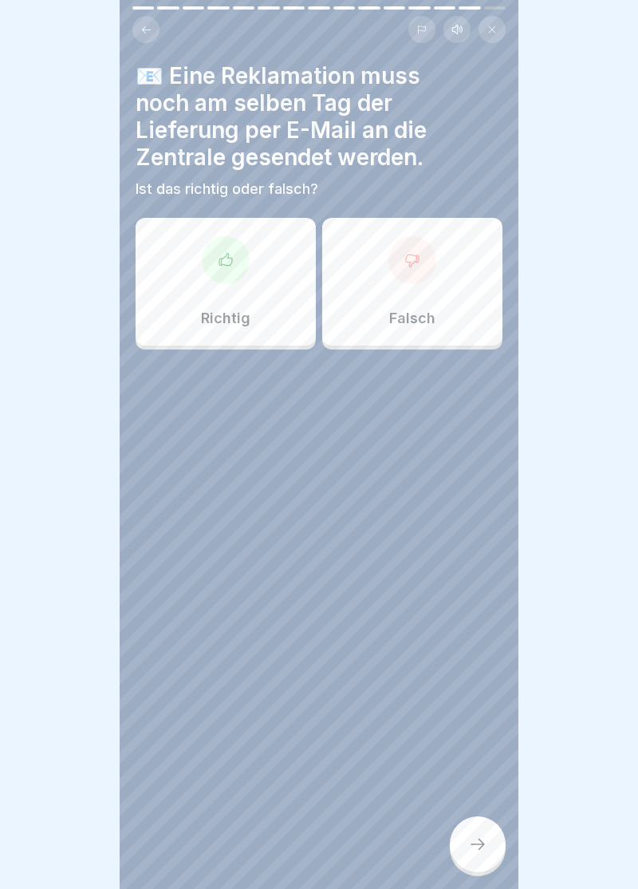
click at [227, 267] on icon at bounding box center [226, 260] width 16 height 16
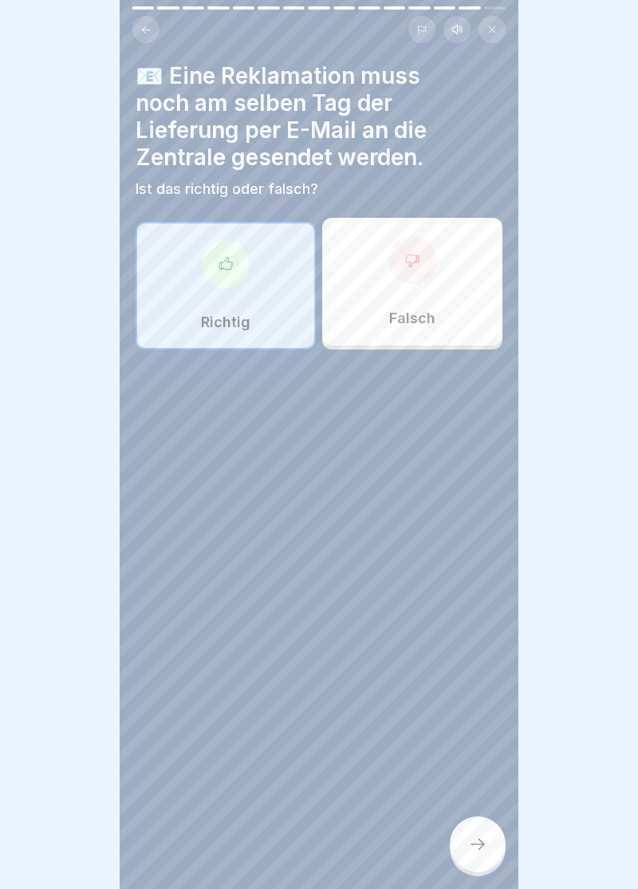
click at [482, 846] on icon at bounding box center [478, 844] width 14 height 11
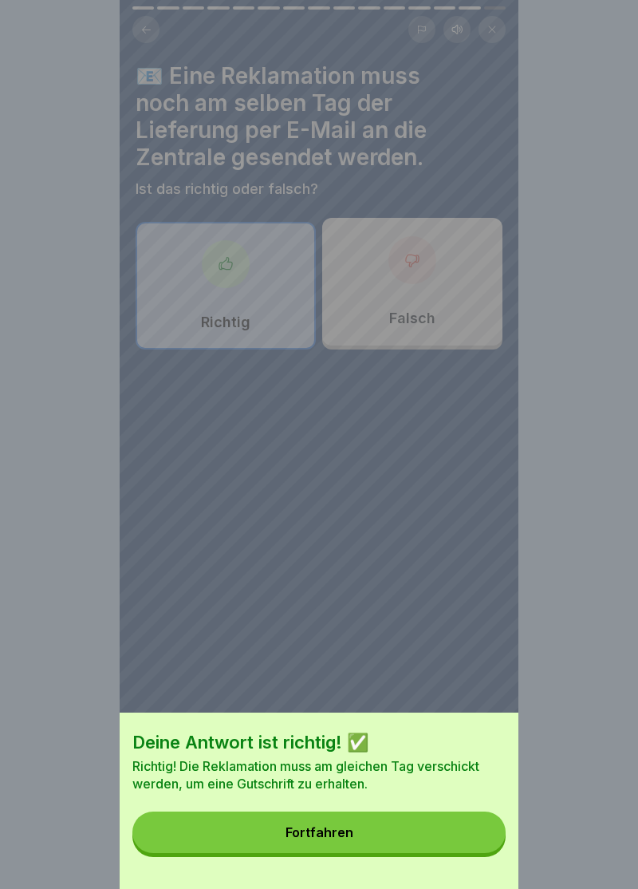
click at [326, 847] on button "Fortfahren" at bounding box center [319, 833] width 374 height 42
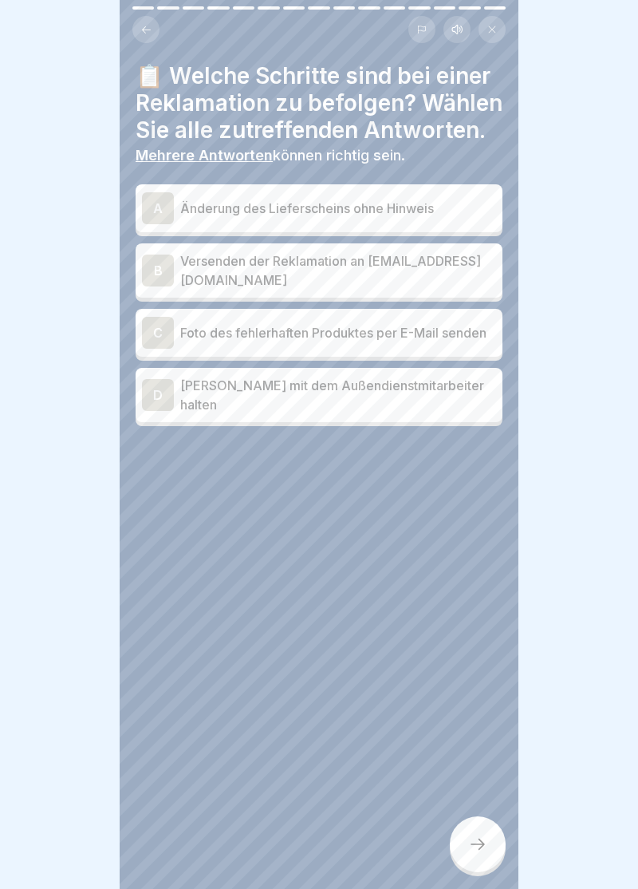
click at [156, 275] on div "B" at bounding box center [158, 271] width 32 height 32
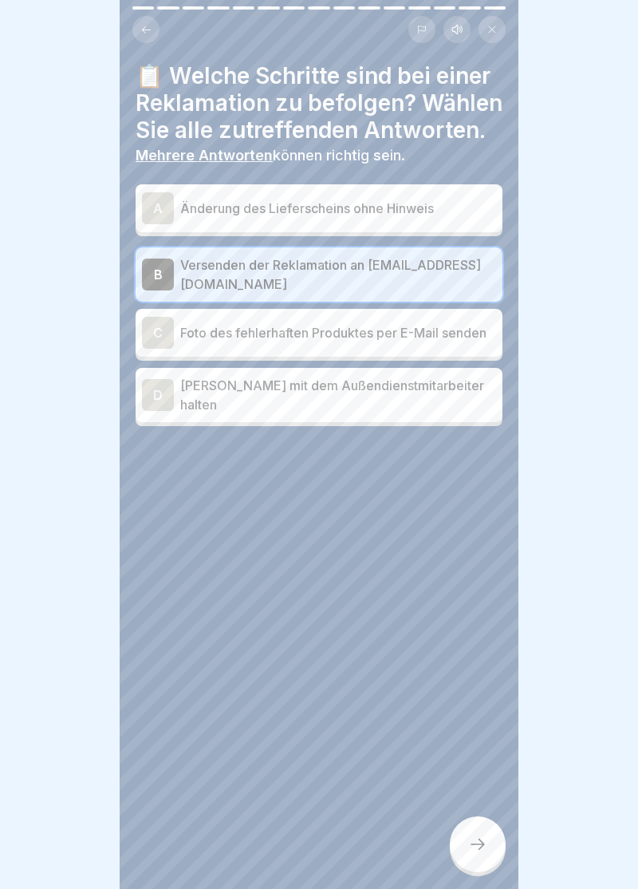
click at [165, 342] on div "C" at bounding box center [158, 333] width 32 height 32
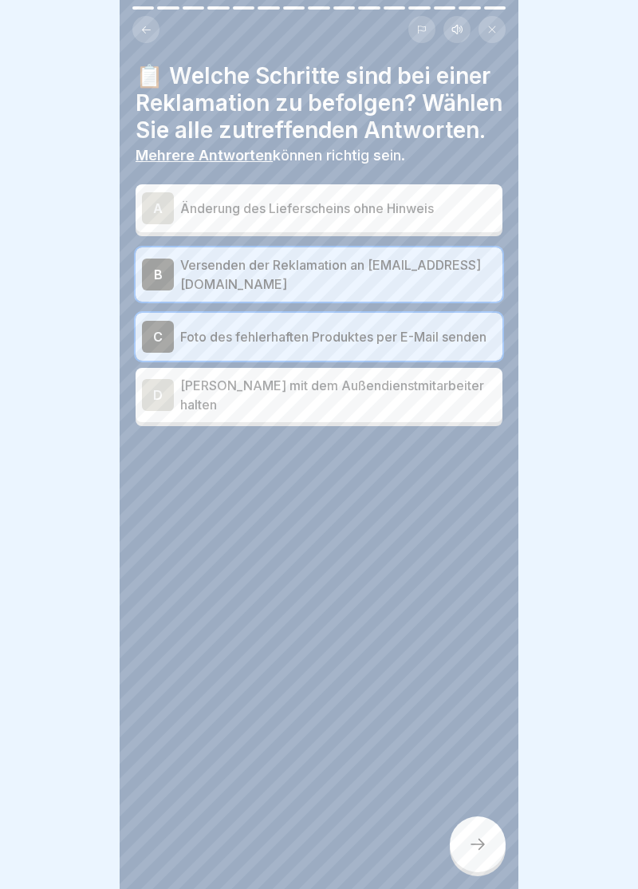
click at [487, 849] on icon at bounding box center [477, 844] width 19 height 19
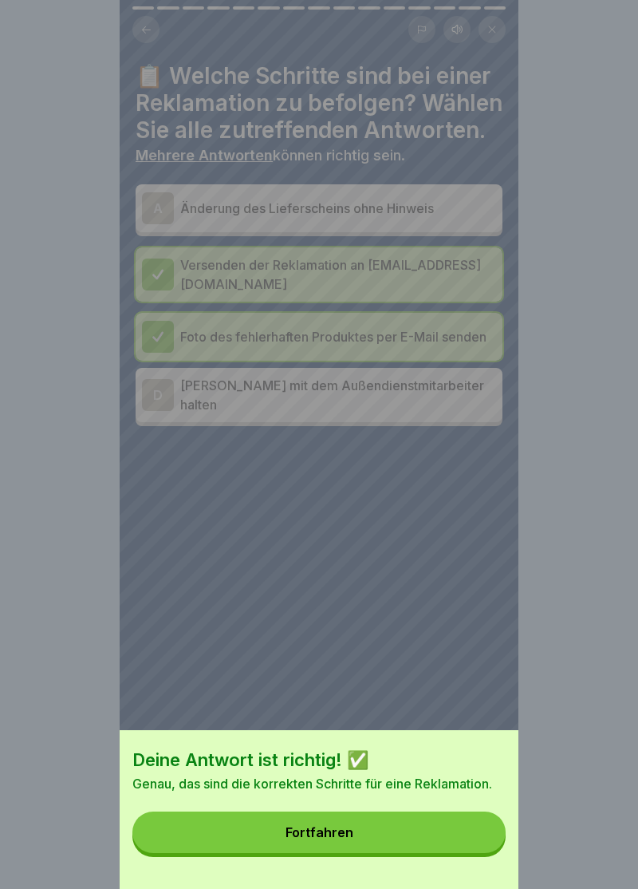
click at [326, 838] on div "Fortfahren" at bounding box center [320, 832] width 68 height 14
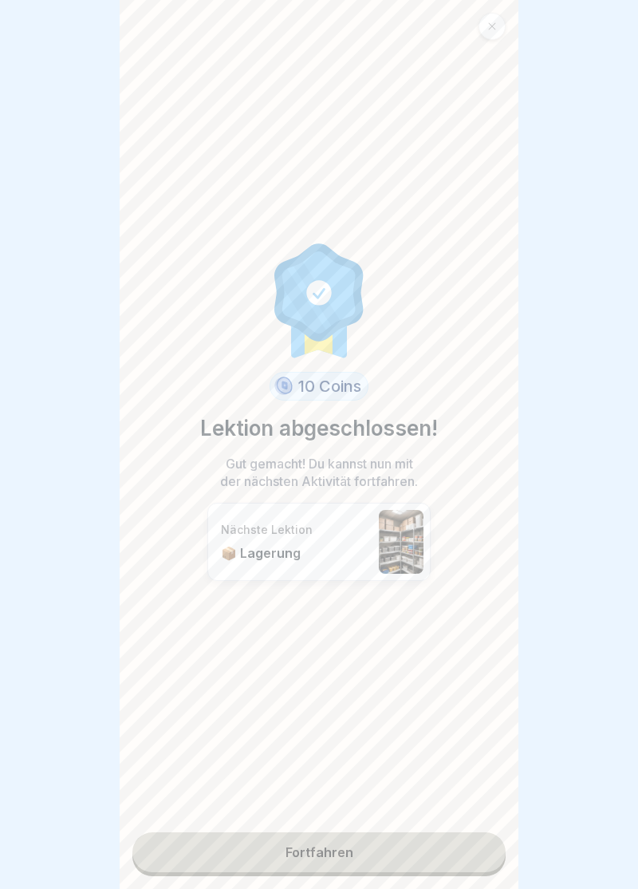
click at [324, 851] on link "Fortfahren" at bounding box center [319, 852] width 374 height 40
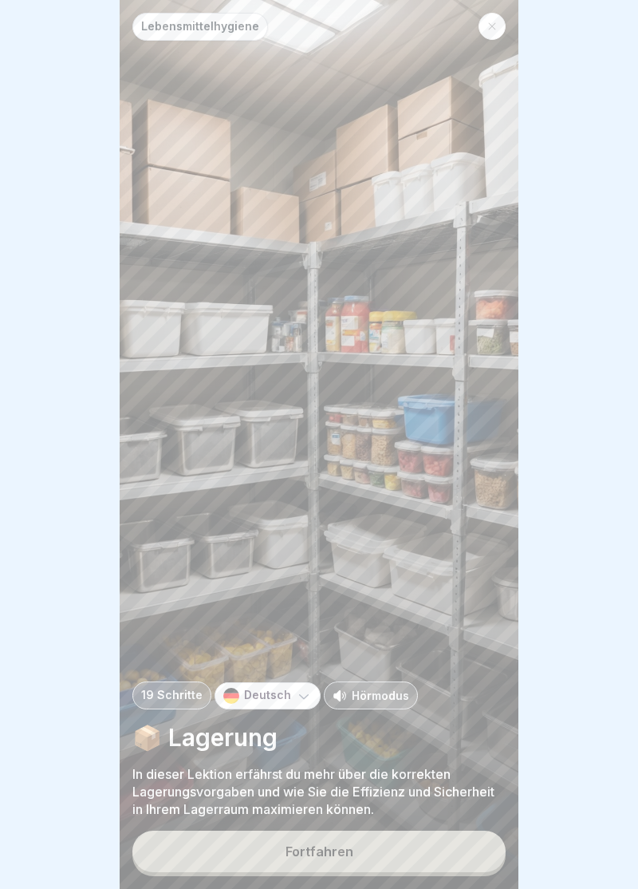
click at [329, 852] on div "Fortfahren" at bounding box center [320, 851] width 68 height 14
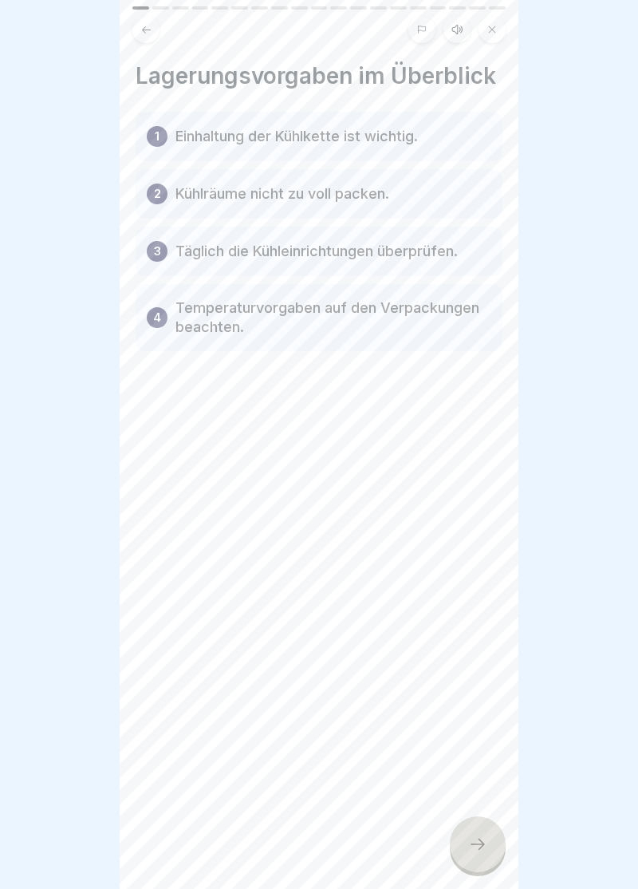
click at [483, 844] on icon at bounding box center [478, 844] width 14 height 11
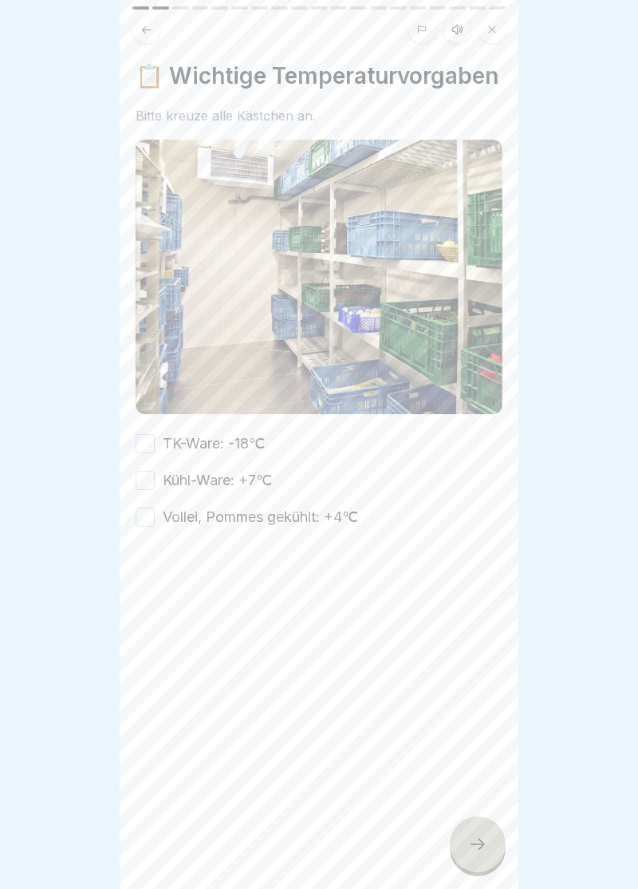
click at [490, 851] on div at bounding box center [478, 844] width 56 height 56
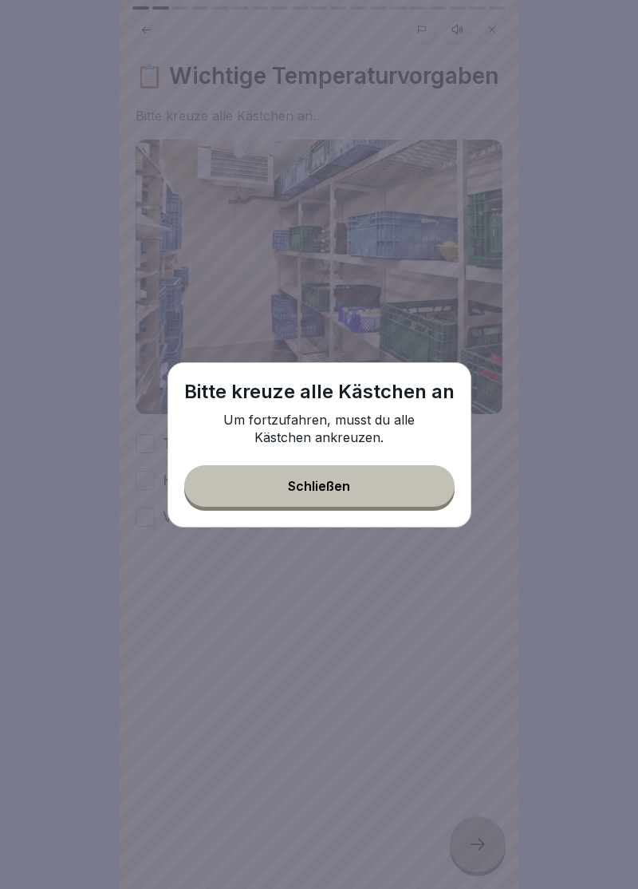
click at [327, 490] on div "Schließen" at bounding box center [319, 486] width 62 height 14
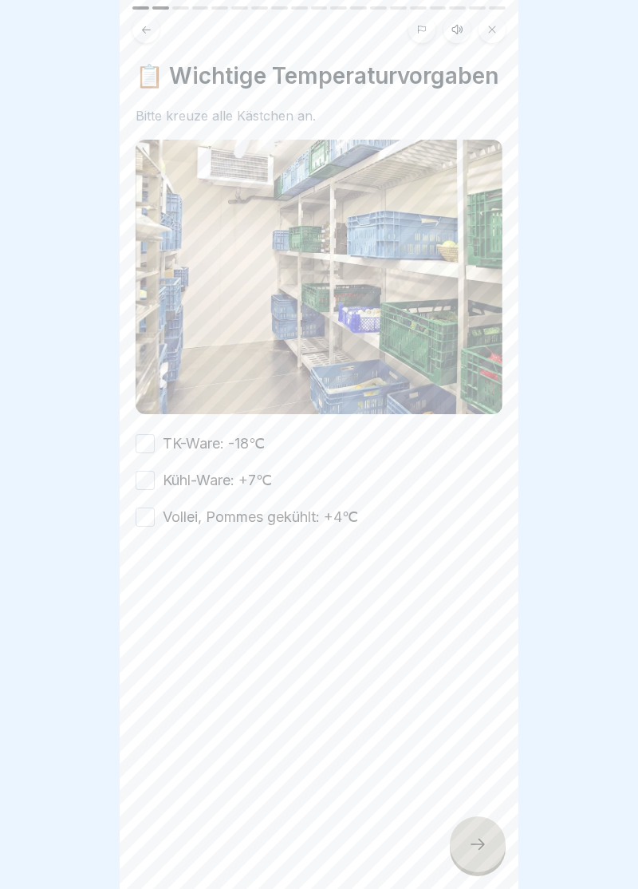
click at [150, 436] on button "TK-Ware: -18℃" at bounding box center [145, 443] width 19 height 19
click at [150, 484] on button "Kühl-Ware: +7℃" at bounding box center [145, 480] width 19 height 19
click at [152, 522] on button "Vollei, Pommes gekühlt: +4℃" at bounding box center [145, 517] width 19 height 19
click at [484, 840] on icon at bounding box center [477, 844] width 19 height 19
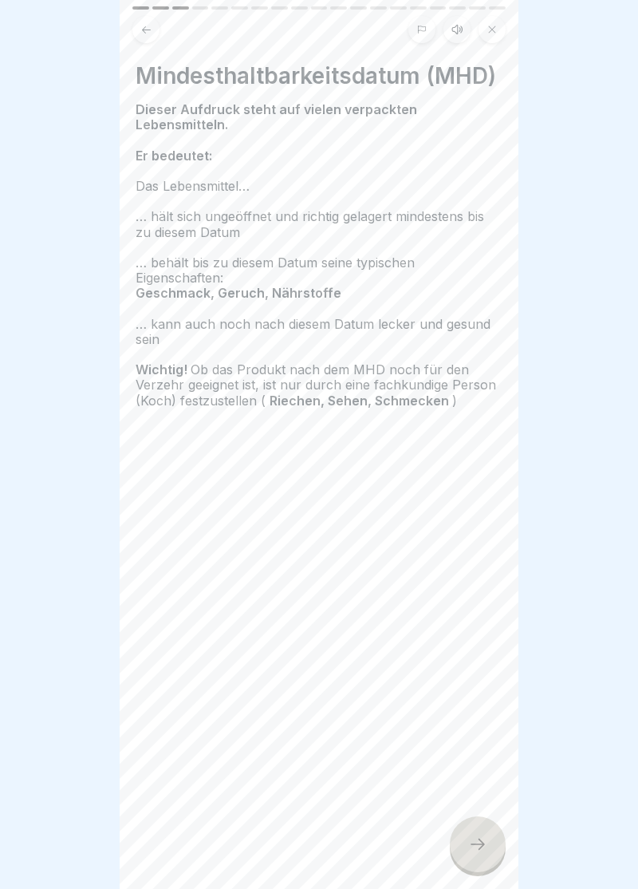
click at [487, 845] on icon at bounding box center [477, 844] width 19 height 19
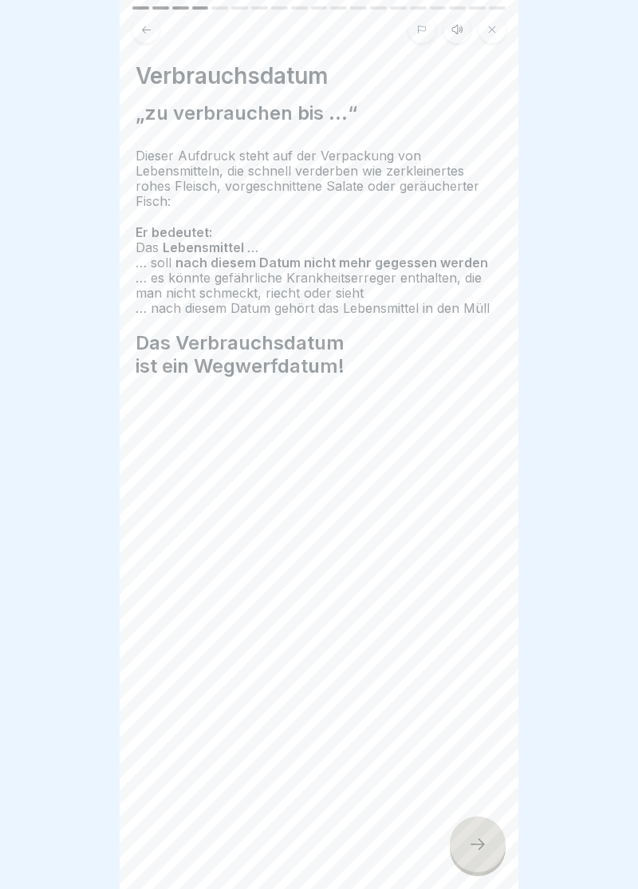
click at [487, 848] on icon at bounding box center [477, 844] width 19 height 19
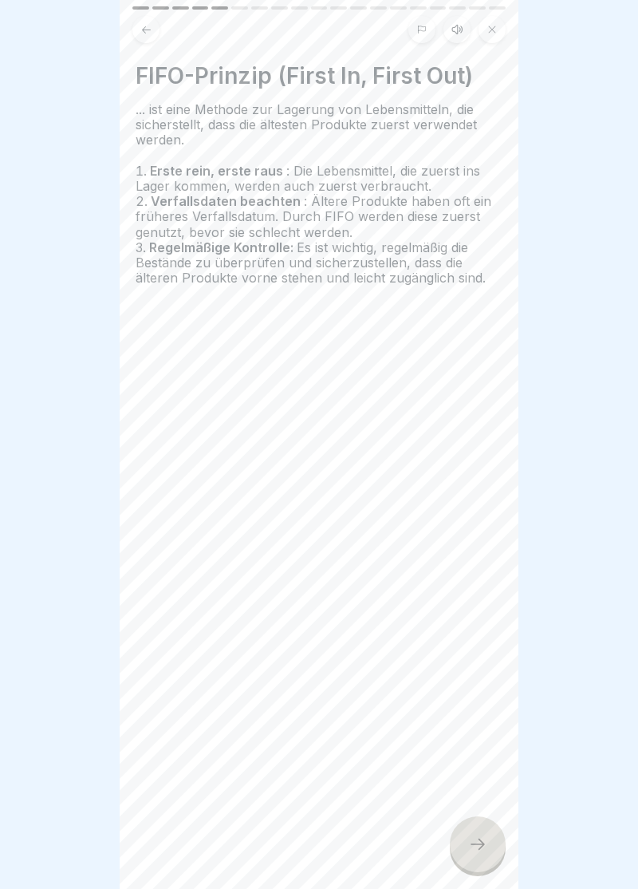
click at [484, 845] on icon at bounding box center [478, 844] width 14 height 11
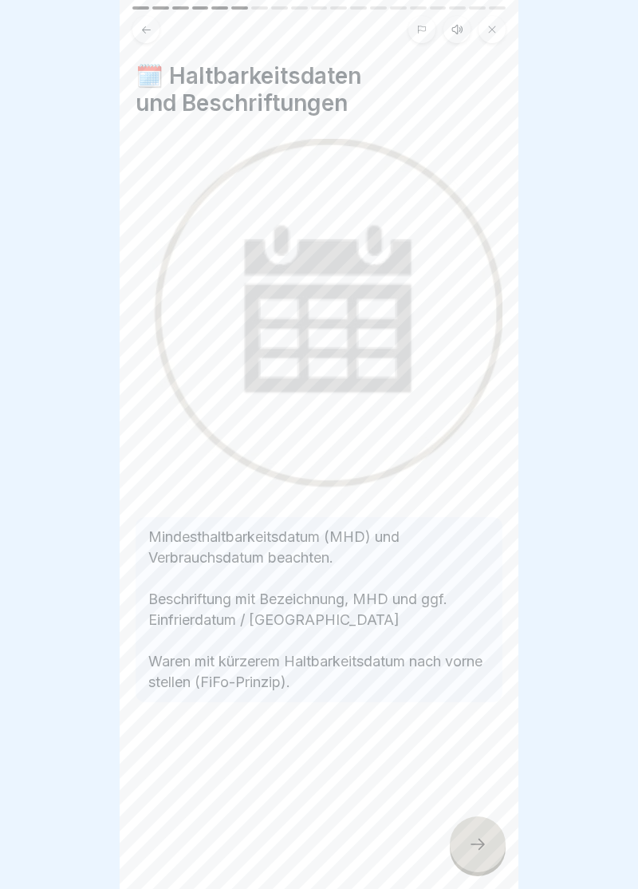
click at [487, 841] on icon at bounding box center [477, 844] width 19 height 19
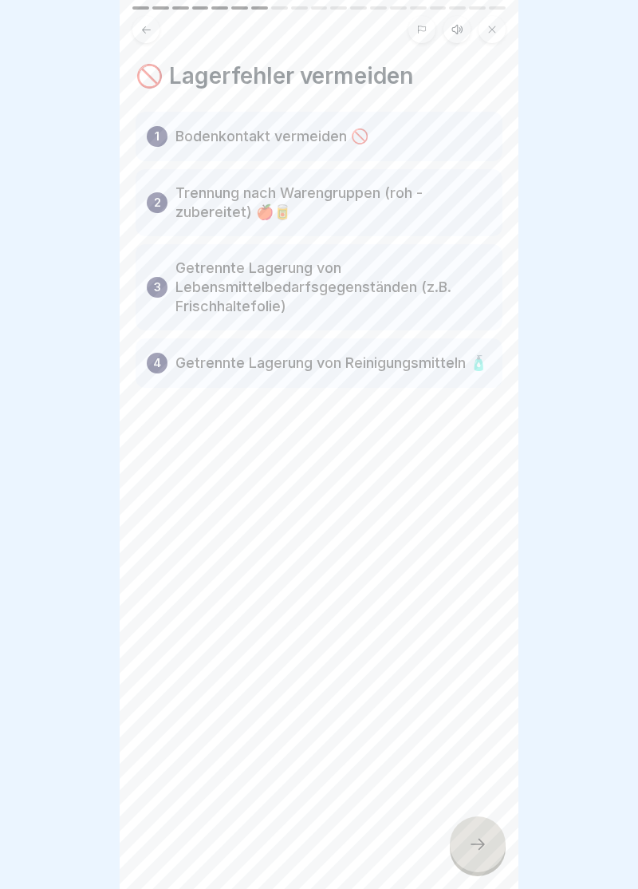
click at [483, 846] on icon at bounding box center [478, 844] width 14 height 11
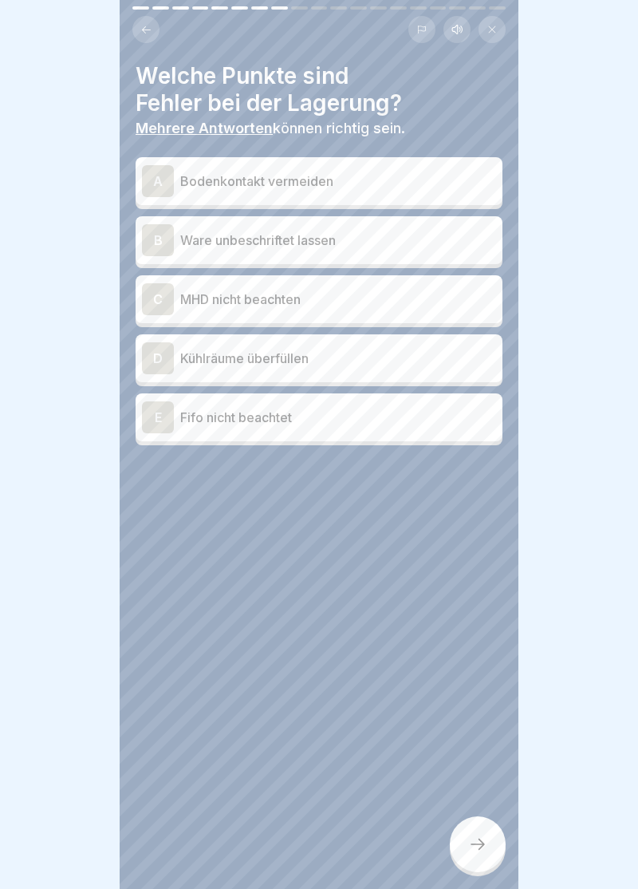
click at [160, 240] on div "B" at bounding box center [158, 240] width 32 height 32
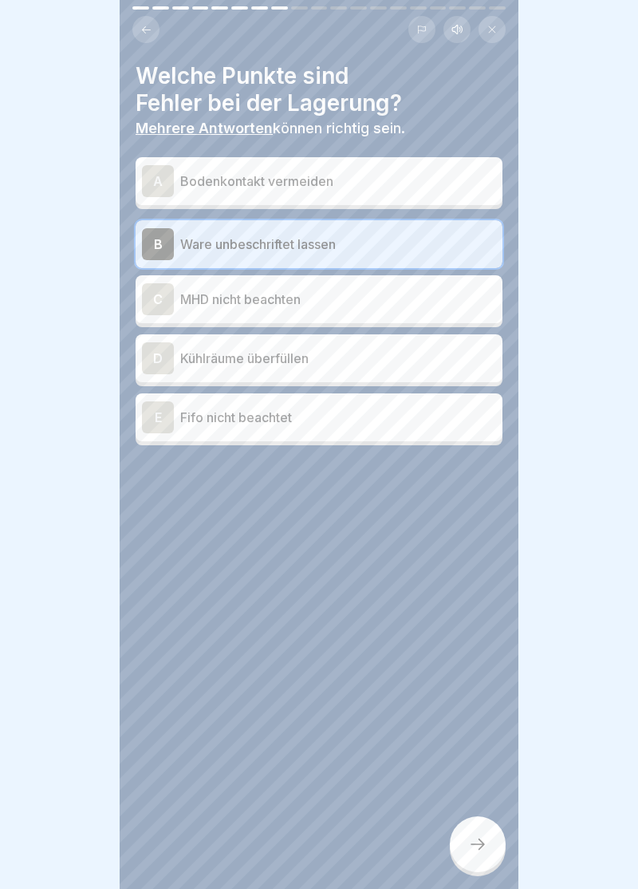
click at [151, 303] on div "C" at bounding box center [158, 299] width 32 height 32
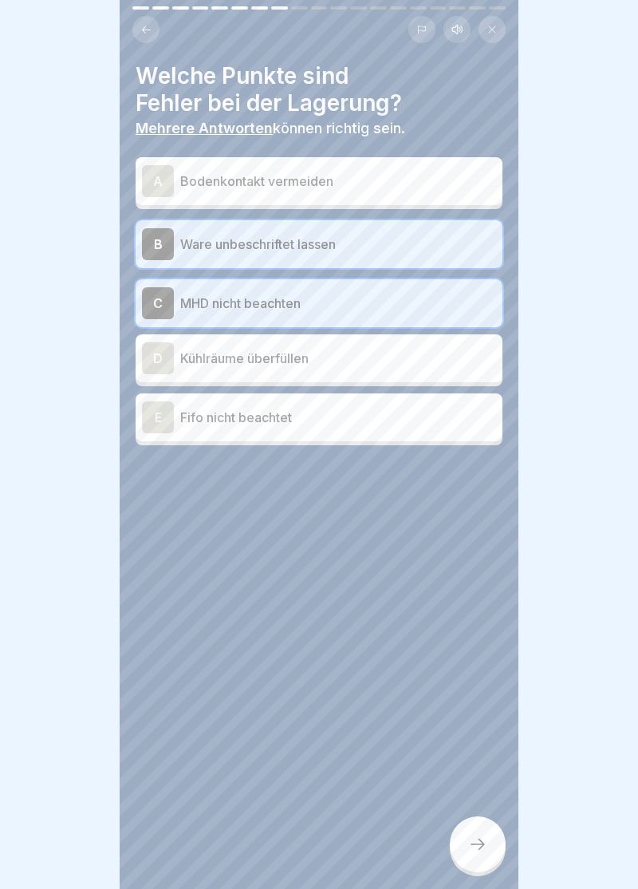
click at [160, 344] on div "D" at bounding box center [158, 358] width 32 height 32
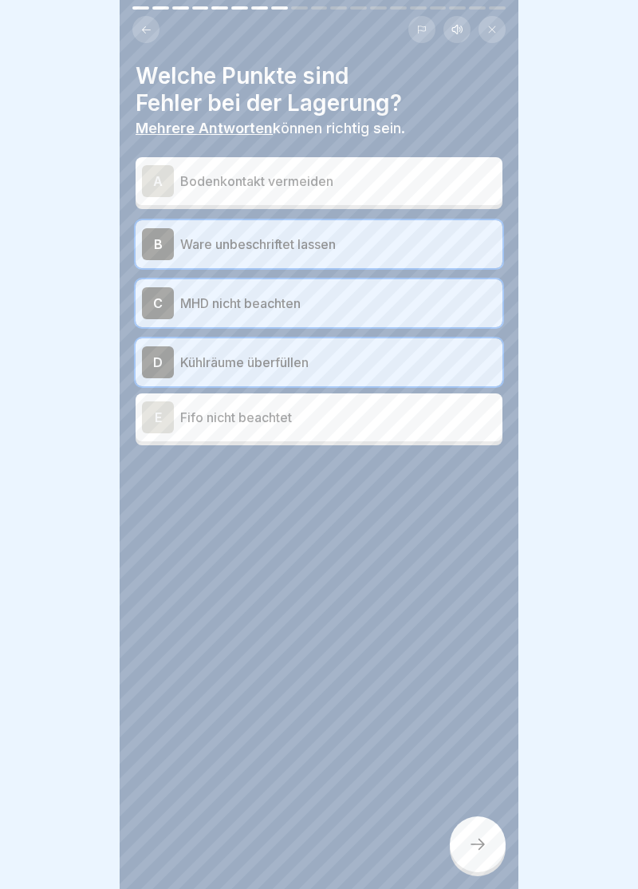
click at [485, 851] on icon at bounding box center [477, 844] width 19 height 19
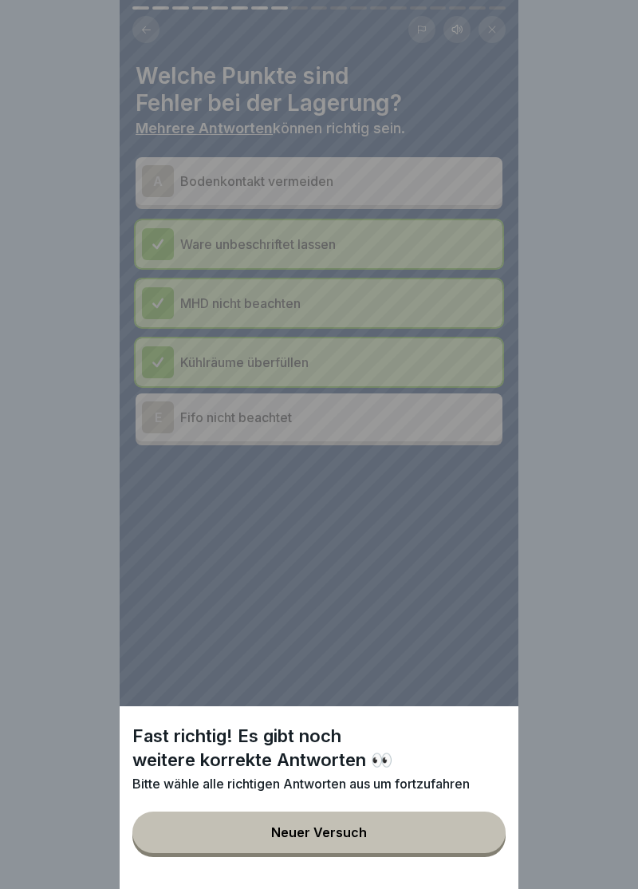
click at [321, 837] on div "Neuer Versuch" at bounding box center [319, 832] width 96 height 14
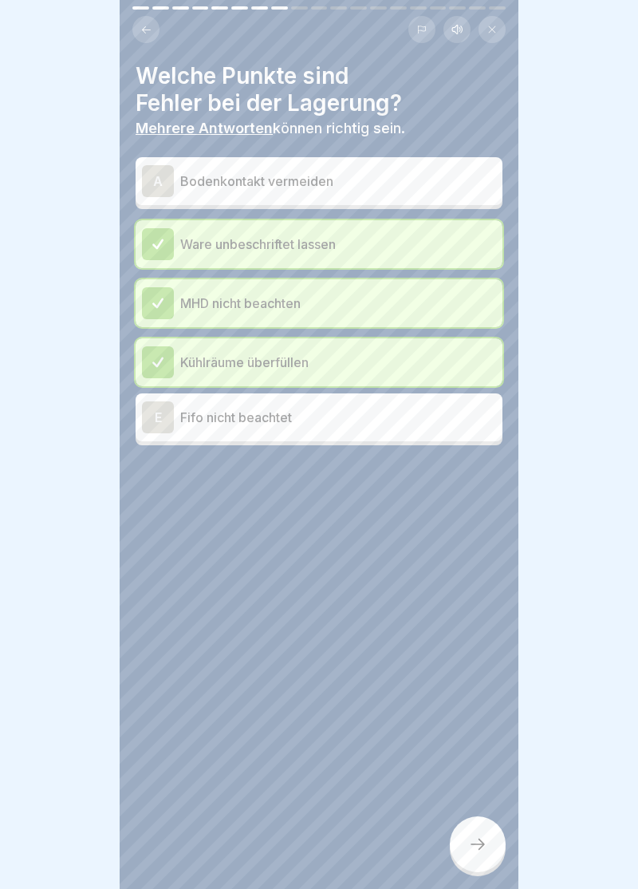
click at [164, 185] on div "A" at bounding box center [158, 181] width 32 height 32
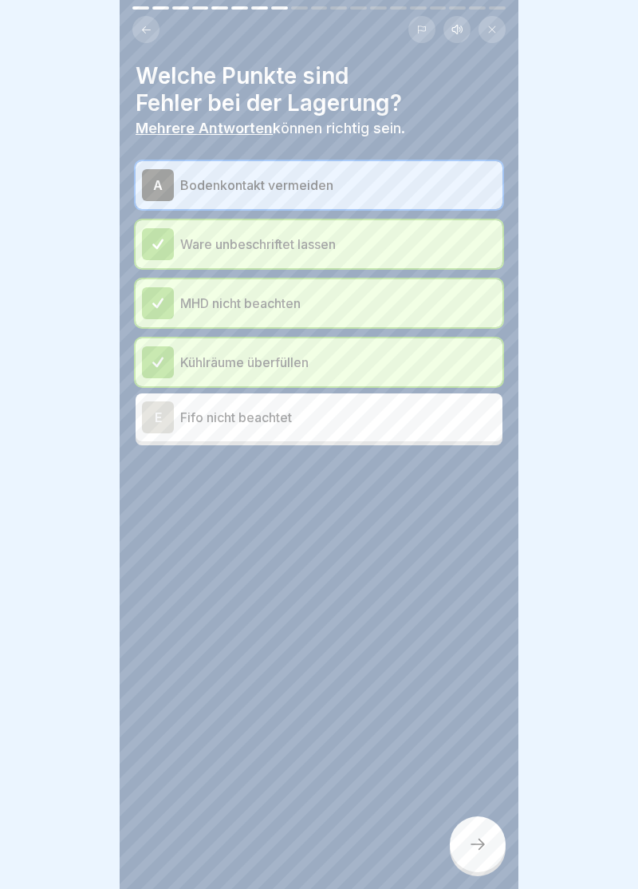
click at [152, 181] on div "A" at bounding box center [158, 185] width 32 height 32
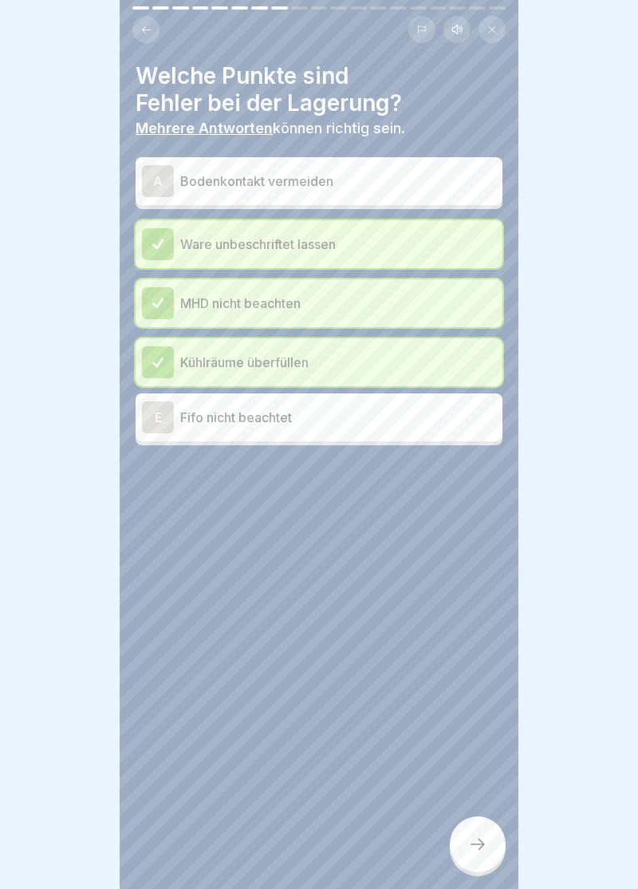
click at [168, 412] on div "E" at bounding box center [158, 417] width 32 height 32
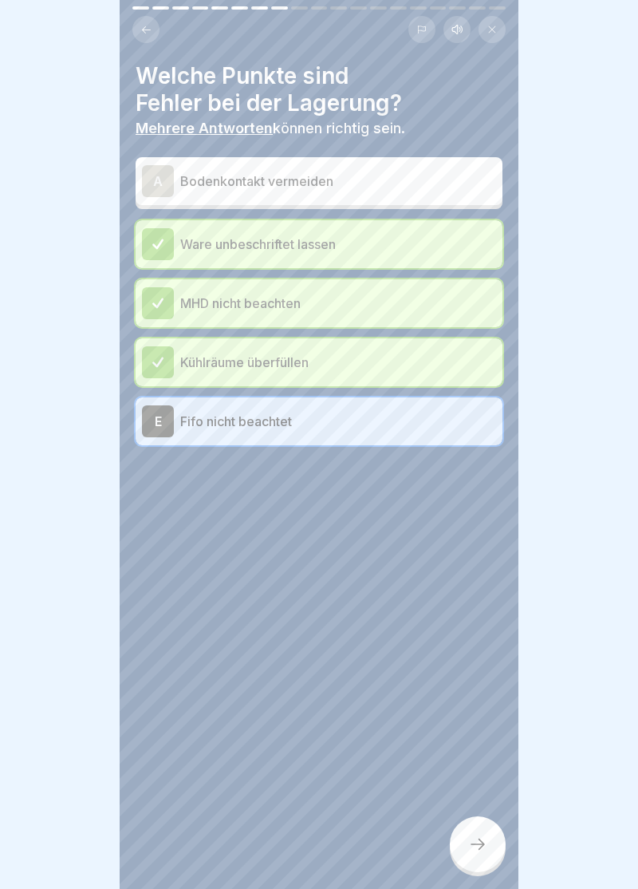
click at [491, 867] on div at bounding box center [478, 844] width 56 height 56
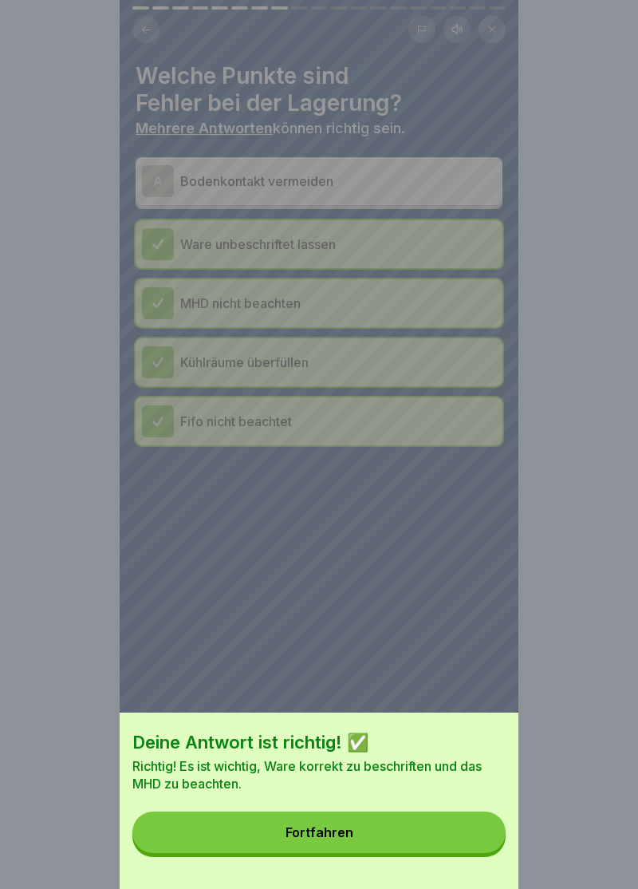
click at [326, 835] on div "Fortfahren" at bounding box center [320, 832] width 68 height 14
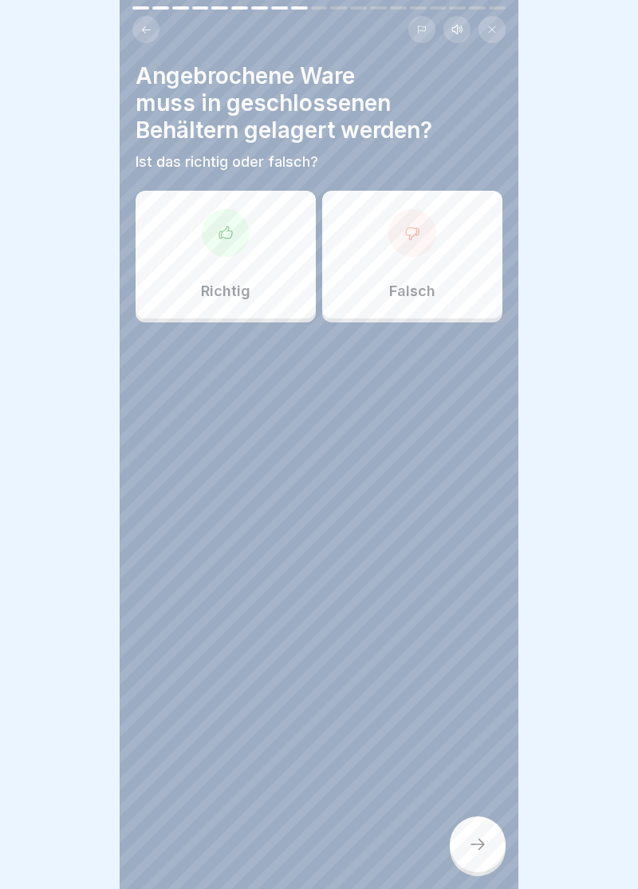
click at [225, 236] on icon at bounding box center [226, 233] width 16 height 16
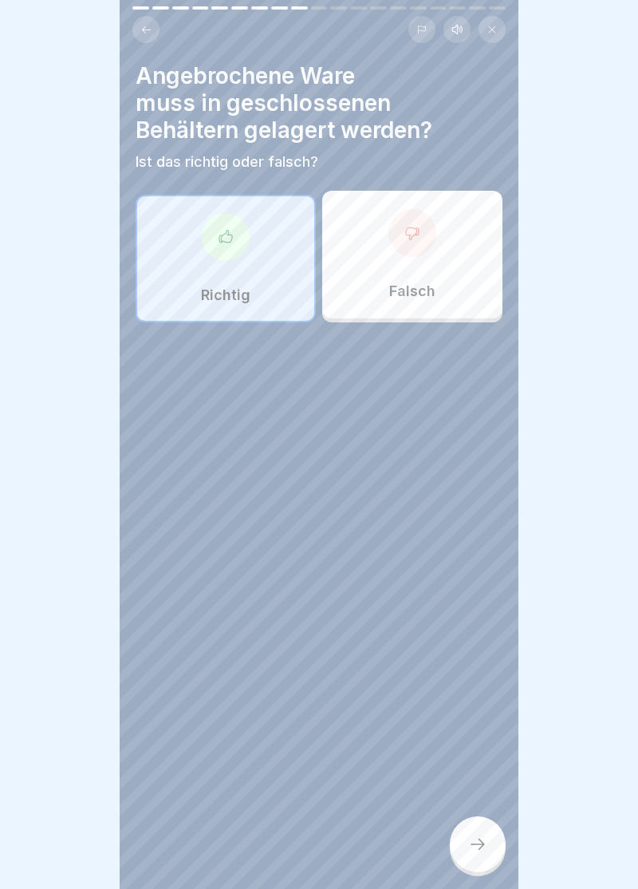
click at [481, 846] on icon at bounding box center [477, 844] width 19 height 19
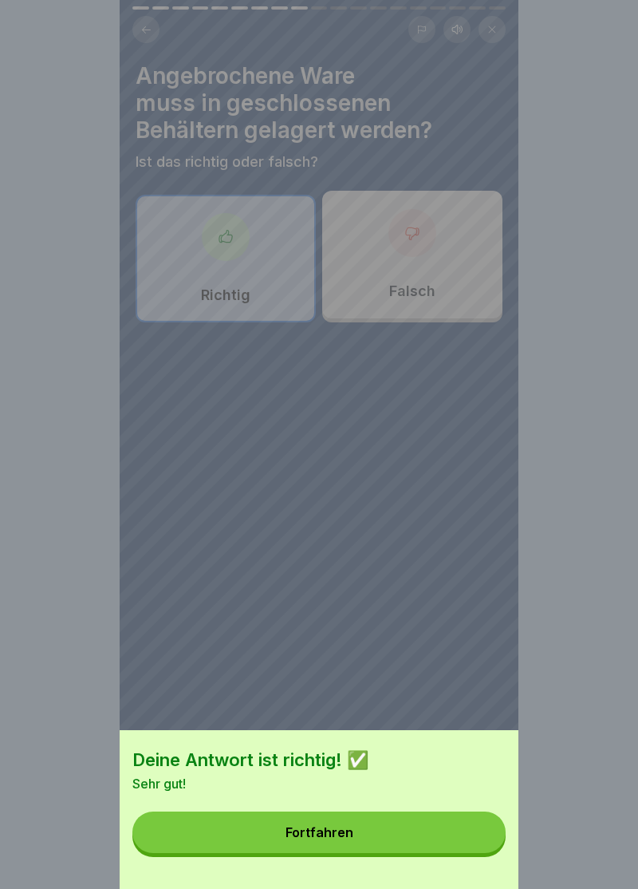
click at [318, 844] on button "Fortfahren" at bounding box center [319, 833] width 374 height 42
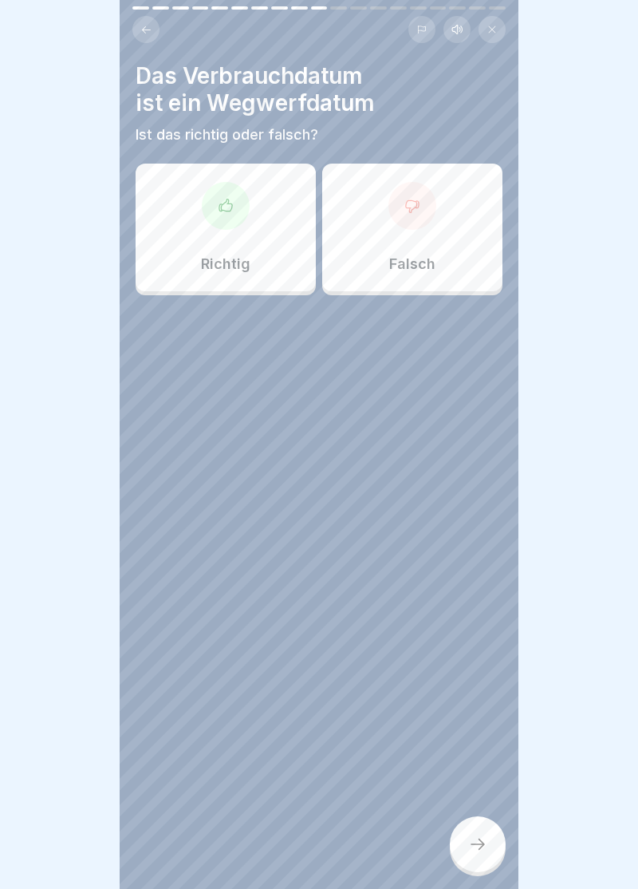
click at [230, 207] on icon at bounding box center [226, 206] width 16 height 16
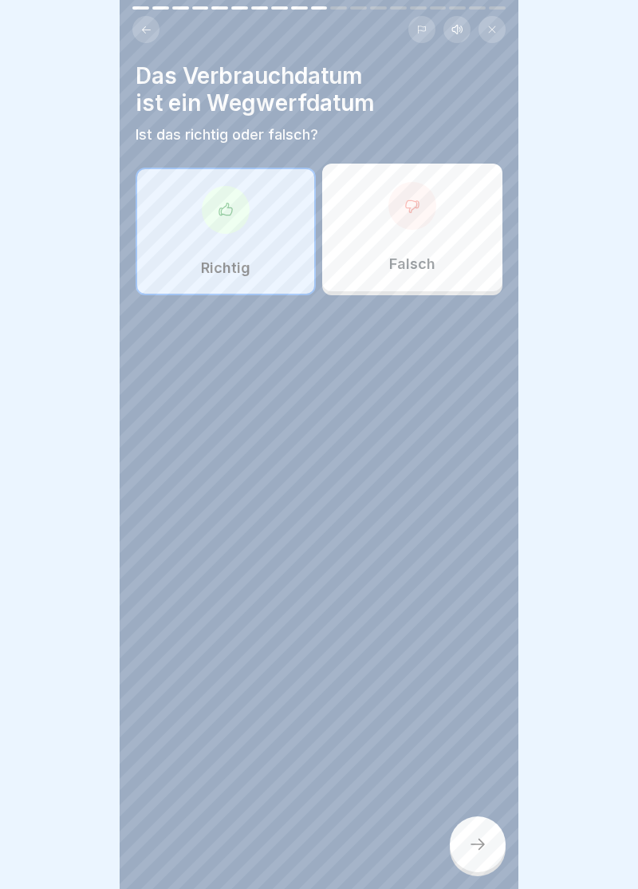
click at [491, 851] on div at bounding box center [478, 844] width 56 height 56
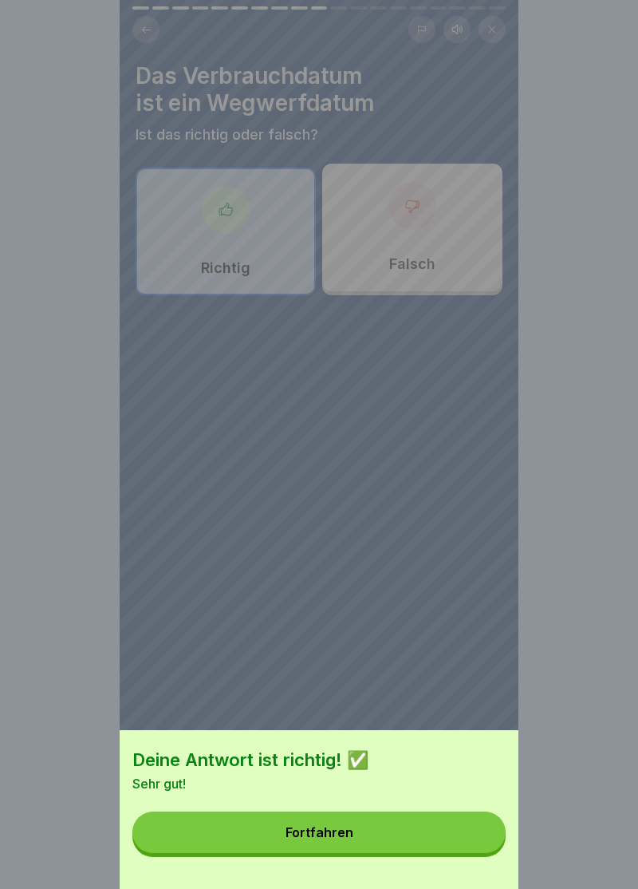
click at [327, 852] on button "Fortfahren" at bounding box center [319, 833] width 374 height 42
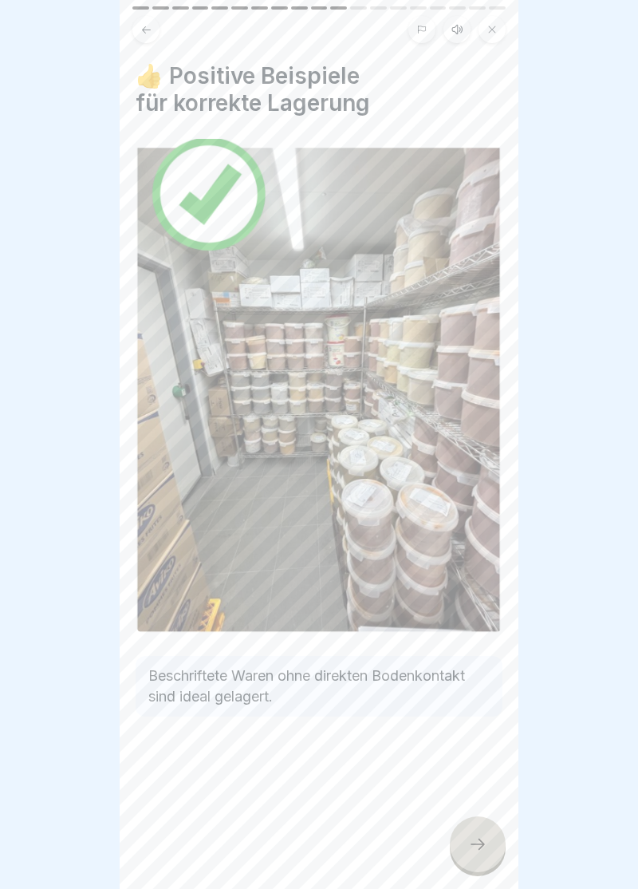
click at [483, 844] on icon at bounding box center [478, 844] width 14 height 11
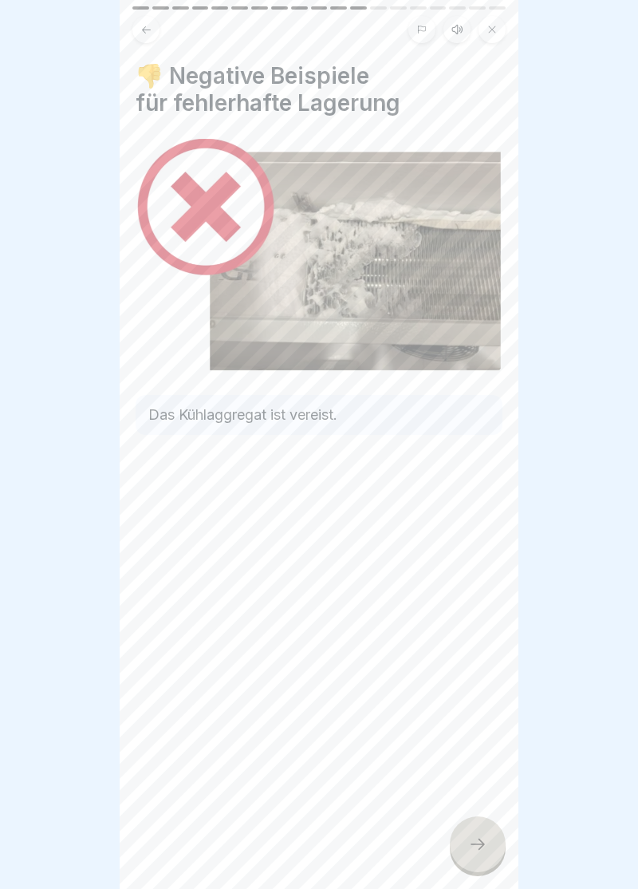
click at [481, 852] on icon at bounding box center [477, 844] width 19 height 19
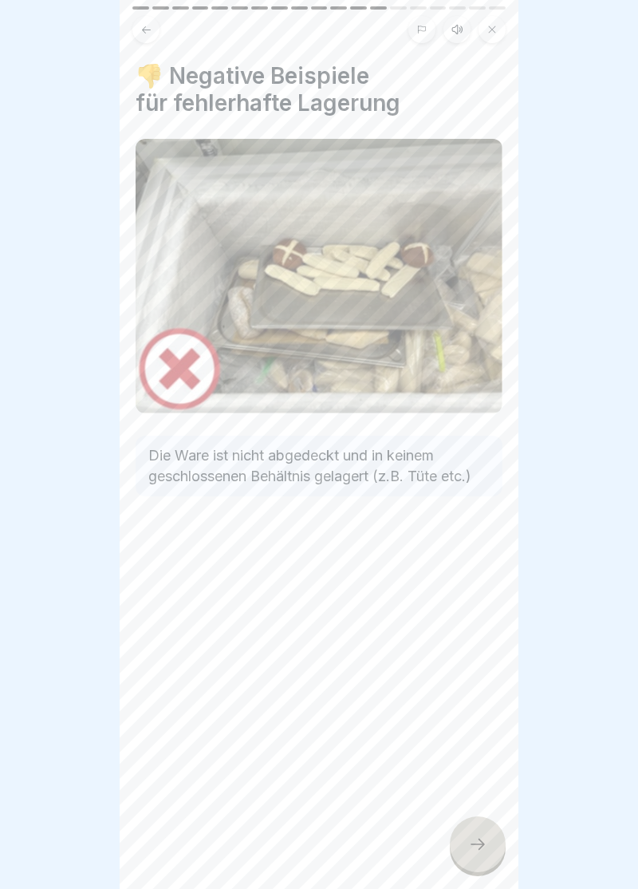
click at [480, 851] on icon at bounding box center [477, 844] width 19 height 19
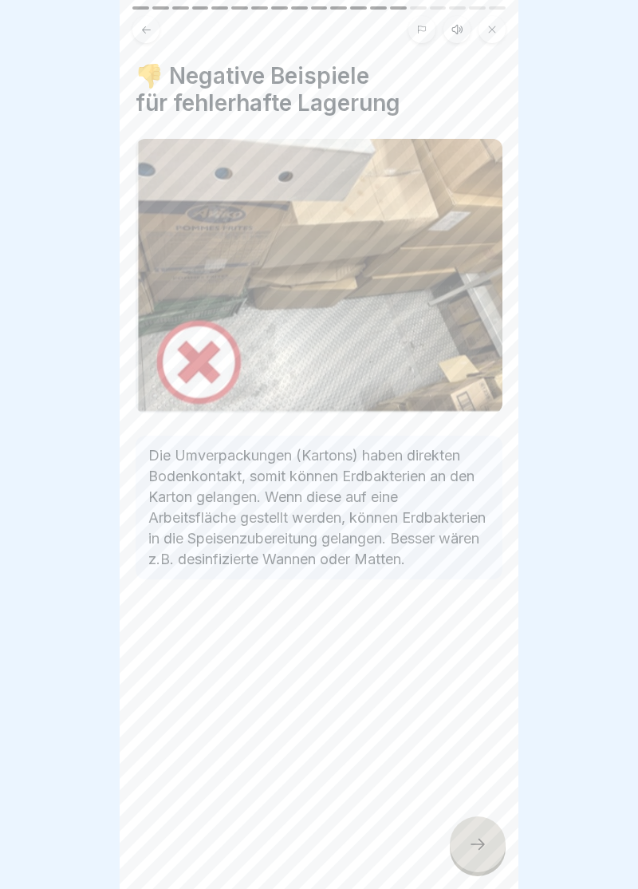
click at [484, 850] on icon at bounding box center [477, 844] width 19 height 19
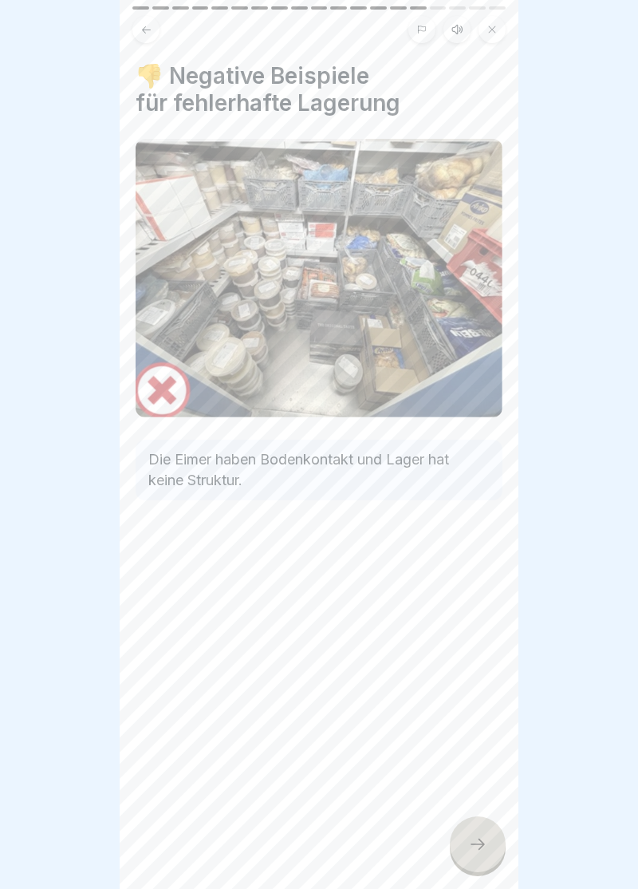
click at [488, 845] on div at bounding box center [478, 844] width 56 height 56
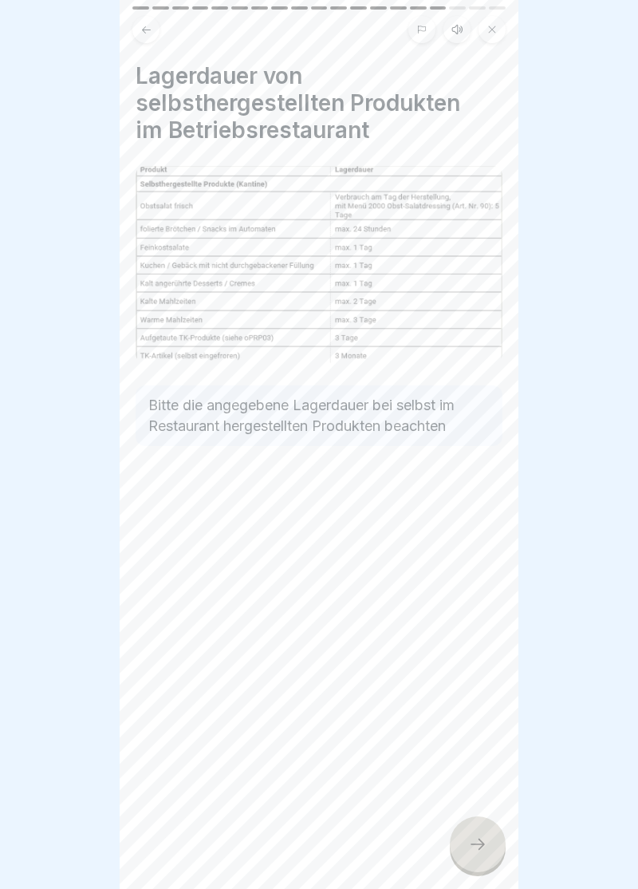
click at [484, 848] on icon at bounding box center [477, 844] width 19 height 19
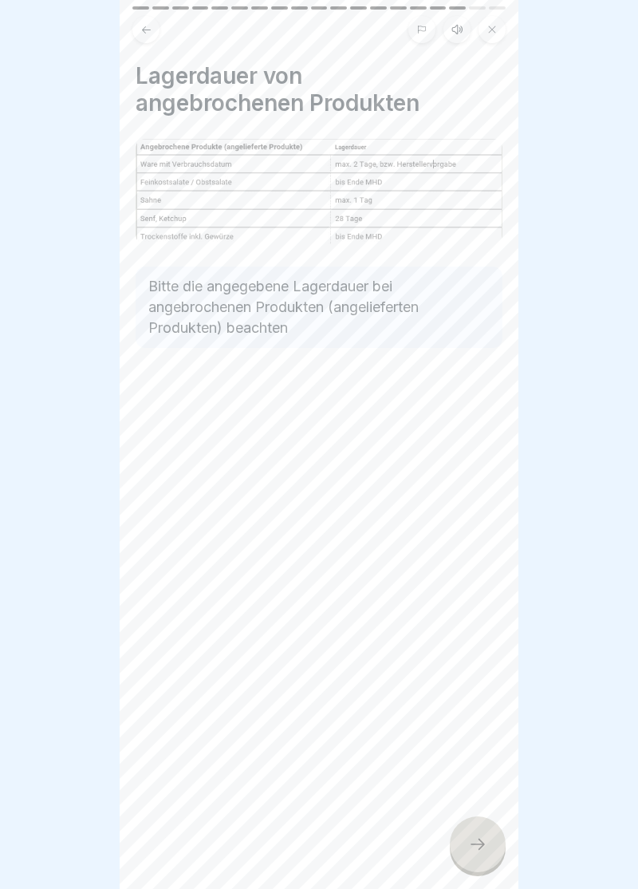
click at [492, 840] on div at bounding box center [478, 844] width 56 height 56
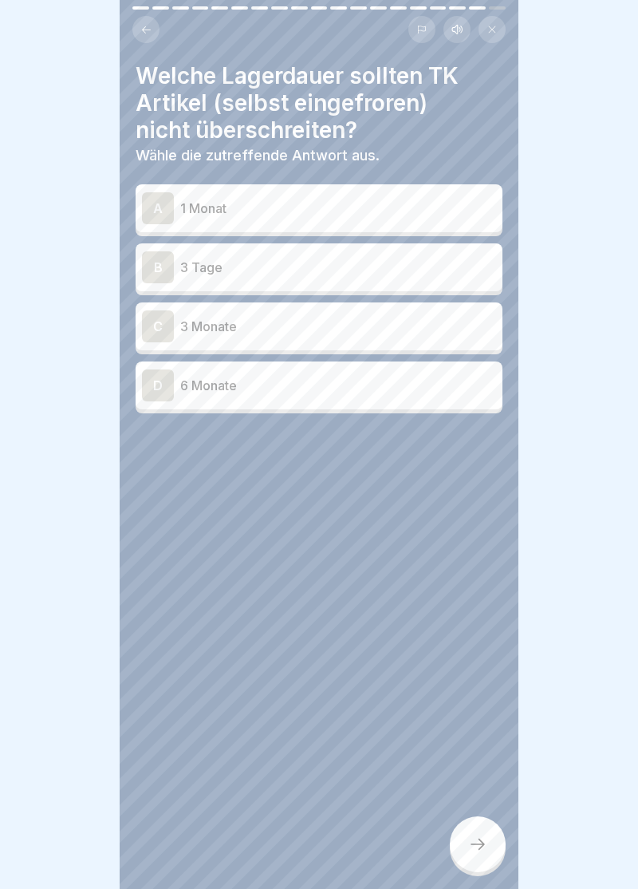
click at [163, 326] on div "C" at bounding box center [158, 326] width 32 height 32
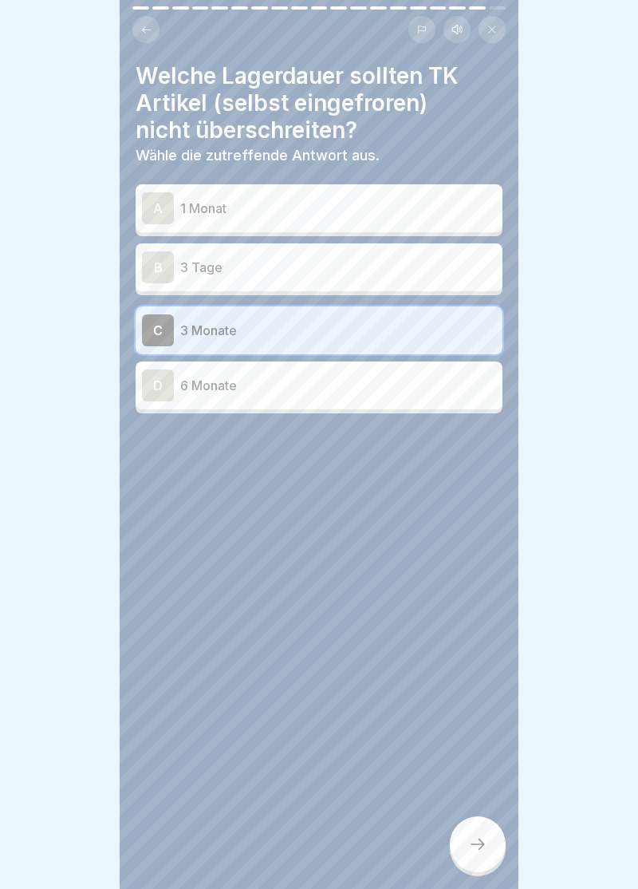
click at [479, 852] on icon at bounding box center [477, 844] width 19 height 19
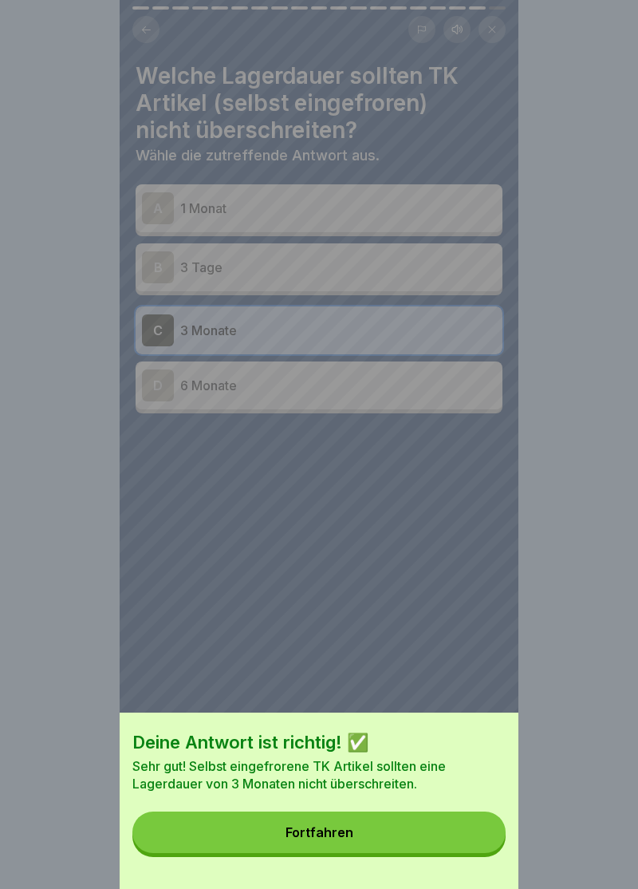
click at [330, 842] on button "Fortfahren" at bounding box center [319, 833] width 374 height 42
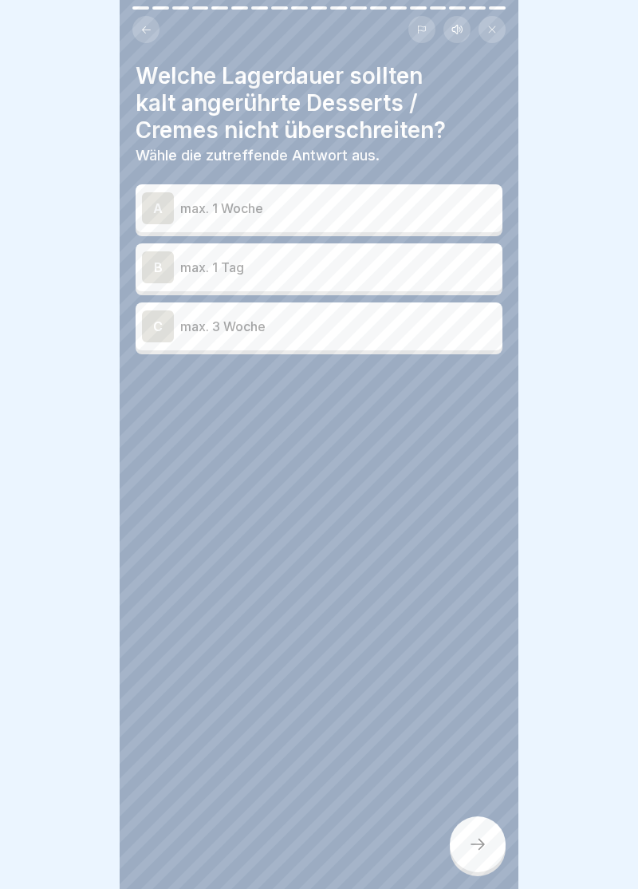
click at [163, 267] on div "B" at bounding box center [158, 267] width 32 height 32
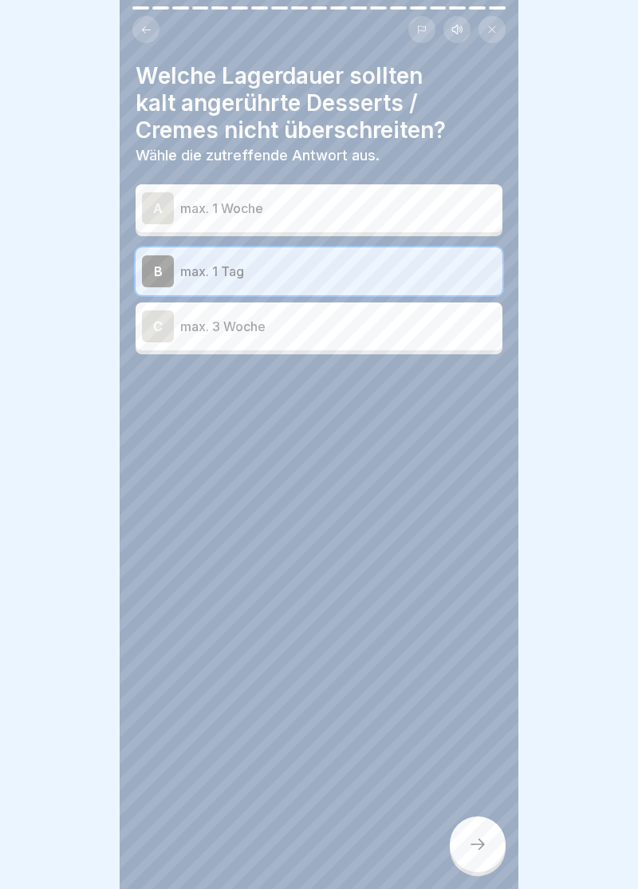
click at [481, 852] on icon at bounding box center [477, 844] width 19 height 19
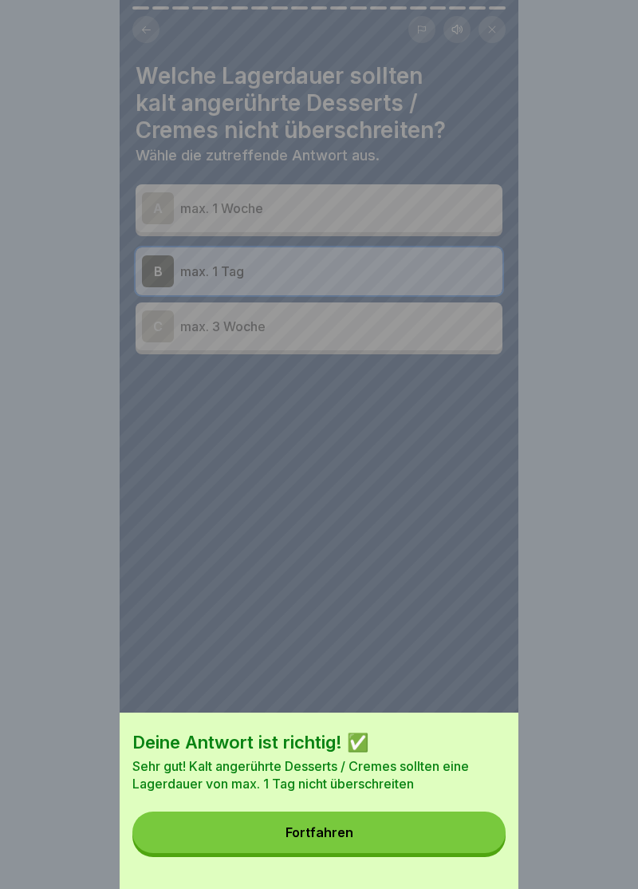
click at [318, 838] on div "Fortfahren" at bounding box center [320, 832] width 68 height 14
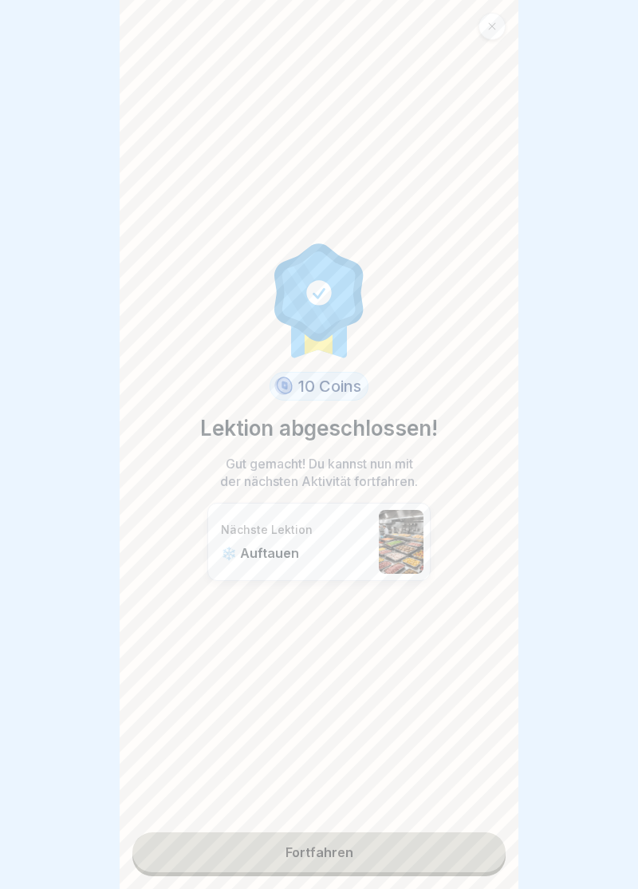
click at [330, 857] on link "Fortfahren" at bounding box center [319, 852] width 374 height 40
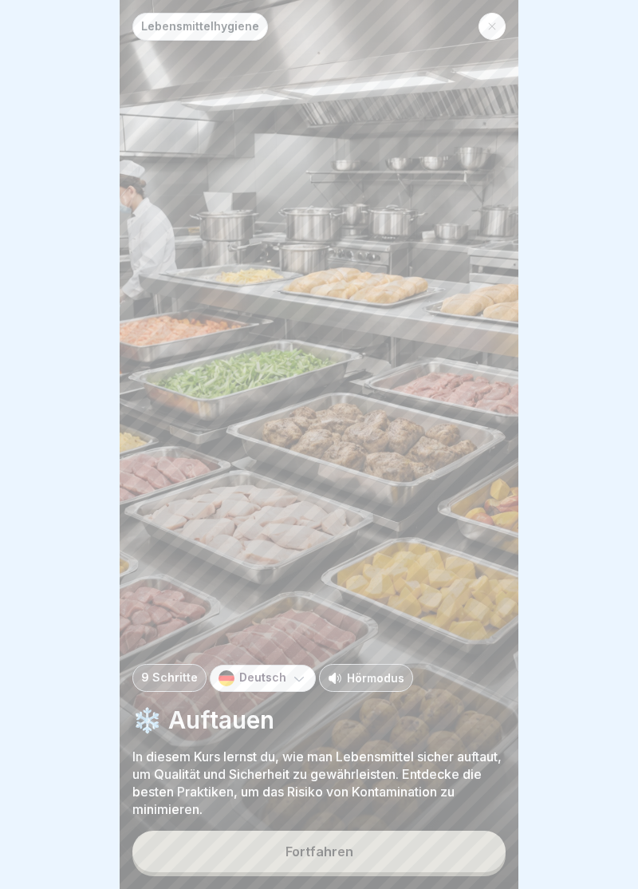
click at [322, 867] on button "Fortfahren" at bounding box center [319, 852] width 374 height 42
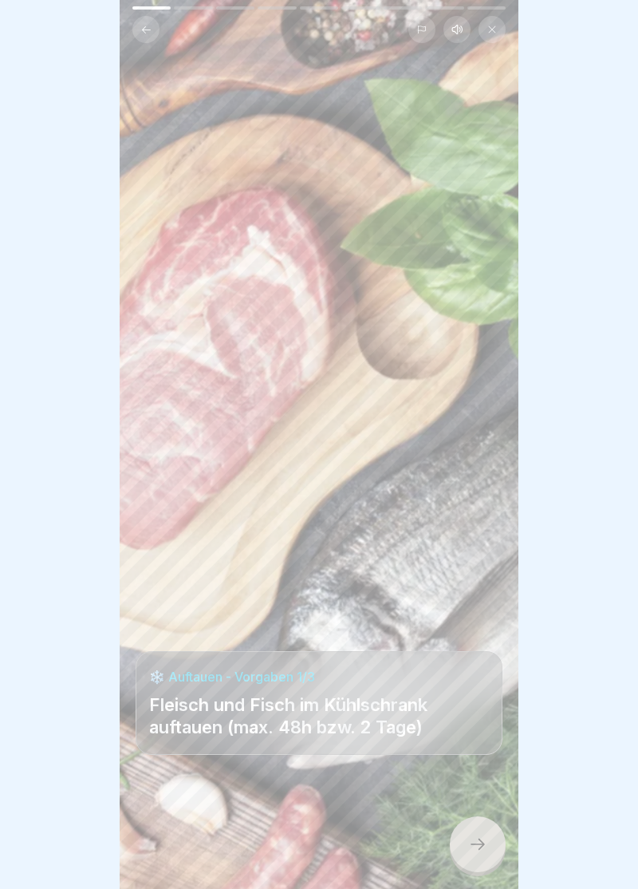
click at [481, 850] on icon at bounding box center [477, 844] width 19 height 19
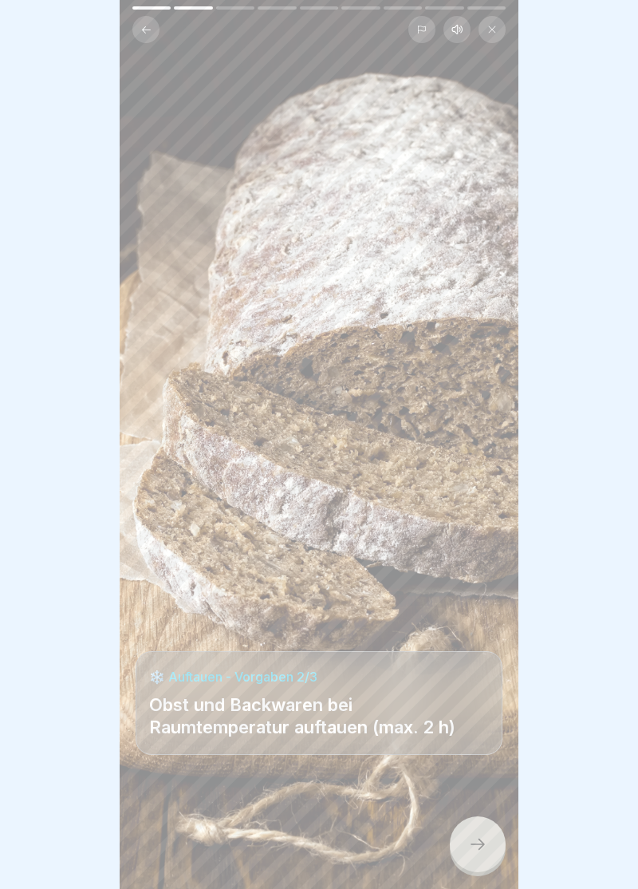
click at [485, 851] on icon at bounding box center [477, 844] width 19 height 19
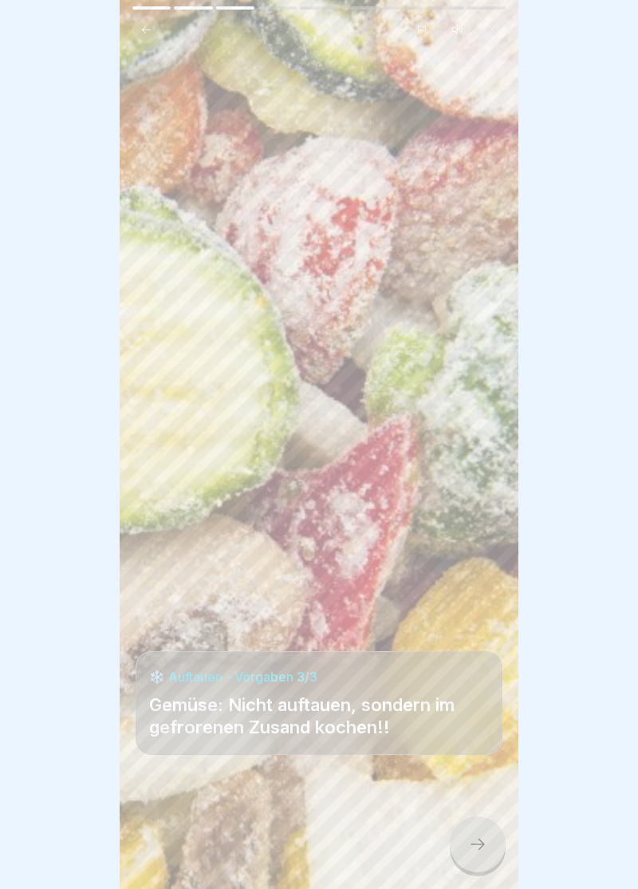
click at [482, 852] on icon at bounding box center [477, 844] width 19 height 19
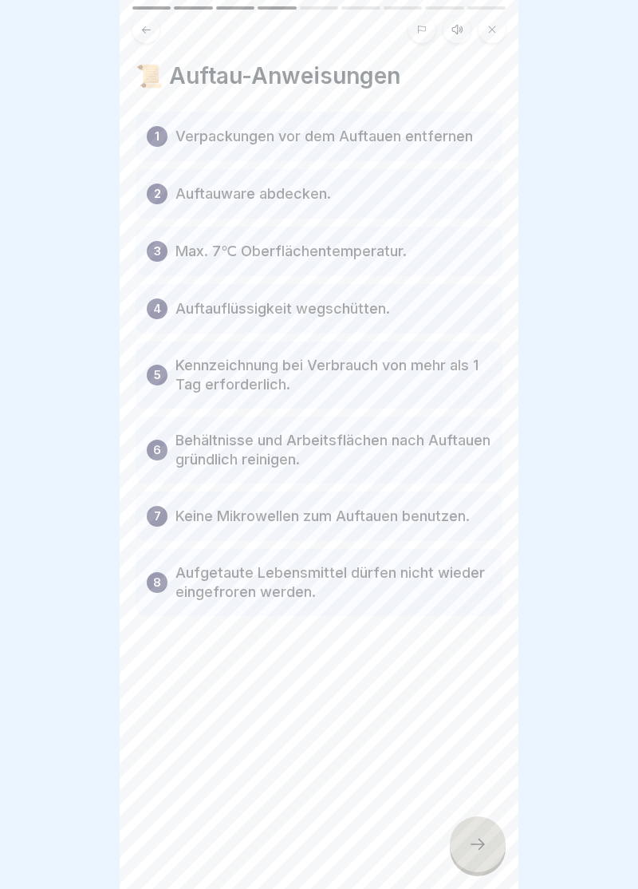
click at [479, 848] on icon at bounding box center [478, 844] width 14 height 11
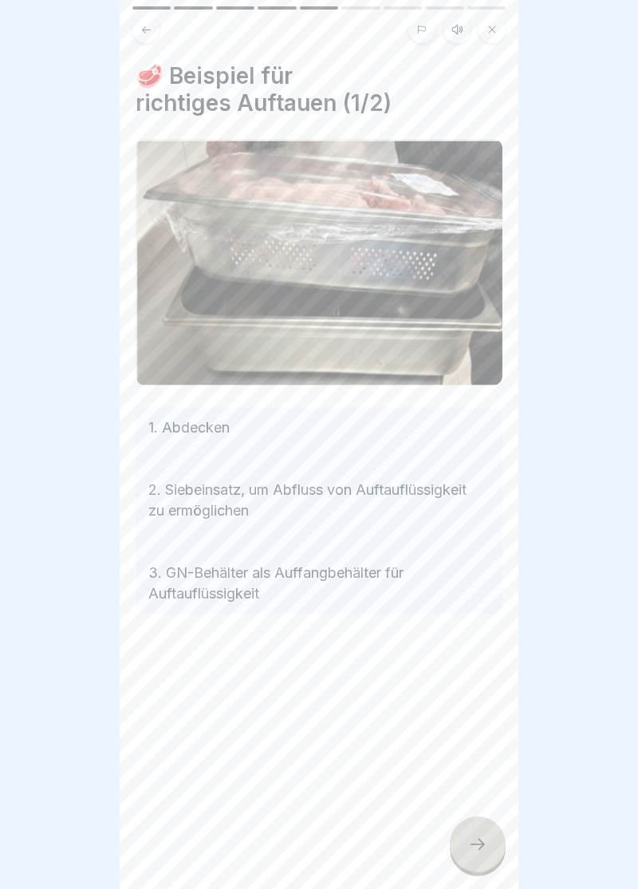
click at [491, 849] on div at bounding box center [478, 844] width 56 height 56
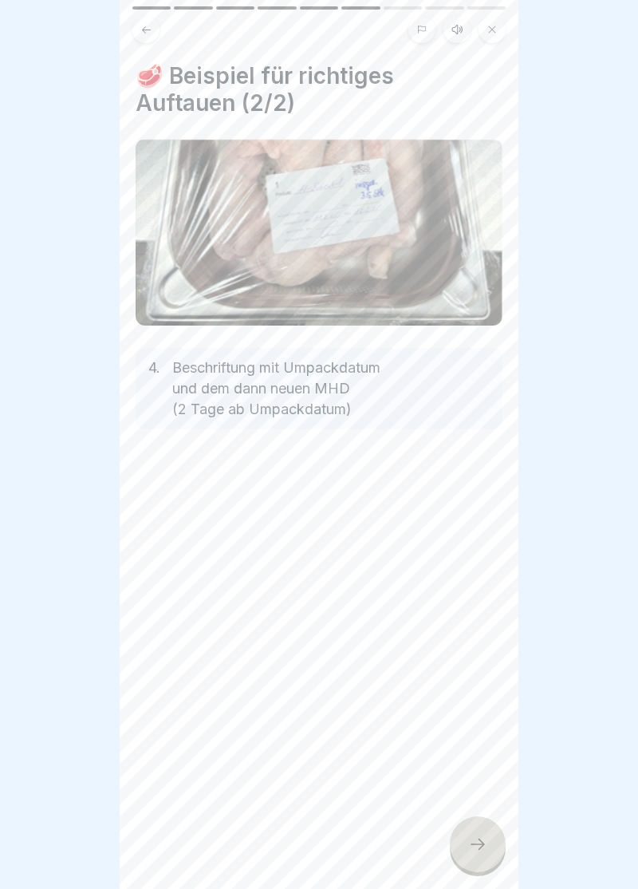
click at [488, 854] on div at bounding box center [478, 844] width 56 height 56
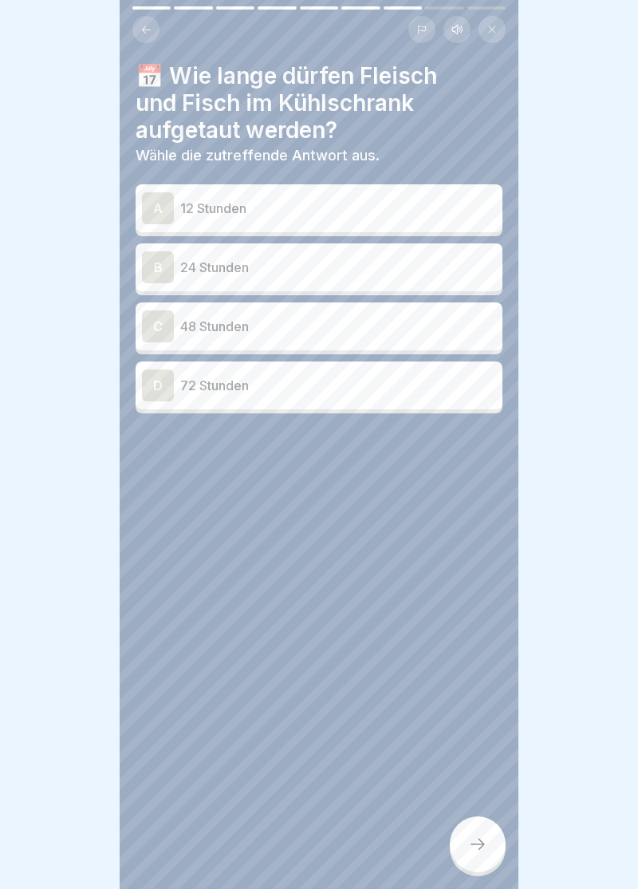
click at [161, 330] on div "C" at bounding box center [158, 326] width 32 height 32
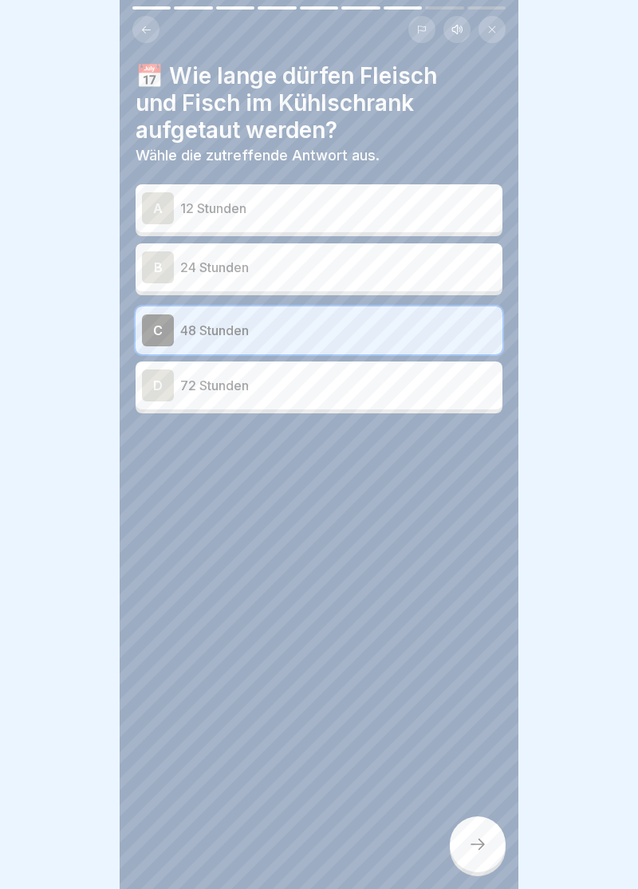
click at [477, 848] on icon at bounding box center [477, 844] width 19 height 19
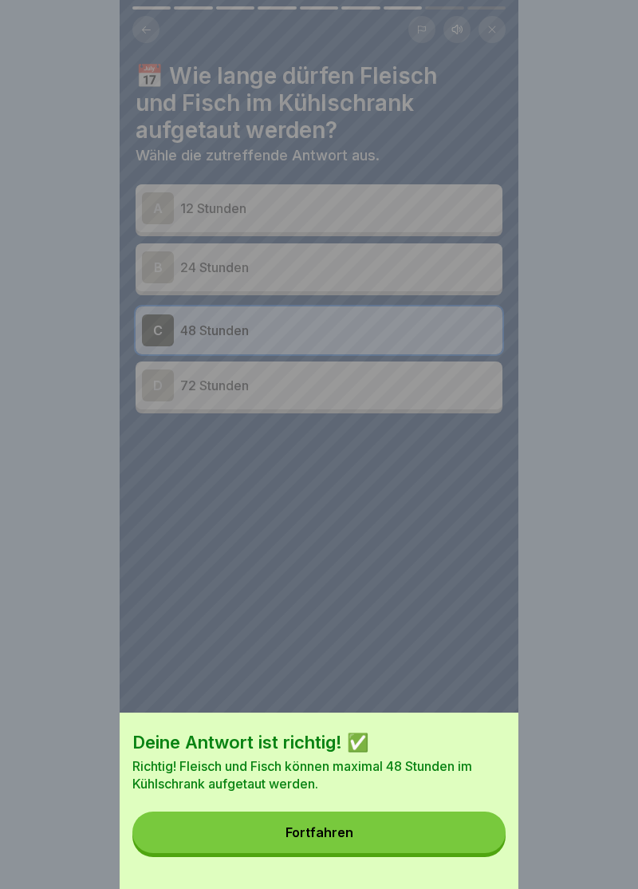
click at [331, 840] on div "Fortfahren" at bounding box center [320, 832] width 68 height 14
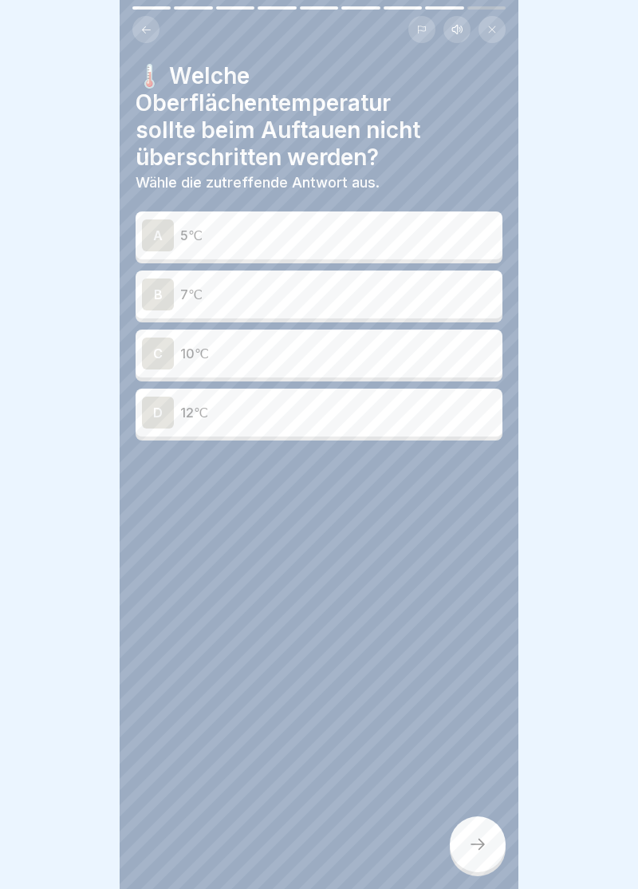
click at [166, 293] on div "B" at bounding box center [158, 295] width 32 height 32
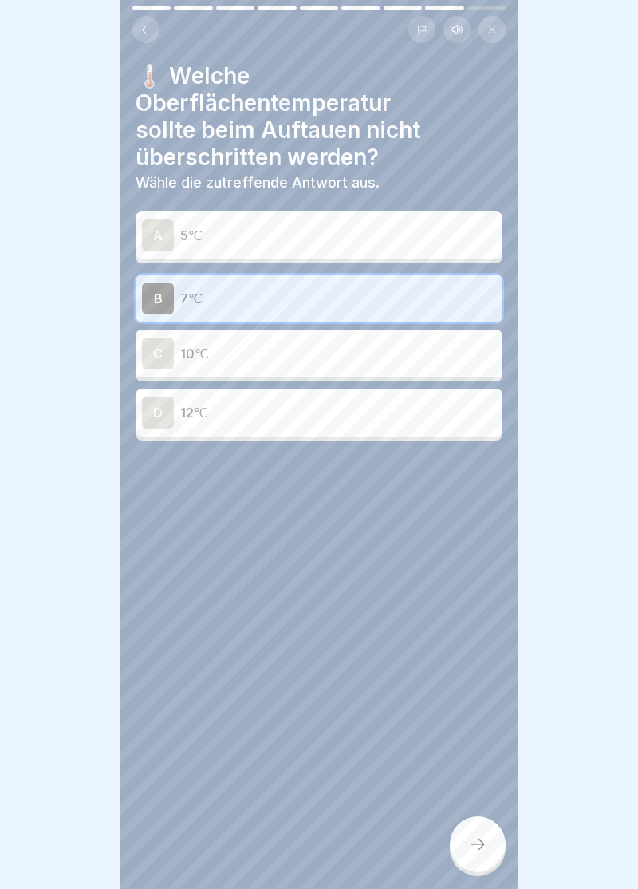
click at [479, 848] on icon at bounding box center [477, 844] width 19 height 19
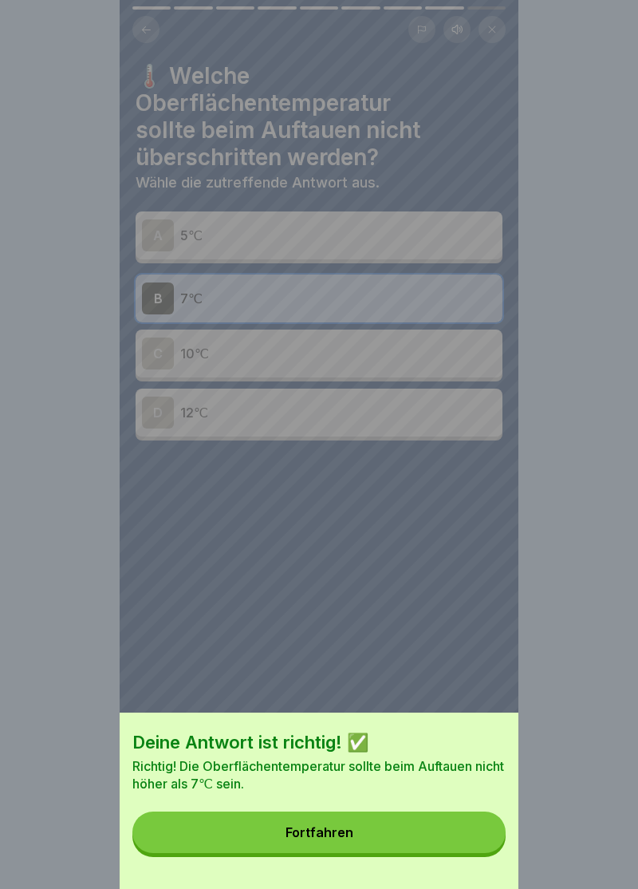
click at [332, 837] on div "Fortfahren" at bounding box center [320, 832] width 68 height 14
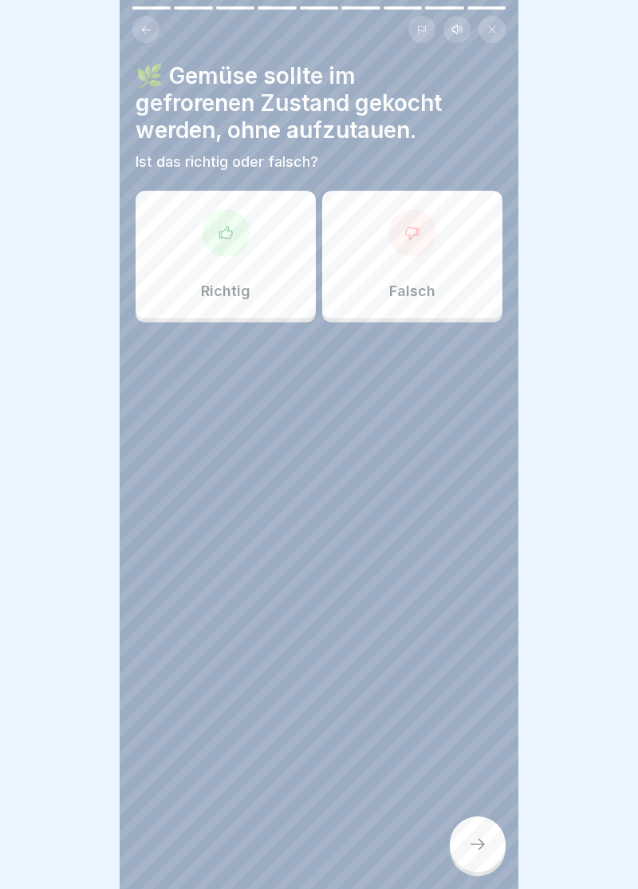
click at [226, 229] on icon at bounding box center [225, 232] width 13 height 12
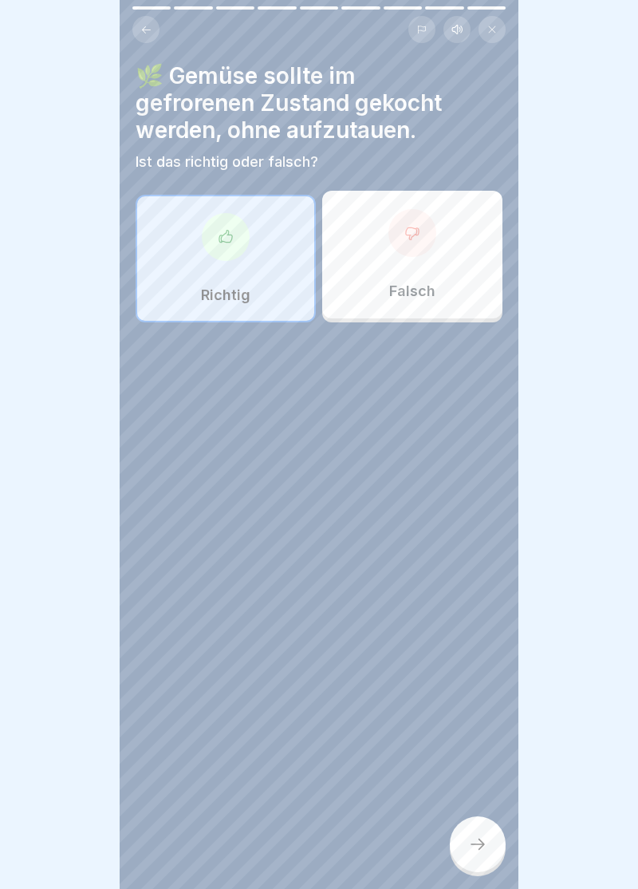
click at [474, 852] on icon at bounding box center [477, 844] width 19 height 19
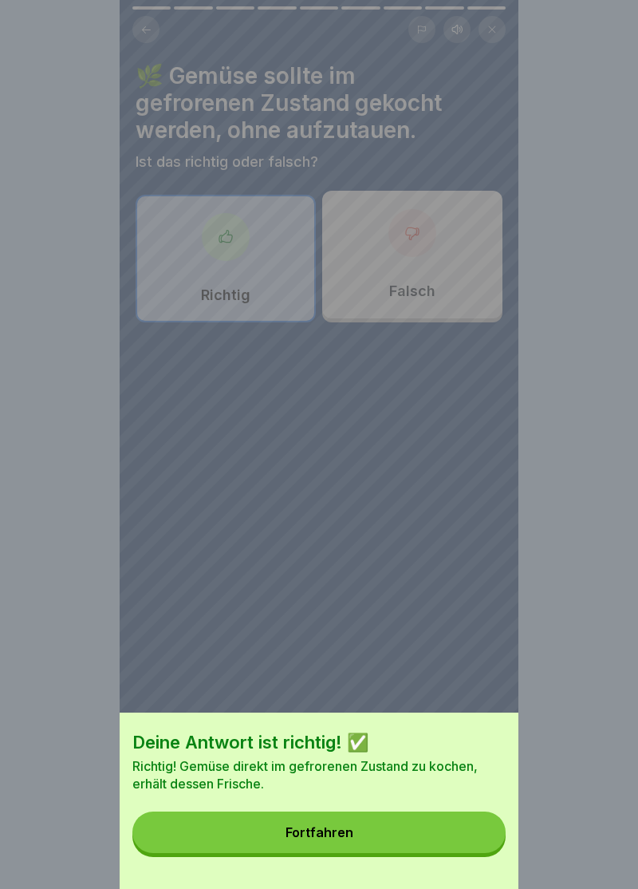
click at [324, 837] on div "Fortfahren" at bounding box center [320, 832] width 68 height 14
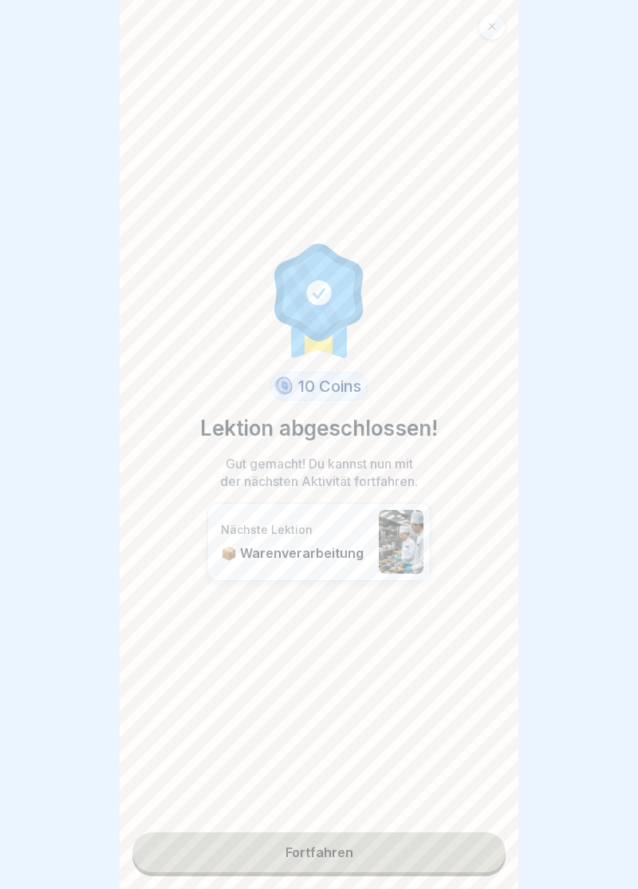
click at [329, 854] on link "Fortfahren" at bounding box center [319, 852] width 374 height 40
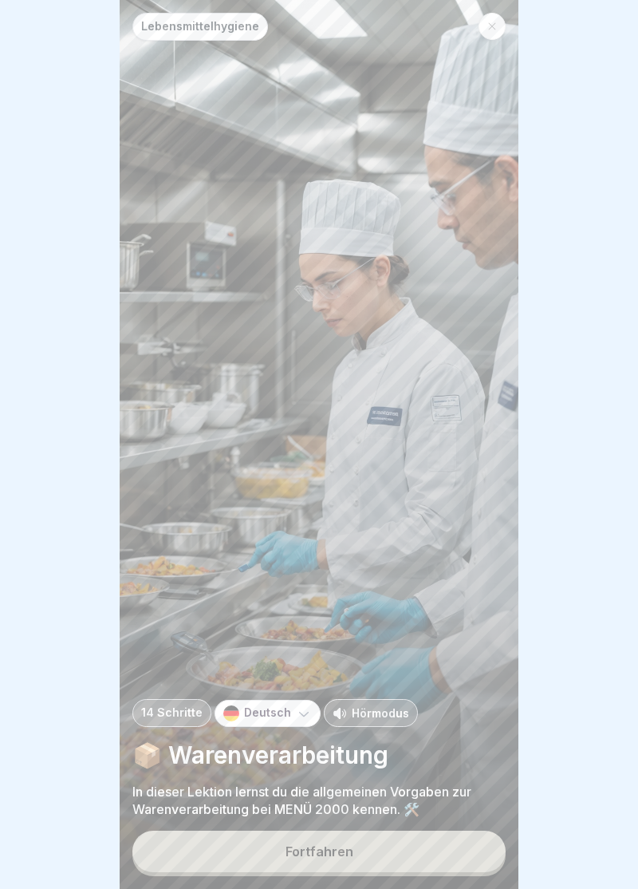
click at [331, 859] on button "Fortfahren" at bounding box center [319, 852] width 374 height 42
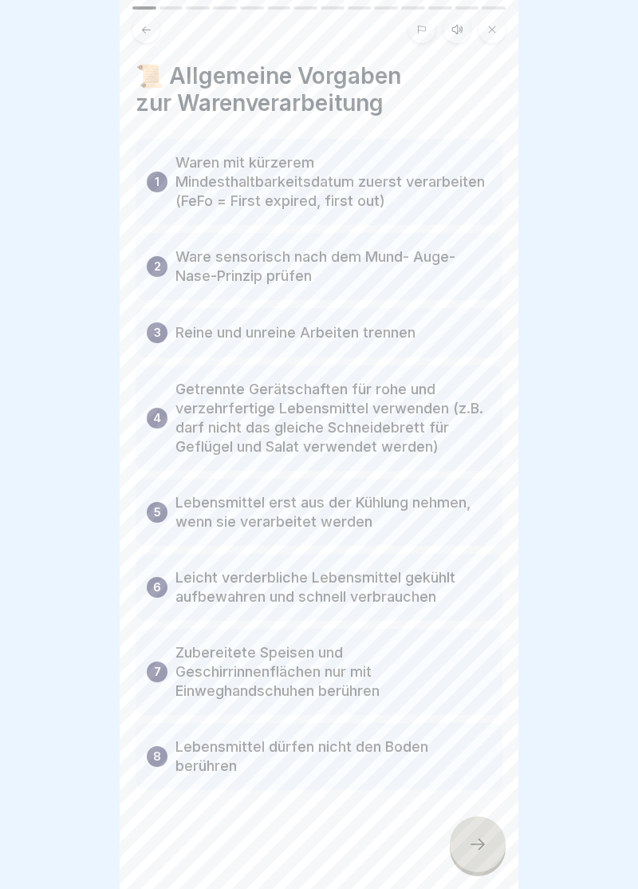
click at [482, 852] on icon at bounding box center [477, 844] width 19 height 19
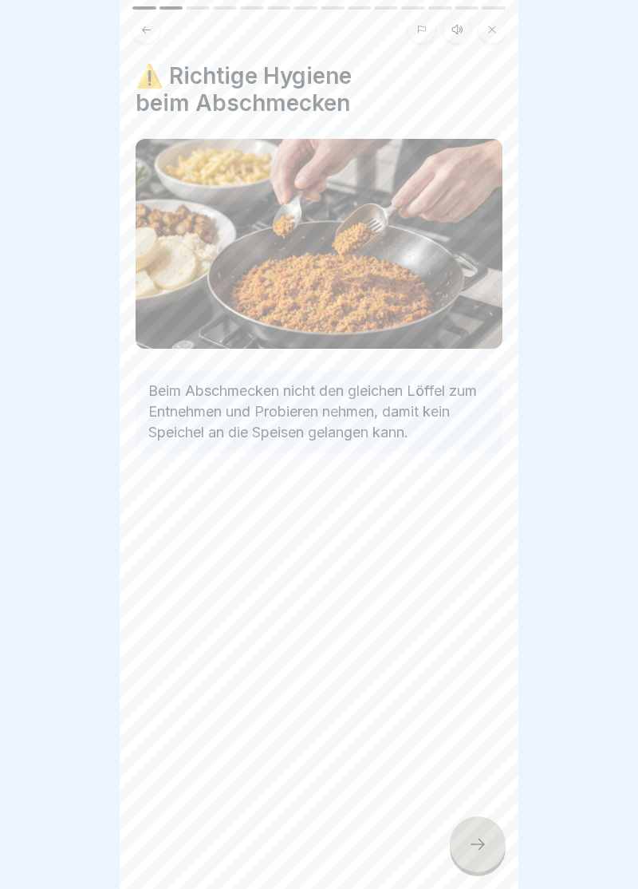
click at [489, 857] on div at bounding box center [478, 844] width 56 height 56
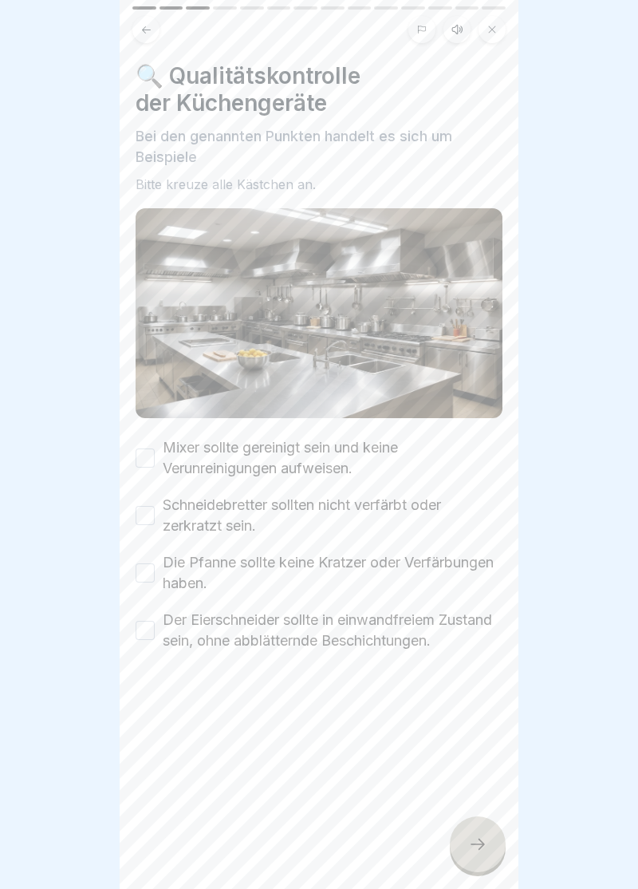
click at [149, 463] on button "Mixer sollte gereinigt sein und keine Verunreinigungen aufweisen." at bounding box center [145, 458] width 19 height 19
click at [164, 524] on label "Schneidebretter sollten nicht verfärbt oder zerkratzt sein." at bounding box center [333, 516] width 340 height 42
click at [155, 524] on button "Schneidebretter sollten nicht verfärbt oder zerkratzt sein." at bounding box center [145, 515] width 19 height 19
click at [152, 574] on button "Die Pfanne sollte keine Kratzer oder Verfärbungen haben." at bounding box center [145, 572] width 19 height 19
click at [164, 631] on label "Der Eierschneider sollte in einwandfreiem Zustand sein, ohne abblätternde Besch…" at bounding box center [333, 631] width 340 height 42
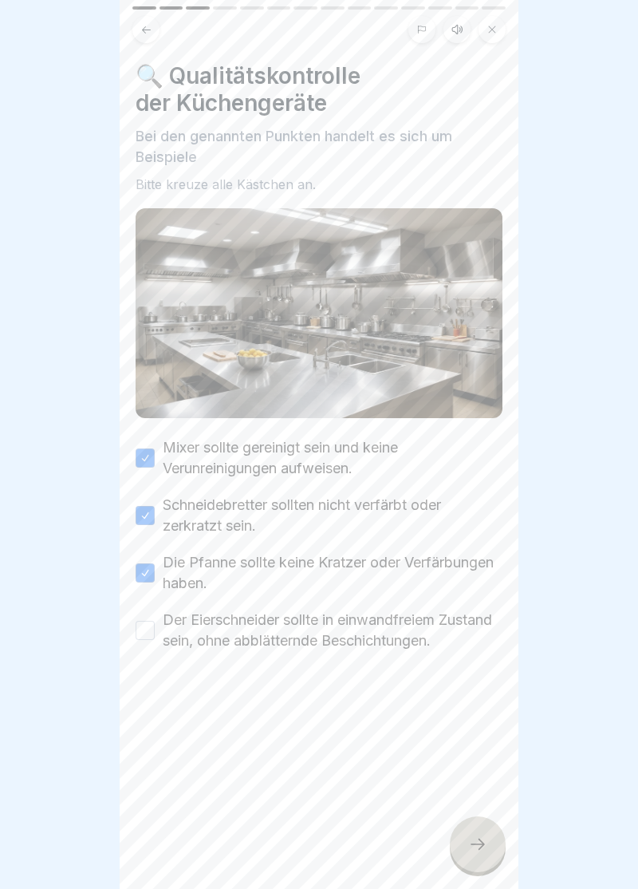
click at [155, 631] on button "Der Eierschneider sollte in einwandfreiem Zustand sein, ohne abblätternde Besch…" at bounding box center [145, 630] width 19 height 19
click at [473, 858] on div at bounding box center [478, 844] width 56 height 56
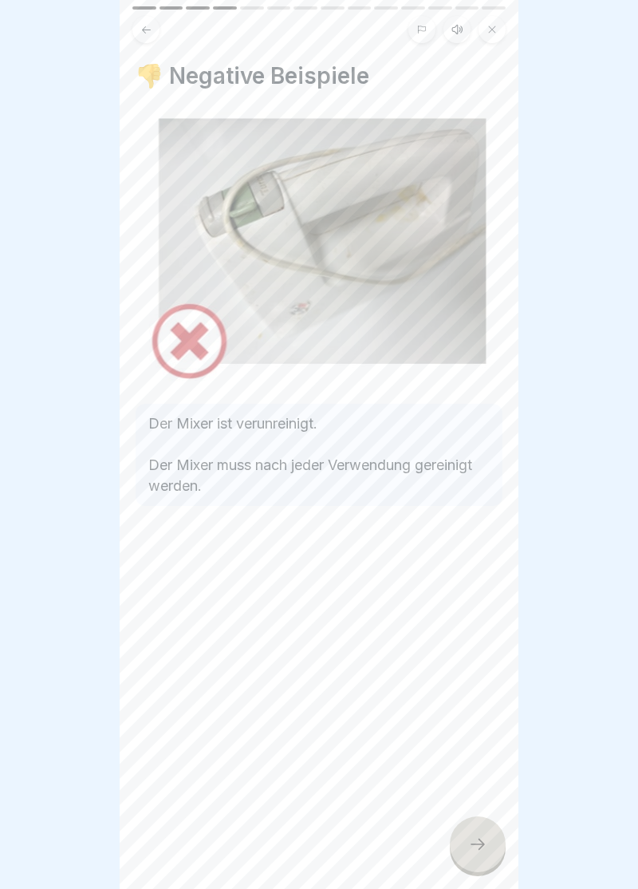
click at [482, 859] on div at bounding box center [478, 844] width 56 height 56
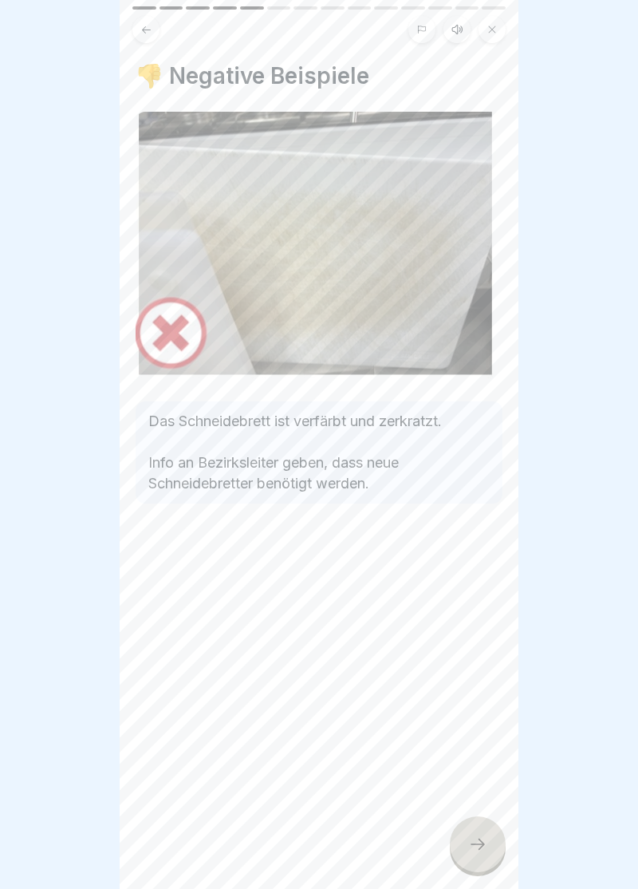
click at [480, 849] on icon at bounding box center [478, 844] width 14 height 11
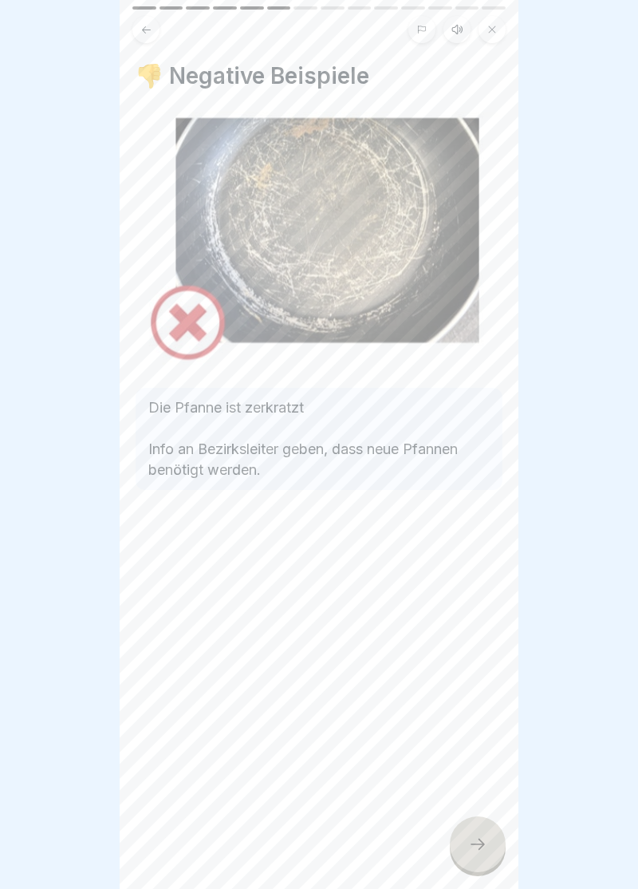
click at [483, 851] on icon at bounding box center [477, 844] width 19 height 19
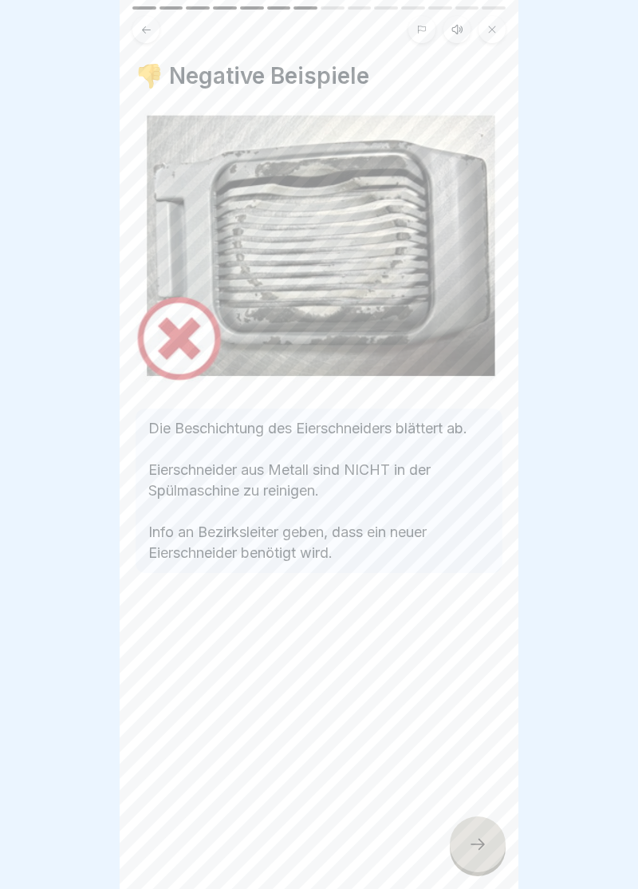
click at [488, 860] on div at bounding box center [478, 844] width 56 height 56
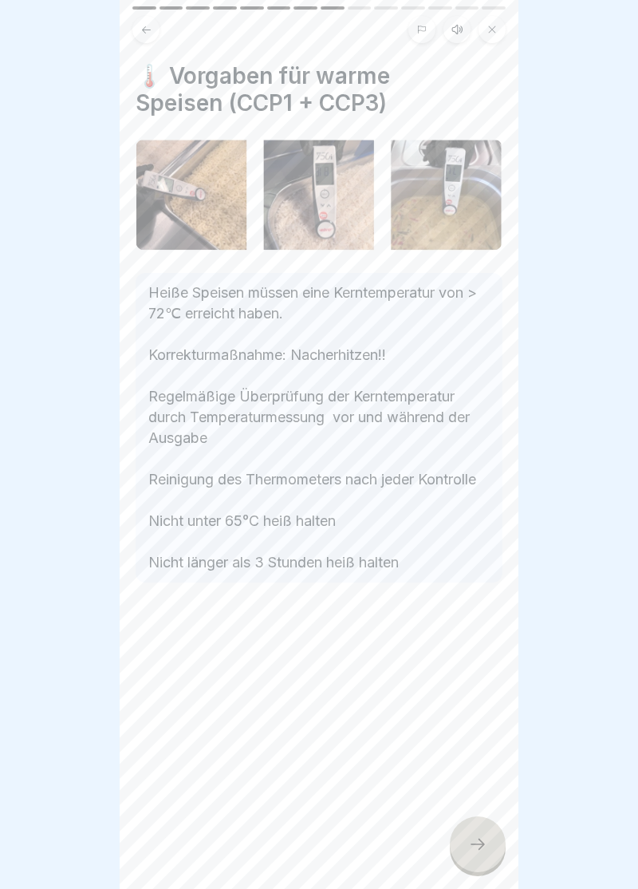
click at [487, 852] on icon at bounding box center [477, 844] width 19 height 19
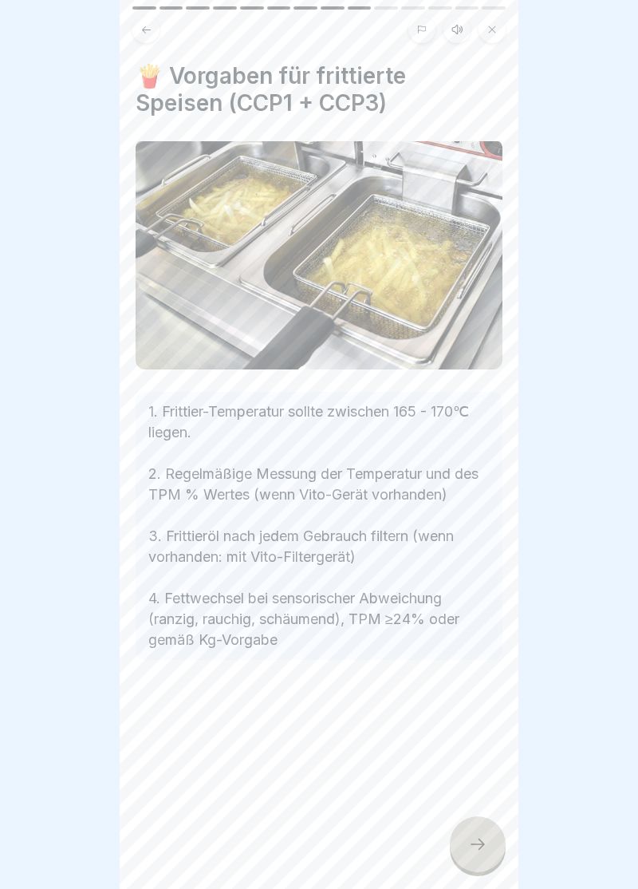
click at [482, 848] on icon at bounding box center [477, 844] width 19 height 19
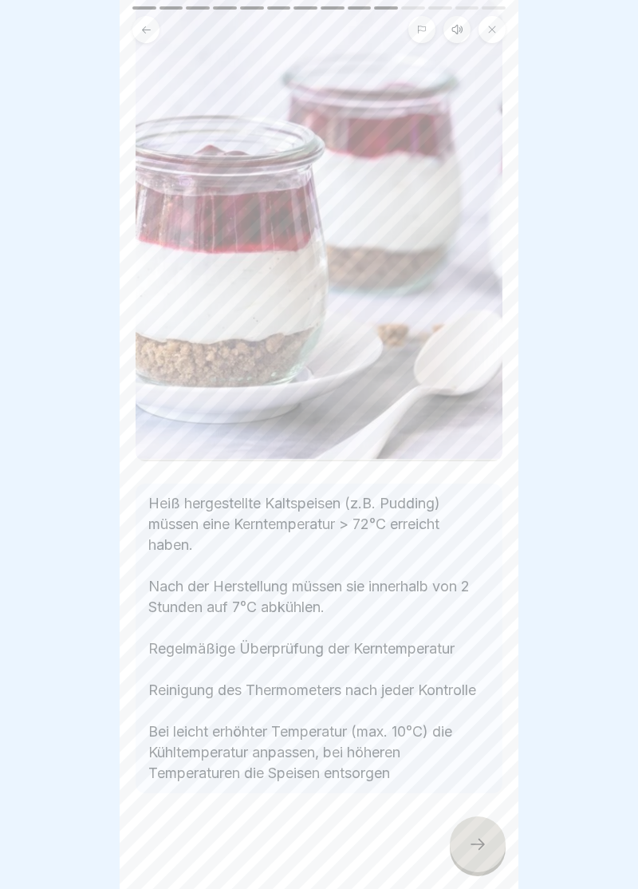
scroll to position [247, 0]
click at [480, 856] on div at bounding box center [478, 844] width 56 height 56
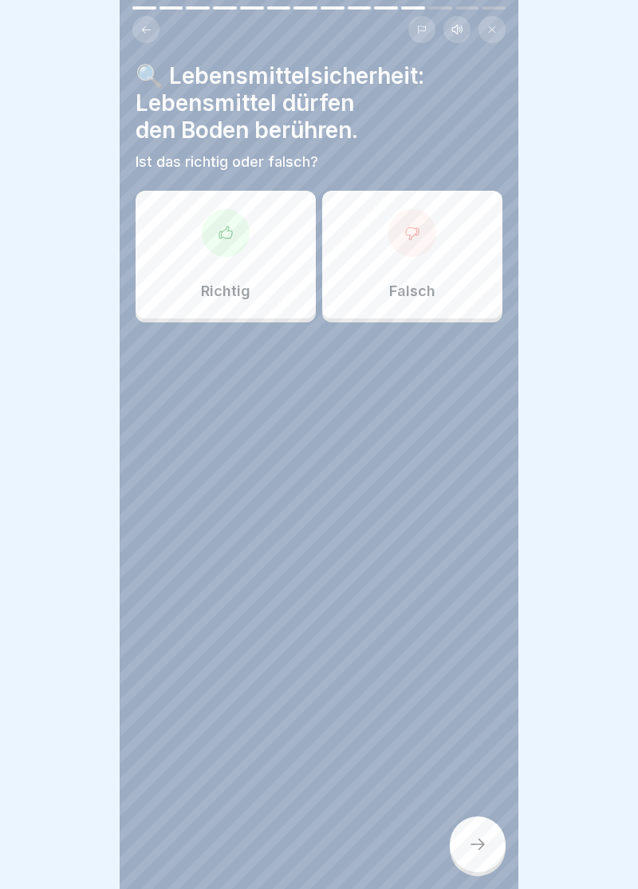
click at [416, 245] on div at bounding box center [413, 233] width 48 height 48
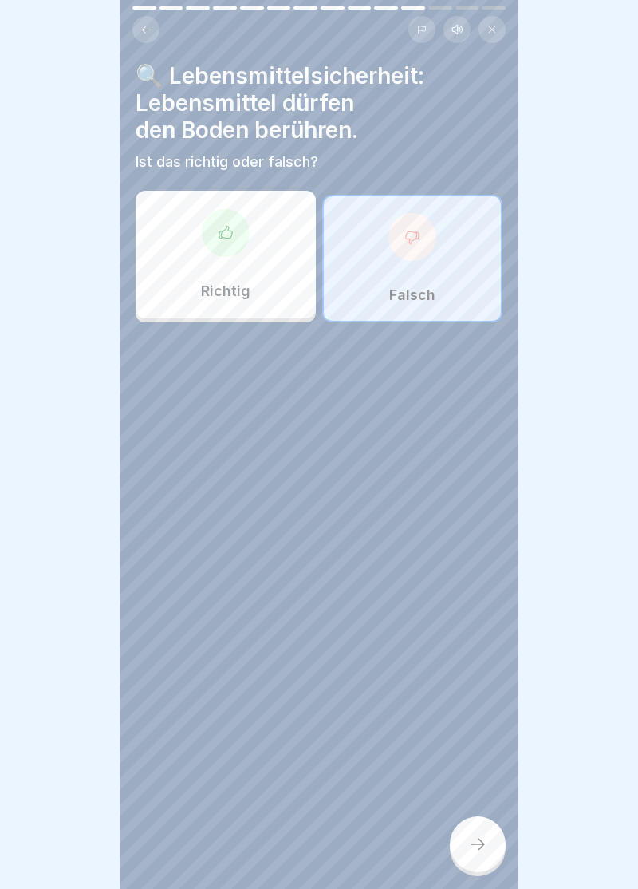
click at [478, 856] on div at bounding box center [478, 844] width 56 height 56
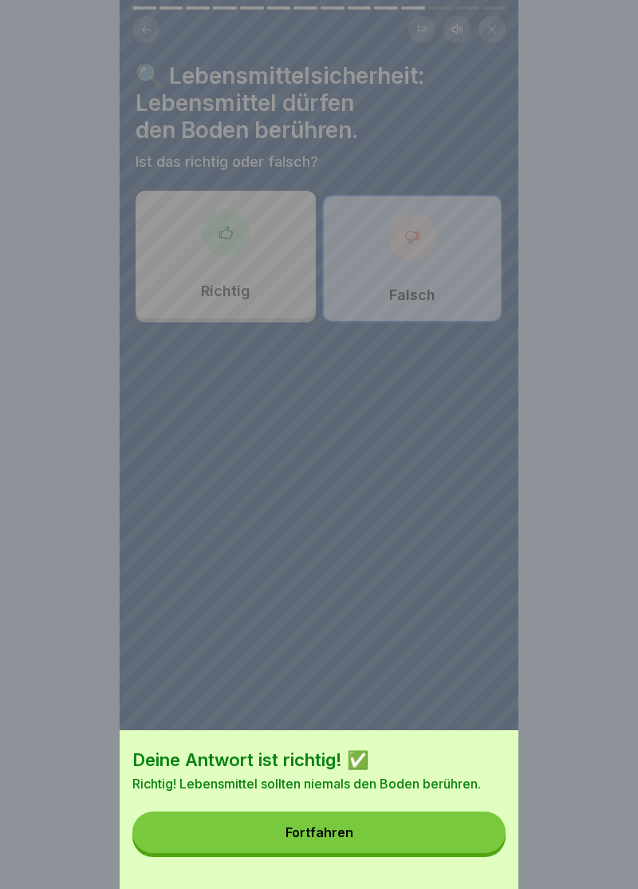
click at [332, 840] on button "Fortfahren" at bounding box center [319, 833] width 374 height 42
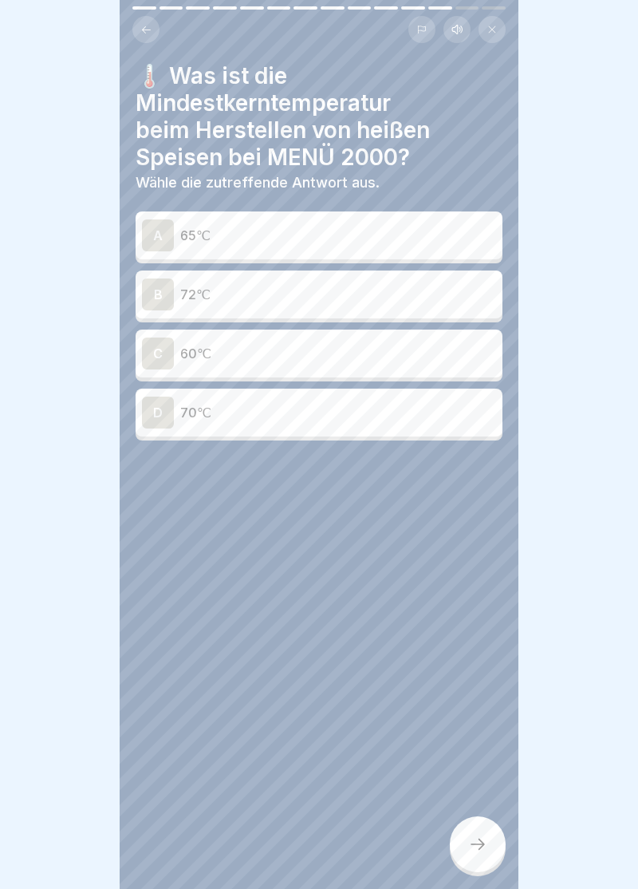
click at [164, 294] on div "B" at bounding box center [158, 295] width 32 height 32
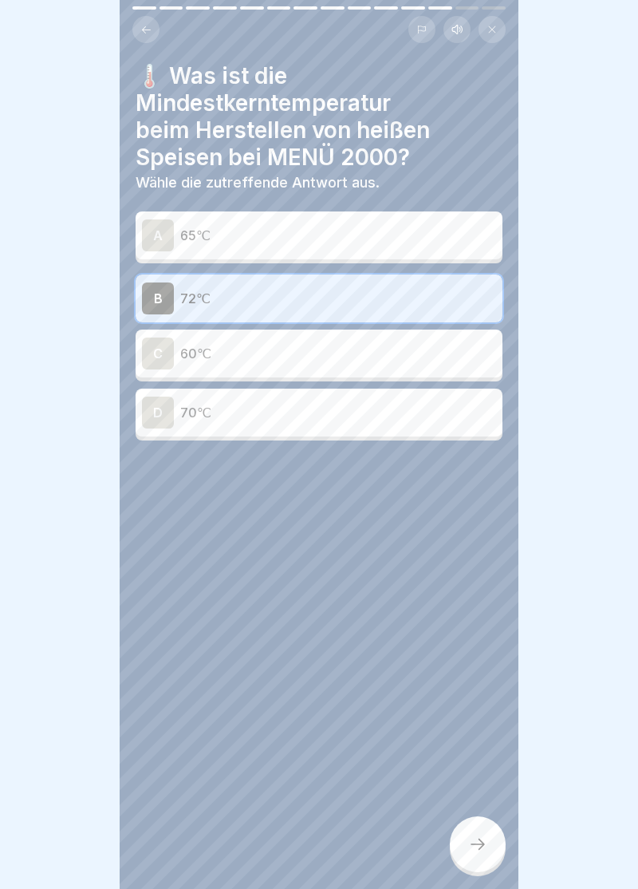
click at [486, 851] on icon at bounding box center [477, 844] width 19 height 19
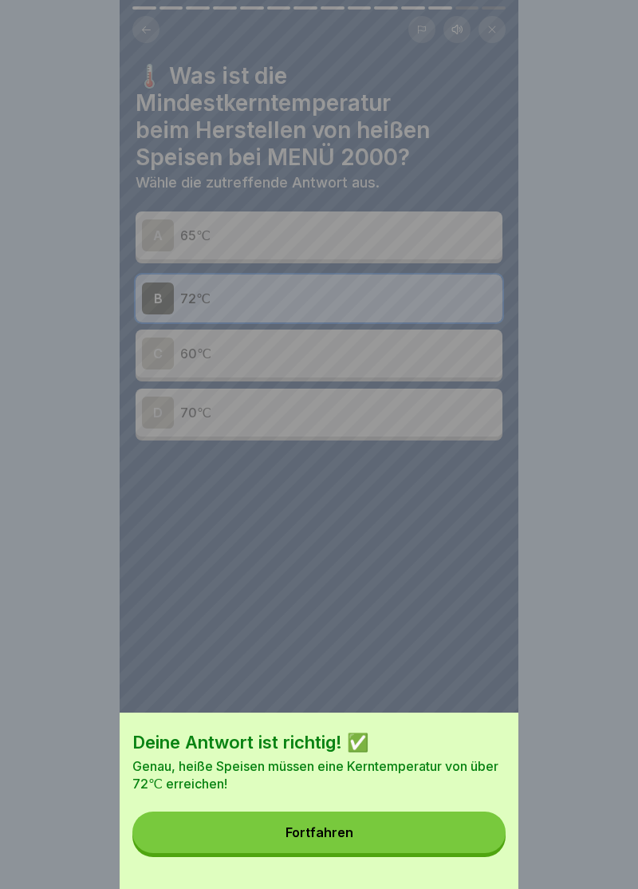
click at [330, 836] on div "Fortfahren" at bounding box center [320, 832] width 68 height 14
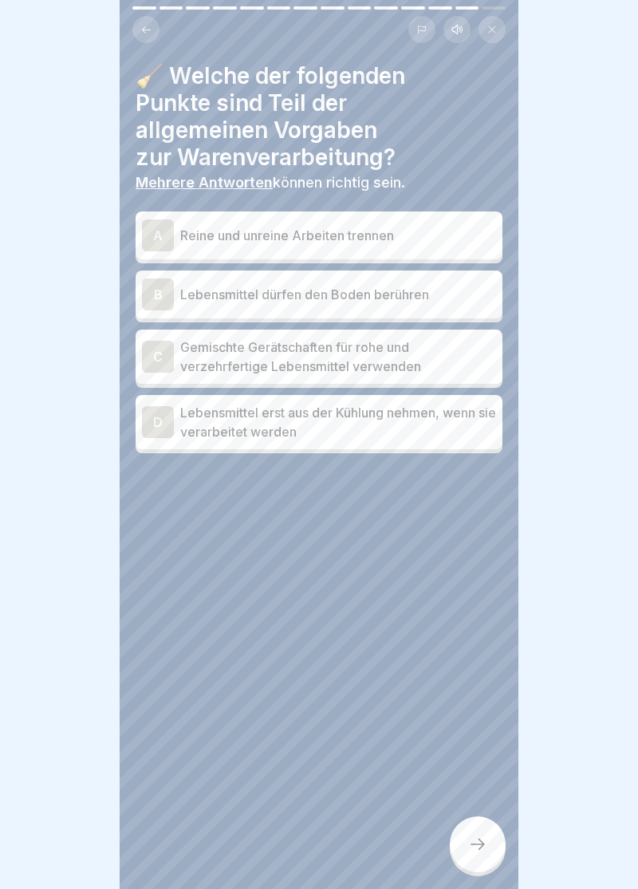
click at [148, 248] on div "A" at bounding box center [158, 235] width 32 height 32
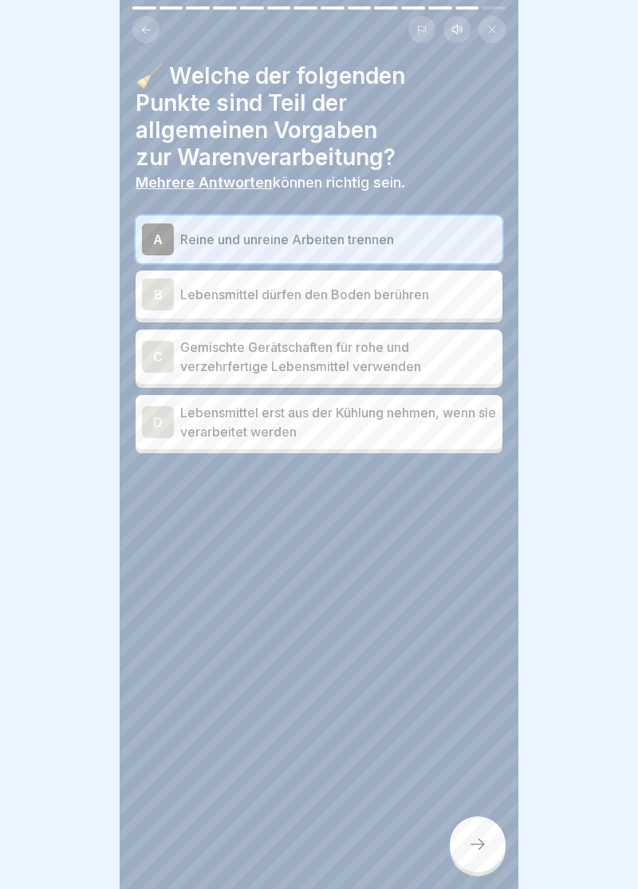
click at [163, 354] on div "C" at bounding box center [158, 357] width 32 height 32
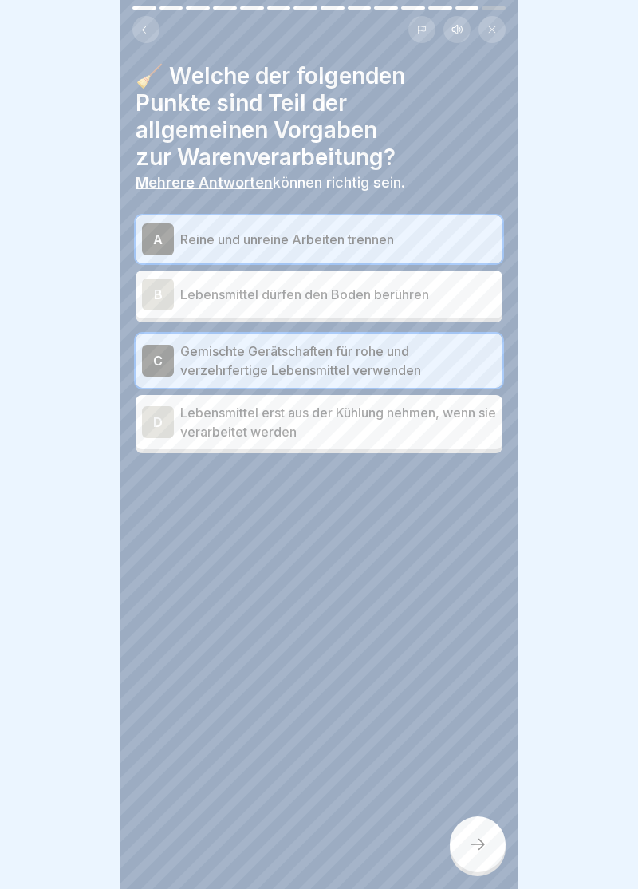
click at [168, 430] on div "D" at bounding box center [158, 422] width 32 height 32
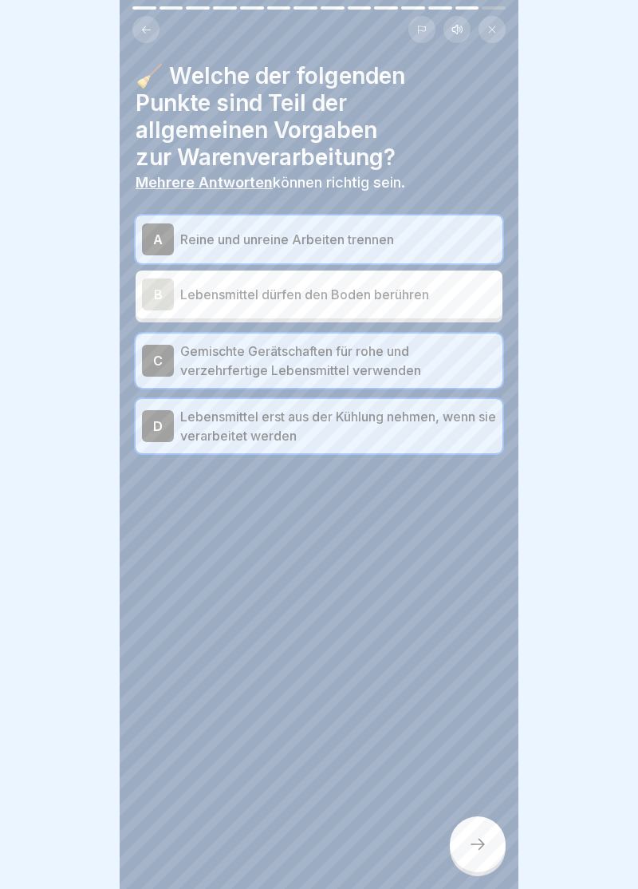
click at [484, 852] on icon at bounding box center [477, 844] width 19 height 19
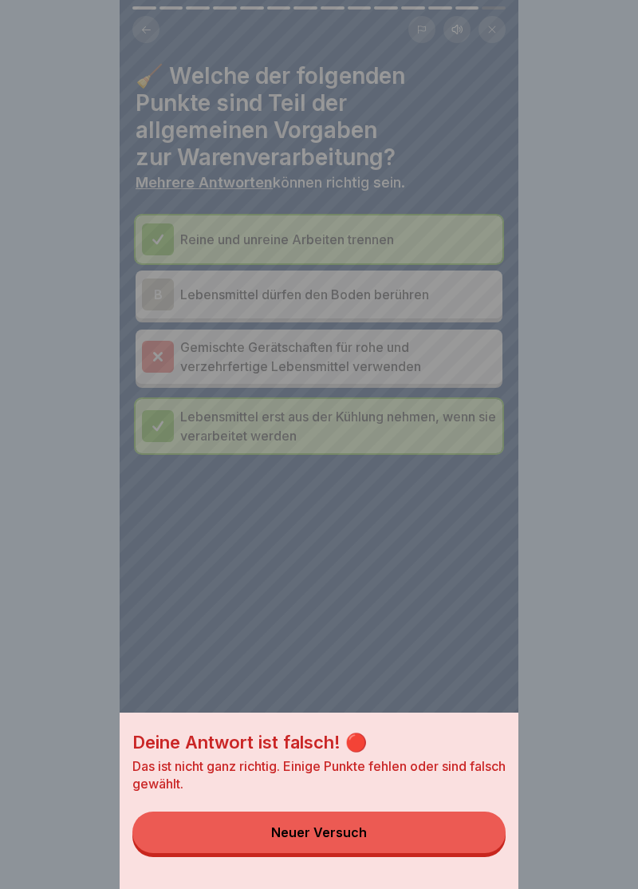
click at [295, 844] on button "Neuer Versuch" at bounding box center [319, 833] width 374 height 42
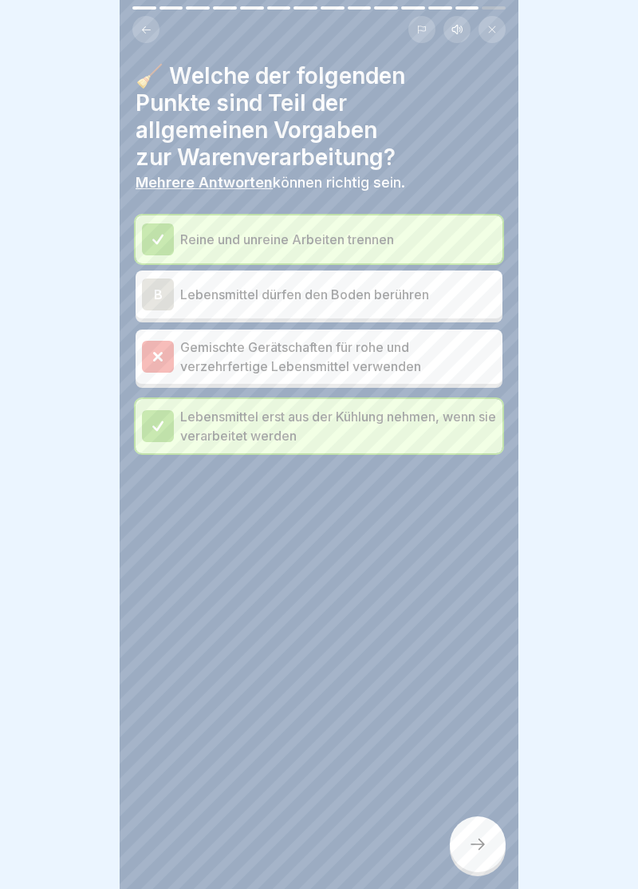
click at [279, 361] on p "Gemischte Gerätschaften für rohe und verzehrfertige Lebensmittel verwenden" at bounding box center [338, 357] width 316 height 38
click at [464, 367] on p "Gemischte Gerätschaften für rohe und verzehrfertige Lebensmittel verwenden" at bounding box center [338, 357] width 316 height 38
click at [452, 372] on p "Gemischte Gerätschaften für rohe und verzehrfertige Lebensmittel verwenden" at bounding box center [338, 357] width 316 height 38
click at [146, 352] on div at bounding box center [158, 357] width 32 height 32
click at [158, 365] on div at bounding box center [158, 357] width 32 height 32
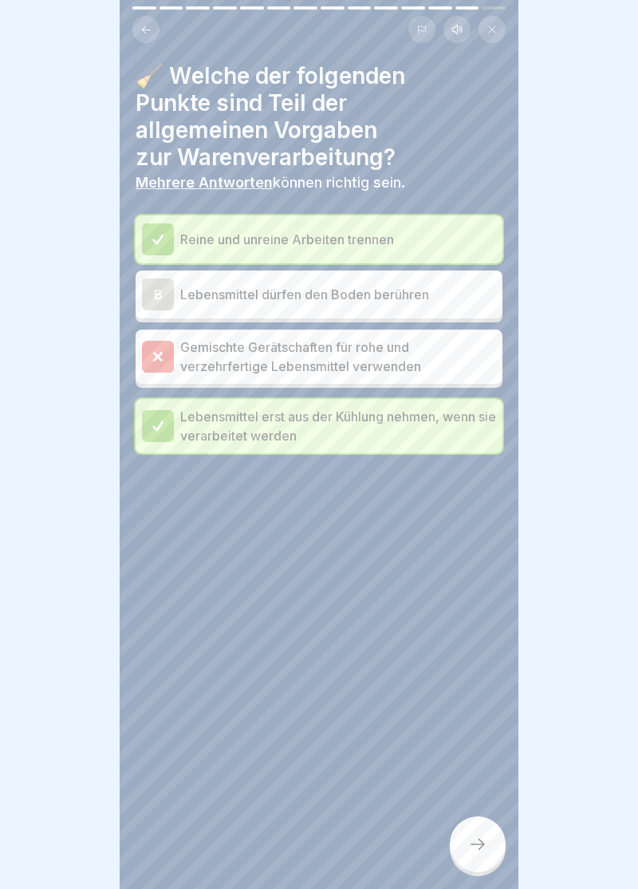
click at [468, 354] on p "Gemischte Gerätschaften für rohe und verzehrfertige Lebensmittel verwenden" at bounding box center [338, 357] width 316 height 38
click at [461, 361] on p "Gemischte Gerätschaften für rohe und verzehrfertige Lebensmittel verwenden" at bounding box center [338, 357] width 316 height 38
click at [479, 851] on icon at bounding box center [477, 844] width 19 height 19
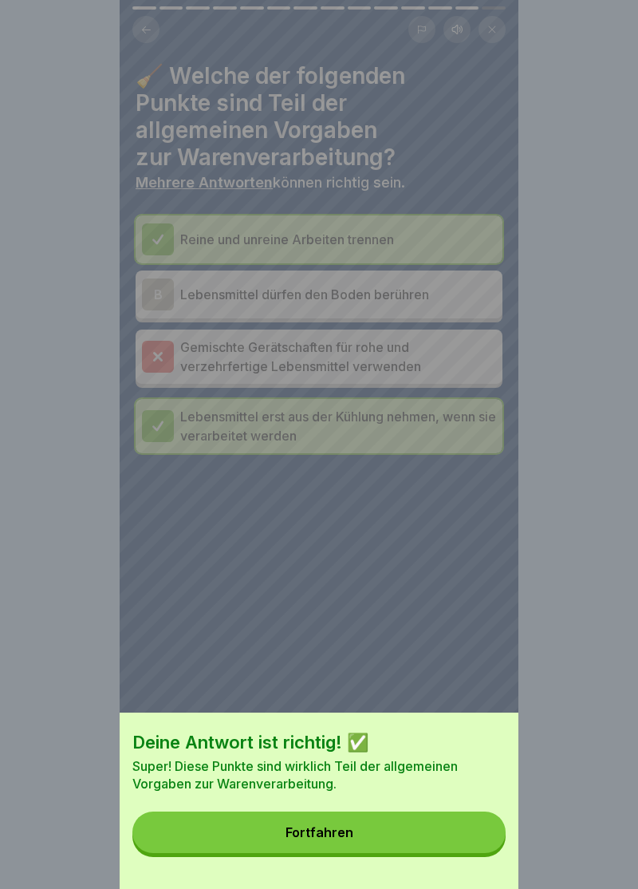
click at [319, 840] on button "Fortfahren" at bounding box center [319, 833] width 374 height 42
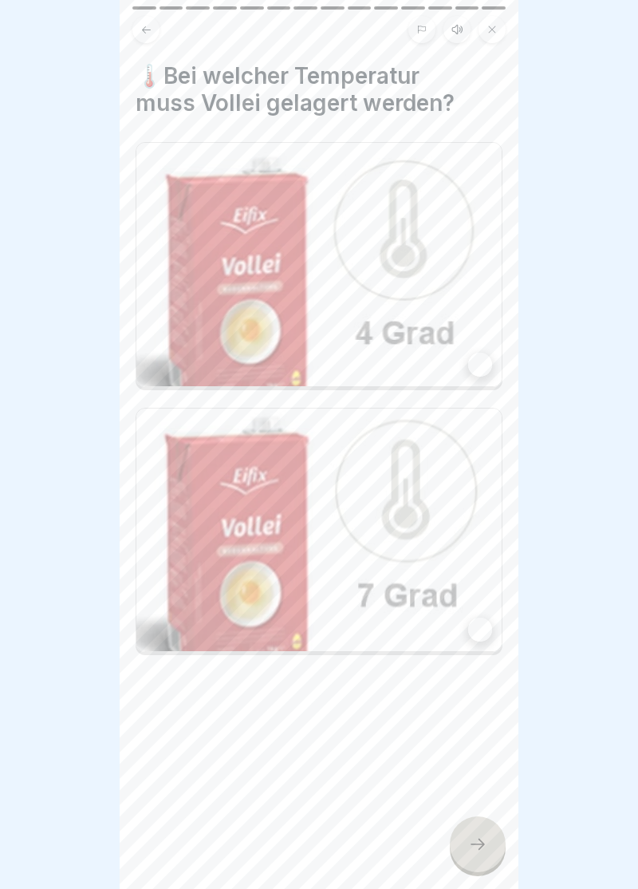
click at [489, 370] on div at bounding box center [480, 365] width 24 height 24
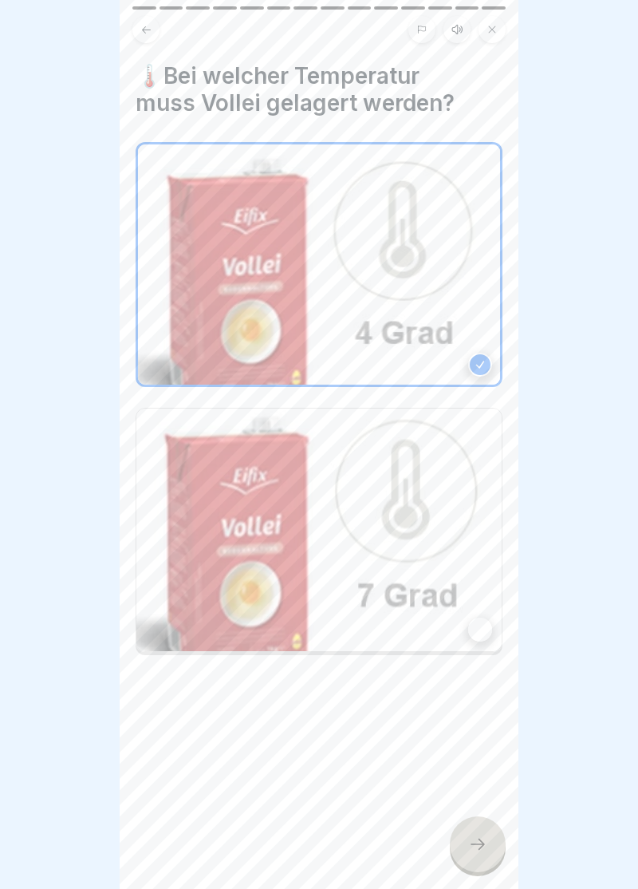
click at [484, 851] on icon at bounding box center [477, 844] width 19 height 19
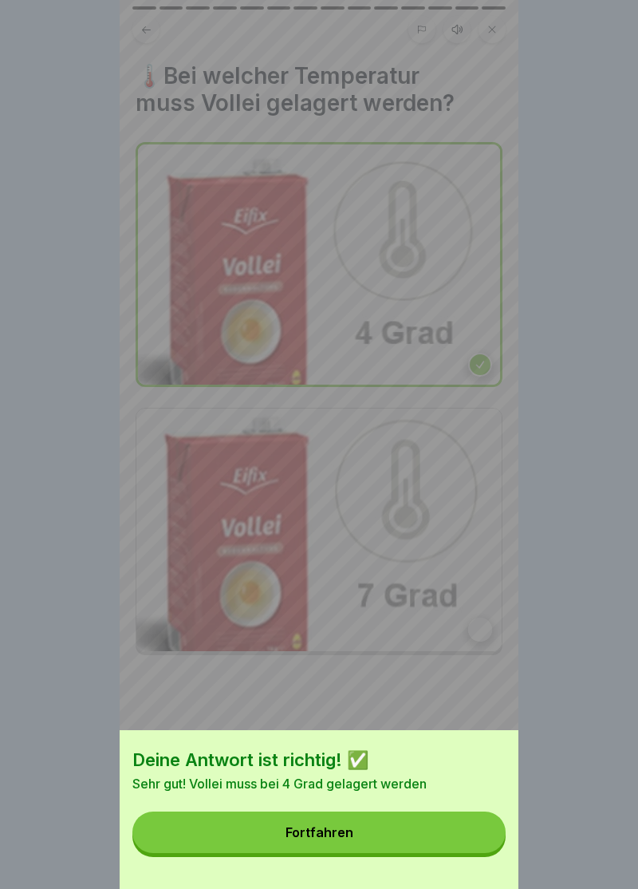
click at [349, 840] on div "Fortfahren" at bounding box center [320, 832] width 68 height 14
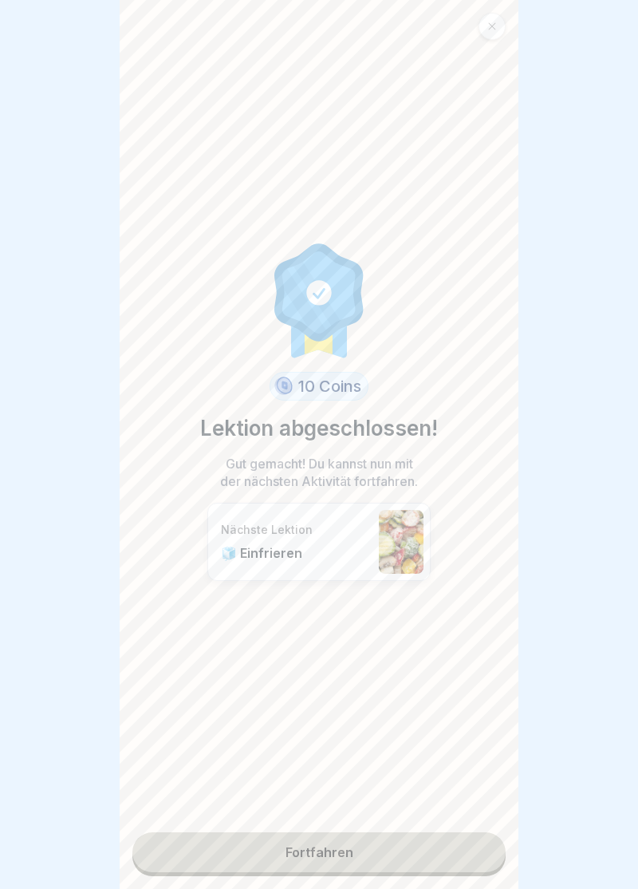
click at [332, 856] on link "Fortfahren" at bounding box center [319, 852] width 374 height 40
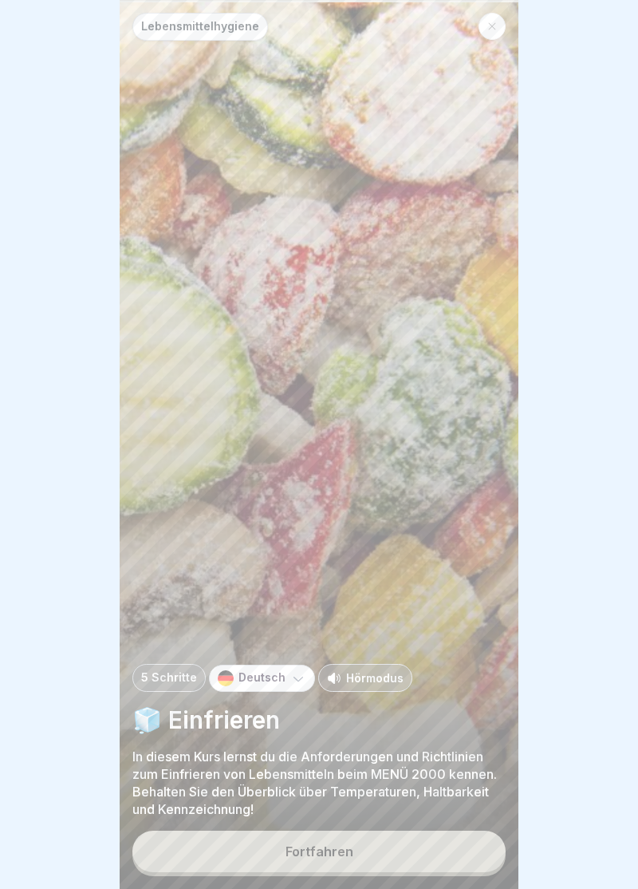
click at [322, 864] on button "Fortfahren" at bounding box center [319, 852] width 374 height 42
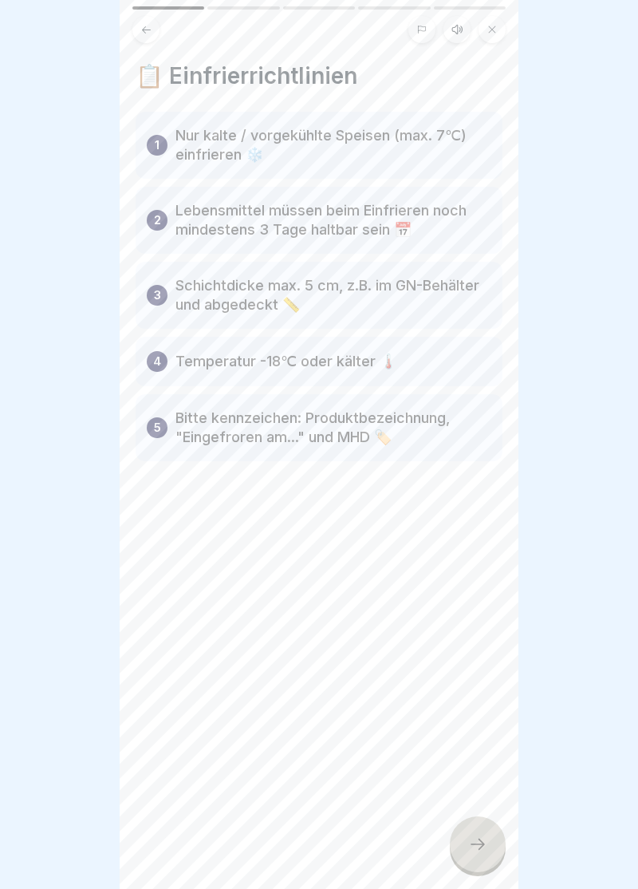
click at [484, 845] on icon at bounding box center [477, 844] width 19 height 19
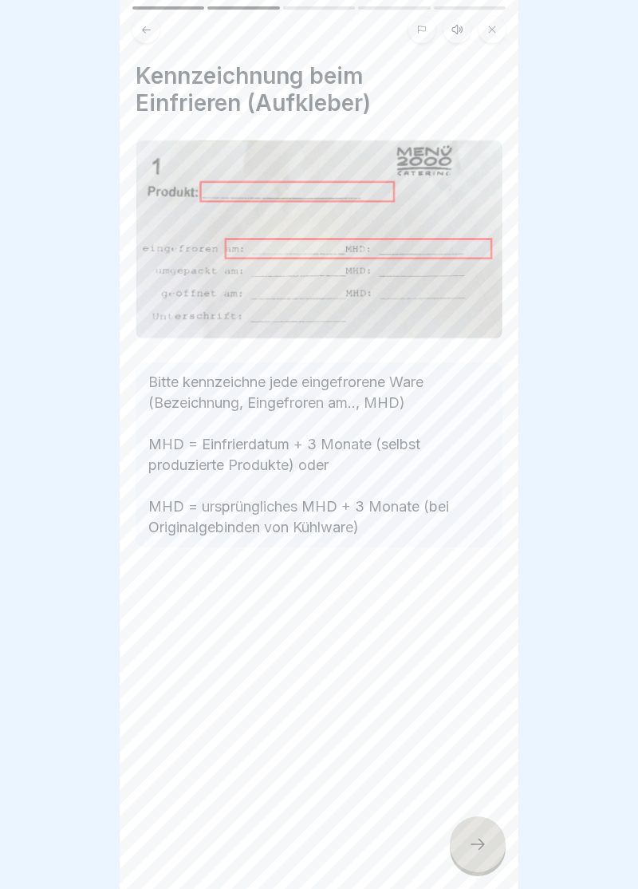
click at [484, 855] on div at bounding box center [478, 844] width 56 height 56
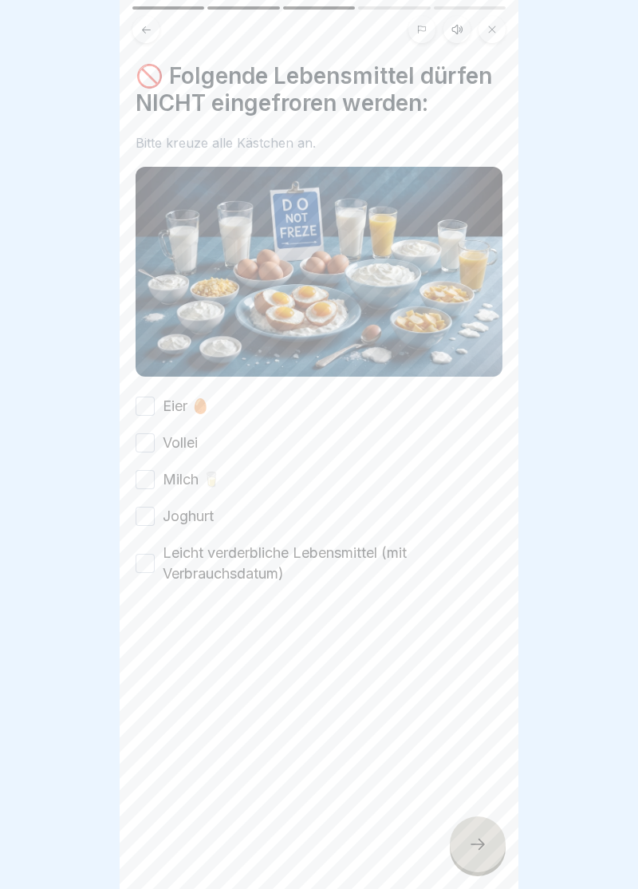
click at [148, 408] on button "Eier 🥚" at bounding box center [145, 406] width 19 height 19
click at [150, 452] on button "Vollei" at bounding box center [145, 442] width 19 height 19
click at [151, 482] on button "Milch 🥛" at bounding box center [145, 479] width 19 height 19
click at [150, 519] on button "Joghurt" at bounding box center [145, 516] width 19 height 19
click at [148, 560] on button "Leicht verderbliche Lebensmittel (mit Verbrauchsdatum)" at bounding box center [145, 563] width 19 height 19
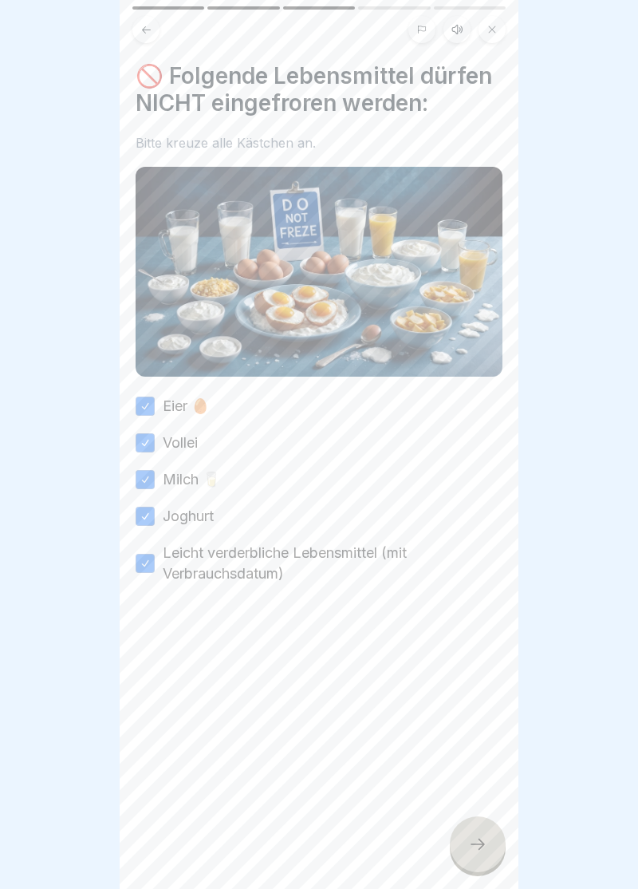
click at [475, 859] on div at bounding box center [478, 844] width 56 height 56
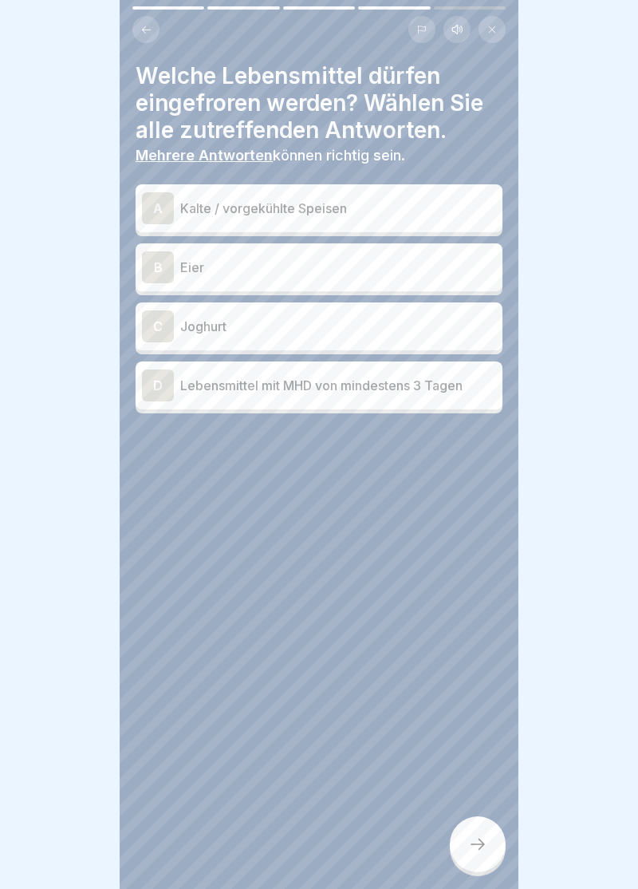
click at [160, 401] on div "D" at bounding box center [158, 386] width 32 height 32
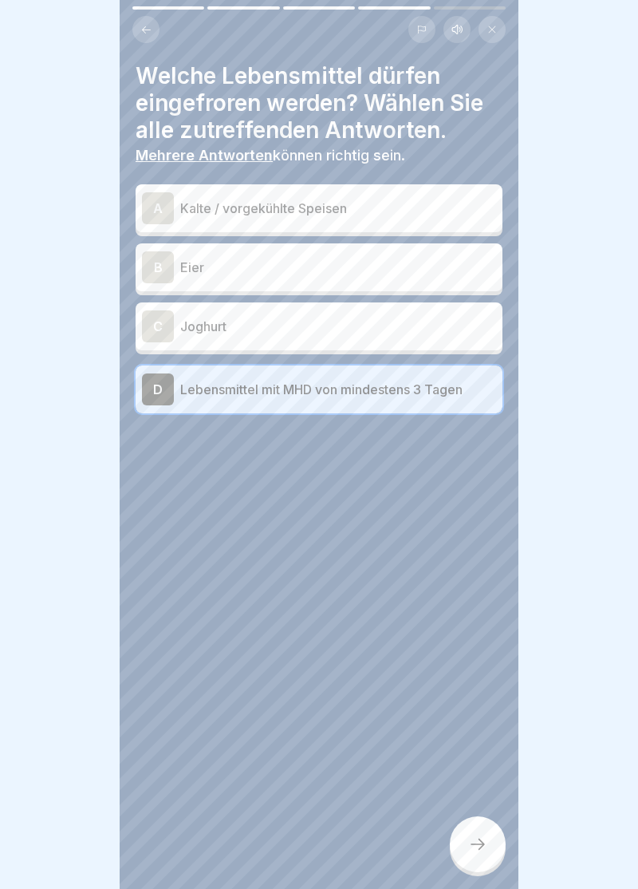
click at [163, 208] on div "A" at bounding box center [158, 208] width 32 height 32
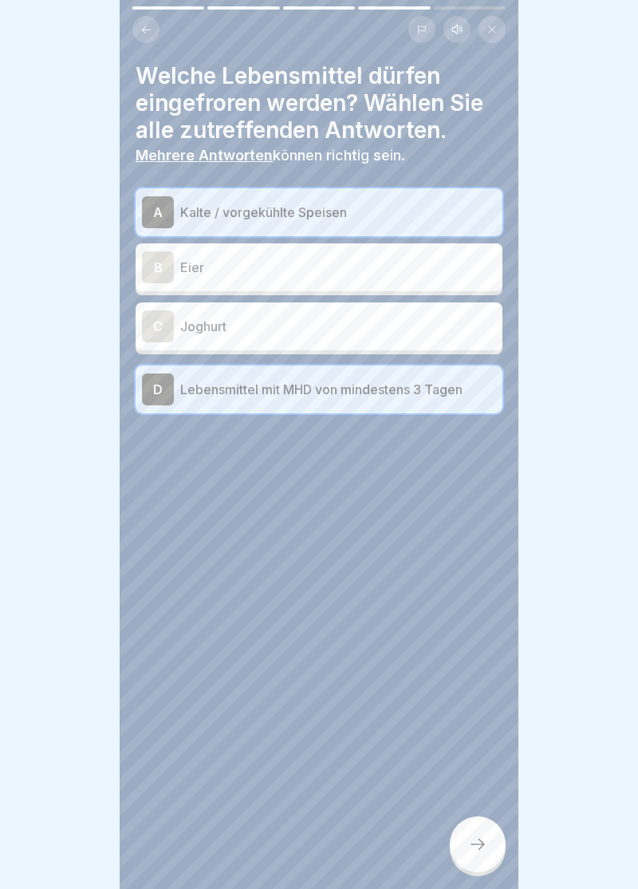
click at [488, 856] on div at bounding box center [478, 844] width 56 height 56
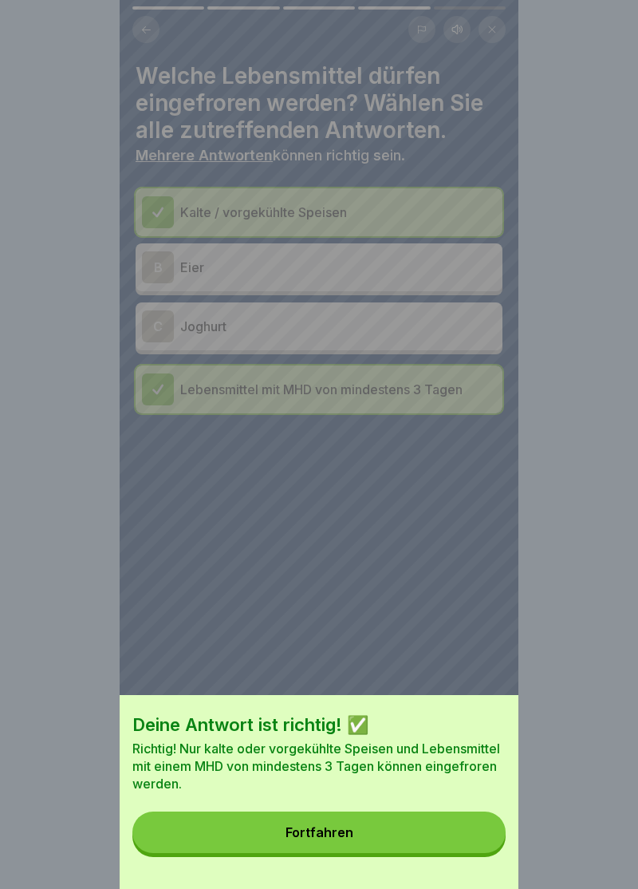
click at [330, 838] on div "Fortfahren" at bounding box center [320, 832] width 68 height 14
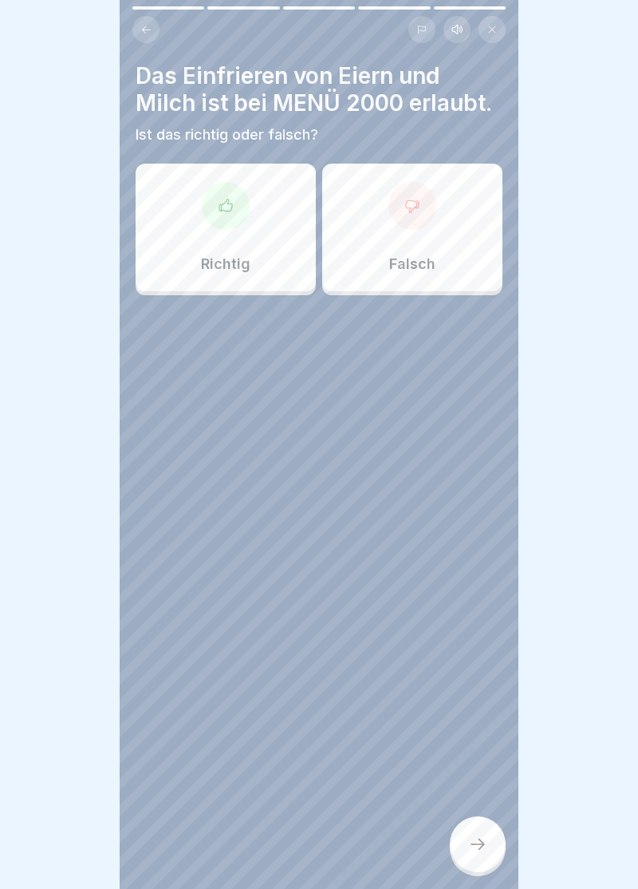
click at [417, 211] on icon at bounding box center [413, 206] width 16 height 16
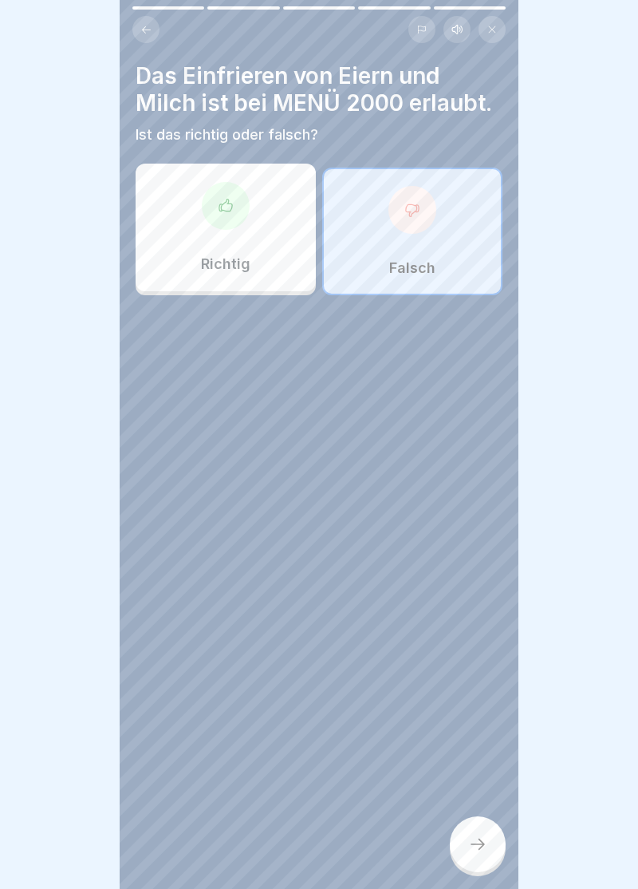
click at [492, 859] on div at bounding box center [478, 844] width 56 height 56
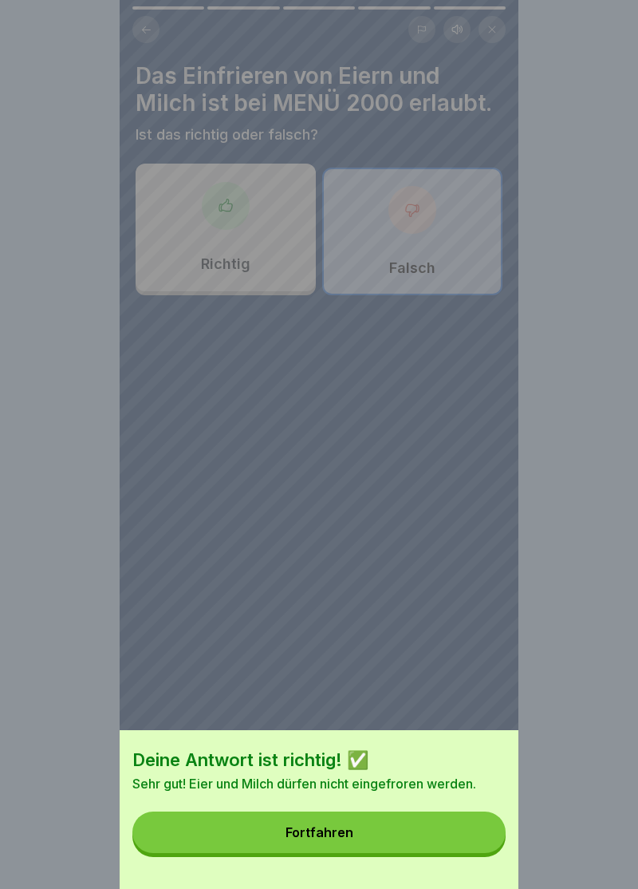
click at [327, 833] on div "Fortfahren" at bounding box center [320, 832] width 68 height 14
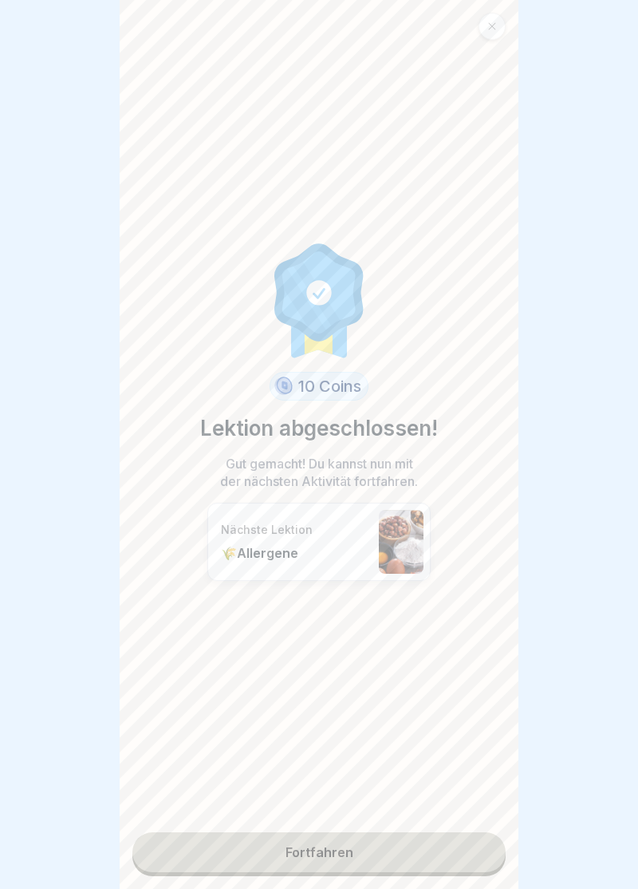
click at [567, 310] on div at bounding box center [319, 444] width 638 height 889
click at [581, 308] on div at bounding box center [319, 444] width 638 height 889
click at [364, 176] on div "10 Coins Lektion abgeschlossen! Gut gemacht! Du kannst nun mit der nächsten Akt…" at bounding box center [319, 416] width 238 height 807
